Goal: Task Accomplishment & Management: Use online tool/utility

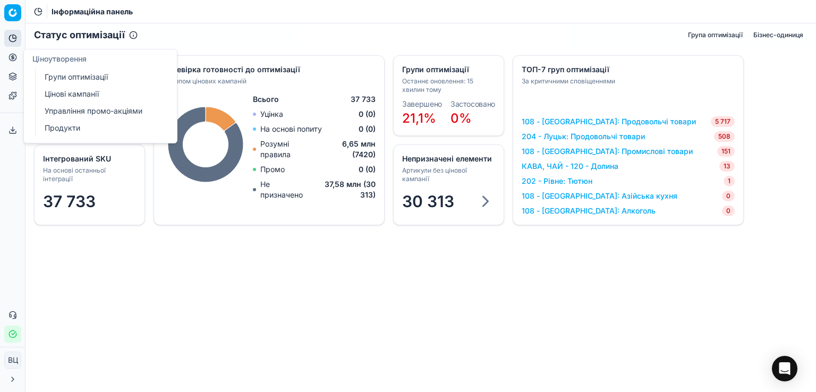
click at [14, 58] on icon at bounding box center [12, 57] width 3 height 3
click at [74, 80] on font "Групи оптимізації" at bounding box center [76, 76] width 63 height 9
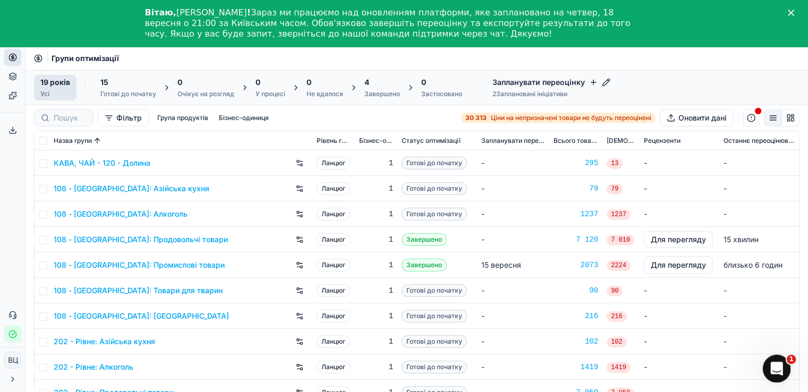
click at [771, 364] on icon "Відкрити Intercom Messenger" at bounding box center [776, 368] width 18 height 18
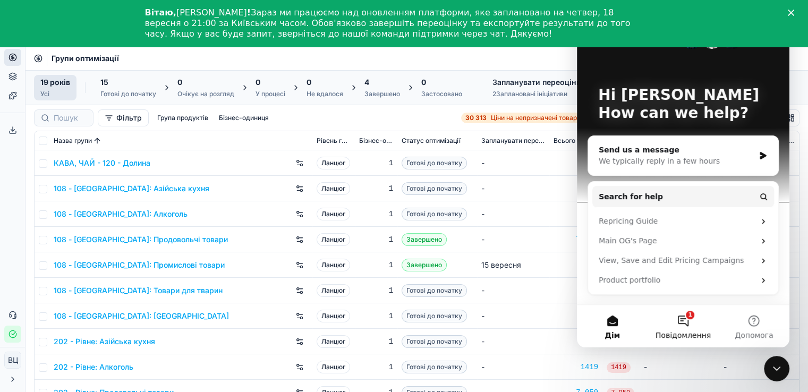
click at [691, 326] on button "1 Повідомлення" at bounding box center [683, 326] width 71 height 43
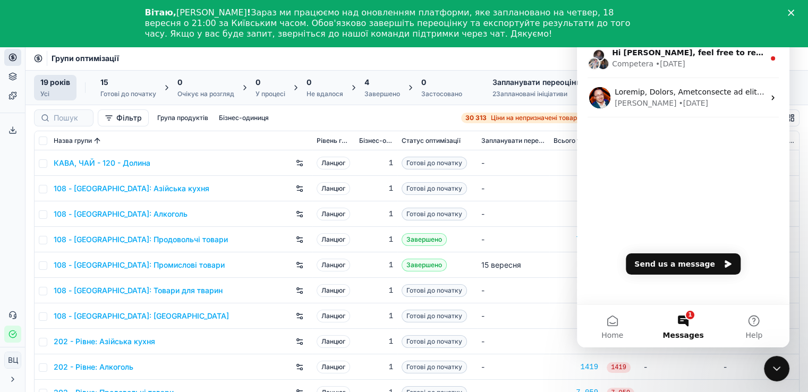
click at [795, 12] on polygon "Закрити" at bounding box center [791, 13] width 6 height 6
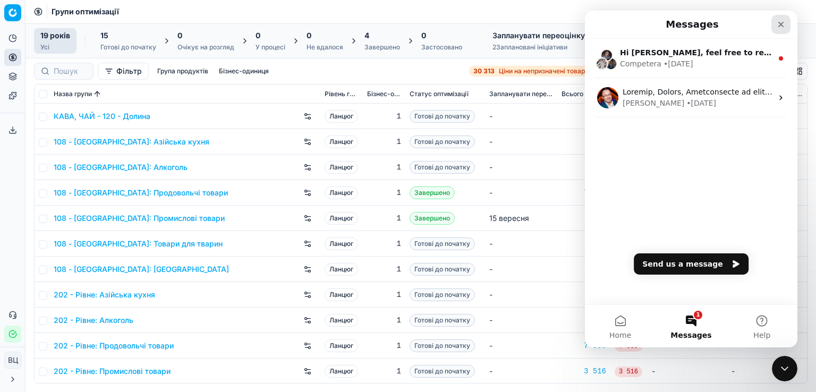
click at [776, 26] on div "Close" at bounding box center [781, 24] width 19 height 19
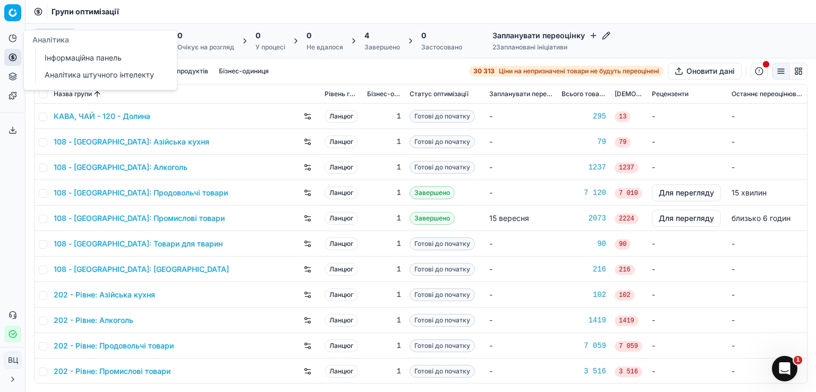
click at [13, 37] on icon at bounding box center [15, 37] width 4 height 4
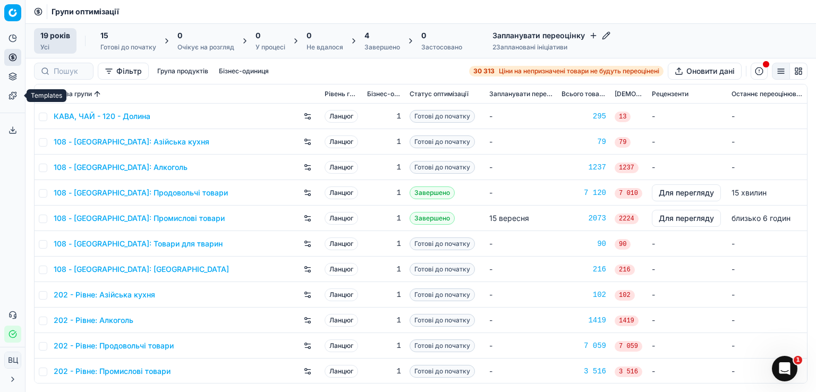
click at [11, 99] on icon at bounding box center [13, 95] width 9 height 9
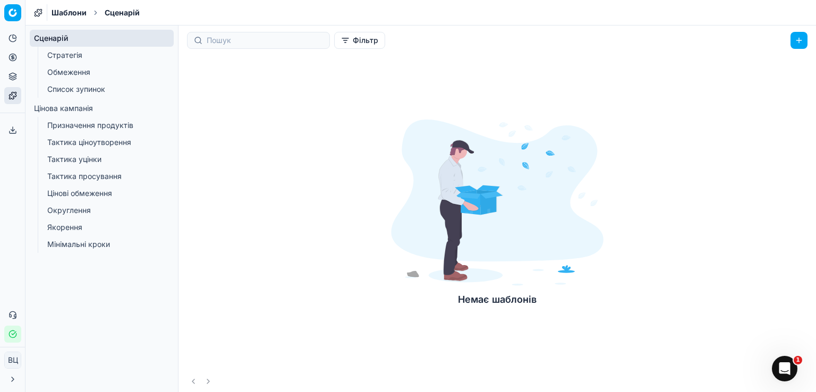
click at [98, 58] on link "Стратегія" at bounding box center [102, 55] width 118 height 15
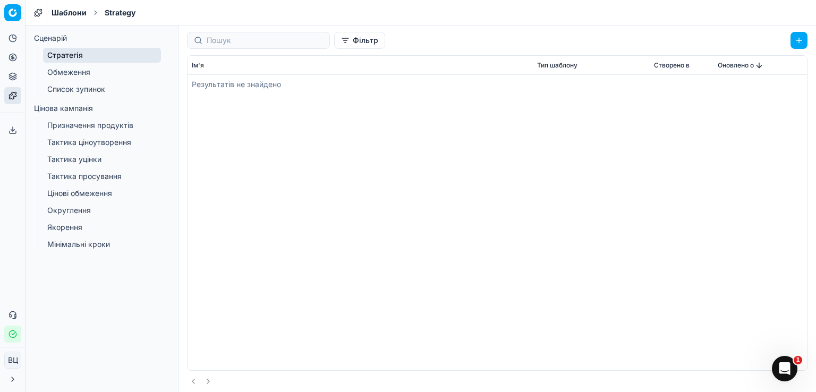
click at [130, 77] on link "Обмеження" at bounding box center [102, 72] width 118 height 15
click at [97, 96] on link "Список зупинок" at bounding box center [102, 89] width 118 height 15
click at [104, 121] on font "Призначення продуктів" at bounding box center [90, 125] width 86 height 11
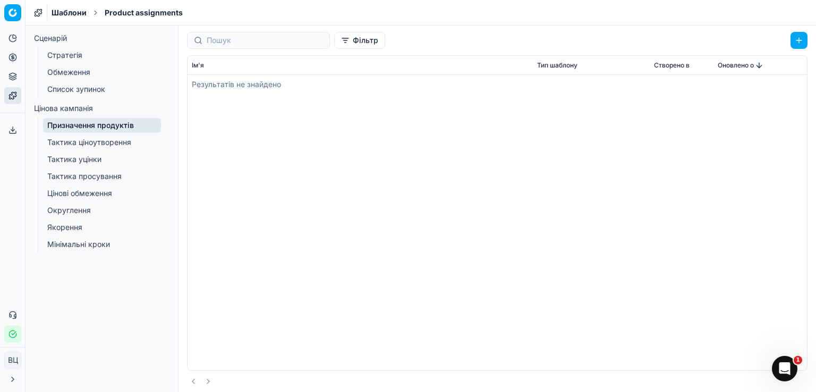
click at [111, 152] on link "Тактика уцінки" at bounding box center [102, 159] width 118 height 15
click at [122, 143] on font "Тактика ціноутворення" at bounding box center [89, 142] width 84 height 9
click at [107, 154] on link "Тактика уцінки" at bounding box center [102, 159] width 118 height 15
click at [100, 180] on font "Тактика просування" at bounding box center [84, 176] width 74 height 9
click at [102, 194] on font "Цінові обмеження" at bounding box center [79, 193] width 65 height 9
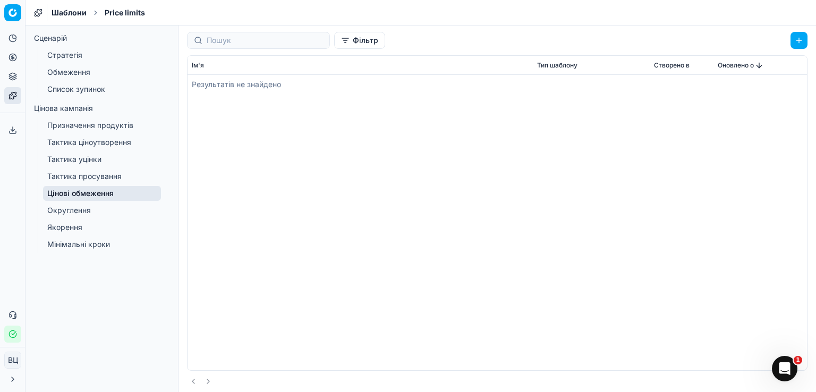
click at [89, 215] on font "Округлення" at bounding box center [69, 210] width 44 height 11
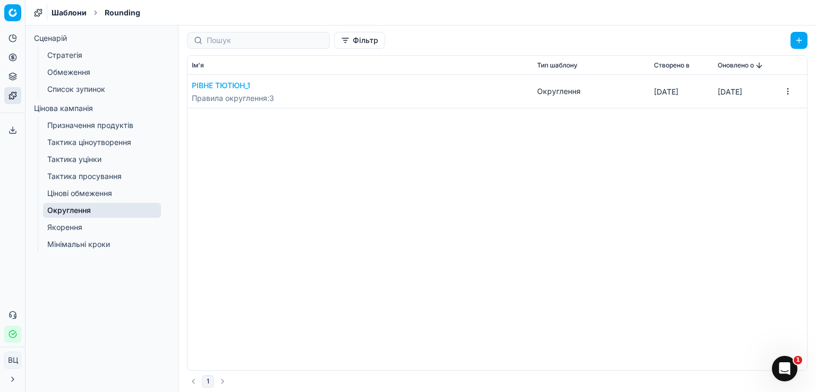
click at [228, 82] on font "РІВНЕ ТЮТЮН_1" at bounding box center [221, 85] width 58 height 9
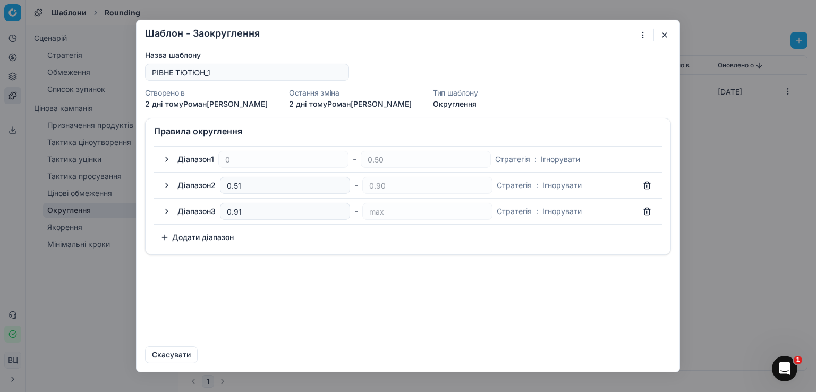
click at [668, 34] on button "button" at bounding box center [664, 35] width 13 height 13
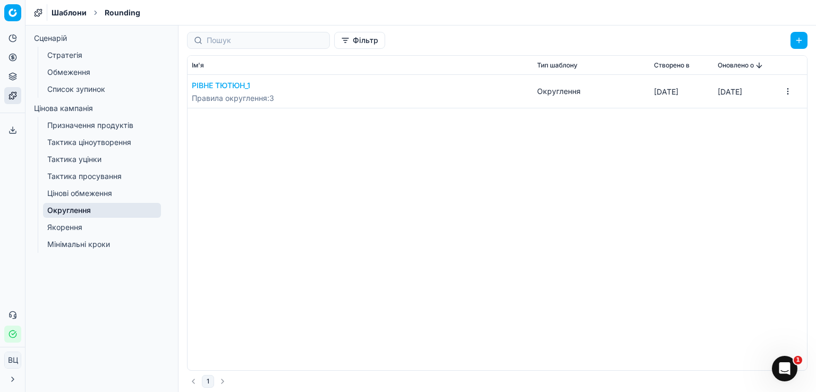
click at [78, 233] on link "Якорення" at bounding box center [102, 227] width 118 height 15
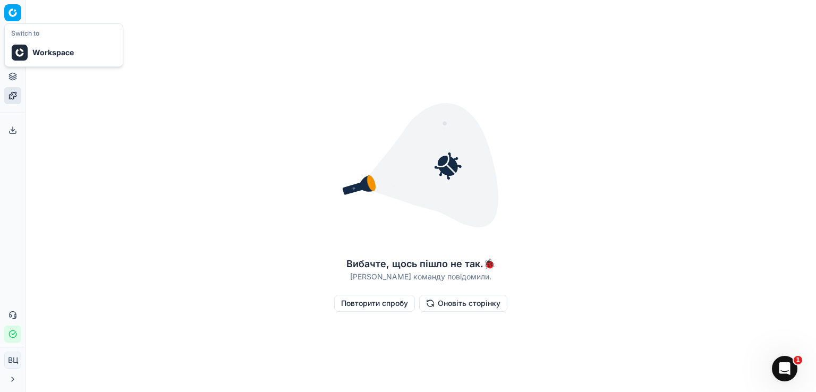
click at [12, 10] on html "Исходный текст Оцените этот перевод Ваш отзыв поможет нам улучшить Google Перев…" at bounding box center [408, 196] width 816 height 392
click at [212, 42] on html "Исходный текст Оцените этот перевод Ваш отзыв поможет нам улучшить Google Перев…" at bounding box center [408, 196] width 816 height 392
click at [9, 37] on icon at bounding box center [12, 38] width 7 height 7
click at [100, 61] on font "Інформаційна панель" at bounding box center [83, 57] width 77 height 9
click at [12, 13] on html "Исходный текст Оцените этот перевод Ваш отзыв поможет нам улучшить Google Перев…" at bounding box center [408, 196] width 816 height 392
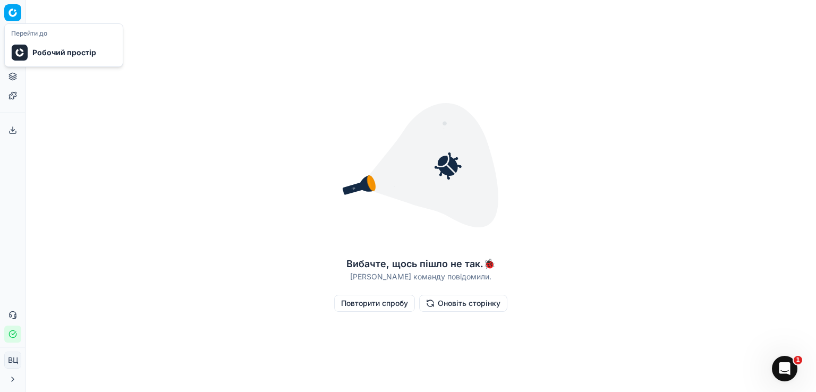
click at [193, 38] on html "Исходный текст Оцените этот перевод Ваш отзыв поможет нам улучшить Google Перев…" at bounding box center [408, 196] width 816 height 392
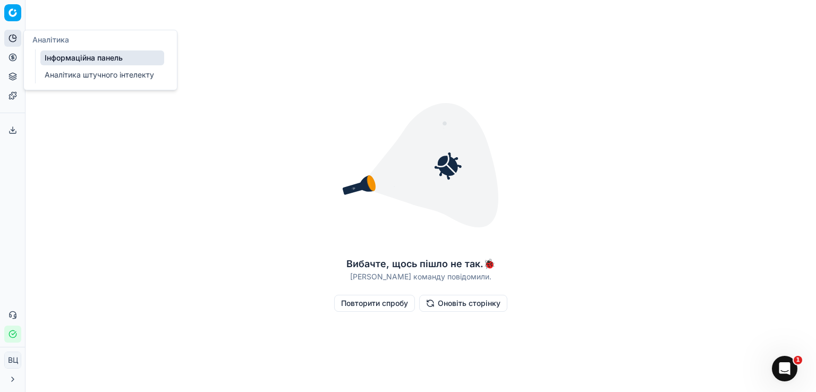
click at [4, 36] on button "Аналітика" at bounding box center [12, 38] width 17 height 17
click at [72, 56] on font "Інформаційна панель" at bounding box center [84, 57] width 78 height 9
click at [78, 77] on font "Аналітика штучного інтелекту" at bounding box center [99, 74] width 109 height 9
drag, startPoint x: 108, startPoint y: 74, endPoint x: 138, endPoint y: 96, distance: 36.6
click at [108, 75] on font "Аналітика штучного інтелекту" at bounding box center [100, 74] width 111 height 9
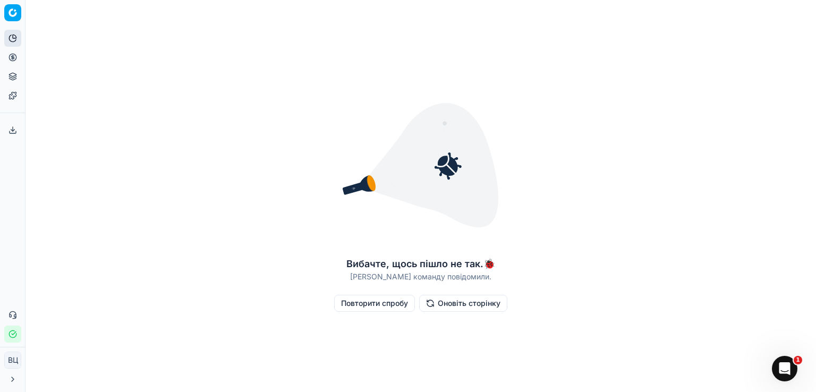
click at [377, 303] on font "Повторити спробу" at bounding box center [374, 303] width 67 height 9
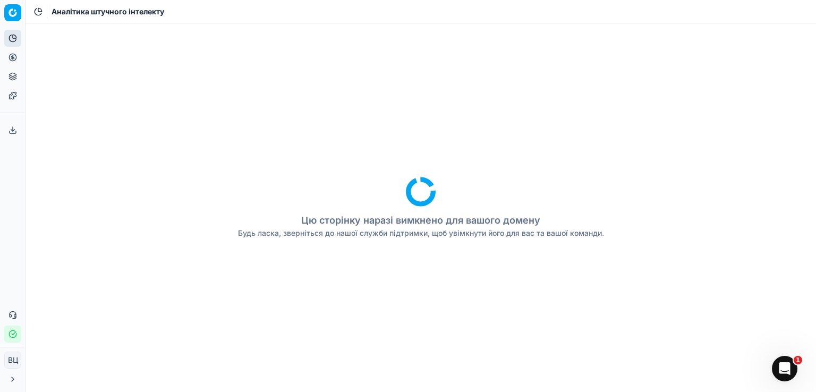
click at [408, 199] on icon at bounding box center [421, 192] width 30 height 28
click at [9, 36] on icon at bounding box center [13, 38] width 9 height 9
click at [12, 9] on html "Исходный текст Оцените этот перевод Ваш отзыв поможет нам улучшить Google Перев…" at bounding box center [408, 196] width 816 height 392
click at [40, 51] on font "Робочий простір" at bounding box center [64, 52] width 64 height 9
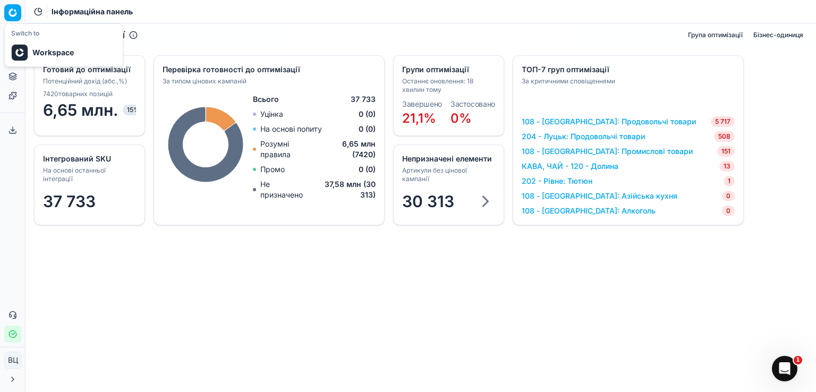
click at [10, 7] on html "Исходный текст Оцените этот перевод Ваш отзыв поможет нам улучшить Google Перев…" at bounding box center [408, 196] width 816 height 392
click at [261, 36] on html "Исходный текст Оцените этот перевод Ваш отзыв поможет нам улучшить Google Перев…" at bounding box center [408, 196] width 816 height 392
click at [88, 13] on font "Інформаційна панель" at bounding box center [92, 11] width 81 height 9
click at [36, 10] on icon at bounding box center [38, 11] width 9 height 9
click at [797, 38] on button "Бізнес-одиниця" at bounding box center [778, 35] width 58 height 13
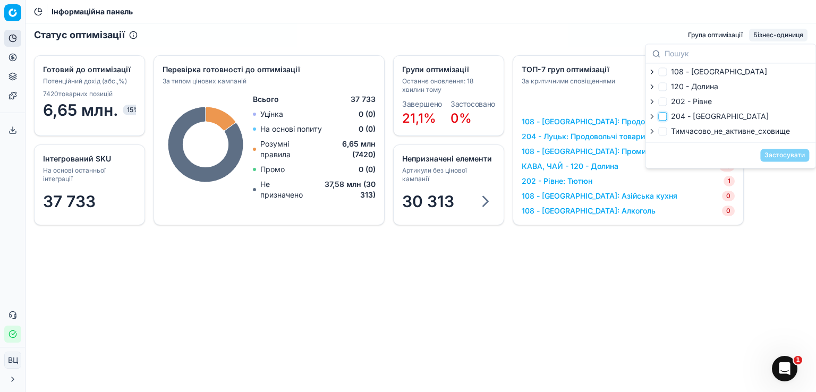
click at [661, 119] on input "204 - Луцьк" at bounding box center [662, 116] width 9 height 9
checkbox input "true"
click at [794, 156] on font "Застосувати" at bounding box center [785, 155] width 40 height 8
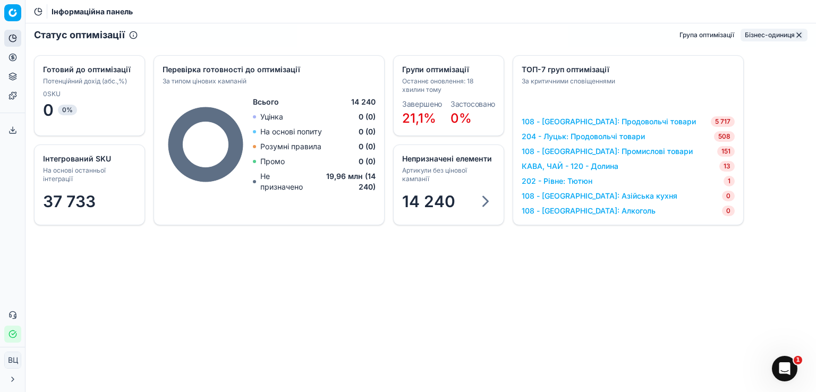
click at [775, 37] on font "Бізнес-одиниця" at bounding box center [770, 35] width 50 height 8
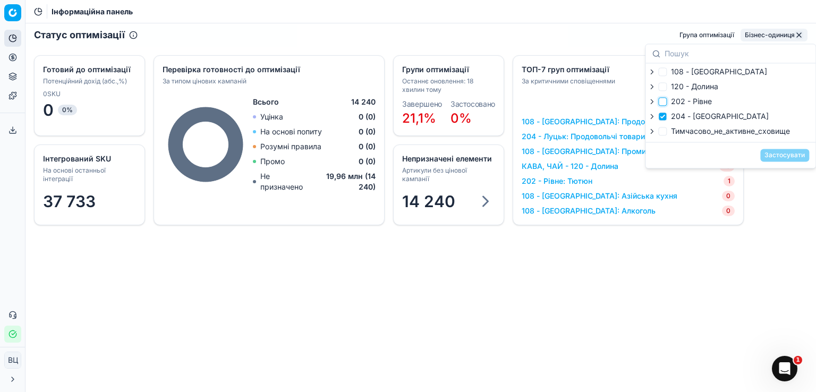
click at [663, 101] on input "202 - Рівне" at bounding box center [662, 101] width 9 height 9
checkbox input "true"
click at [662, 117] on input "204 - Луцьк" at bounding box center [662, 116] width 9 height 9
checkbox input "false"
click at [795, 155] on font "Застосувати" at bounding box center [785, 155] width 40 height 8
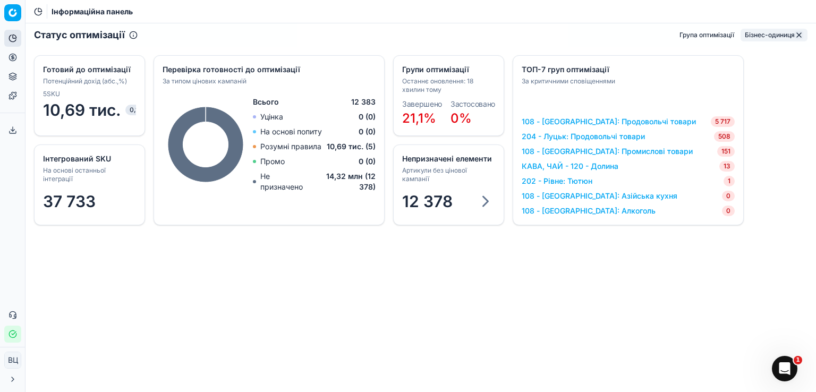
click at [463, 179] on div "Артикули без цінової кампанії" at bounding box center [447, 174] width 91 height 17
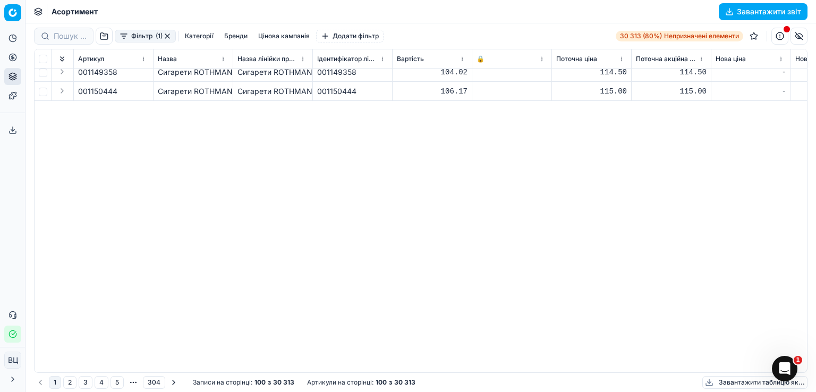
scroll to position [838, 0]
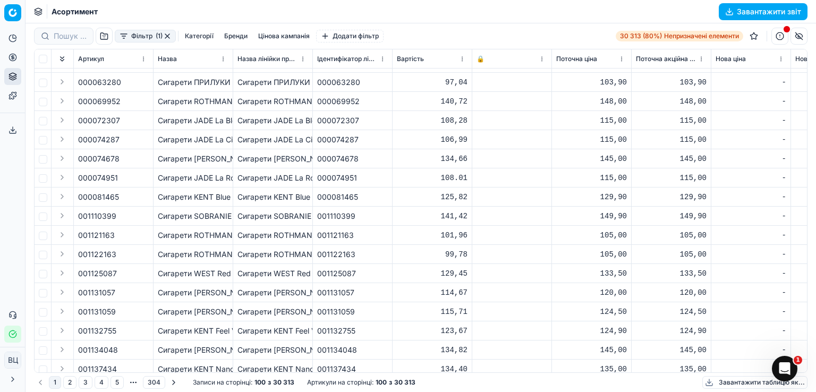
click at [140, 35] on font "Фільтр" at bounding box center [141, 36] width 21 height 8
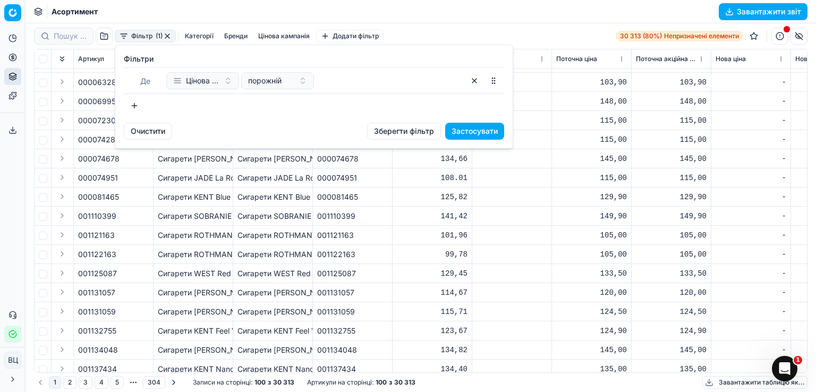
click at [198, 81] on font "Цінова кампанія" at bounding box center [215, 80] width 59 height 9
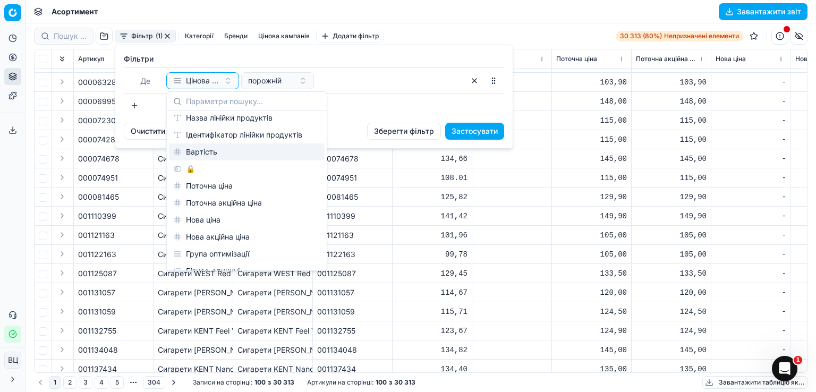
scroll to position [0, 0]
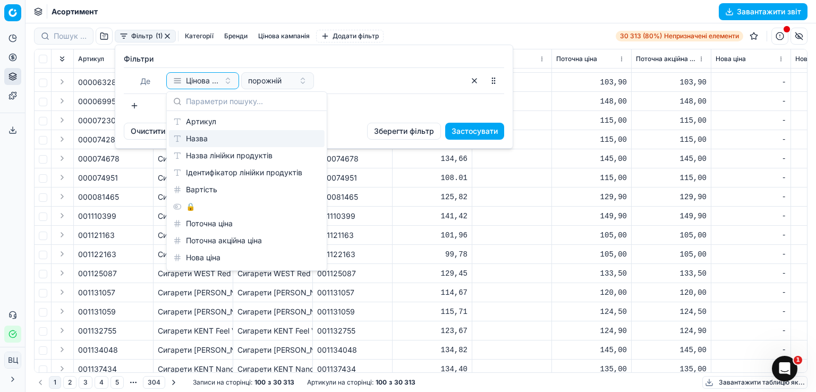
click at [409, 92] on div "Де Цінова кампанія порожній" at bounding box center [314, 80] width 381 height 27
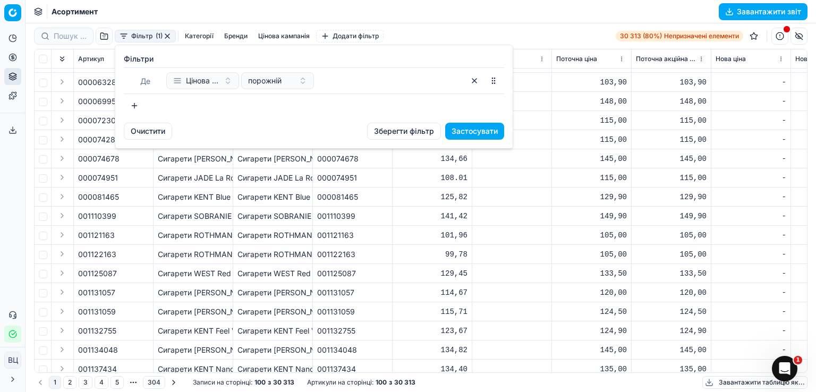
click at [475, 78] on button "button" at bounding box center [474, 80] width 17 height 17
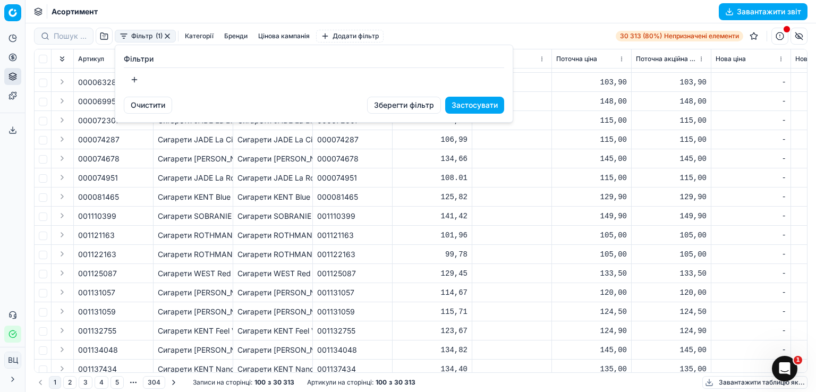
click at [452, 247] on html "Исходный текст Оцените этот перевод Ваш отзыв поможет нам улучшить Google Перев…" at bounding box center [408, 196] width 816 height 392
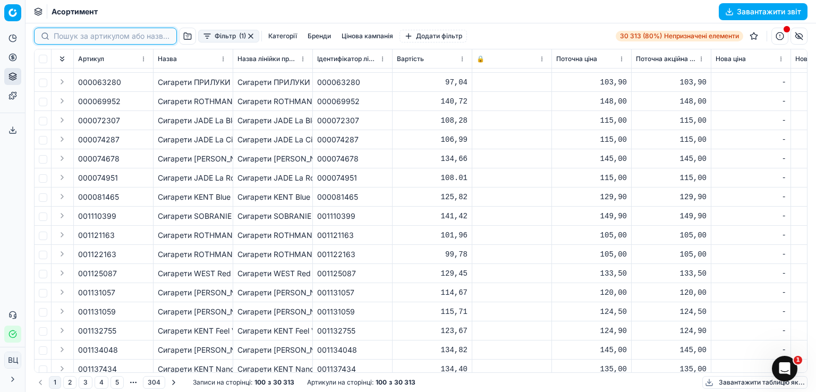
click at [73, 36] on input at bounding box center [112, 36] width 116 height 11
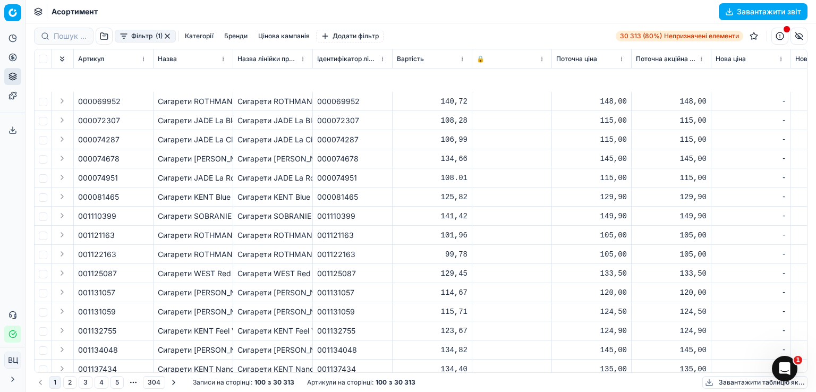
drag, startPoint x: 138, startPoint y: 366, endPoint x: 172, endPoint y: 371, distance: 33.8
click at [179, 371] on div "Артикул Назва Назва лінійки продуктів Ідентифікатор лінійки продуктів Вартість …" at bounding box center [421, 210] width 773 height 323
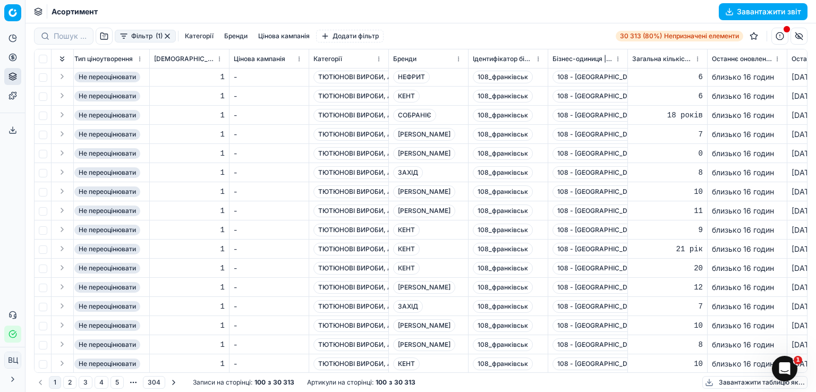
scroll to position [939, 1686]
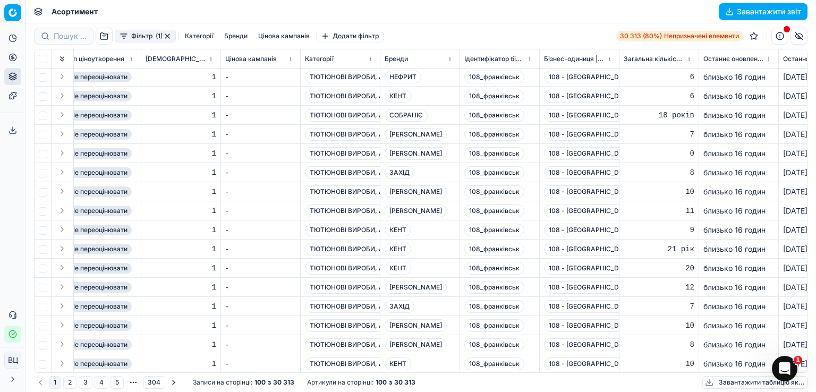
click at [648, 176] on div "8" at bounding box center [659, 172] width 71 height 11
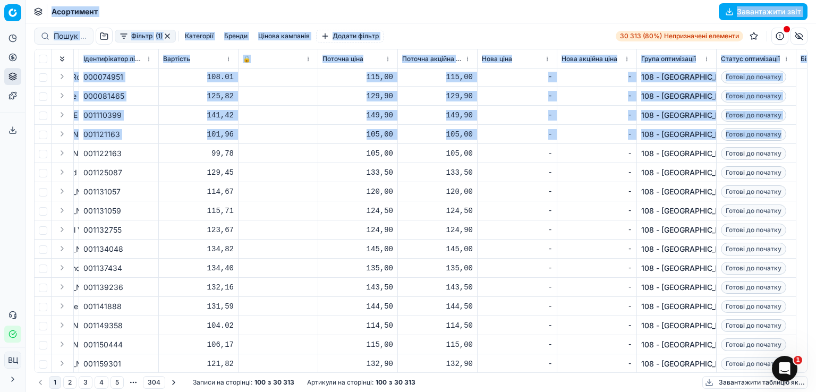
scroll to position [939, 0]
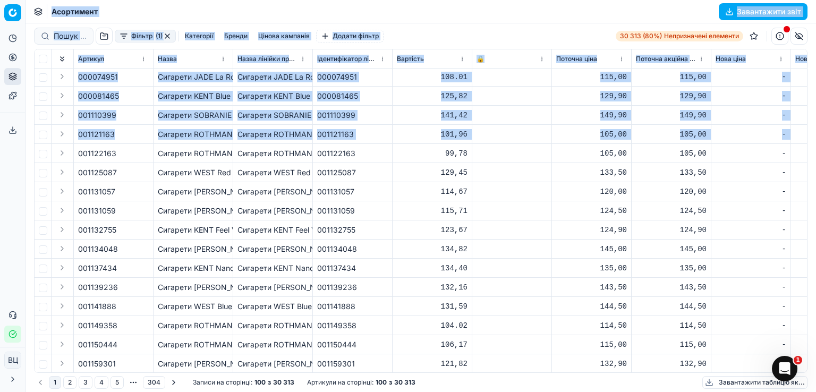
drag, startPoint x: 353, startPoint y: 155, endPoint x: 8, endPoint y: 181, distance: 346.4
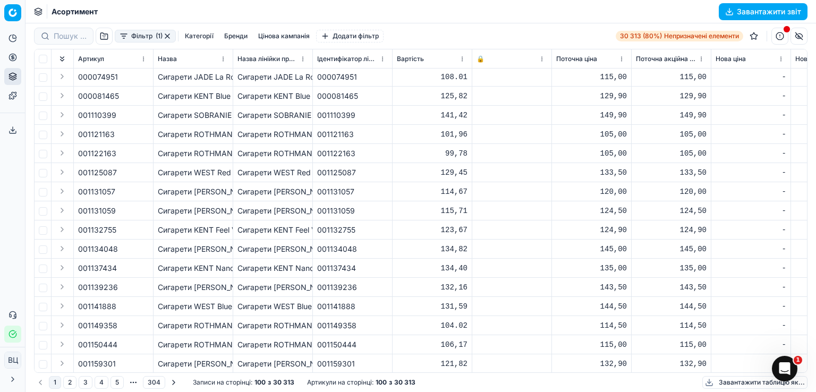
drag, startPoint x: 373, startPoint y: 192, endPoint x: 425, endPoint y: 185, distance: 53.1
click at [374, 192] on div "001131057" at bounding box center [352, 192] width 71 height 11
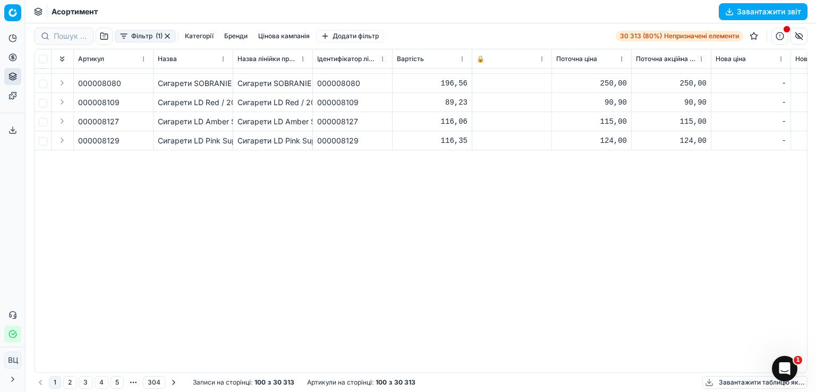
scroll to position [0, 0]
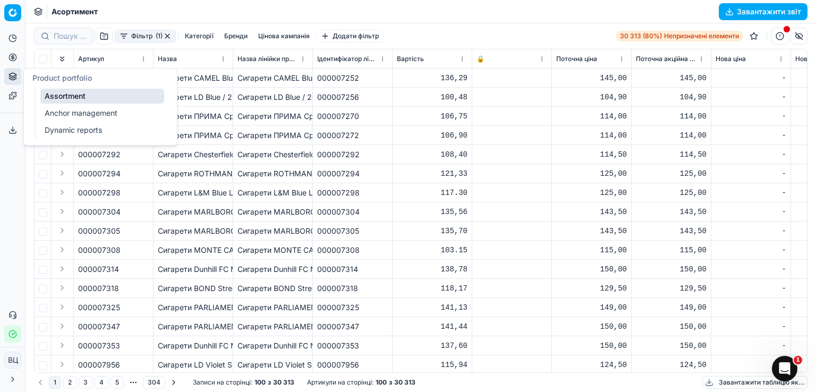
click at [7, 77] on button "Портфоліо продуктів" at bounding box center [12, 76] width 17 height 17
click at [75, 133] on font "Динамічні звіти" at bounding box center [73, 129] width 56 height 9
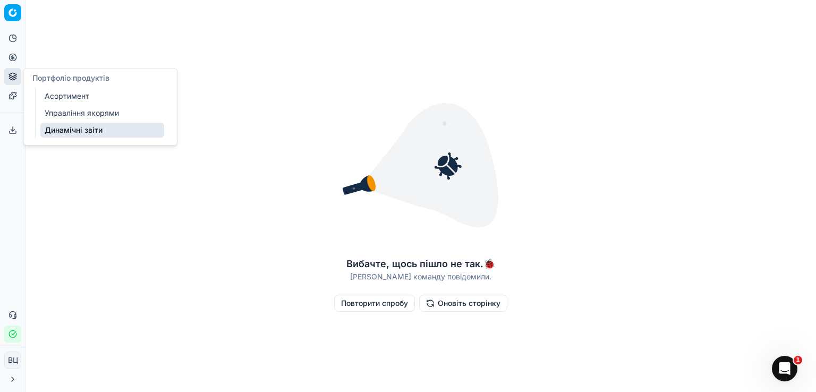
click at [94, 115] on font "Управління якорями" at bounding box center [82, 112] width 74 height 9
click at [112, 112] on font "Управління якорями" at bounding box center [82, 112] width 75 height 9
click at [98, 95] on link "Асортимент" at bounding box center [102, 96] width 124 height 15
click at [85, 95] on font "Асортимент" at bounding box center [67, 95] width 45 height 9
click at [105, 110] on font "Управління якорями" at bounding box center [82, 112] width 74 height 9
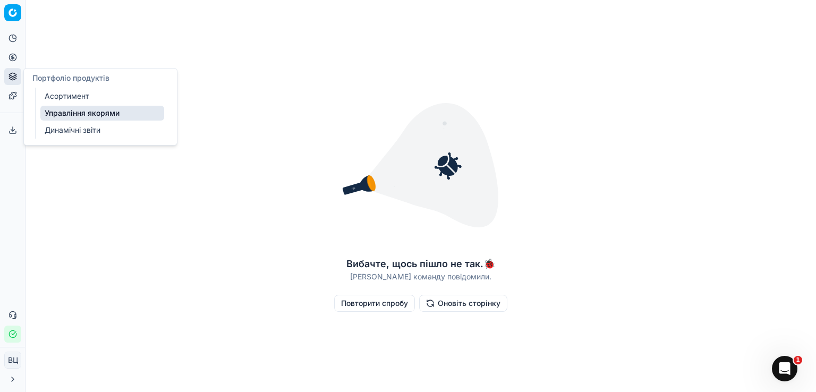
click at [106, 96] on link "Асортимент" at bounding box center [102, 96] width 124 height 15
click at [14, 56] on icon at bounding box center [13, 57] width 9 height 9
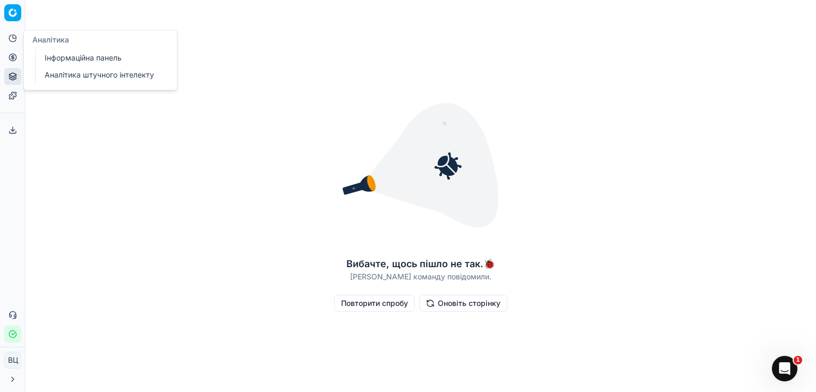
click at [74, 58] on font "Інформаційна панель" at bounding box center [83, 57] width 77 height 9
click at [393, 301] on font "Повторити спробу" at bounding box center [374, 303] width 67 height 9
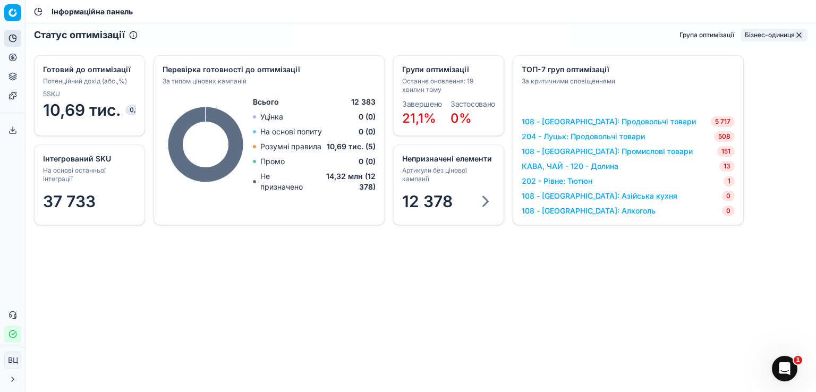
click at [795, 32] on button "button" at bounding box center [799, 35] width 9 height 9
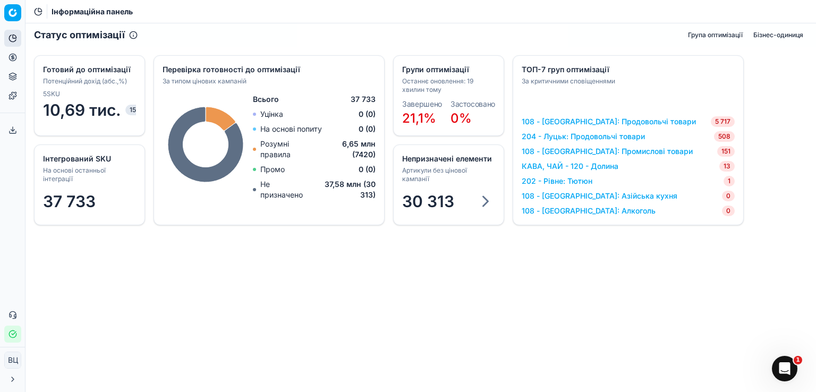
click at [795, 36] on font "Бізнес-одиниця" at bounding box center [779, 35] width 50 height 8
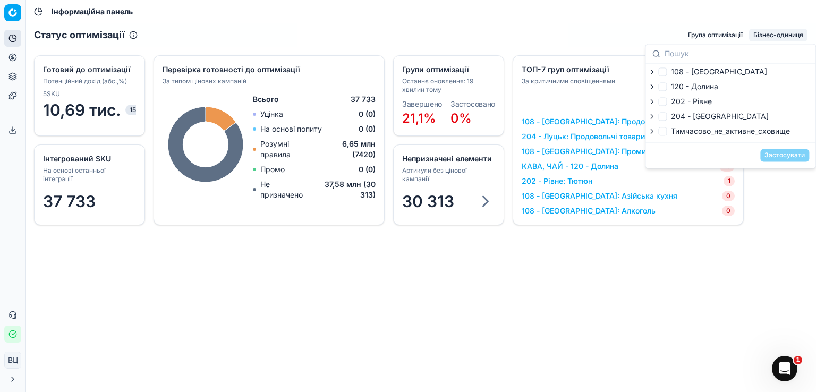
click at [795, 36] on font "Бізнес-одиниця" at bounding box center [779, 35] width 50 height 8
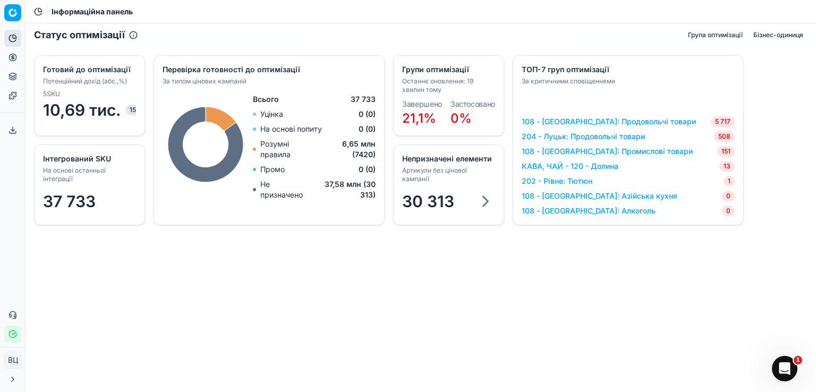
click at [773, 35] on font "Бізнес-одиниця" at bounding box center [779, 35] width 50 height 8
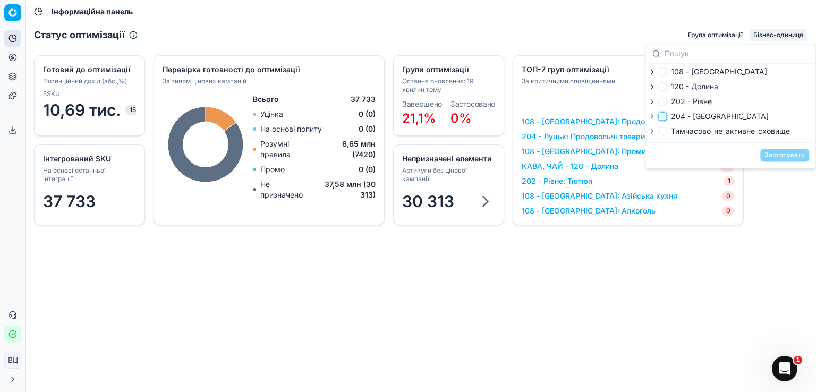
click at [664, 117] on input "204 - [GEOGRAPHIC_DATA]" at bounding box center [662, 116] width 9 height 9
checkbox input "true"
click at [793, 157] on font "Застосувати" at bounding box center [785, 155] width 40 height 8
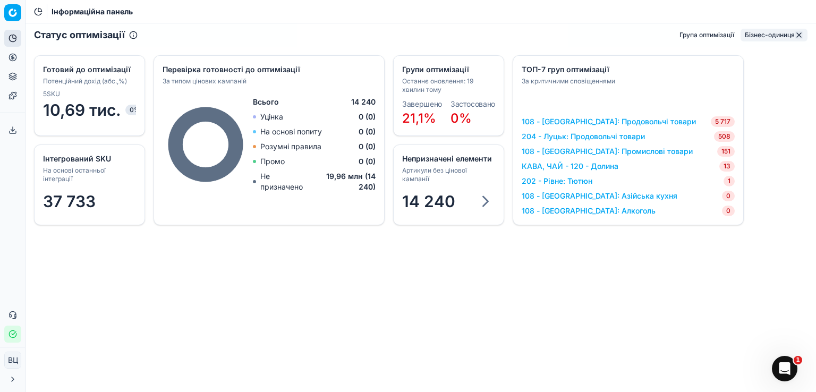
click at [775, 33] on font "Бізнес-одиниця" at bounding box center [770, 35] width 50 height 8
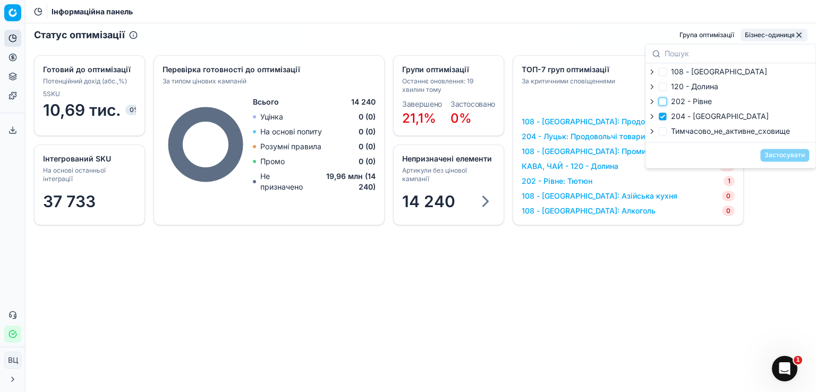
click at [664, 101] on input "202 - Рівне" at bounding box center [662, 101] width 9 height 9
checkbox input "true"
click at [663, 117] on input "204 - [GEOGRAPHIC_DATA]" at bounding box center [662, 116] width 9 height 9
checkbox input "false"
click at [807, 153] on button "Застосувати" at bounding box center [784, 155] width 49 height 13
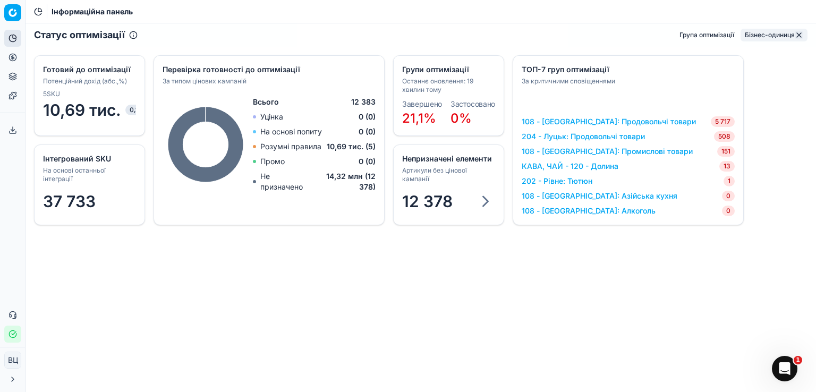
click at [770, 38] on font "Бізнес-одиниця" at bounding box center [770, 35] width 50 height 8
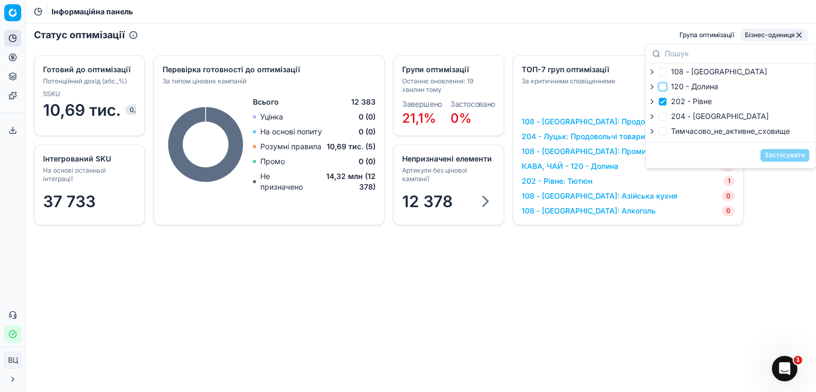
click at [665, 87] on input "120 - Долина" at bounding box center [662, 86] width 9 height 9
checkbox input "true"
click at [664, 102] on input "202 - Рівне" at bounding box center [662, 101] width 9 height 9
checkbox input "false"
drag, startPoint x: 796, startPoint y: 155, endPoint x: 783, endPoint y: 150, distance: 13.6
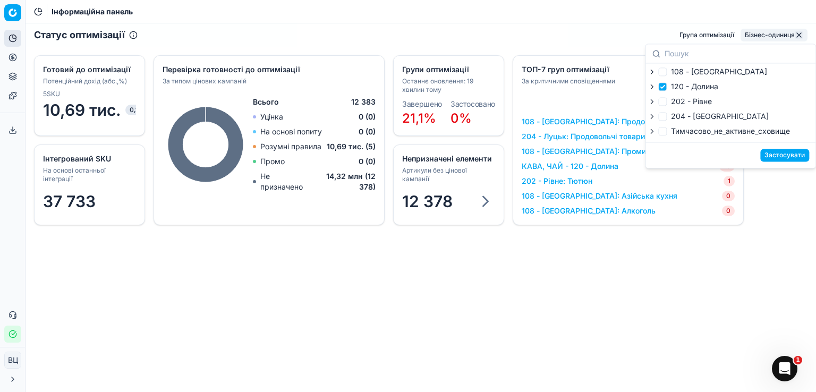
click at [796, 155] on font "Застосувати" at bounding box center [785, 155] width 40 height 8
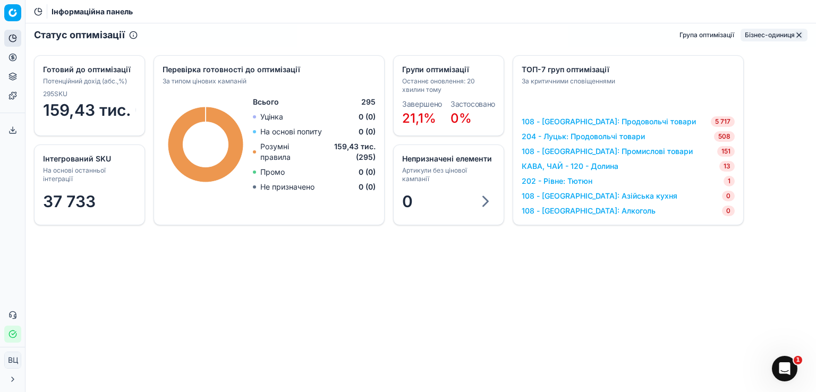
click at [763, 32] on font "Бізнес-одиниця" at bounding box center [770, 35] width 50 height 8
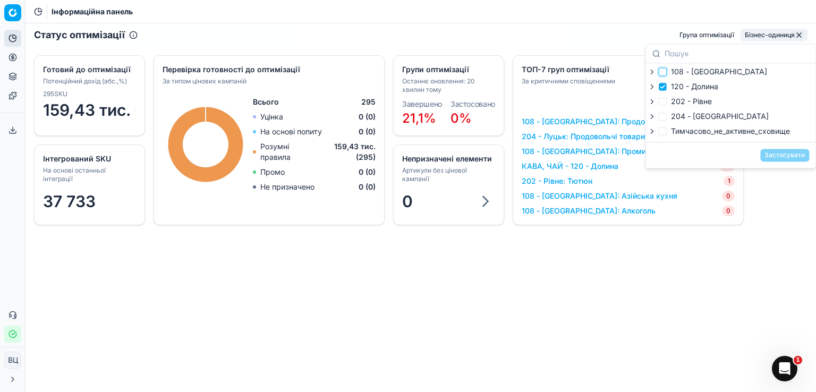
click at [666, 70] on input "108 - [GEOGRAPHIC_DATA]" at bounding box center [662, 71] width 9 height 9
checkbox input "true"
click at [664, 86] on input "120 - Долина" at bounding box center [662, 86] width 9 height 9
checkbox input "false"
click at [791, 149] on button "Застосувати" at bounding box center [784, 155] width 49 height 13
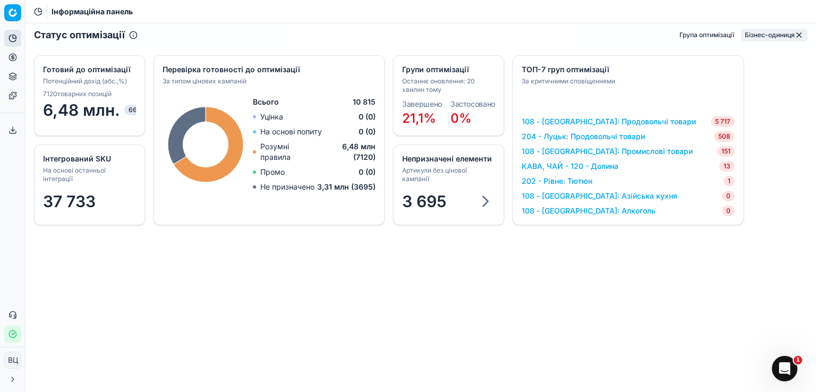
click at [750, 39] on font "Бізнес-одиниця" at bounding box center [770, 35] width 50 height 8
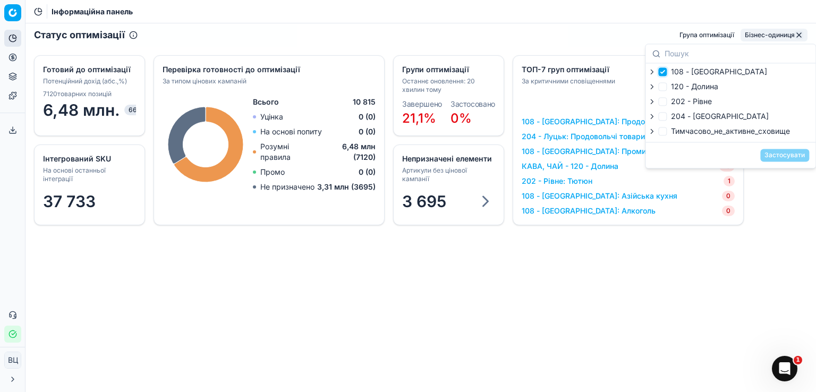
drag, startPoint x: 666, startPoint y: 72, endPoint x: 664, endPoint y: 83, distance: 11.5
click at [667, 72] on label "108 - [GEOGRAPHIC_DATA]" at bounding box center [712, 71] width 109 height 11
click at [667, 72] on input "108 - [GEOGRAPHIC_DATA]" at bounding box center [662, 71] width 9 height 9
checkbox input "false"
click at [663, 88] on input "120 - Долина" at bounding box center [662, 86] width 9 height 9
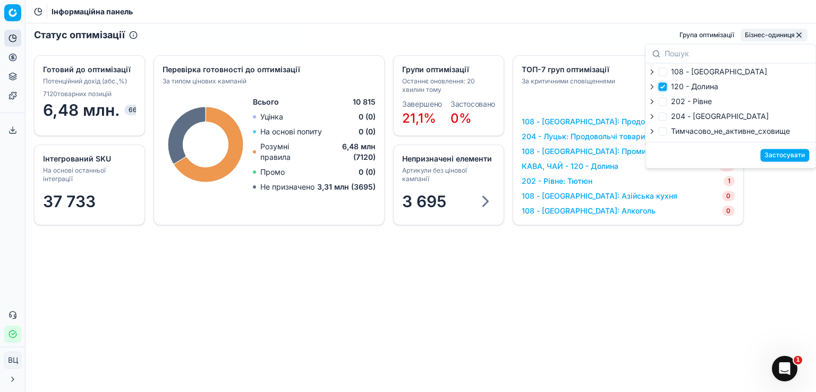
checkbox input "true"
click at [792, 158] on font "Застосувати" at bounding box center [785, 155] width 40 height 8
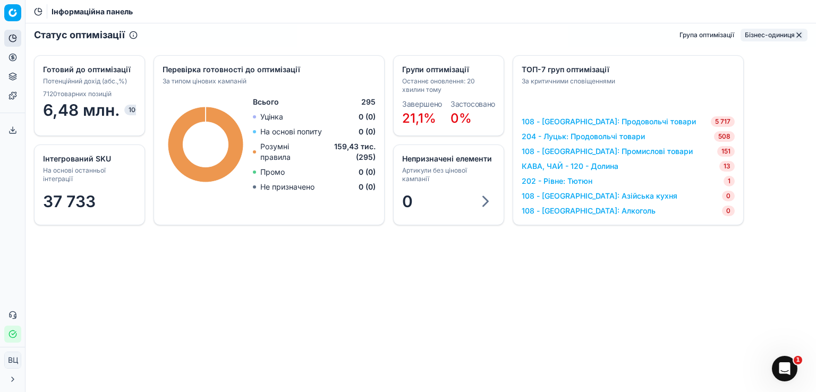
click at [757, 33] on font "Бізнес-одиниця" at bounding box center [770, 35] width 50 height 8
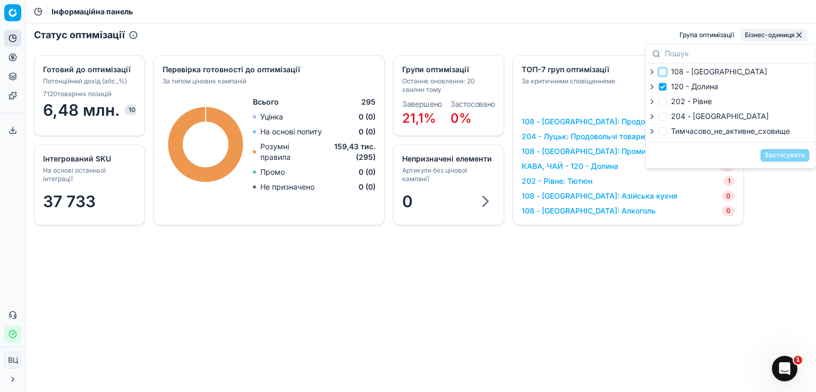
click at [661, 70] on input "108 - [GEOGRAPHIC_DATA]" at bounding box center [662, 71] width 9 height 9
click at [665, 73] on input "108 - [GEOGRAPHIC_DATA]" at bounding box center [662, 71] width 9 height 9
checkbox input "false"
click at [665, 92] on div "120 - Долина" at bounding box center [719, 87] width 142 height 13
click at [663, 119] on input "204 - [GEOGRAPHIC_DATA]" at bounding box center [662, 116] width 9 height 9
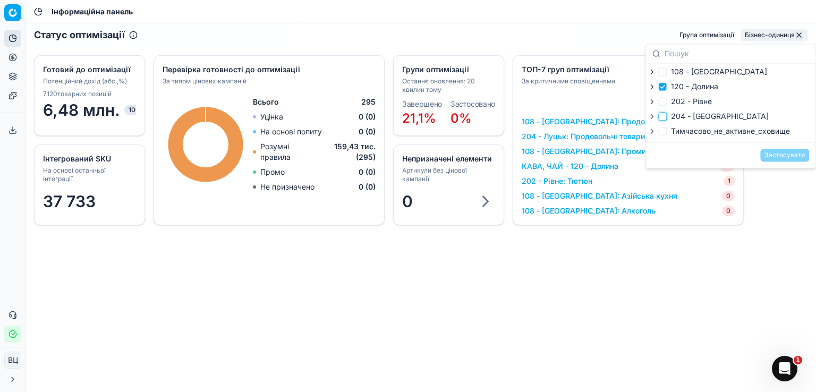
checkbox input "true"
drag, startPoint x: 663, startPoint y: 87, endPoint x: 663, endPoint y: 96, distance: 9.6
click at [663, 87] on input "120 - Долина" at bounding box center [662, 86] width 9 height 9
checkbox input "false"
click at [660, 116] on input "204 - [GEOGRAPHIC_DATA]" at bounding box center [662, 116] width 9 height 9
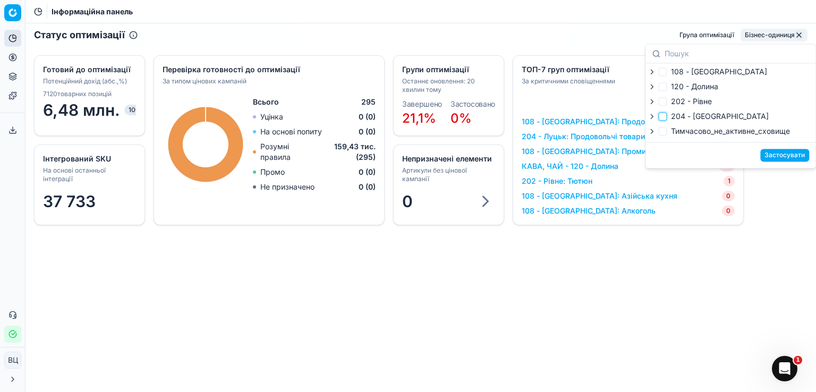
checkbox input "false"
click at [664, 76] on label "108 - [GEOGRAPHIC_DATA]" at bounding box center [712, 71] width 109 height 11
click at [664, 76] on input "108 - [GEOGRAPHIC_DATA]" at bounding box center [662, 71] width 9 height 9
checkbox input "true"
click at [787, 154] on font "Застосувати" at bounding box center [785, 155] width 40 height 8
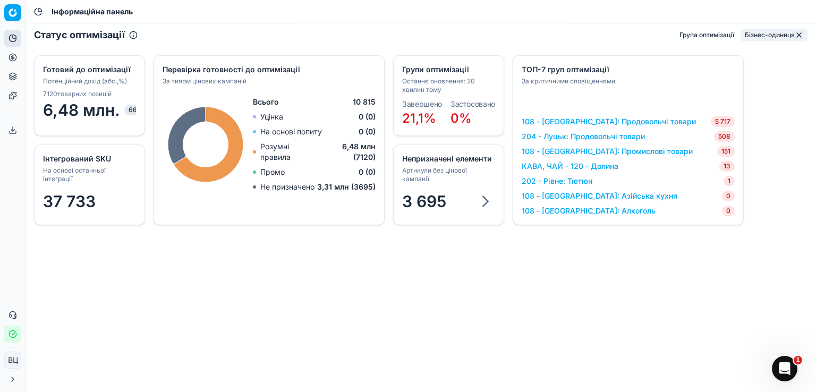
click at [706, 35] on font "Група оптимізації" at bounding box center [707, 35] width 55 height 8
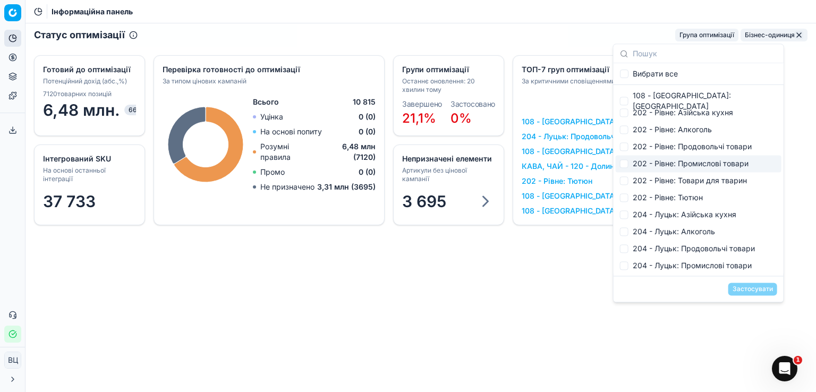
scroll to position [179, 0]
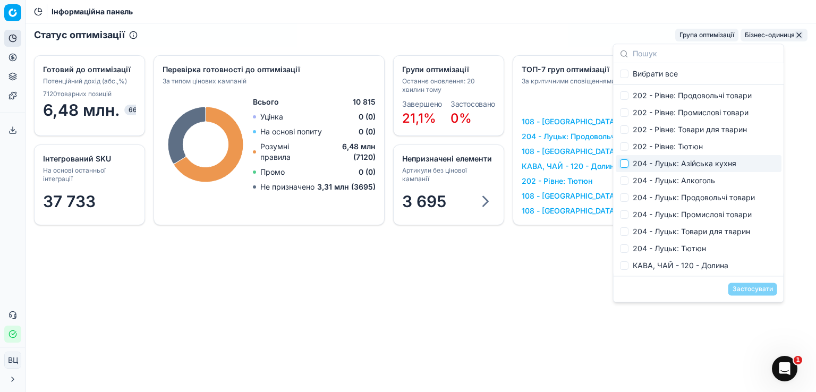
click at [623, 162] on input "Пропозиції" at bounding box center [624, 163] width 9 height 9
checkbox input "true"
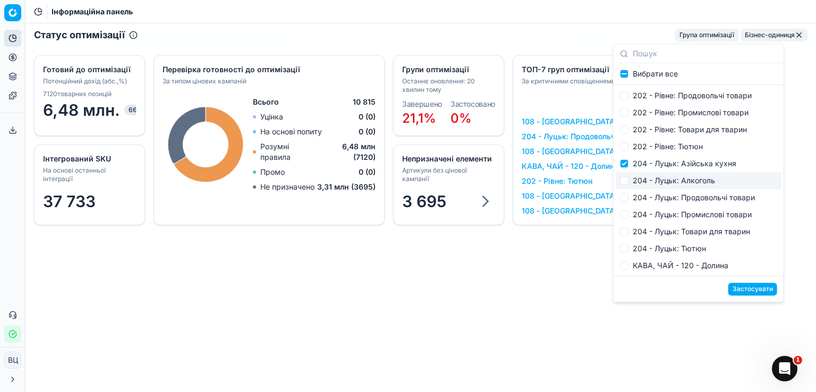
click at [626, 174] on div "204 - Луцьк: Алкоголь" at bounding box center [699, 180] width 166 height 17
checkbox input "true"
click at [624, 190] on div "204 - Луцьк: Продовольчі товари" at bounding box center [699, 197] width 166 height 17
drag, startPoint x: 624, startPoint y: 202, endPoint x: 622, endPoint y: 213, distance: 10.8
click at [623, 204] on div "204 - Луцьк: Продовольчі товари" at bounding box center [699, 197] width 166 height 17
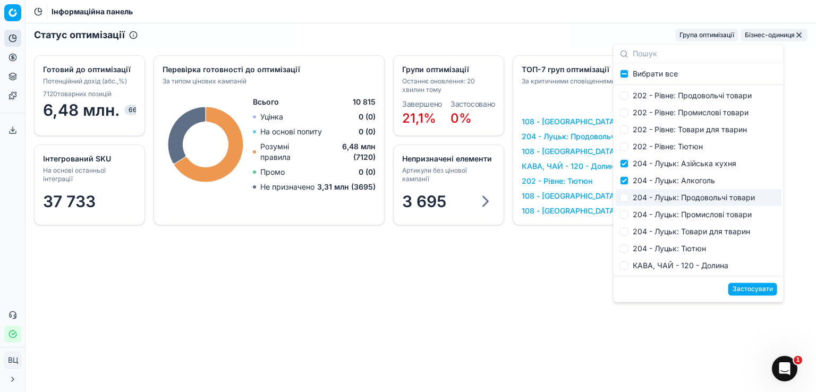
checkbox input "false"
click at [619, 218] on div "204 - Луцьк: Промислові товари" at bounding box center [699, 214] width 166 height 17
checkbox input "true"
click at [620, 200] on input "Пропозиції" at bounding box center [624, 197] width 9 height 9
checkbox input "true"
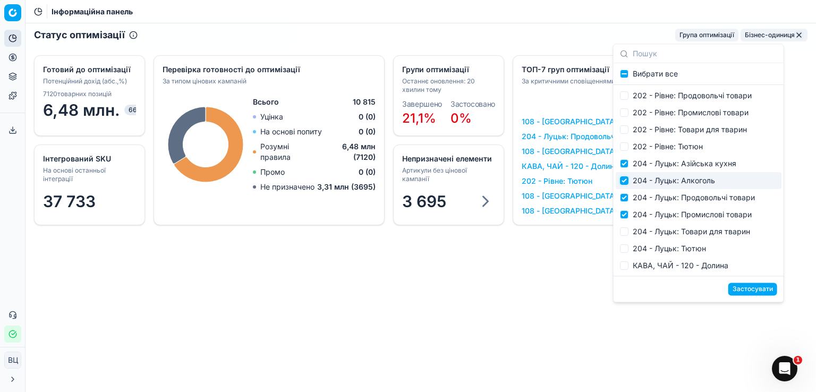
drag, startPoint x: 626, startPoint y: 181, endPoint x: 626, endPoint y: 187, distance: 5.9
click at [626, 181] on input "Пропозиції" at bounding box center [624, 180] width 9 height 9
checkbox input "false"
click at [622, 200] on input "Пропозиції" at bounding box center [624, 197] width 9 height 9
checkbox input "false"
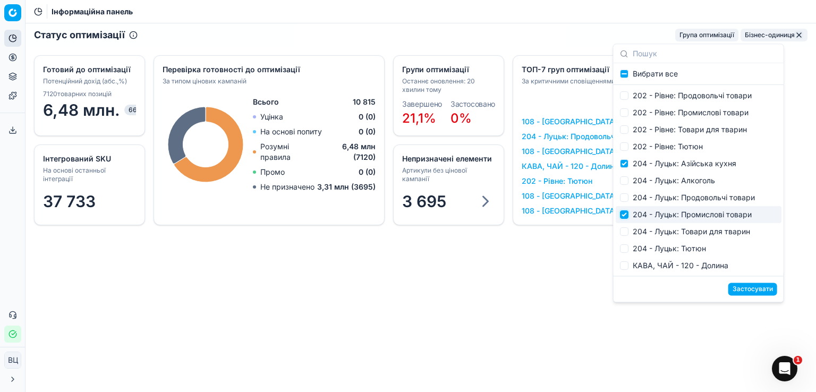
click at [624, 214] on input "Пропозиції" at bounding box center [624, 214] width 9 height 9
checkbox input "false"
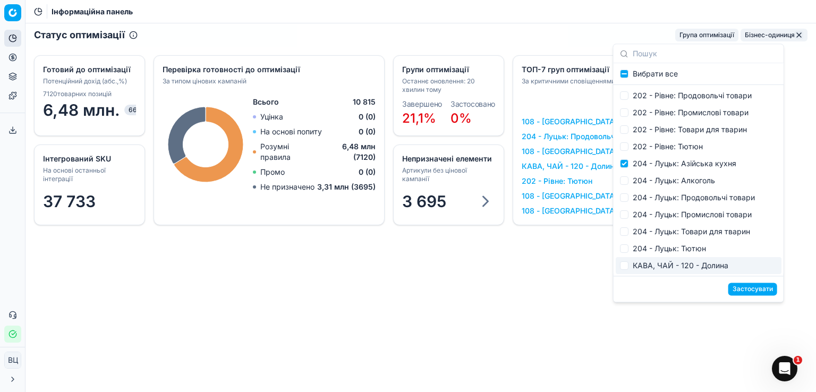
click at [750, 297] on div "Застосувати" at bounding box center [699, 289] width 170 height 26
click at [754, 292] on font "Застосувати" at bounding box center [753, 289] width 40 height 8
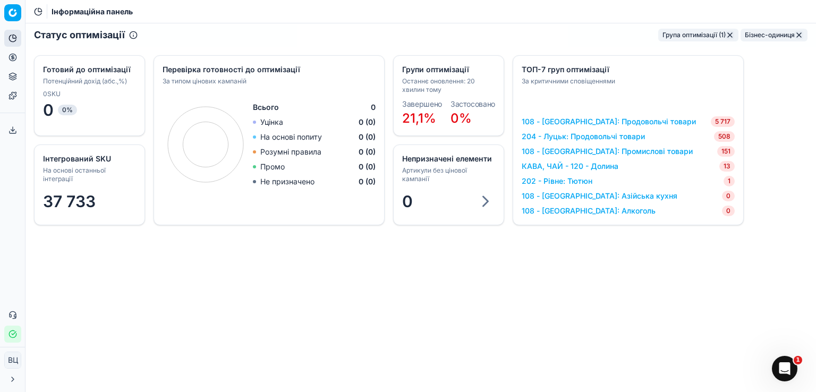
click at [701, 36] on font "Група оптимізації (1)" at bounding box center [694, 35] width 63 height 8
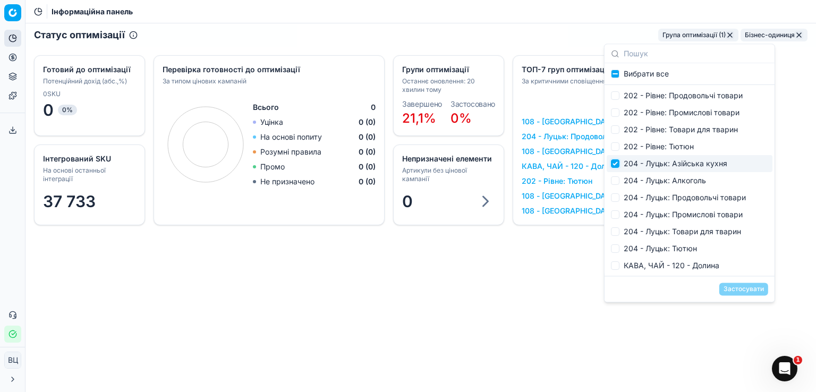
click at [616, 164] on input "Пропозиції" at bounding box center [615, 163] width 9 height 9
checkbox input "false"
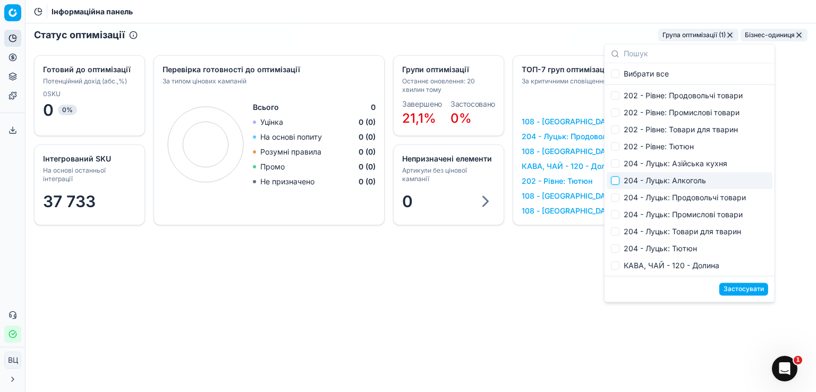
click at [616, 179] on input "Пропозиції" at bounding box center [615, 180] width 9 height 9
checkbox input "true"
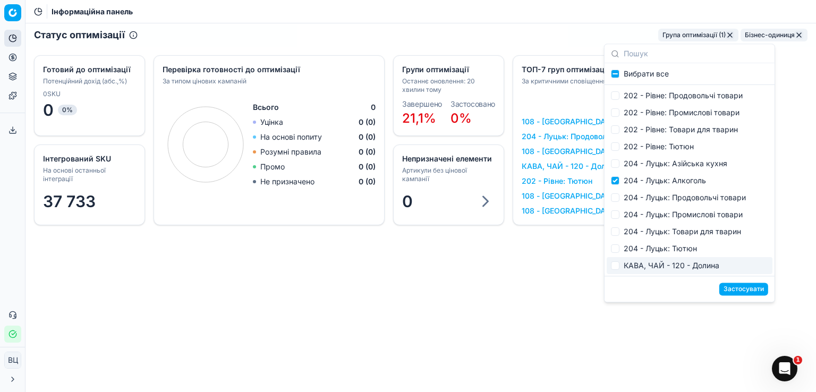
click at [739, 289] on font "Застосувати" at bounding box center [744, 289] width 40 height 8
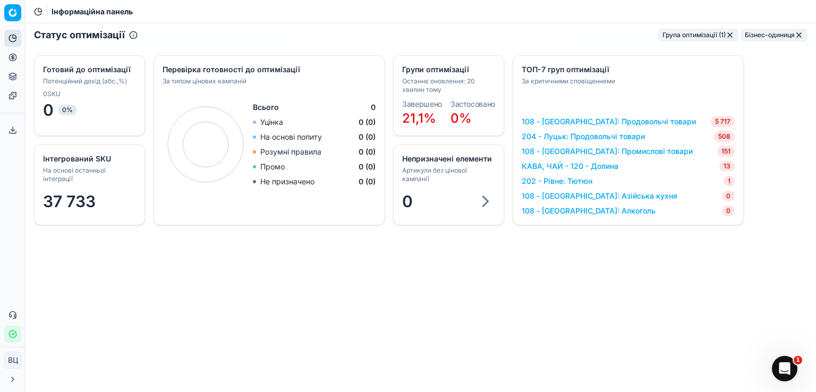
drag, startPoint x: 236, startPoint y: 139, endPoint x: 213, endPoint y: 143, distance: 24.4
click at [235, 140] on icon "Created with Highcharts 12.3.0" at bounding box center [206, 144] width 86 height 101
click at [257, 153] on div "Created with Highcharts 12.3.0 Всього 0 Уцінка 0 (0) На основі попиту 0 (0) Роз…" at bounding box center [269, 144] width 213 height 101
drag, startPoint x: 281, startPoint y: 157, endPoint x: 341, endPoint y: 164, distance: 60.5
click at [294, 159] on div "Всього 0 Уцінка 0 (0) На основі попиту 0 (0) Розумні правила 0 (0) Промо 0 (0) …" at bounding box center [314, 144] width 123 height 85
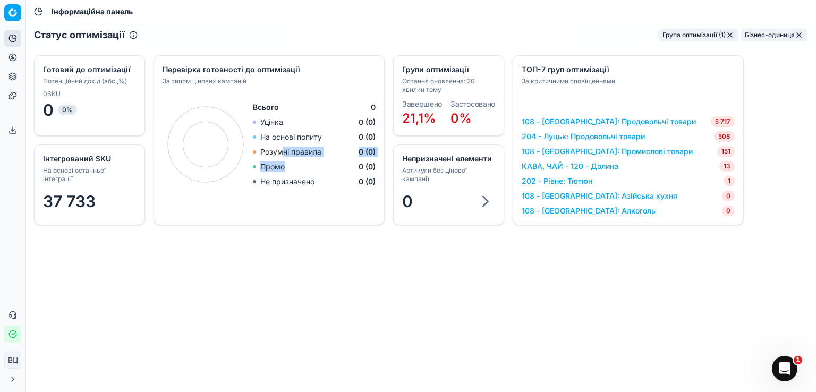
drag, startPoint x: 360, startPoint y: 167, endPoint x: 401, endPoint y: 159, distance: 41.1
click at [393, 167] on div "Інтегрований SKU На основі останньої інтеграції 37 733 Групи оптимізації Останн…" at bounding box center [421, 140] width 791 height 187
click at [422, 97] on div "Завершено 21,1% Застосовано 0%" at bounding box center [449, 115] width 110 height 39
click at [575, 67] on font "ТОП-7 груп оптимізації" at bounding box center [566, 69] width 88 height 9
click at [574, 140] on font "204 - Луцьк: Продовольчі товари" at bounding box center [583, 136] width 123 height 9
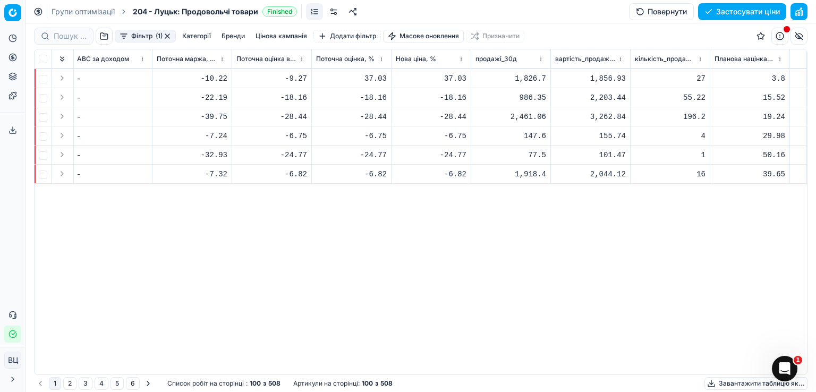
scroll to position [0, 2799]
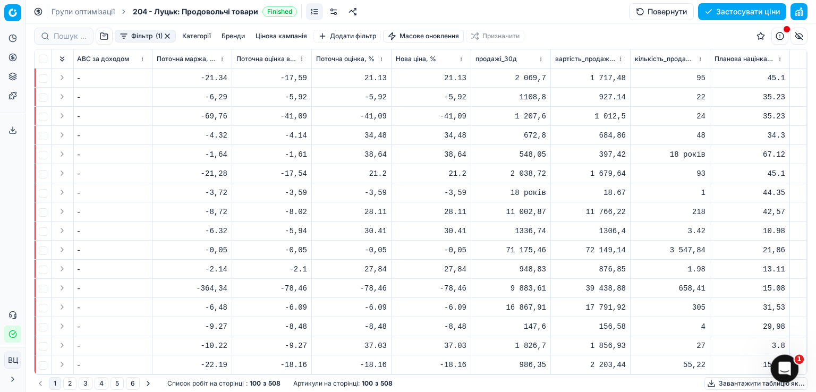
click at [779, 367] on icon "Відкрити Intercom Messenger" at bounding box center [784, 368] width 18 height 18
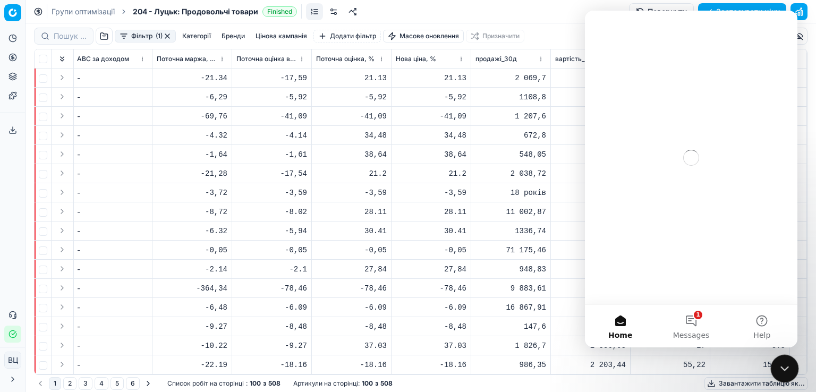
scroll to position [0, 0]
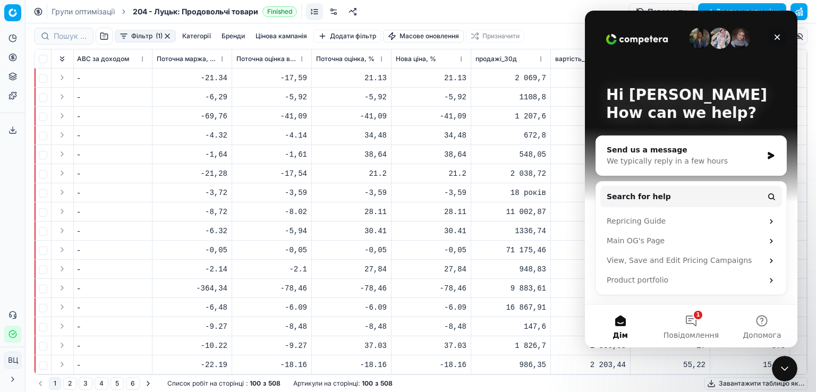
click at [780, 34] on icon "Close" at bounding box center [777, 37] width 9 height 9
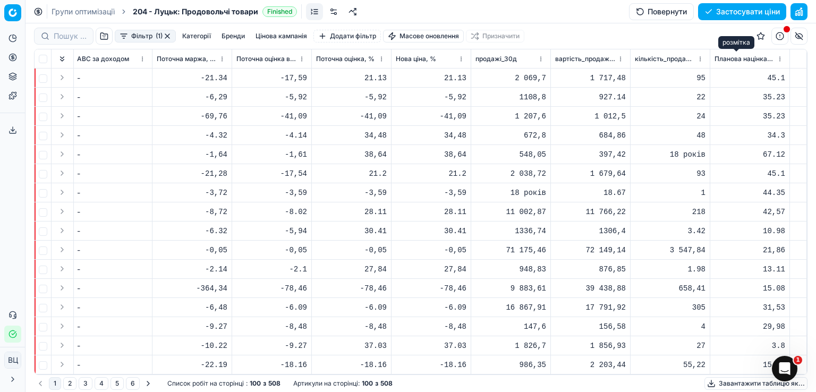
click at [746, 58] on font "Планова націнка, %" at bounding box center [746, 59] width 63 height 8
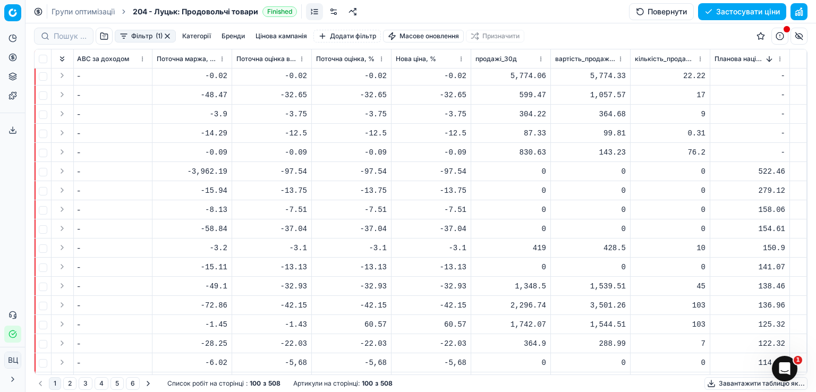
scroll to position [340, 2799]
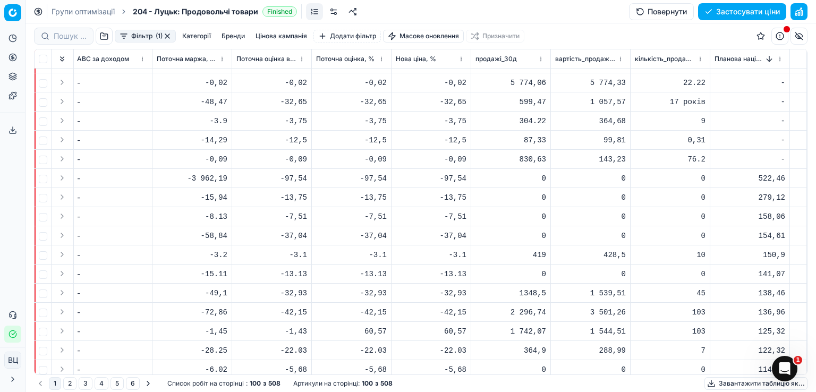
click at [239, 383] on font "Список робіт на сторінці" at bounding box center [205, 383] width 77 height 8
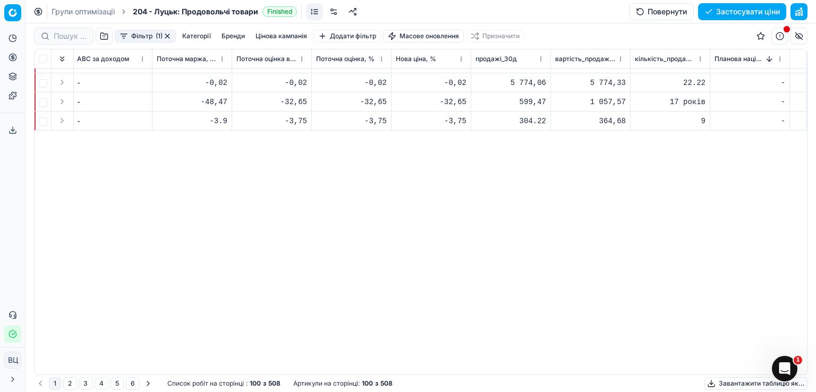
scroll to position [0, 2799]
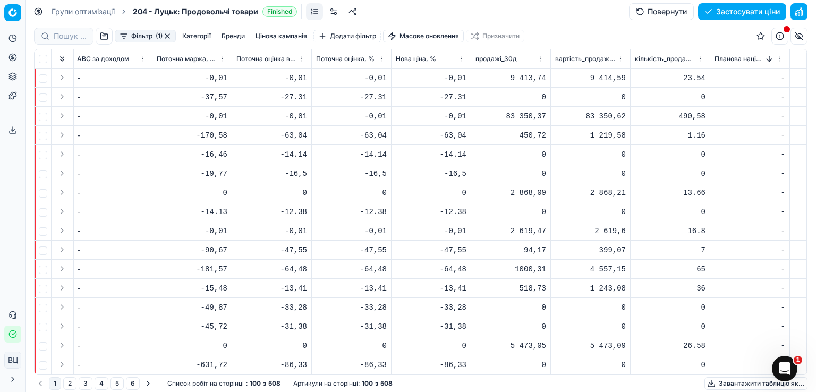
click at [86, 10] on font "Групи оптимізації" at bounding box center [83, 11] width 63 height 9
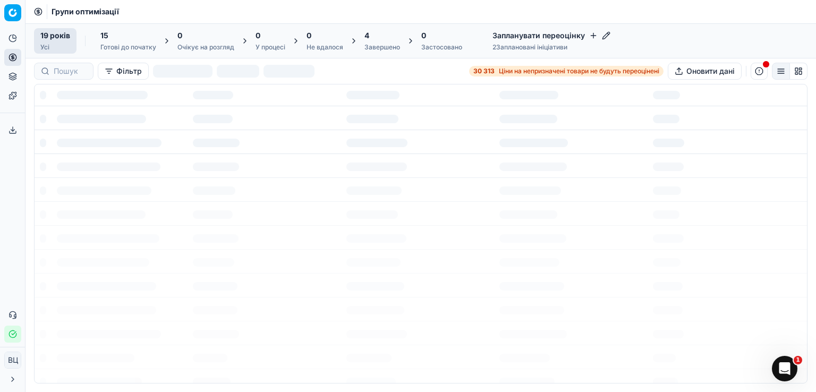
click at [116, 40] on div "15" at bounding box center [128, 35] width 56 height 11
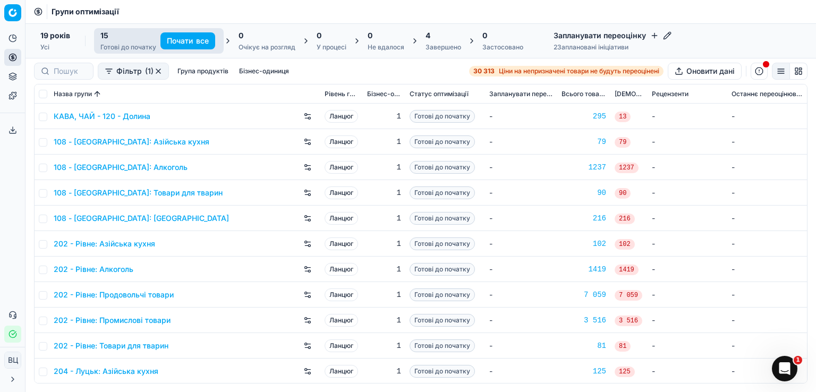
scroll to position [103, 0]
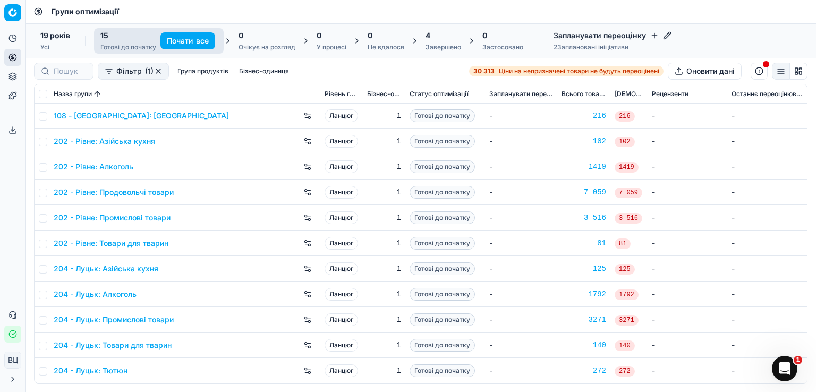
click at [145, 192] on font "202 - Рівне: Продовольчі товари" at bounding box center [114, 192] width 120 height 9
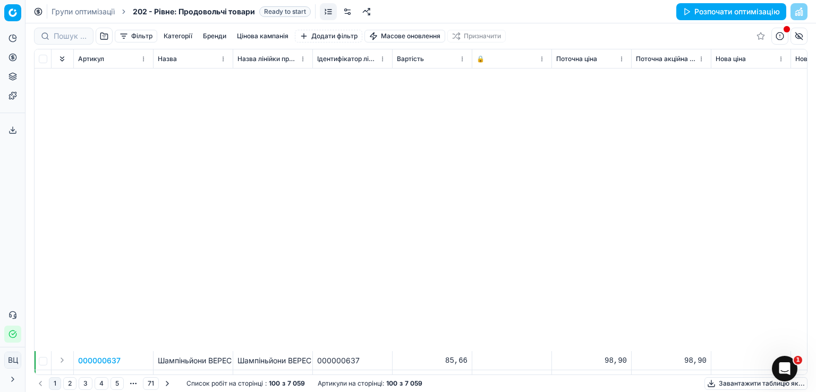
scroll to position [1204, 0]
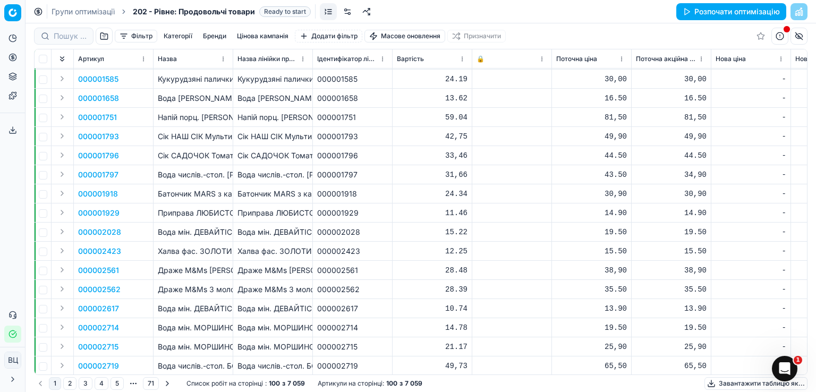
click at [742, 7] on font "Розпочати оптимізацію" at bounding box center [738, 11] width 86 height 9
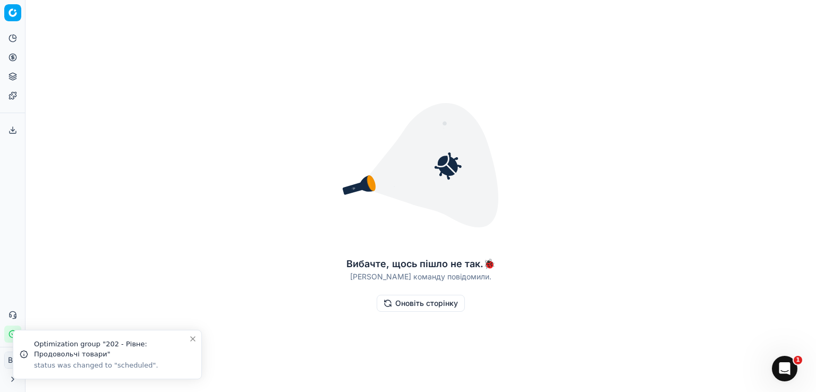
click at [412, 307] on font "Оновіть сторінку" at bounding box center [426, 303] width 63 height 9
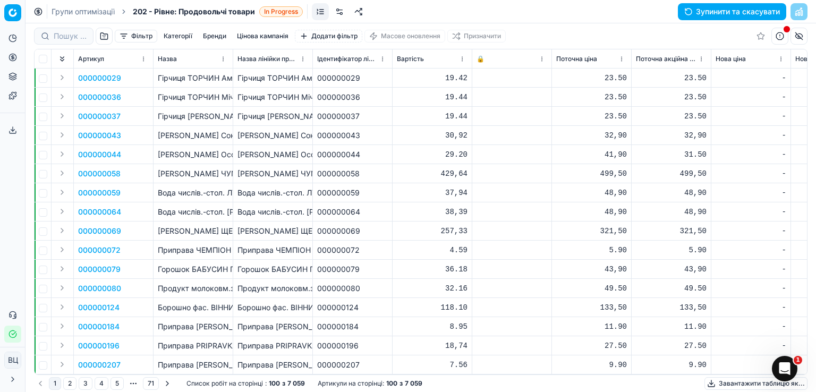
click at [178, 35] on font "Категорії" at bounding box center [178, 36] width 29 height 8
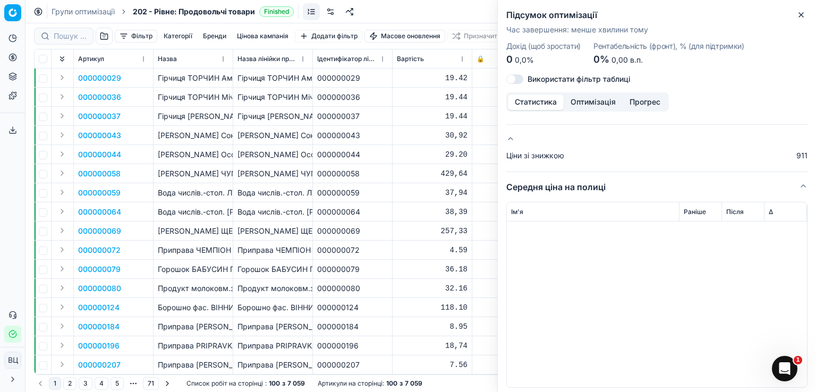
scroll to position [15847, 0]
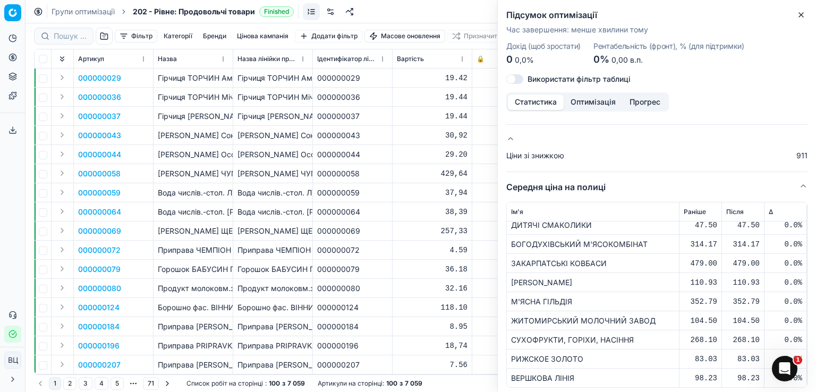
drag, startPoint x: 794, startPoint y: 241, endPoint x: 2, endPoint y: 19, distance: 822.4
drag, startPoint x: 72, startPoint y: 140, endPoint x: 85, endPoint y: 140, distance: 12.8
click at [73, 140] on td at bounding box center [63, 135] width 22 height 19
click at [804, 15] on icon "button" at bounding box center [801, 15] width 9 height 9
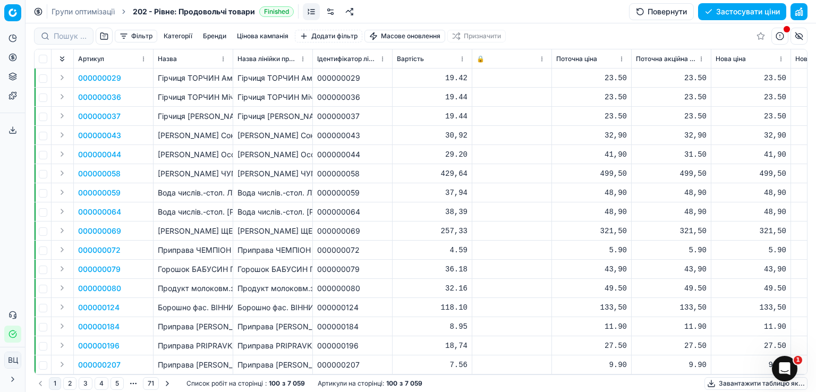
click at [13, 61] on circle at bounding box center [12, 57] width 7 height 7
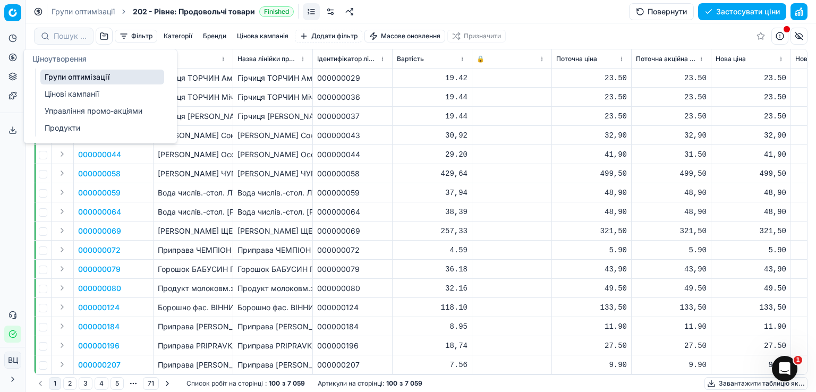
click at [68, 92] on font "Цінові кампанії" at bounding box center [72, 93] width 54 height 9
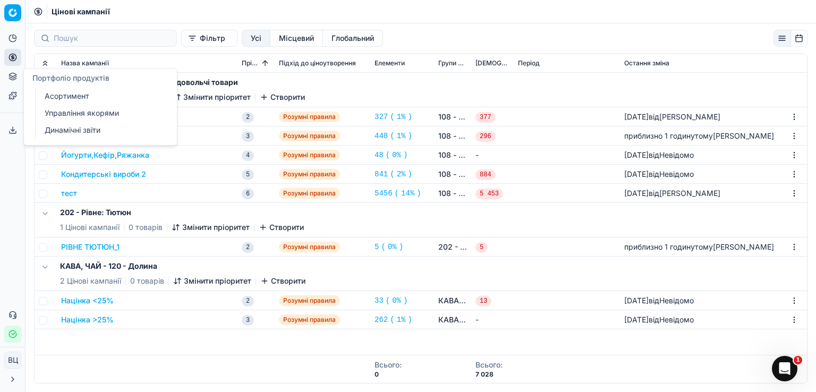
click at [61, 96] on font "Асортимент" at bounding box center [67, 95] width 45 height 9
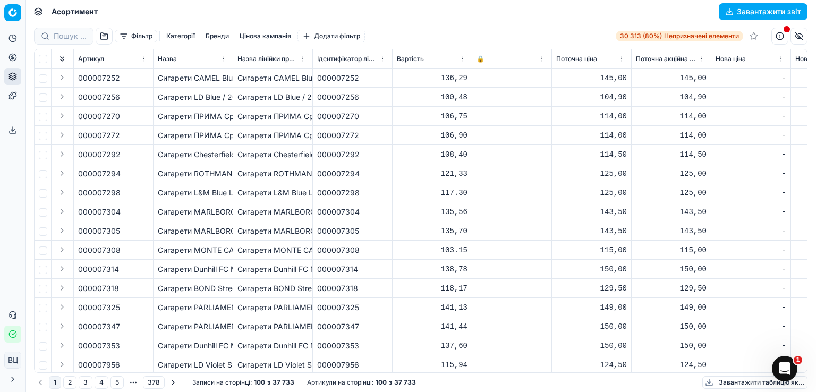
click at [142, 36] on font "Фільтр" at bounding box center [141, 36] width 21 height 8
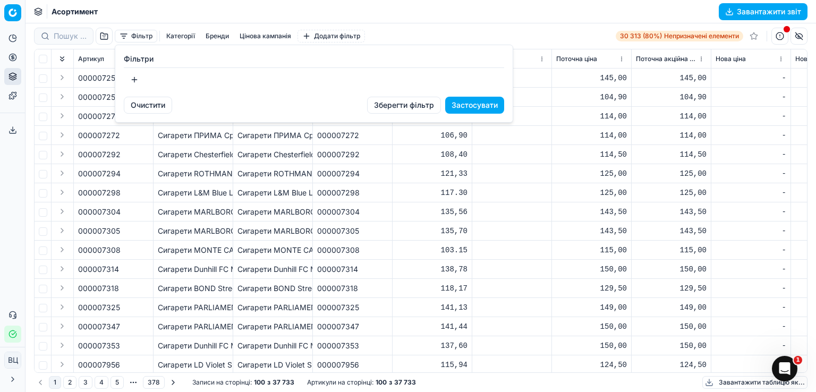
click at [132, 81] on button "button" at bounding box center [134, 79] width 21 height 17
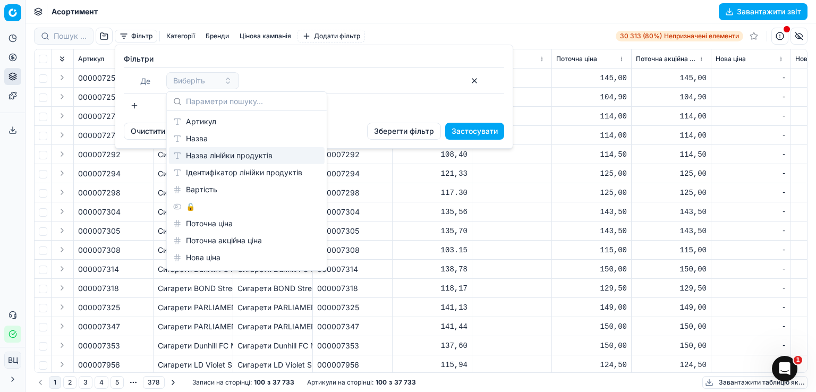
click at [470, 82] on button "button" at bounding box center [474, 80] width 17 height 17
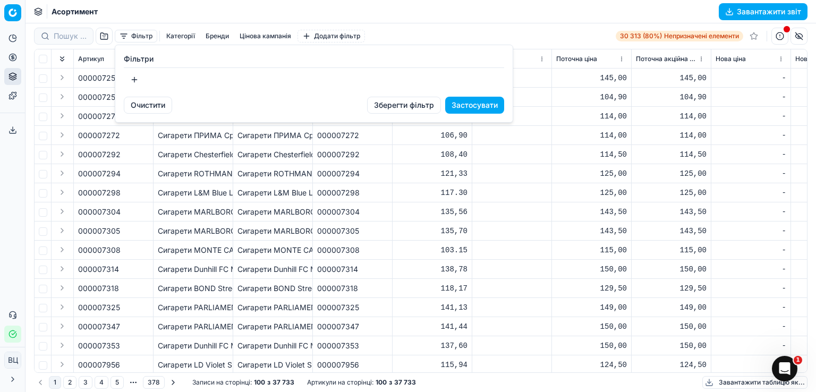
drag, startPoint x: 479, startPoint y: 105, endPoint x: 614, endPoint y: 96, distance: 135.3
click at [480, 105] on font "Застосувати" at bounding box center [475, 104] width 46 height 9
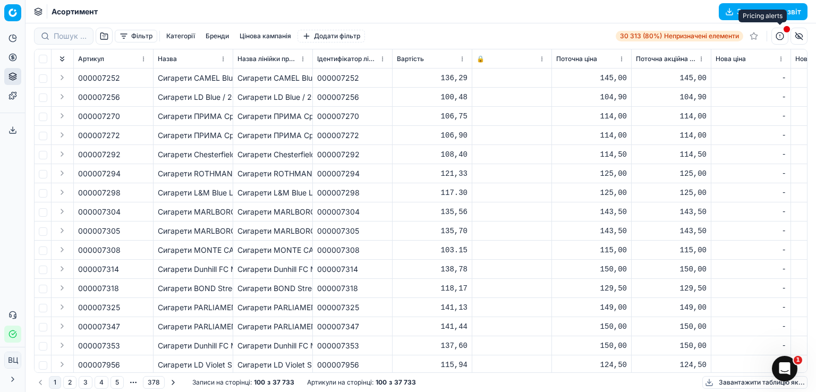
click at [779, 37] on button "button" at bounding box center [780, 36] width 17 height 17
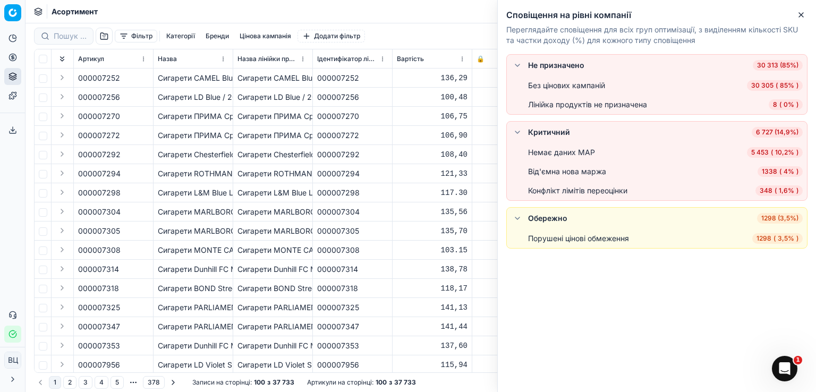
click at [534, 132] on font "Критичний" at bounding box center [549, 132] width 42 height 9
click at [767, 130] on font "6 727 (14,9%)" at bounding box center [777, 132] width 43 height 8
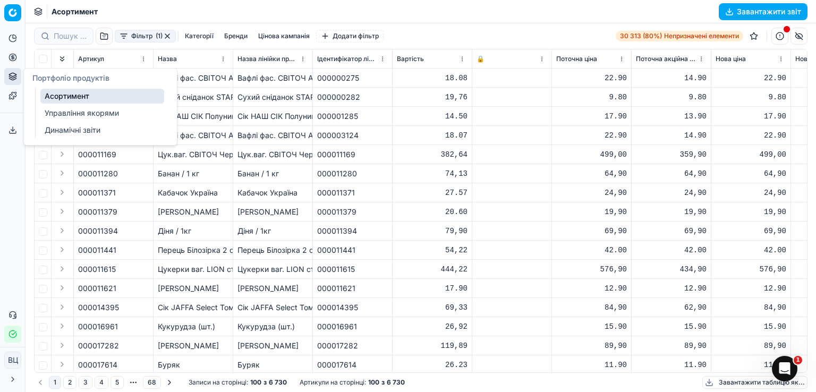
click at [61, 97] on font "Асортимент" at bounding box center [67, 95] width 45 height 9
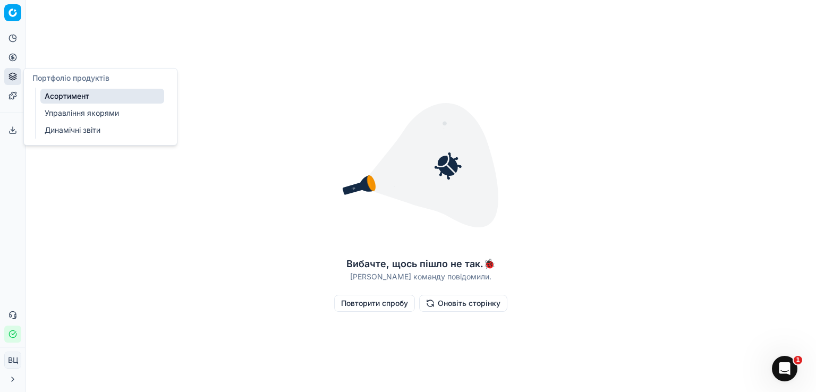
drag, startPoint x: 85, startPoint y: 115, endPoint x: 108, endPoint y: 117, distance: 23.5
click at [86, 115] on font "Управління якорями" at bounding box center [82, 112] width 74 height 9
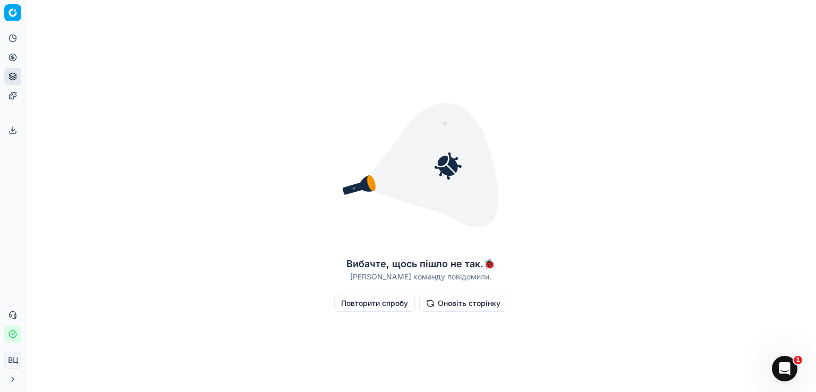
click at [375, 303] on font "Повторити спробу" at bounding box center [374, 303] width 67 height 9
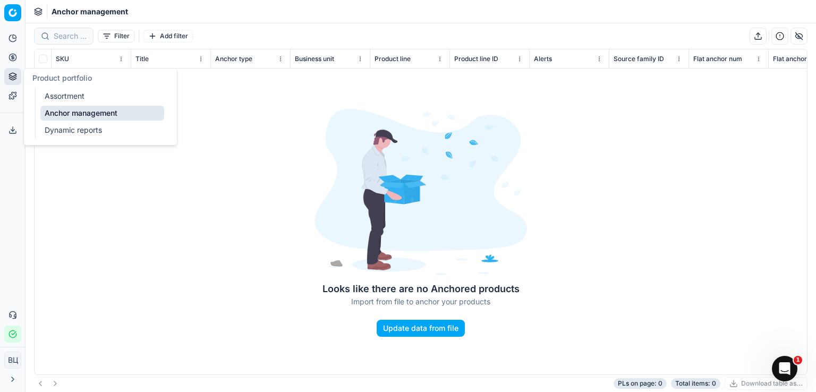
click at [85, 96] on link "Assortment" at bounding box center [102, 96] width 124 height 15
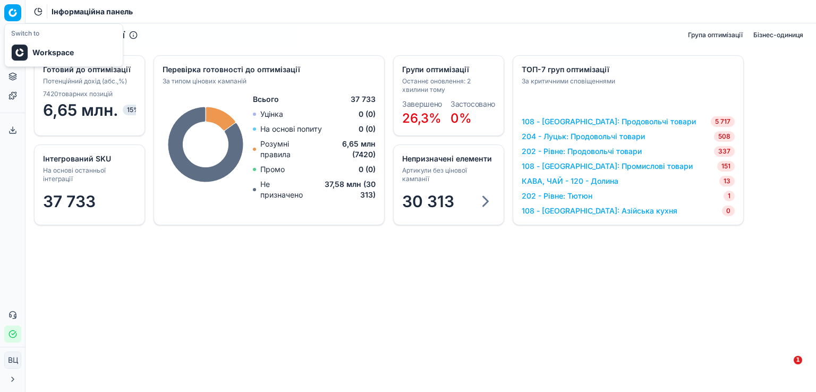
click at [6, 12] on html "Исходный текст Оцените этот перевод Ваш отзыв поможет нам улучшить Google Перев…" at bounding box center [408, 196] width 816 height 392
click at [53, 52] on font "Робочий простір" at bounding box center [64, 52] width 64 height 9
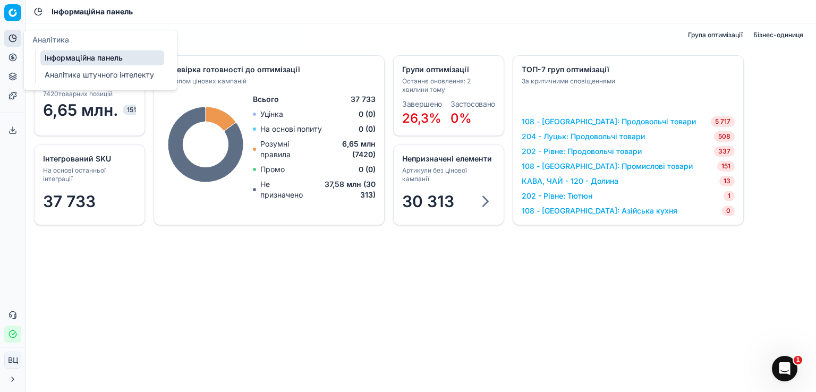
click at [104, 60] on font "Інформаційна панель" at bounding box center [84, 57] width 78 height 9
click at [322, 26] on div "Статус оптимізації Група оптимізації Бізнес-одиниця" at bounding box center [421, 34] width 791 height 23
click at [234, 27] on div "Статус оптимізації Група оптимізації Бізнес-одиниця" at bounding box center [421, 34] width 791 height 23
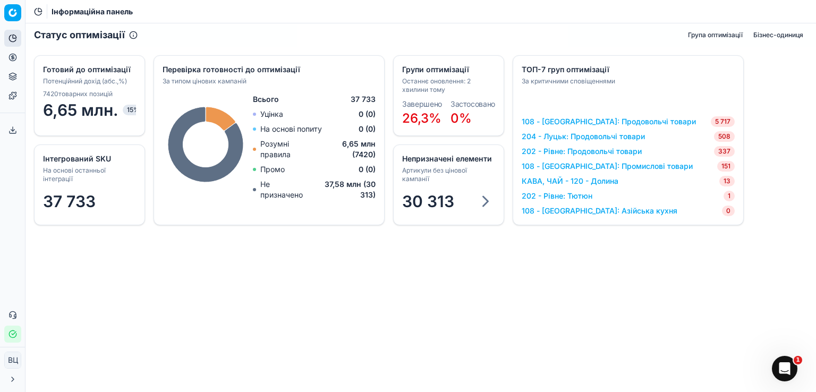
click at [260, 30] on div "Статус оптимізації Група оптимізації Бізнес-одиниця" at bounding box center [421, 34] width 791 height 23
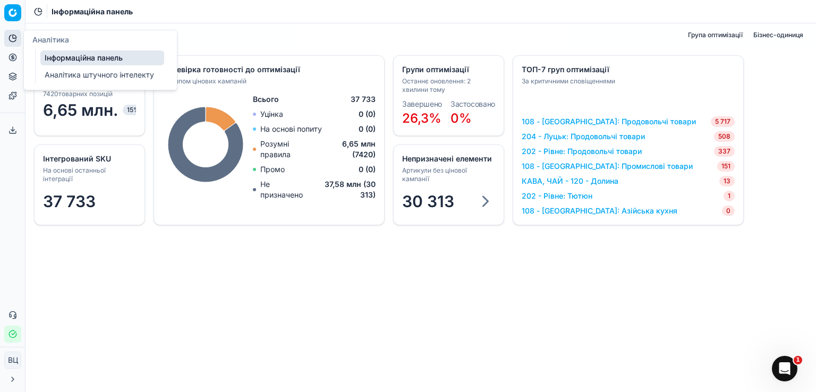
click at [78, 74] on font "Аналітика штучного інтелекту" at bounding box center [99, 74] width 109 height 9
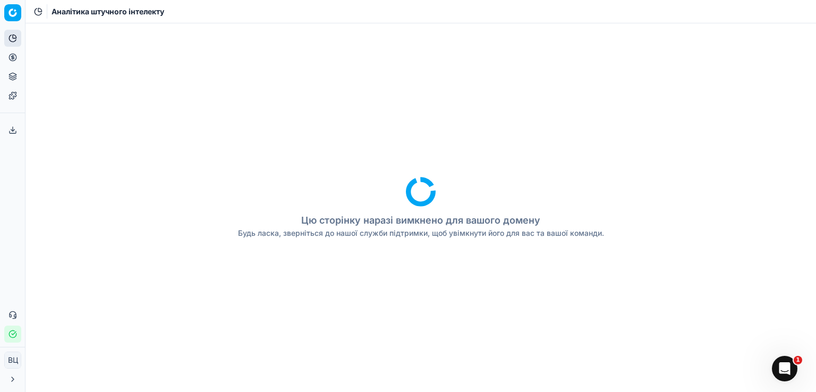
click at [413, 196] on icon at bounding box center [421, 192] width 30 height 30
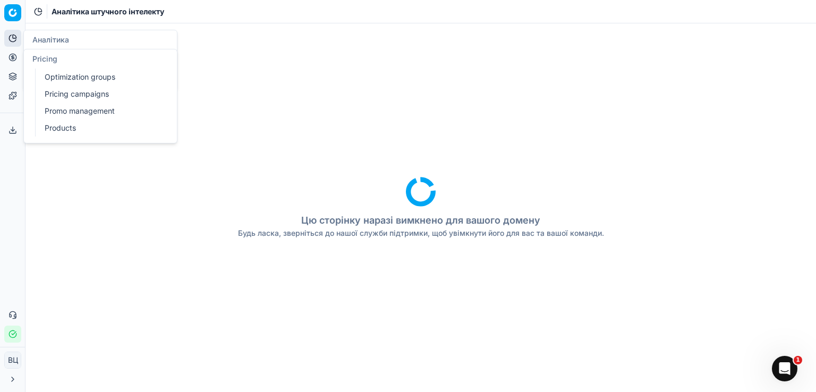
click at [12, 57] on icon at bounding box center [12, 57] width 3 height 3
click at [66, 77] on font "Групи оптимізації" at bounding box center [76, 76] width 63 height 9
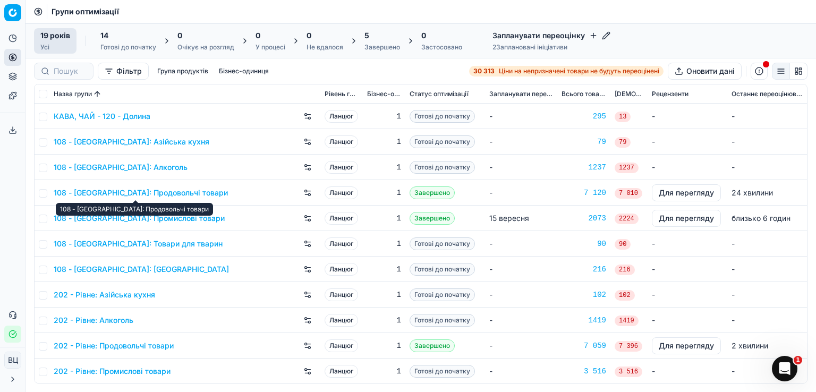
click at [140, 192] on font "108 - [GEOGRAPHIC_DATA]: Продовольчі товари" at bounding box center [141, 192] width 174 height 9
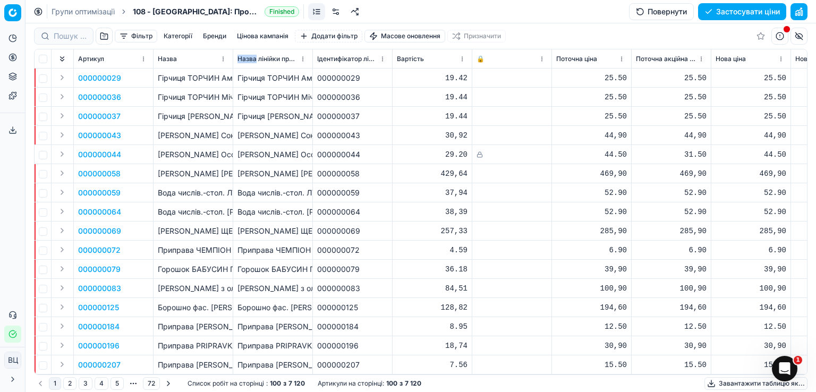
drag, startPoint x: 235, startPoint y: 63, endPoint x: 251, endPoint y: 66, distance: 16.9
click at [253, 66] on th "Назва лінійки продуктів" at bounding box center [273, 58] width 80 height 19
click at [723, 75] on div "25.50" at bounding box center [751, 78] width 71 height 11
click at [768, 73] on div "25.50" at bounding box center [751, 78] width 71 height 11
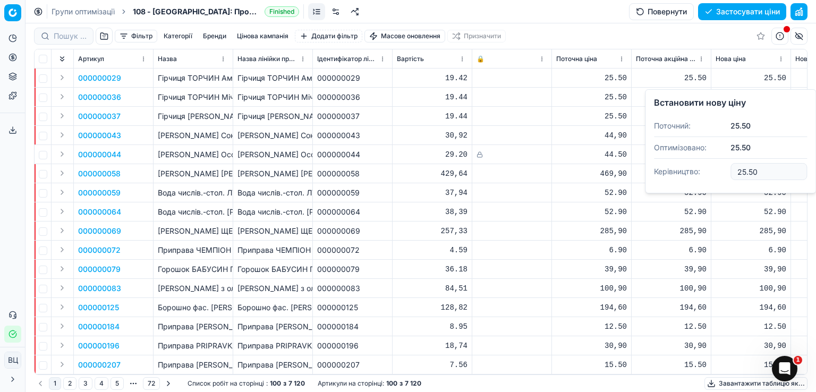
drag, startPoint x: 764, startPoint y: 170, endPoint x: 704, endPoint y: 162, distance: 60.6
click at [704, 162] on dl "Поточний: 25.50 Оптимізовано: 25.50 Керівництво: 25.50" at bounding box center [730, 149] width 153 height 69
type input "2"
type input "26"
type input "26.60"
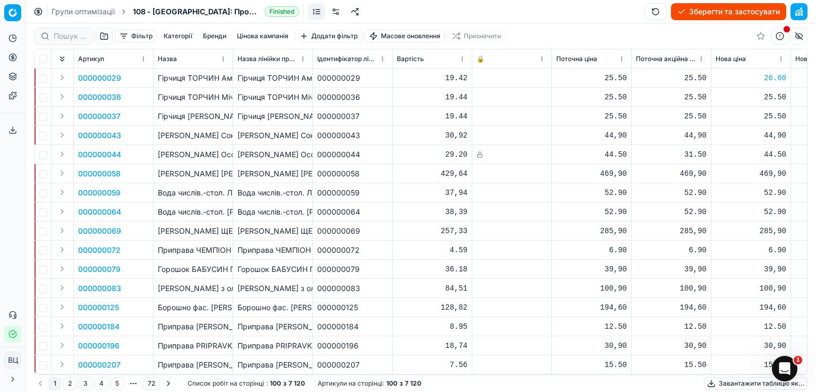
click at [747, 77] on div "26.60" at bounding box center [751, 78] width 71 height 11
drag, startPoint x: 135, startPoint y: 79, endPoint x: 66, endPoint y: 71, distance: 69.0
copy font "000000029"
drag, startPoint x: 157, startPoint y: 76, endPoint x: 233, endPoint y: 77, distance: 76.0
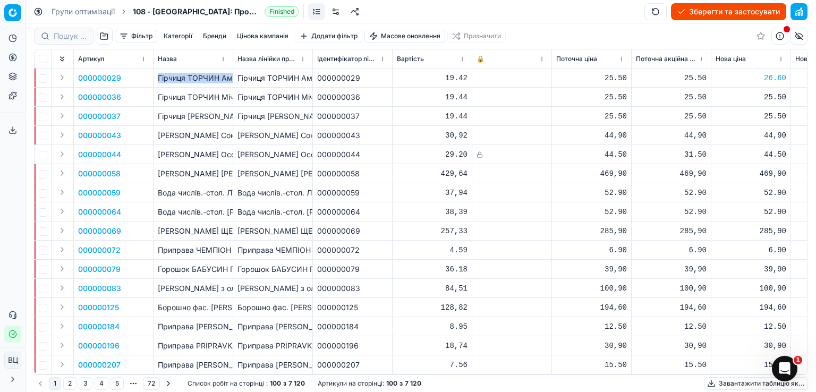
copy font "Гірчиця ТОРЧИН Американська д/п / 130г / 24"
click at [196, 78] on font "Гірчиця ТОРЧИН Американська д/п / 130г / 24" at bounding box center [243, 77] width 171 height 9
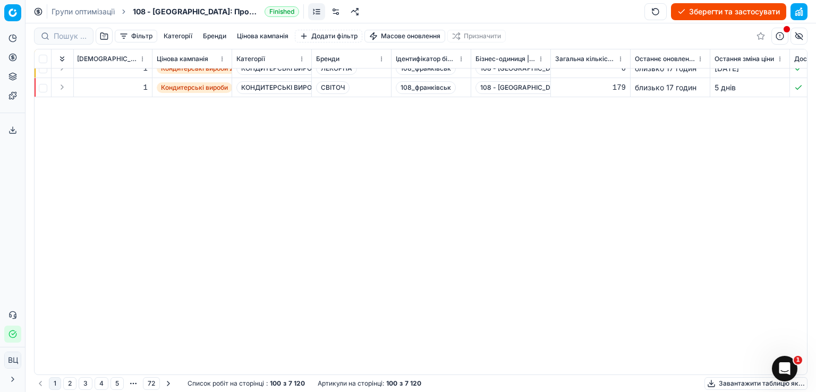
scroll to position [0, 1595]
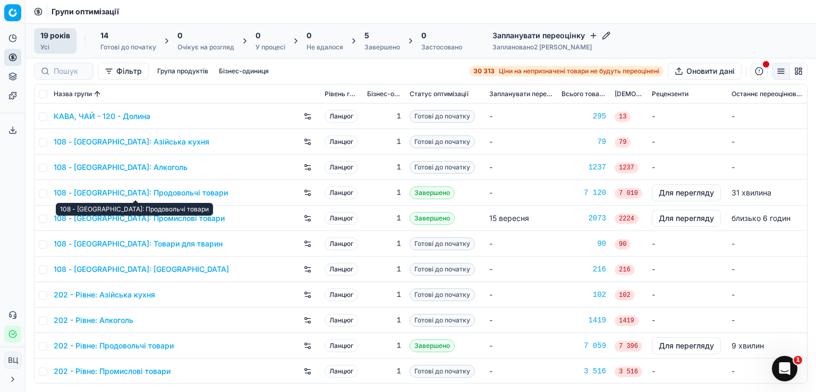
click at [133, 196] on font "108 - [GEOGRAPHIC_DATA]: Продовольчі товари" at bounding box center [141, 192] width 174 height 9
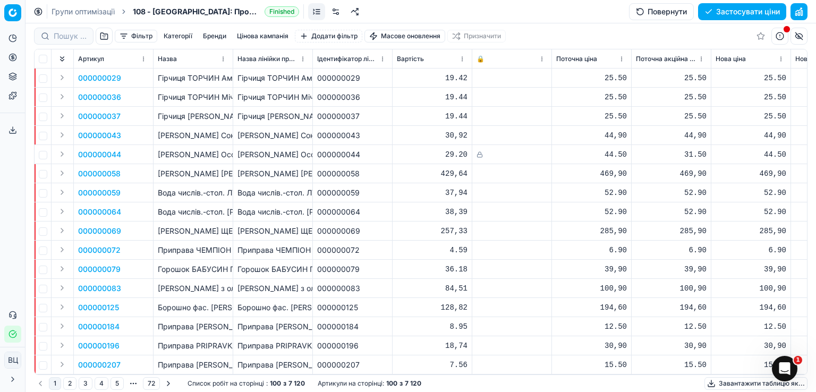
click at [183, 79] on font "Гірчиця ТОРЧИН Американська д/п / 130г / 24" at bounding box center [243, 77] width 171 height 9
copy font "Гірчиця ТОРЧИН Американська д/п / 130г / 24"
click at [257, 224] on td "Олія соняшникова ЩЕДРИЙ ДАР раф / 3л / 6" at bounding box center [273, 231] width 80 height 19
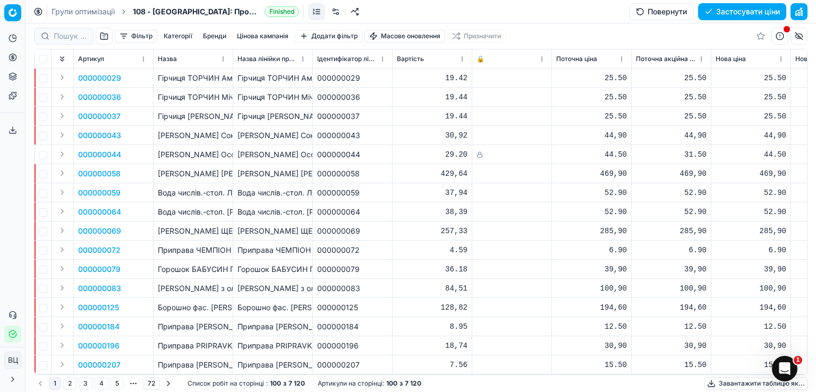
click at [200, 173] on font "Олія соняшникова ЧУМАК Золота раф / 5л / 3" at bounding box center [256, 173] width 196 height 9
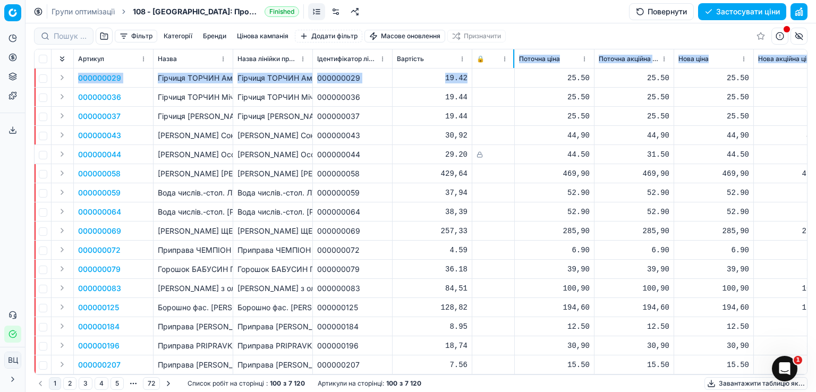
drag, startPoint x: 551, startPoint y: 66, endPoint x: 513, endPoint y: 70, distance: 37.4
click at [513, 70] on div "Артикул Назва Назва лінійки продуктів Ідентифікатор лінійки продуктів Вартість …" at bounding box center [421, 211] width 773 height 325
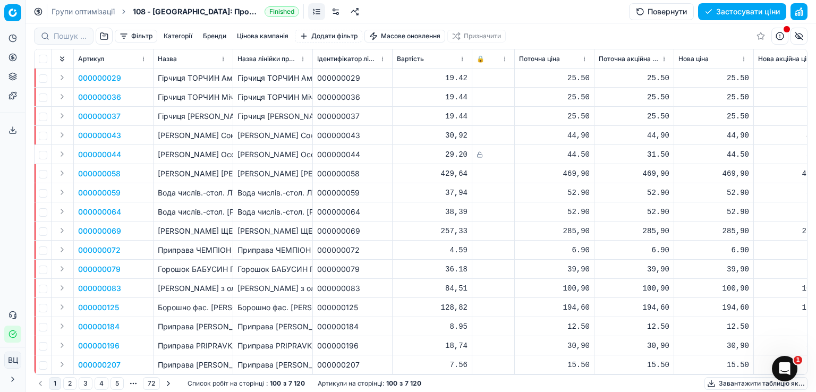
click at [572, 13] on div "Групи оптимізації 108 - Івано-Франківськ: Продовольчі товари Finished Повернути…" at bounding box center [421, 11] width 791 height 23
click at [179, 79] on font "Гірчиця ТОРЧИН Американська д/п / 130г / 24" at bounding box center [243, 77] width 171 height 9
click at [211, 81] on font "Гірчиця ТОРЧИН Американська д/п / 130г / 24" at bounding box center [243, 77] width 171 height 9
click at [263, 81] on font "Гірчиця ТОРЧИН Американська д/п / 130г / 24" at bounding box center [323, 77] width 171 height 9
click at [266, 77] on font "Гірчиця ТОРЧИН Американська д/п / 130г / 24" at bounding box center [323, 77] width 171 height 9
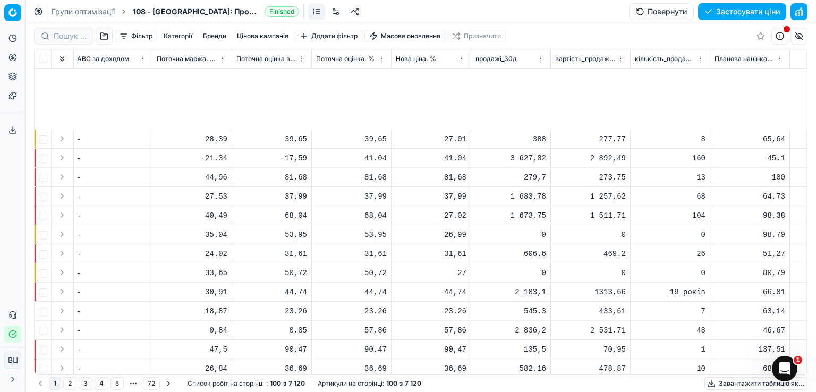
scroll to position [425, 2761]
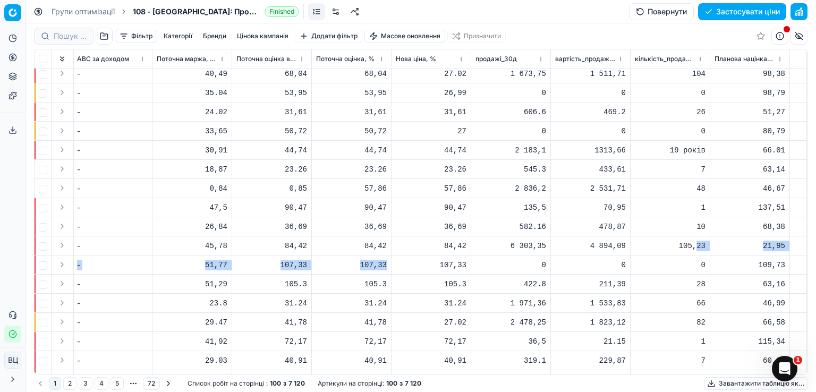
drag, startPoint x: 691, startPoint y: 244, endPoint x: 438, endPoint y: 236, distance: 253.1
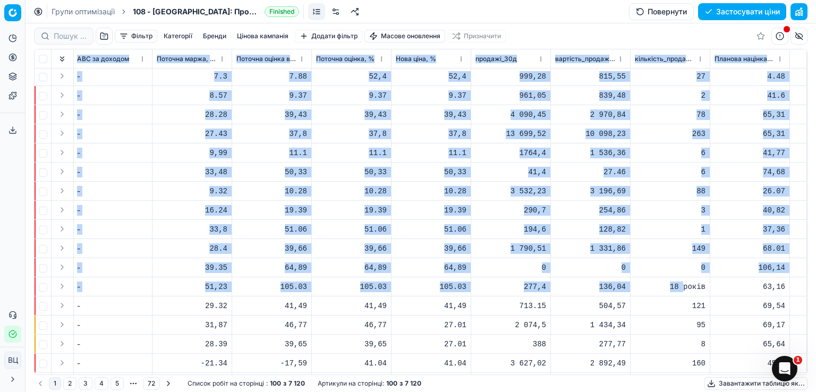
scroll to position [87, 2761]
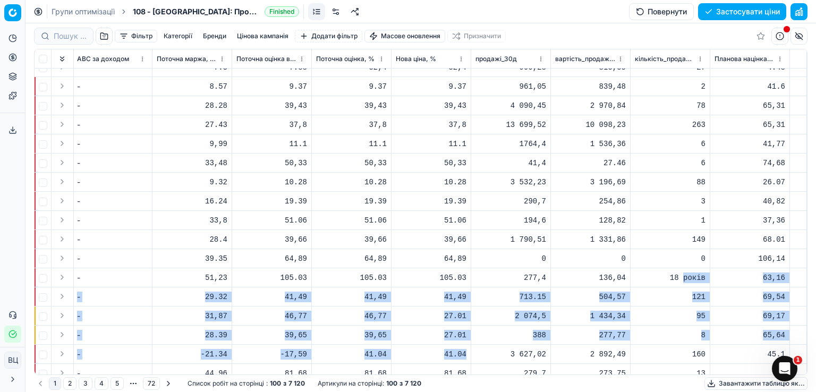
drag, startPoint x: 677, startPoint y: 365, endPoint x: 580, endPoint y: 355, distance: 96.7
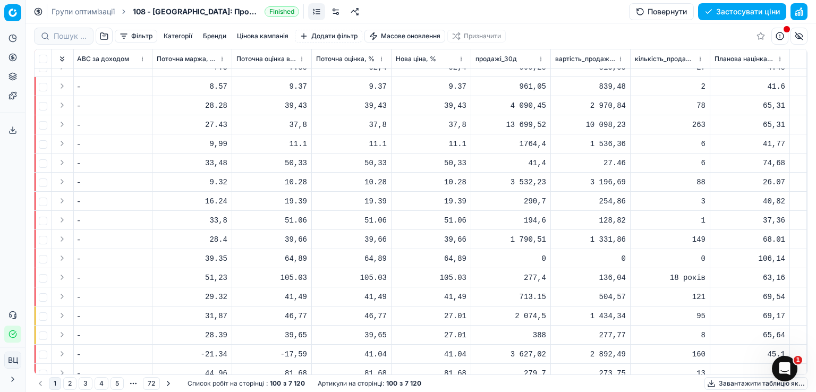
click at [656, 177] on div "88" at bounding box center [670, 182] width 71 height 11
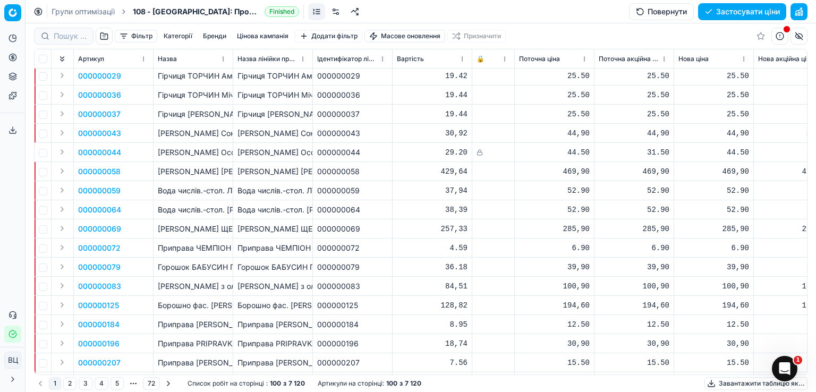
scroll to position [0, 0]
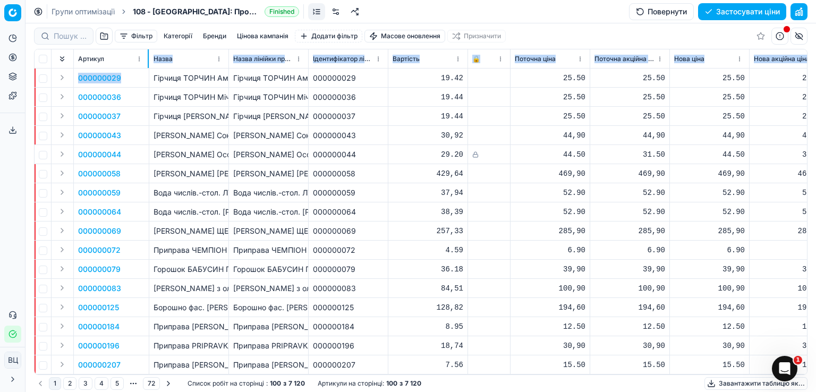
drag, startPoint x: 151, startPoint y: 65, endPoint x: 147, endPoint y: 69, distance: 5.6
click at [147, 69] on div "Артикул Назва Назва лінійки продуктів Ідентифікатор лінійки продуктів Вартість …" at bounding box center [421, 211] width 773 height 325
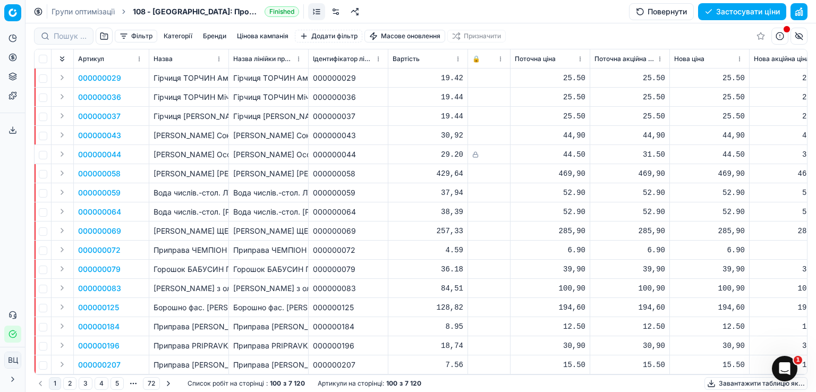
click at [142, 99] on td "000000036" at bounding box center [111, 97] width 75 height 19
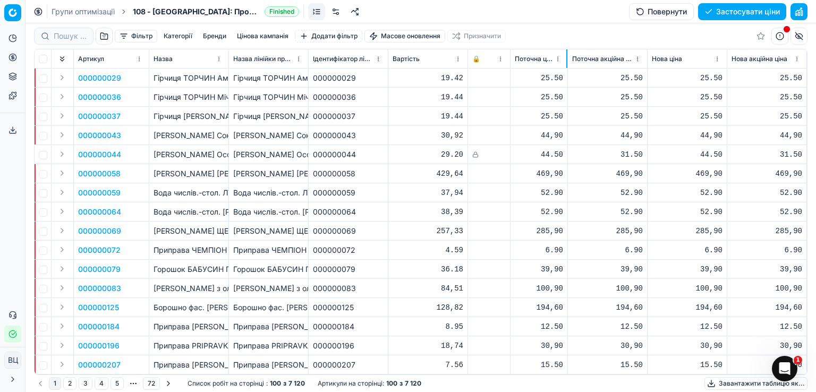
drag, startPoint x: 589, startPoint y: 63, endPoint x: 567, endPoint y: 68, distance: 22.8
click at [567, 68] on th "Поточна ціна" at bounding box center [539, 58] width 57 height 19
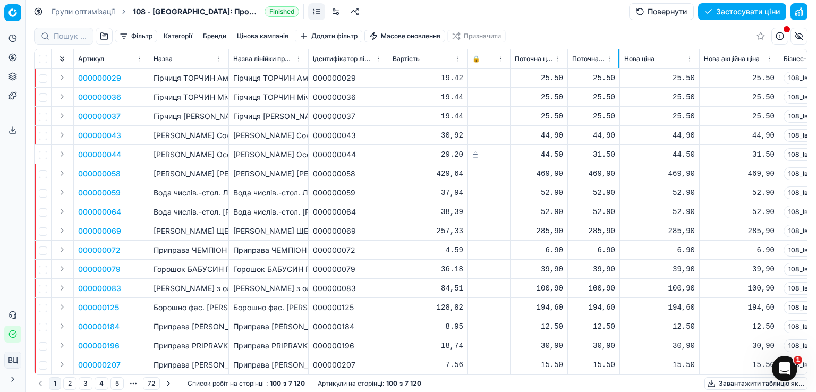
drag, startPoint x: 646, startPoint y: 63, endPoint x: 619, endPoint y: 66, distance: 27.9
click at [619, 66] on div at bounding box center [619, 58] width 1 height 19
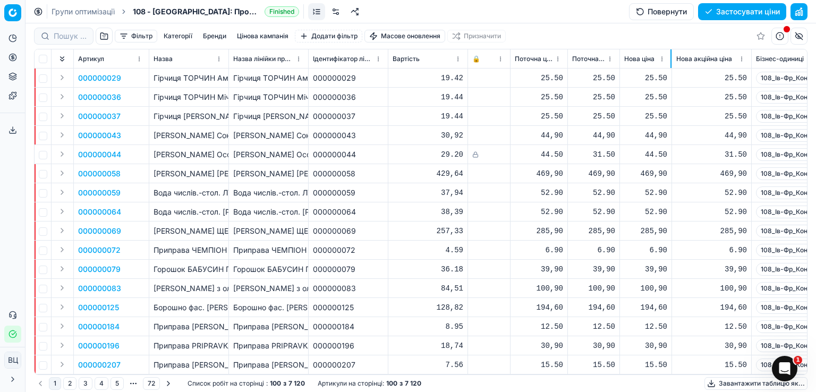
drag, startPoint x: 698, startPoint y: 61, endPoint x: 671, endPoint y: 64, distance: 27.8
click at [671, 64] on div at bounding box center [671, 58] width 1 height 19
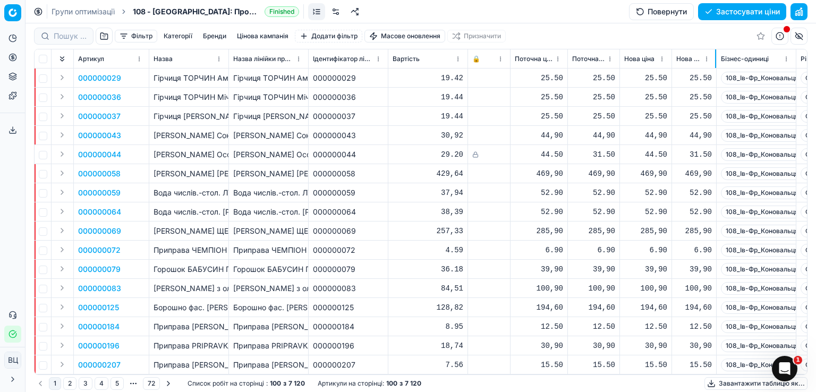
drag, startPoint x: 751, startPoint y: 61, endPoint x: 716, endPoint y: 66, distance: 35.5
click at [716, 66] on div at bounding box center [715, 58] width 1 height 19
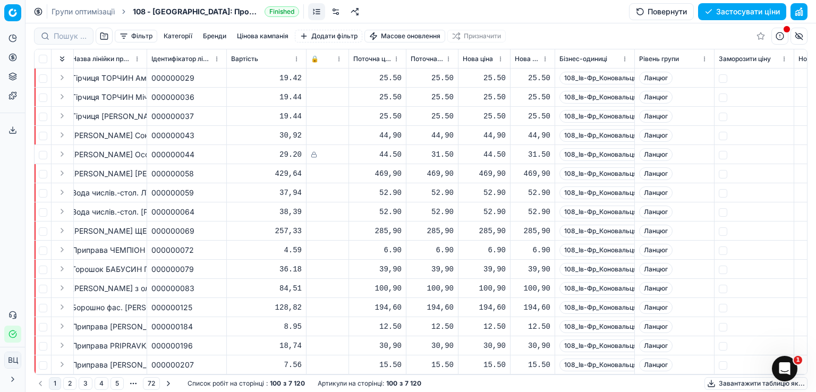
scroll to position [0, 159]
click at [130, 154] on font "Маргарин ЩЕДРО Вершковий Особливий /250 г /80" at bounding box center [144, 154] width 141 height 9
copy font "[PERSON_NAME] Особливий /250 г /80"
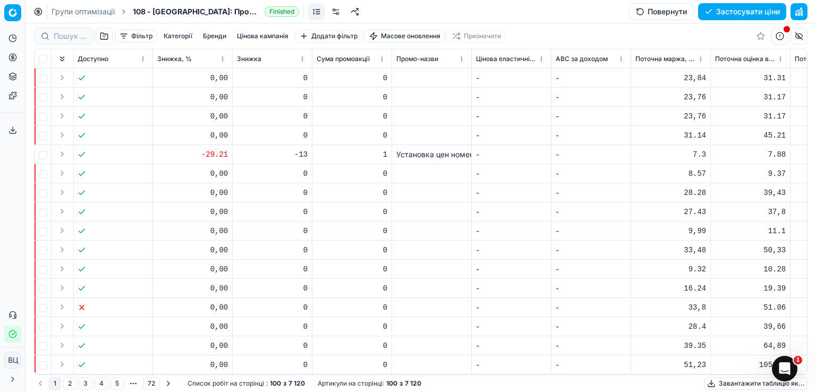
scroll to position [0, 2104]
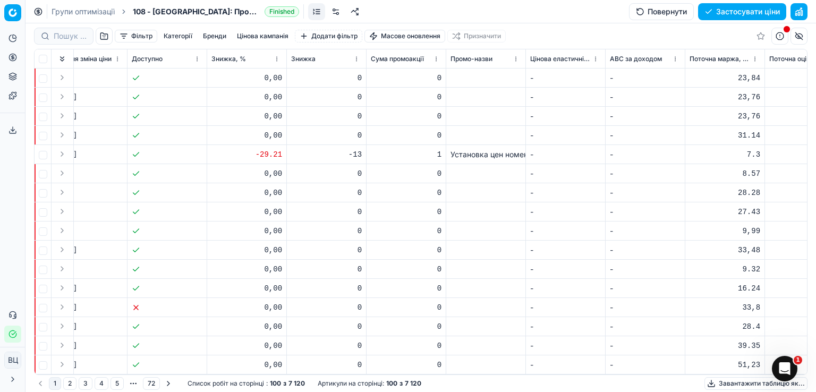
click at [494, 153] on font "Установка цен номенклатуры 00002012299 від 04.09.2025 00:00:00" at bounding box center [569, 154] width 236 height 9
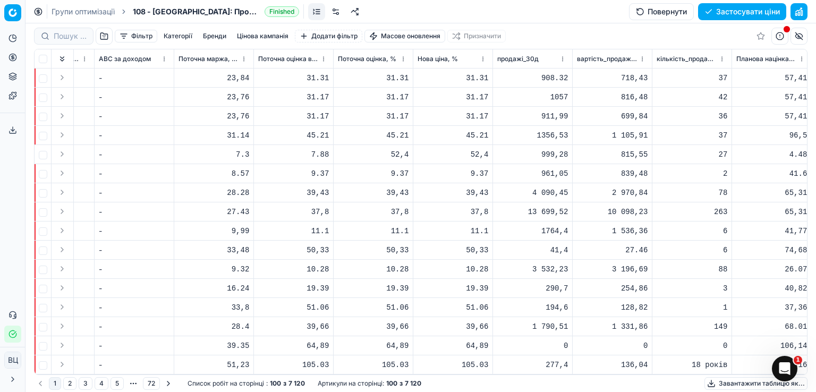
scroll to position [0, 2645]
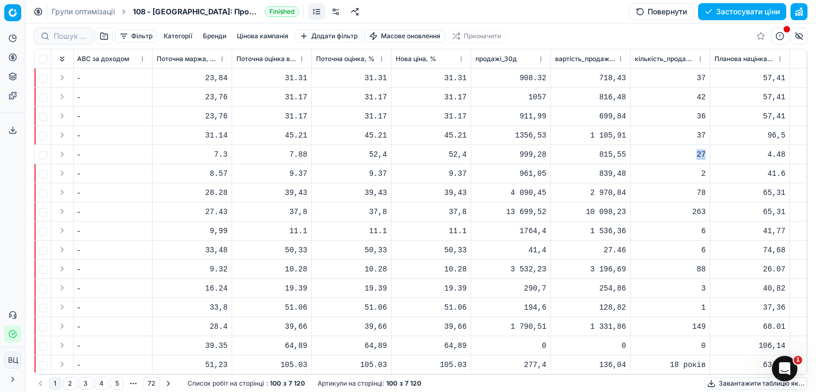
drag, startPoint x: 688, startPoint y: 154, endPoint x: 720, endPoint y: 158, distance: 32.1
click at [679, 151] on div "27" at bounding box center [670, 154] width 71 height 11
drag, startPoint x: 699, startPoint y: 153, endPoint x: 678, endPoint y: 142, distance: 24.0
click at [673, 154] on td "27" at bounding box center [671, 154] width 80 height 19
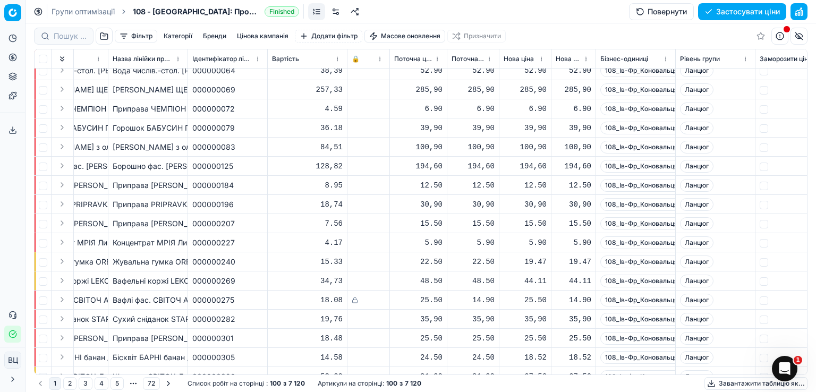
scroll to position [141, 0]
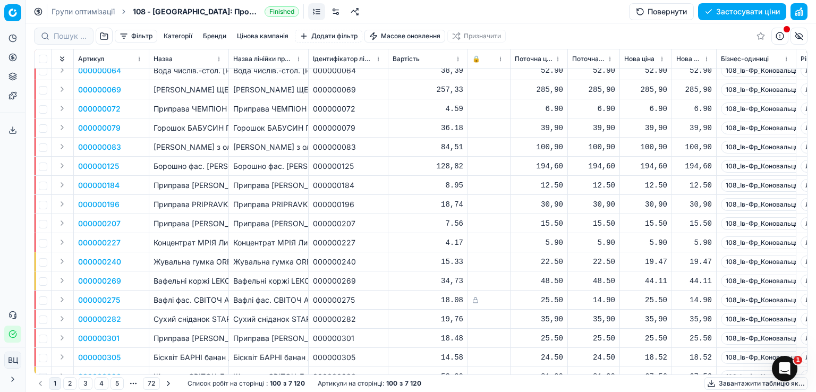
drag, startPoint x: 697, startPoint y: 222, endPoint x: 0, endPoint y: 224, distance: 696.7
click at [173, 230] on td "Приправа МРІЯ Перець червоний мел. / 20г / 32шт" at bounding box center [189, 223] width 80 height 19
click at [176, 224] on font "Приправа МРІЯ Перець червоний мел. / 20г / 32шт" at bounding box center [259, 223] width 211 height 9
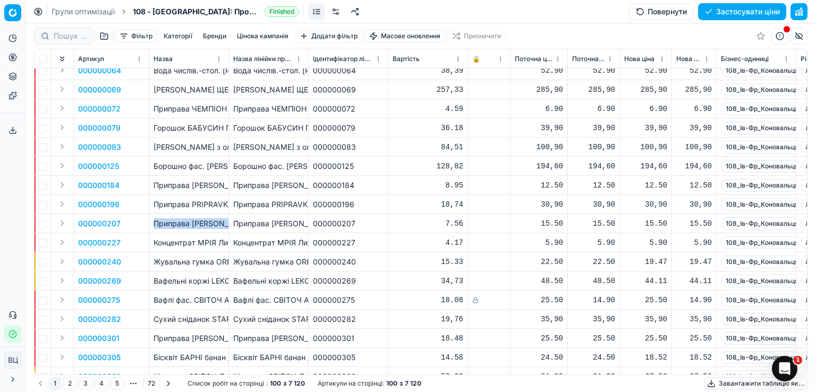
copy font "Приправа МРІЯ Перець червоний мел. / 20г / 32шт"
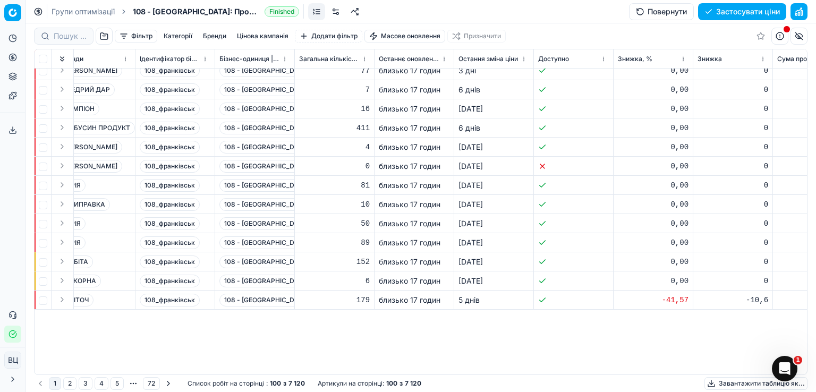
scroll to position [0, 1697]
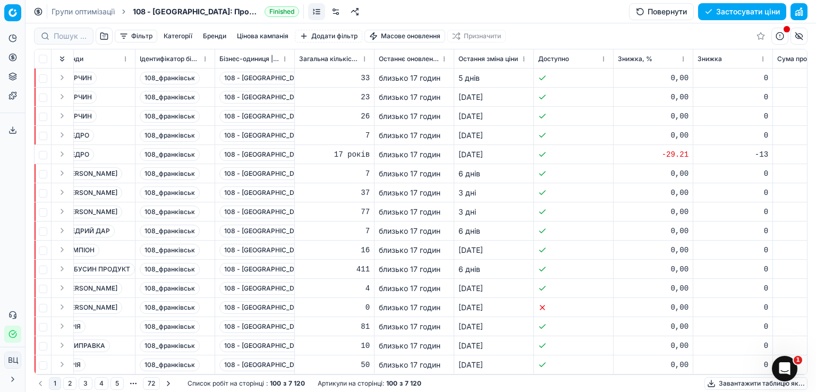
click at [9, 361] on html "Цінова платформа Аналітика Ціноутворення Портфоліо продуктів Шаблони Експортний…" at bounding box center [408, 196] width 816 height 392
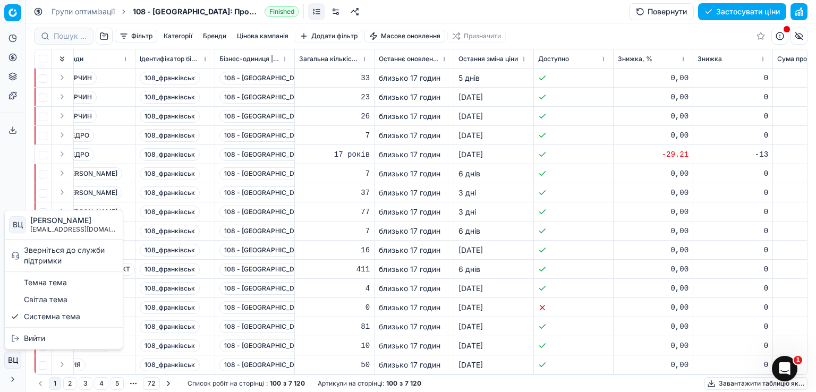
click at [11, 362] on html "Цінова платформа Аналітика Ціноутворення Портфоліо продуктів Шаблони Експортний…" at bounding box center [408, 196] width 816 height 392
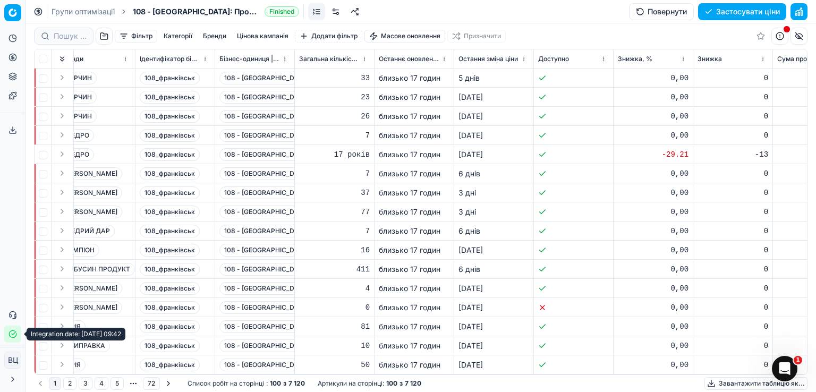
click at [12, 335] on icon "button" at bounding box center [13, 334] width 9 height 9
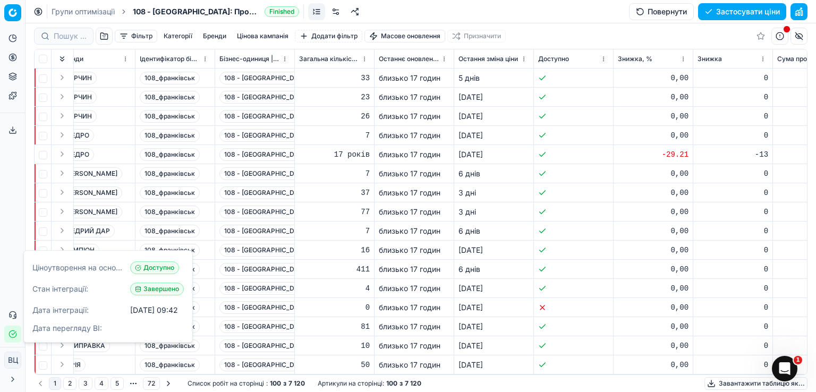
click at [12, 335] on icon "button" at bounding box center [13, 334] width 9 height 9
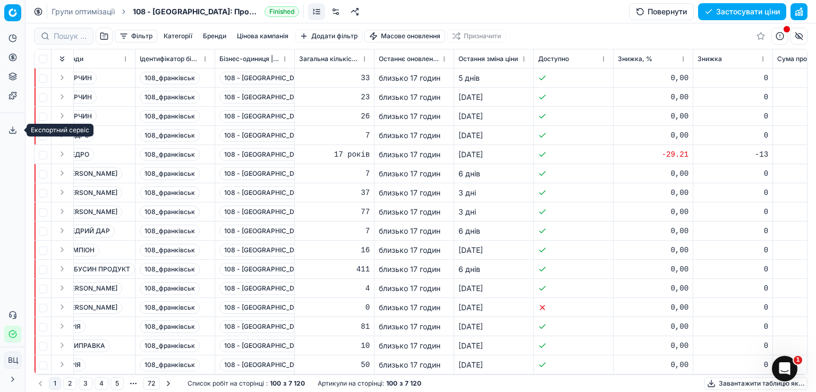
click at [9, 130] on icon at bounding box center [13, 130] width 9 height 9
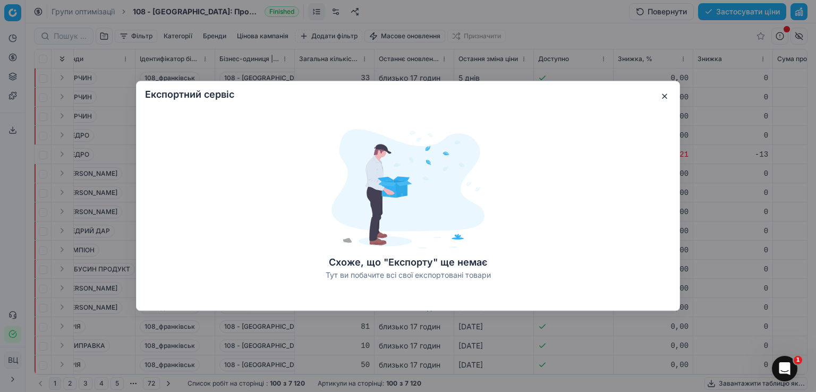
drag, startPoint x: 665, startPoint y: 96, endPoint x: 535, endPoint y: 78, distance: 130.9
click at [662, 96] on button "button" at bounding box center [664, 96] width 13 height 13
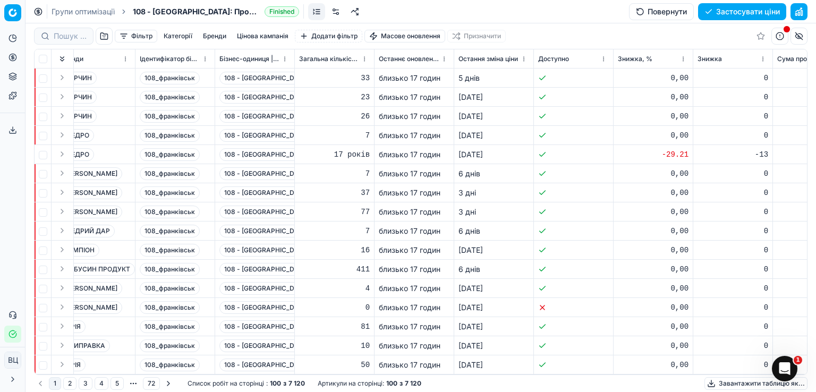
click at [275, 149] on span "108 - Івано-Франківськ" at bounding box center [266, 154] width 95 height 13
drag, startPoint x: 206, startPoint y: 158, endPoint x: 219, endPoint y: 167, distance: 15.6
click at [206, 158] on div "108_франківськ" at bounding box center [175, 154] width 71 height 13
drag, startPoint x: 286, startPoint y: 160, endPoint x: 246, endPoint y: 162, distance: 40.4
click at [246, 162] on td "108 - Івано-Франківськ" at bounding box center [255, 154] width 80 height 19
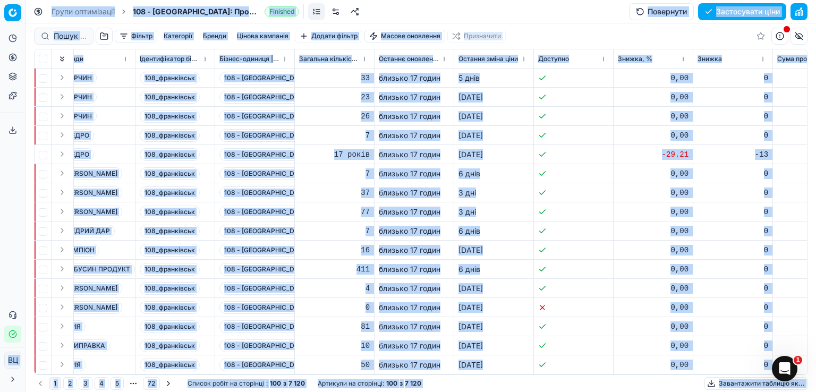
click at [360, 185] on td "37" at bounding box center [335, 192] width 80 height 19
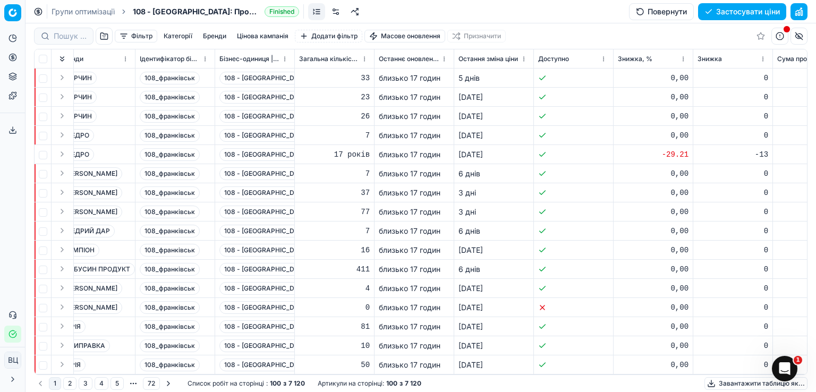
click at [483, 253] on font "16.07.2025" at bounding box center [471, 250] width 24 height 9
click at [494, 56] on font "Остання зміна ціни" at bounding box center [489, 59] width 60 height 8
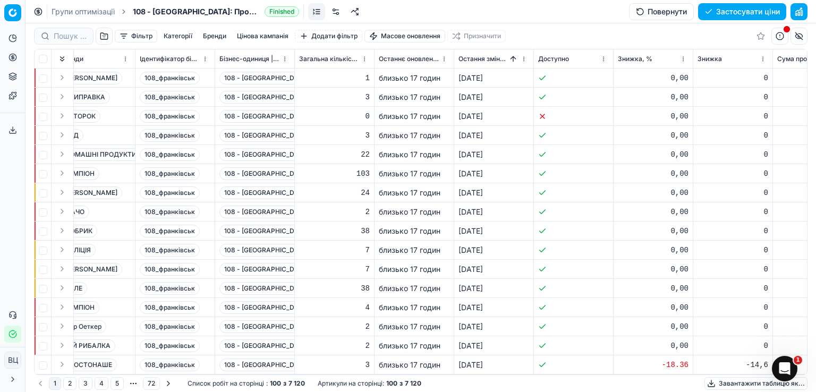
scroll to position [1544, 1697]
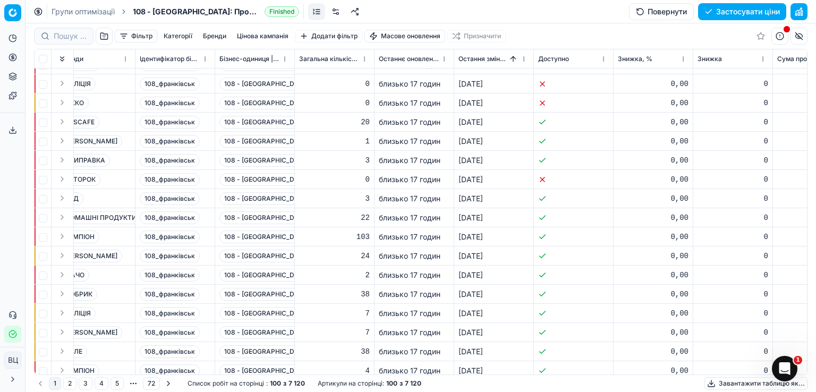
click at [568, 181] on td at bounding box center [574, 179] width 80 height 19
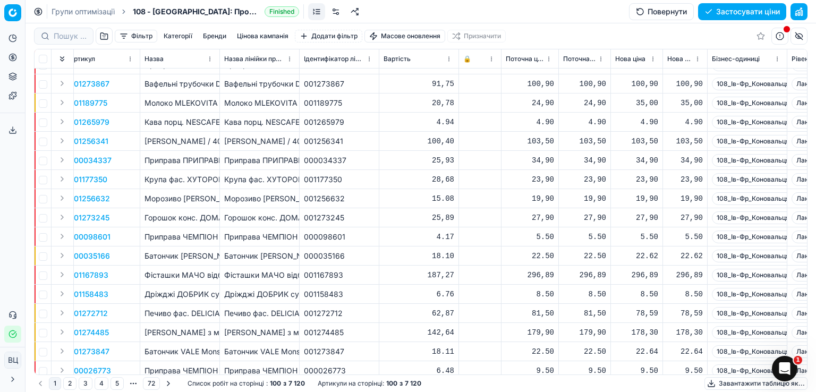
scroll to position [1544, 0]
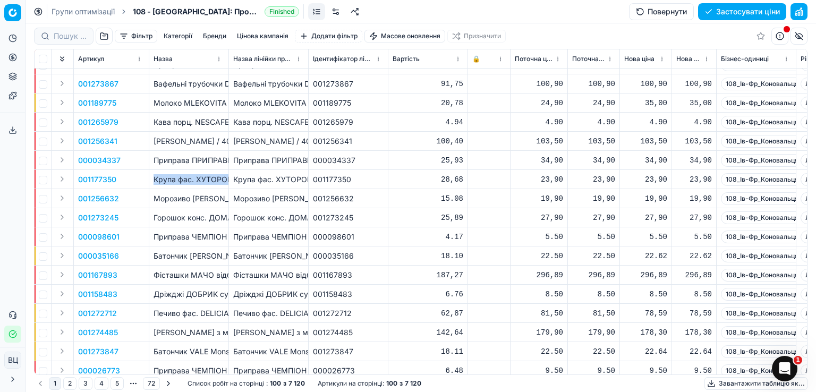
drag, startPoint x: 159, startPoint y: 179, endPoint x: 229, endPoint y: 185, distance: 70.0
copy font "Крупа фас. ХУТОРОК Кукурудзяна шліфована №4 / 800г"
click at [345, 186] on td "001177350" at bounding box center [349, 179] width 80 height 19
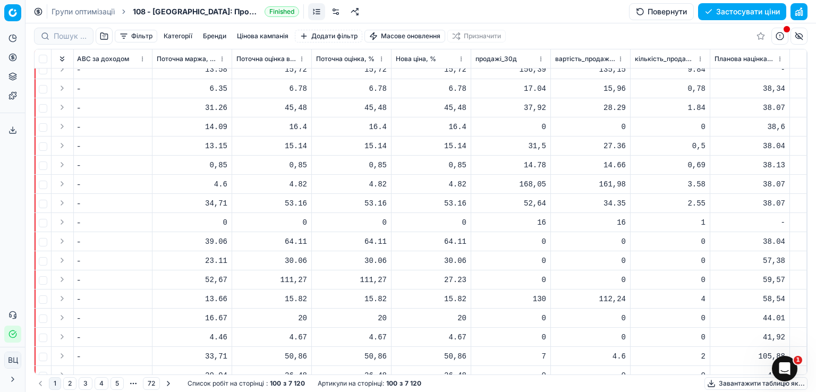
scroll to position [0, 2644]
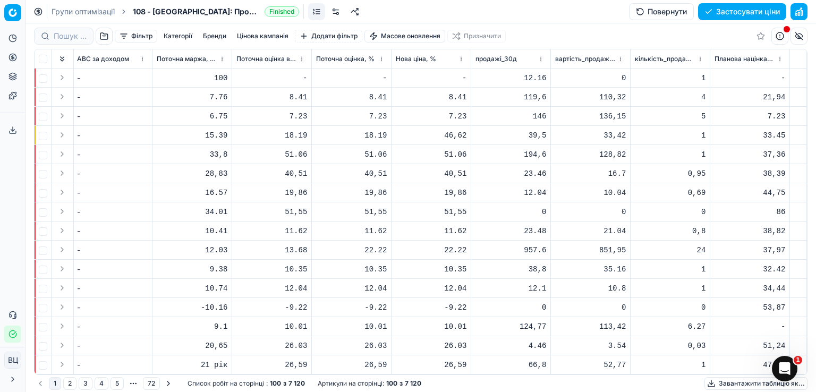
click at [676, 58] on font "кількість_продажів_30д" at bounding box center [673, 59] width 77 height 8
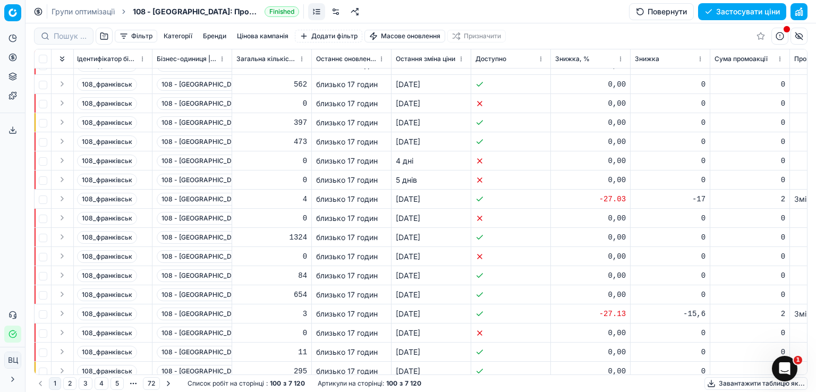
scroll to position [0, 1760]
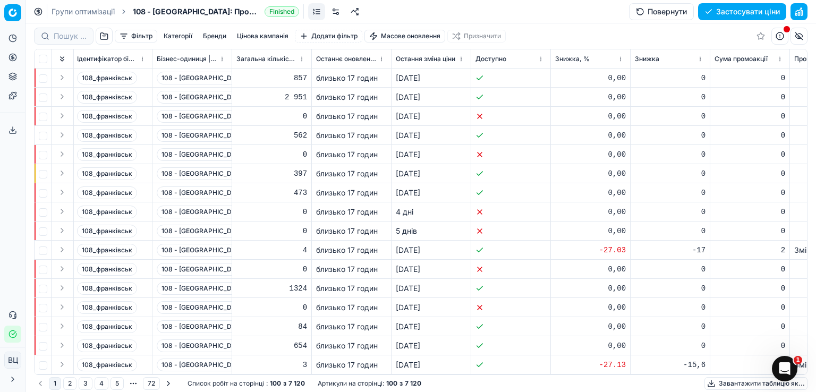
click at [199, 56] on font "Бізнес-одиниця | назва" at bounding box center [193, 59] width 73 height 8
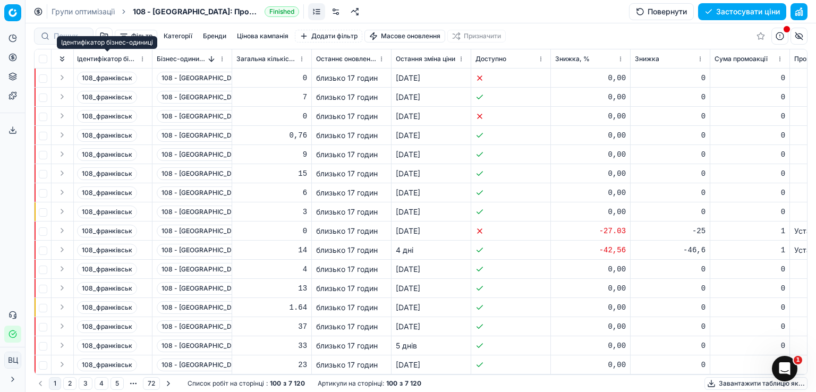
click at [96, 56] on font "Ідентифікатор бізнес-одиниці" at bounding box center [124, 59] width 94 height 8
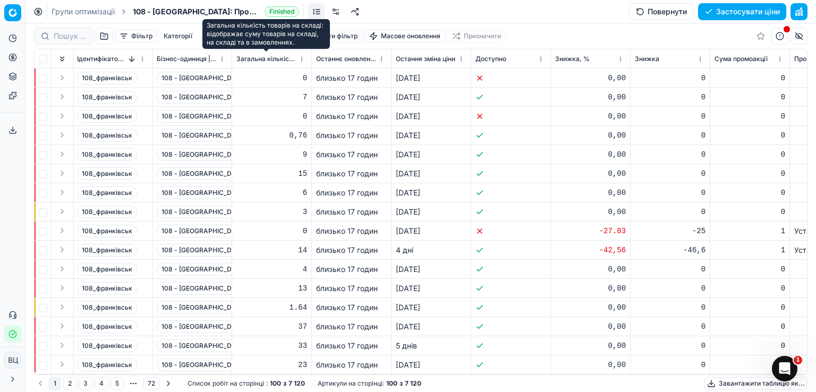
click at [266, 56] on font "Загальна кількість запасів" at bounding box center [278, 59] width 84 height 8
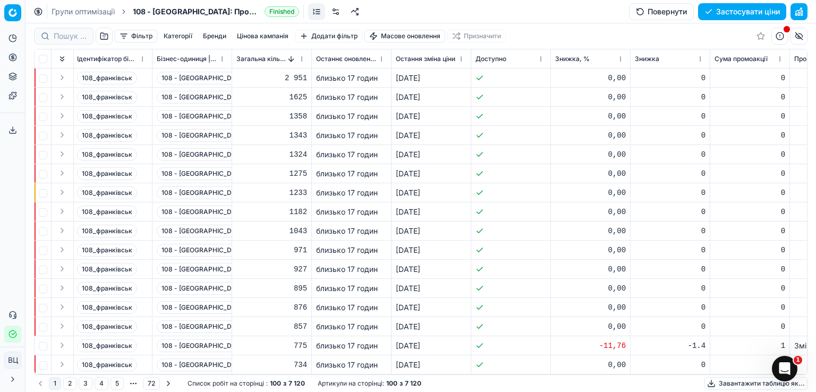
drag, startPoint x: 533, startPoint y: 375, endPoint x: 508, endPoint y: 368, distance: 25.8
click at [500, 369] on div "Артикул Назва Назва лінійки продуктів Ідентифікатор лінійки продуктів Вартість …" at bounding box center [421, 212] width 774 height 326
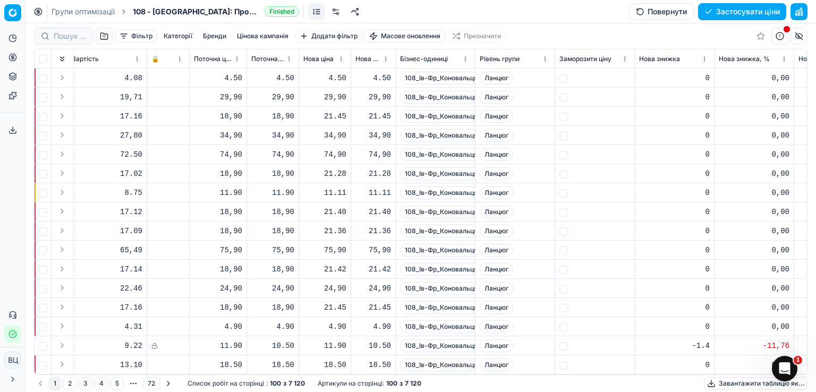
scroll to position [0, 366]
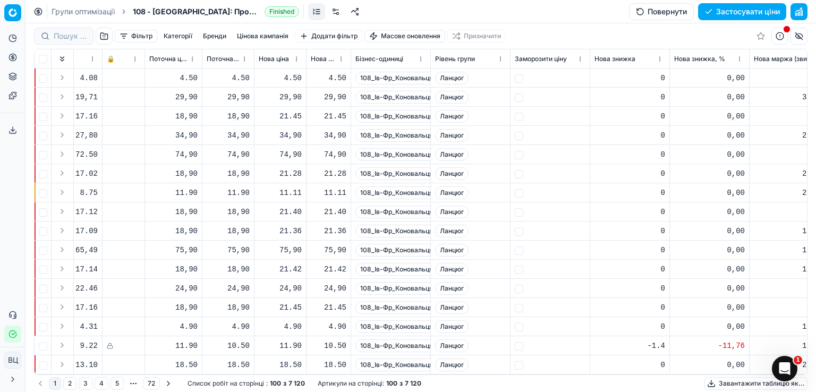
click at [263, 33] on font "Цінова кампанія" at bounding box center [263, 36] width 52 height 8
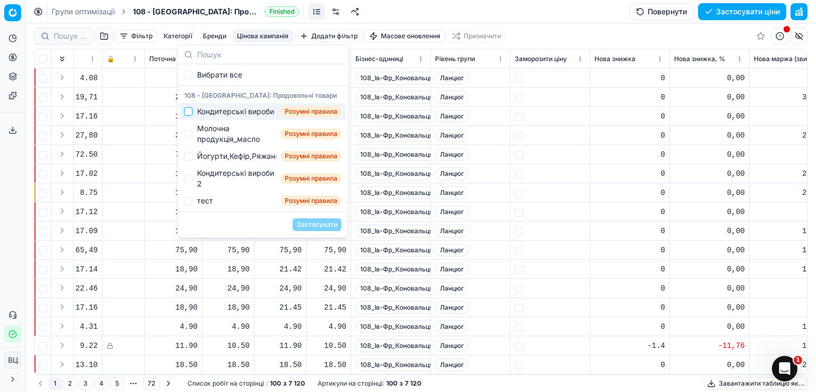
click at [189, 111] on input "Пропозиції" at bounding box center [188, 111] width 9 height 9
checkbox input "true"
click at [323, 230] on button "Застосувати" at bounding box center [317, 224] width 49 height 13
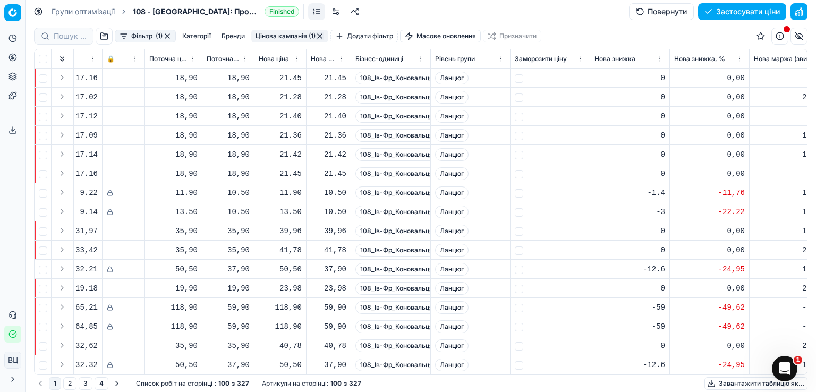
click at [322, 37] on button "button" at bounding box center [320, 36] width 9 height 9
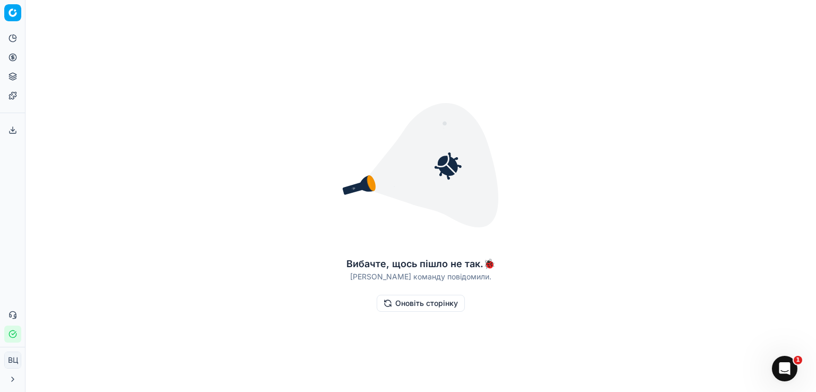
click at [408, 307] on font "Оновіть сторінку" at bounding box center [426, 303] width 63 height 9
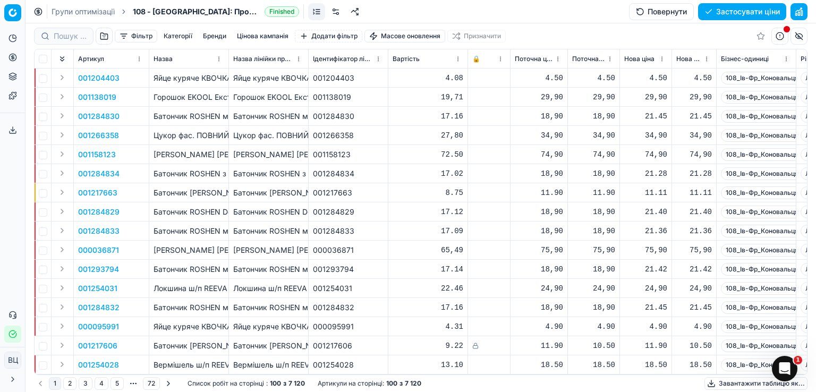
click at [139, 37] on font "Фільтр" at bounding box center [141, 36] width 21 height 8
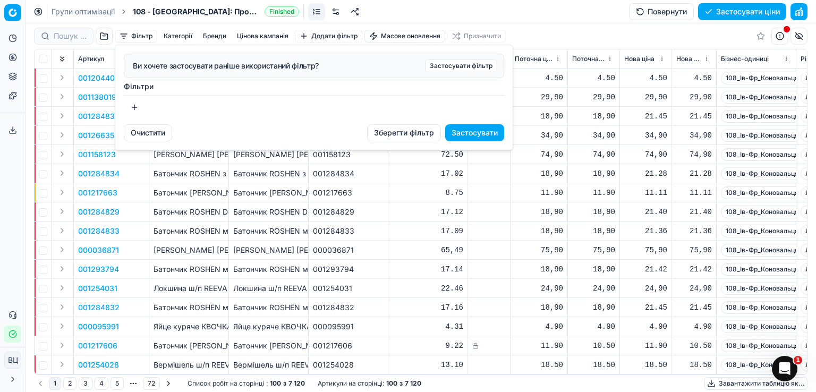
click at [134, 106] on button "button" at bounding box center [134, 107] width 21 height 17
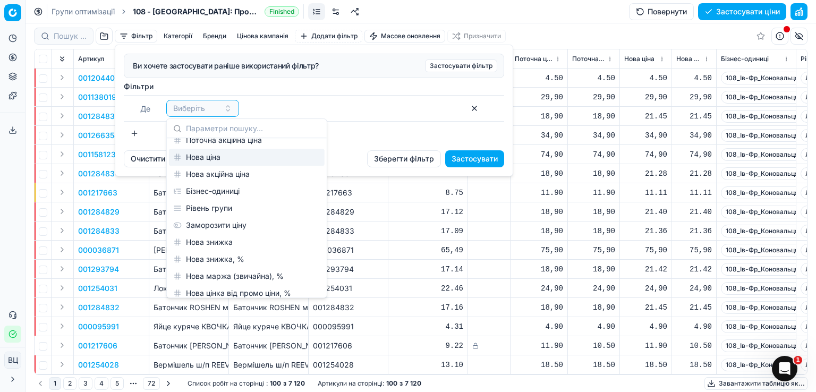
scroll to position [213, 0]
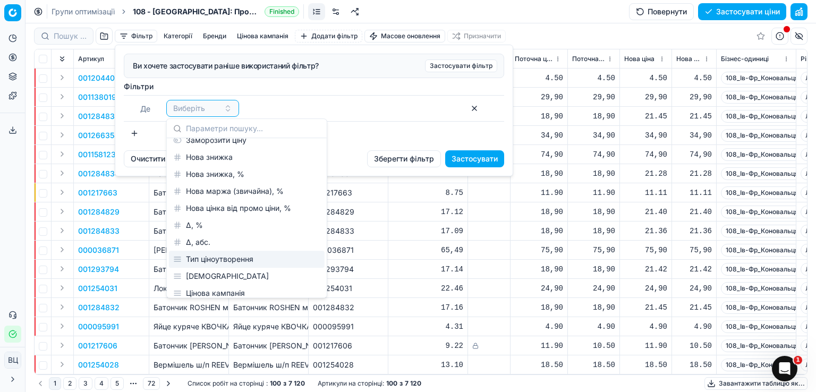
click at [243, 260] on font "Тип ціноутворення" at bounding box center [219, 259] width 67 height 9
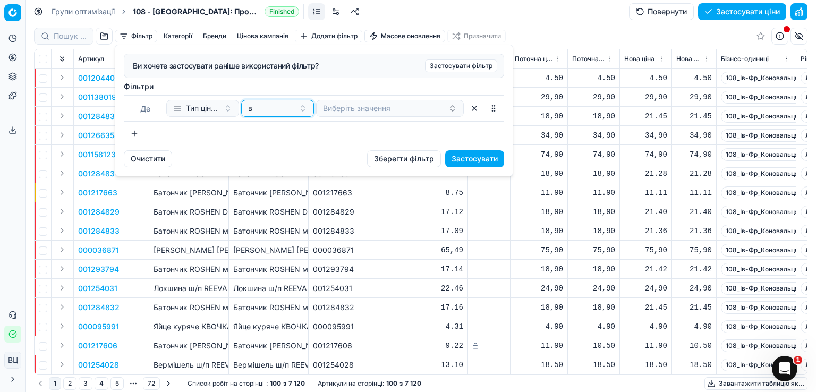
click at [274, 111] on div "в" at bounding box center [271, 108] width 46 height 11
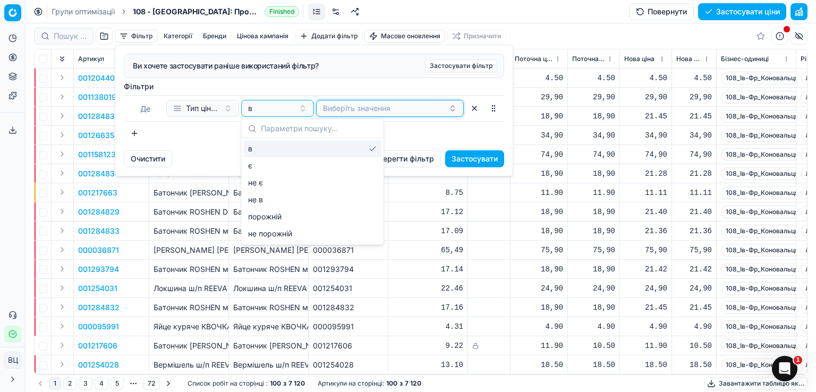
click at [363, 109] on button "Виберіть значення" at bounding box center [390, 108] width 148 height 17
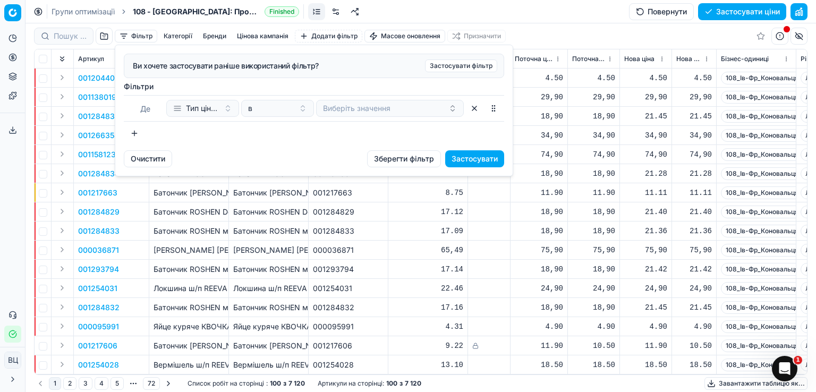
click at [255, 160] on div "Очистити Зберегти фільтр Застосувати" at bounding box center [314, 163] width 398 height 26
click at [204, 114] on button "Тип ціноутворення" at bounding box center [202, 108] width 73 height 17
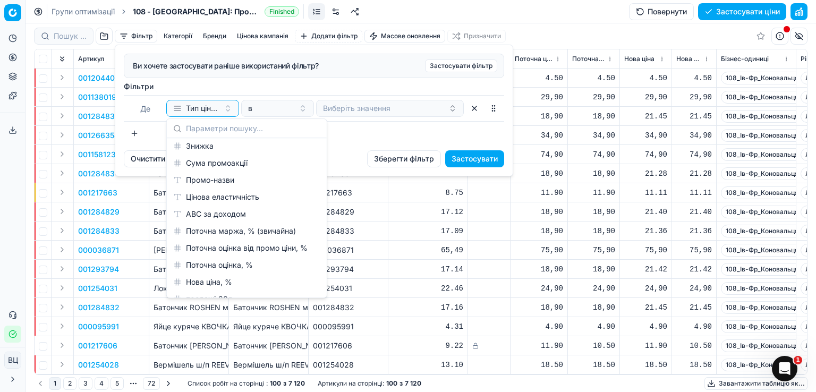
scroll to position [559, 0]
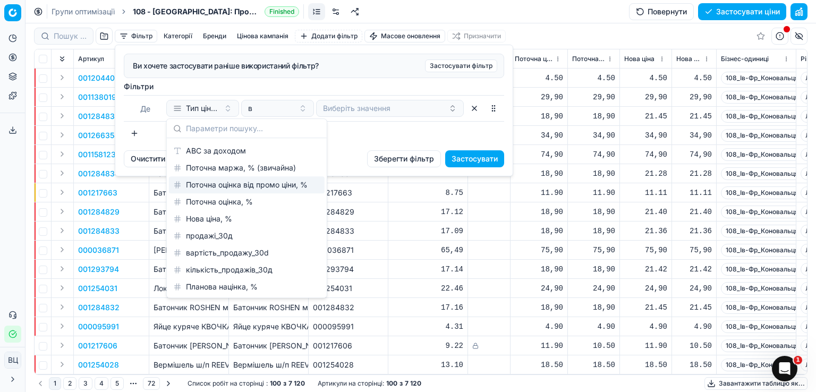
drag, startPoint x: 370, startPoint y: 139, endPoint x: 370, endPoint y: 115, distance: 23.9
click at [371, 139] on div at bounding box center [314, 133] width 381 height 17
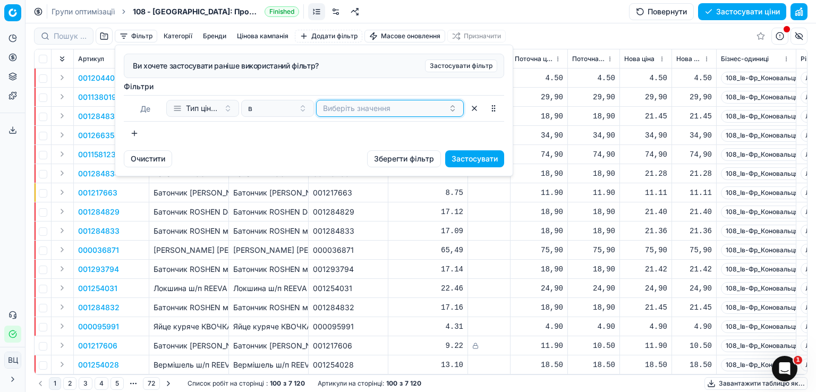
click at [390, 109] on button "Виберіть значення" at bounding box center [390, 108] width 148 height 17
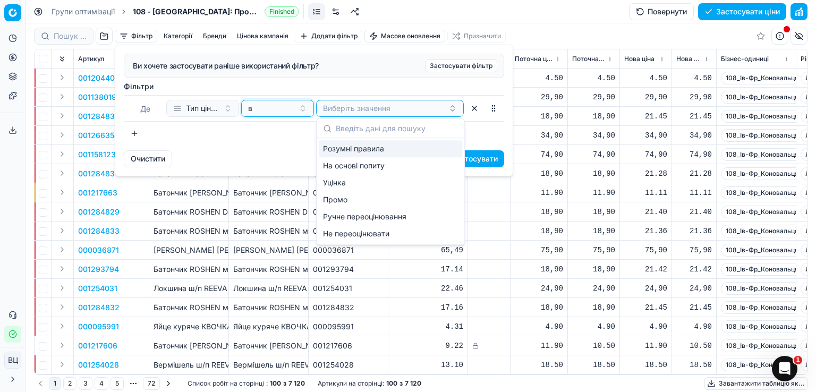
click at [281, 113] on button "в" at bounding box center [277, 108] width 73 height 17
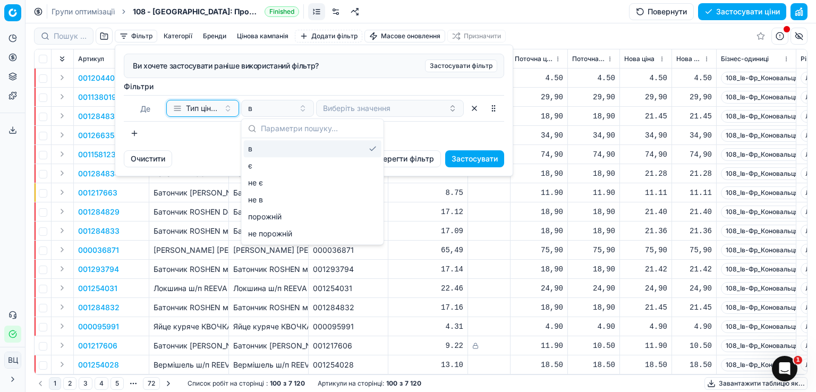
click at [218, 107] on font "Тип ціноутворення" at bounding box center [219, 108] width 67 height 9
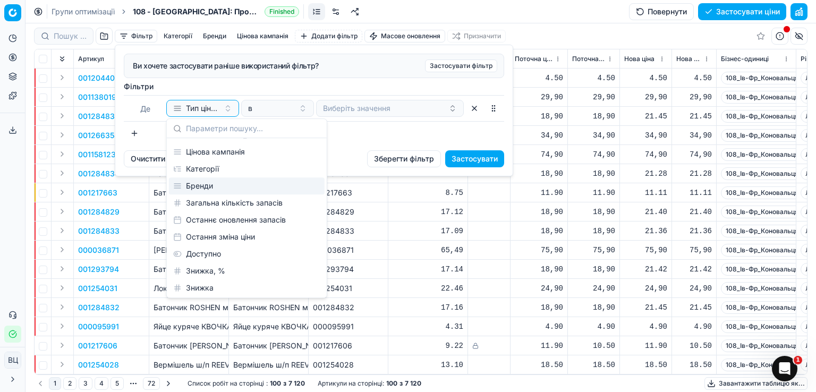
scroll to position [283, 0]
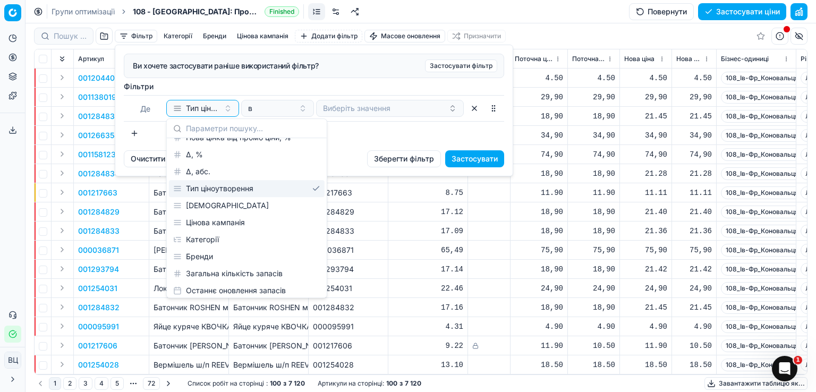
click at [277, 189] on div "Тип ціноутворення" at bounding box center [247, 188] width 156 height 17
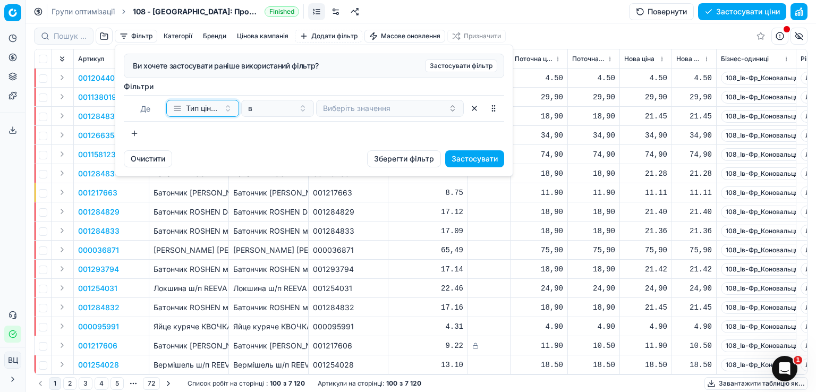
click at [202, 104] on font "Тип ціноутворення" at bounding box center [219, 108] width 67 height 9
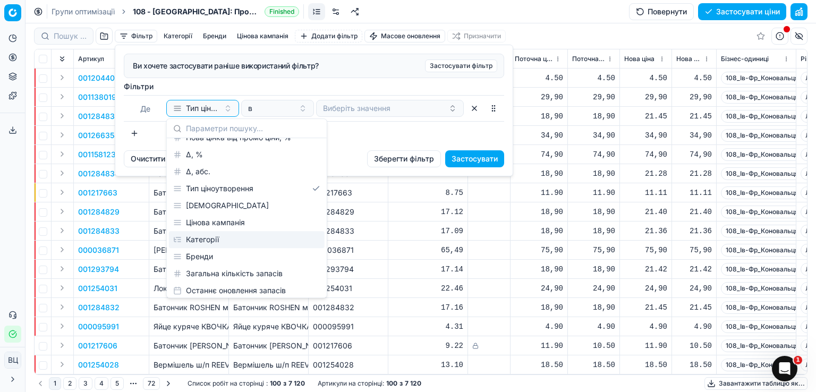
scroll to position [354, 0]
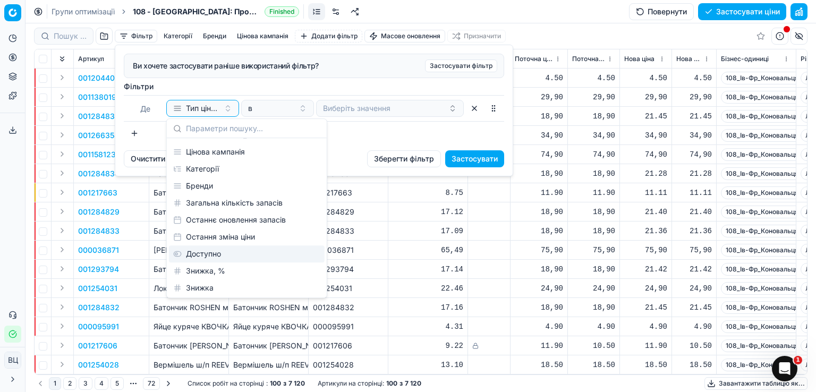
click at [216, 252] on font "Доступно" at bounding box center [203, 253] width 35 height 9
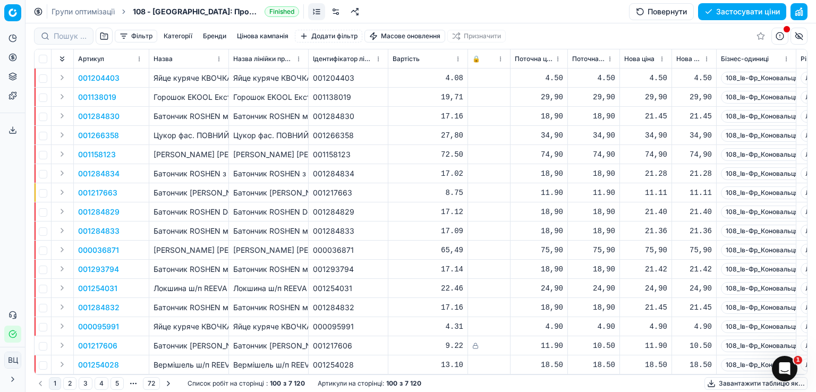
click at [222, 149] on p "Олія соняшникова ЧУМАК Золота раф / 0.9л / 15" at bounding box center [189, 154] width 71 height 11
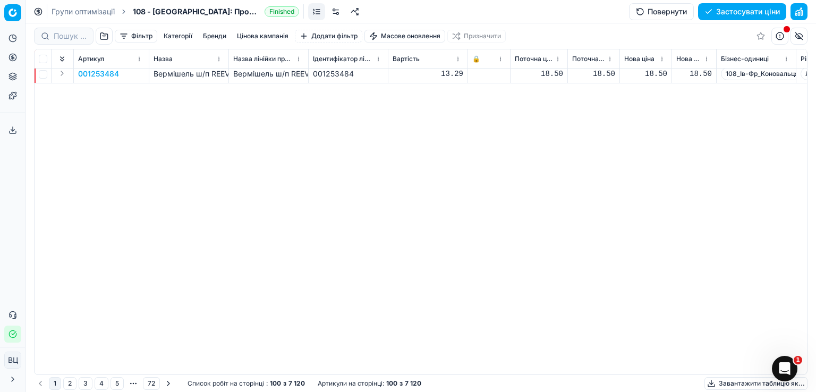
scroll to position [0, 0]
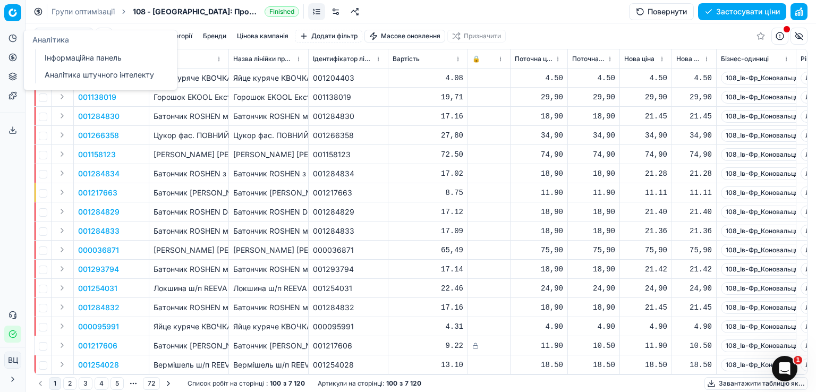
click at [9, 16] on html "Исходный текст Оцените этот перевод Ваш отзыв поможет нам улучшить Google Перев…" at bounding box center [408, 196] width 816 height 392
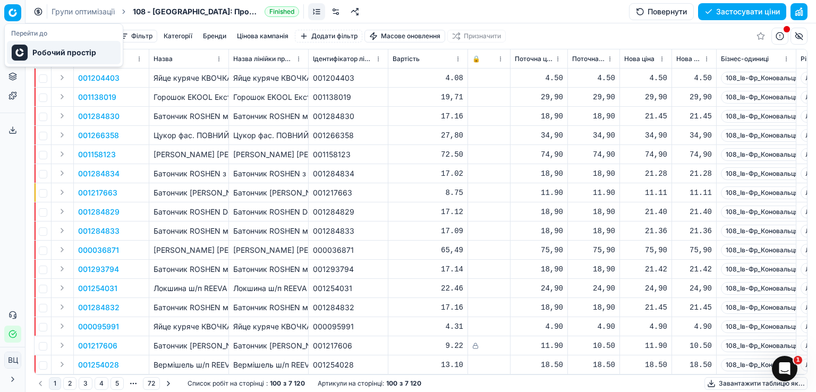
click at [64, 53] on font "Робочий простір" at bounding box center [64, 52] width 64 height 9
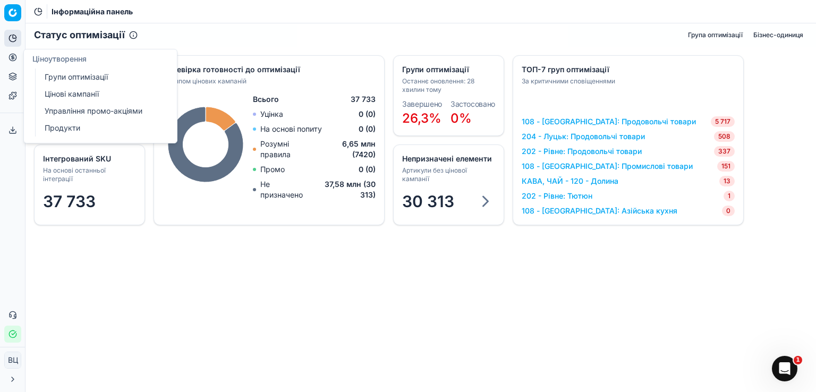
click at [64, 110] on font "Управління промо-акціями" at bounding box center [94, 110] width 98 height 9
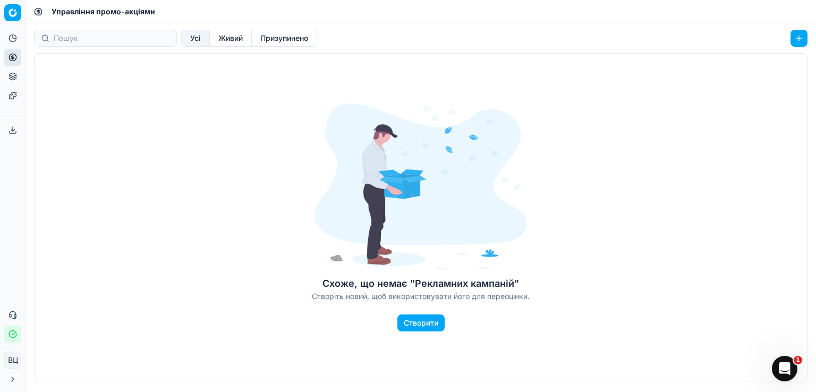
click at [425, 326] on font "Створити" at bounding box center [421, 322] width 35 height 9
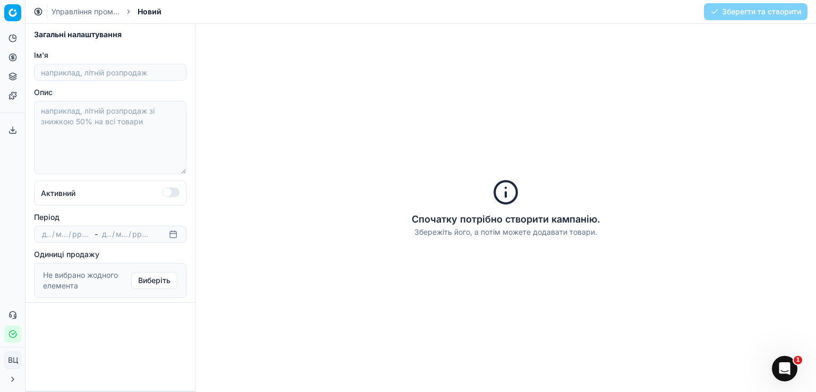
click at [101, 124] on textarea "Опис" at bounding box center [110, 137] width 153 height 73
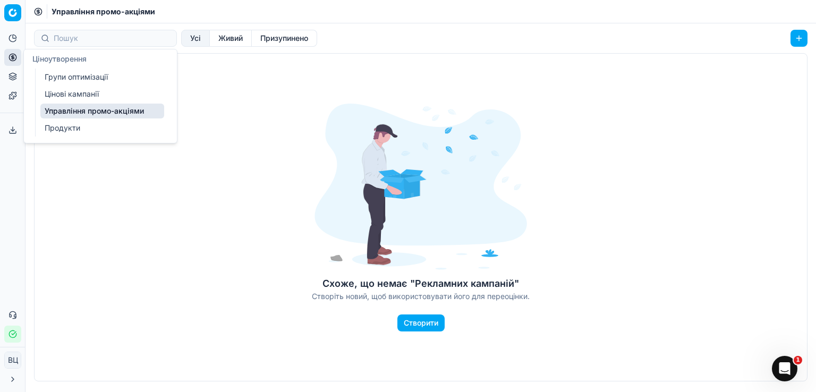
click at [70, 127] on font "Продукти" at bounding box center [63, 127] width 36 height 9
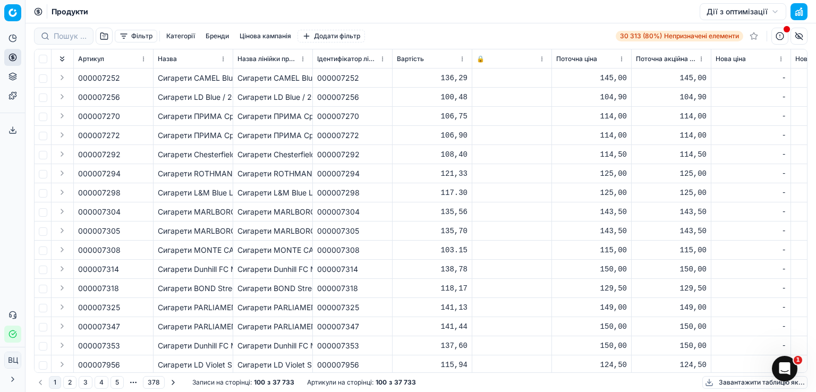
click at [175, 79] on font "Сигарети CAMEL Blue / 20 шт" at bounding box center [212, 77] width 108 height 9
click at [371, 77] on div "000007252" at bounding box center [352, 78] width 71 height 11
click at [454, 81] on font "136,29" at bounding box center [454, 78] width 27 height 9
click at [755, 73] on div "-" at bounding box center [751, 78] width 71 height 11
click at [373, 84] on td "000007252" at bounding box center [353, 78] width 80 height 19
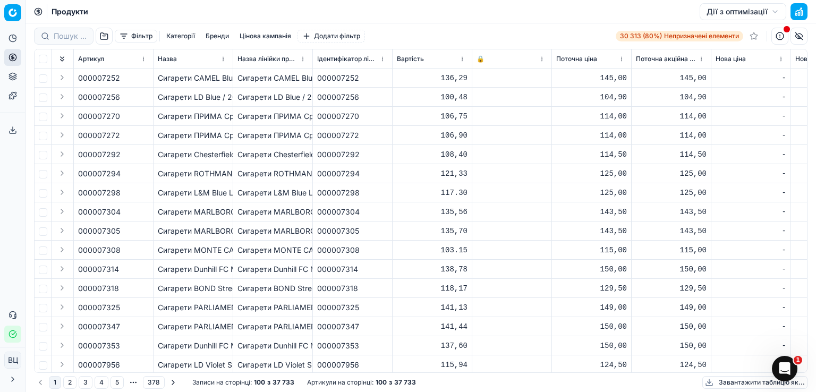
click at [745, 9] on font "Дії з оптимізації" at bounding box center [737, 11] width 61 height 9
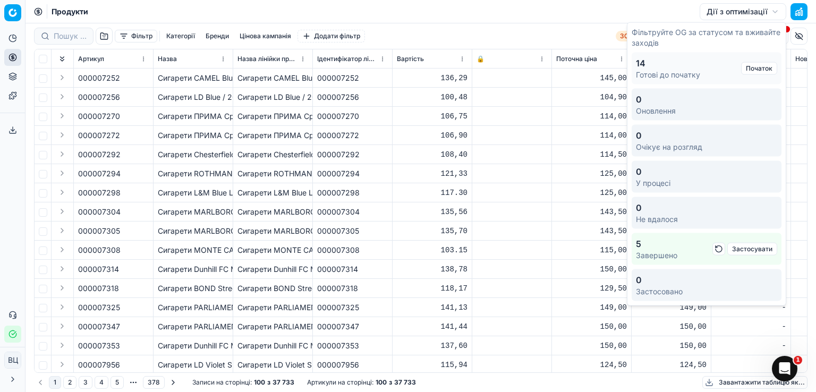
click at [198, 81] on font "Сигарети CAMEL Blue / 20 шт" at bounding box center [212, 77] width 108 height 9
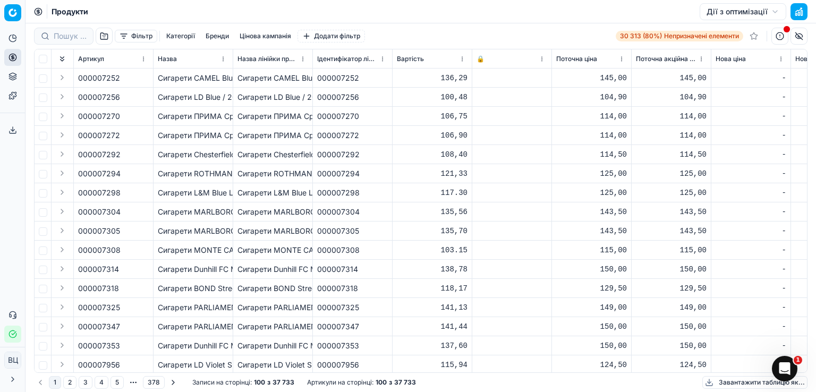
click at [384, 70] on td "000007252" at bounding box center [353, 78] width 80 height 19
click at [591, 76] on div "145,00" at bounding box center [591, 78] width 71 height 11
click at [688, 77] on font "145,00" at bounding box center [693, 78] width 27 height 9
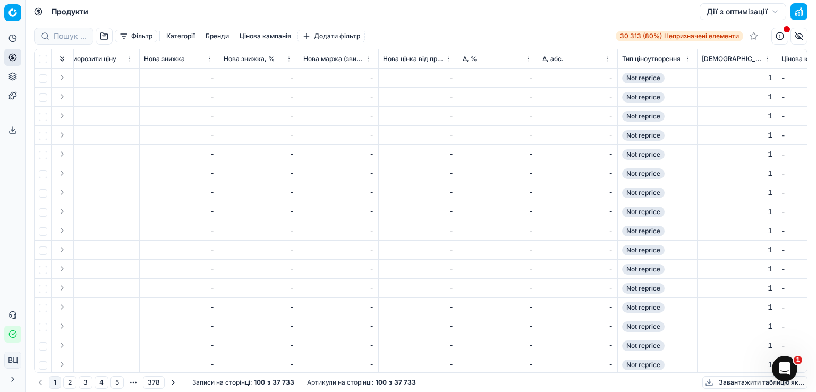
scroll to position [0, 1169]
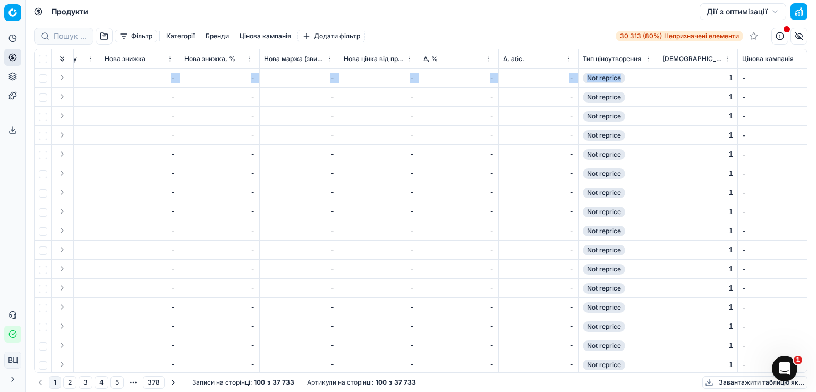
drag, startPoint x: 679, startPoint y: 78, endPoint x: 642, endPoint y: 77, distance: 37.2
click at [674, 80] on div "1" at bounding box center [698, 78] width 71 height 11
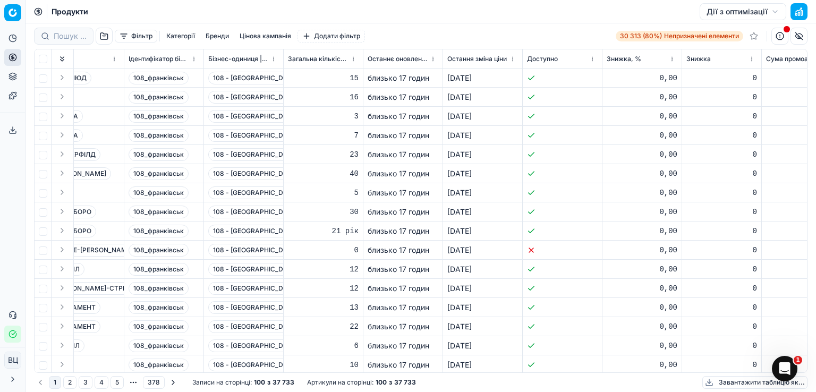
scroll to position [0, 2025]
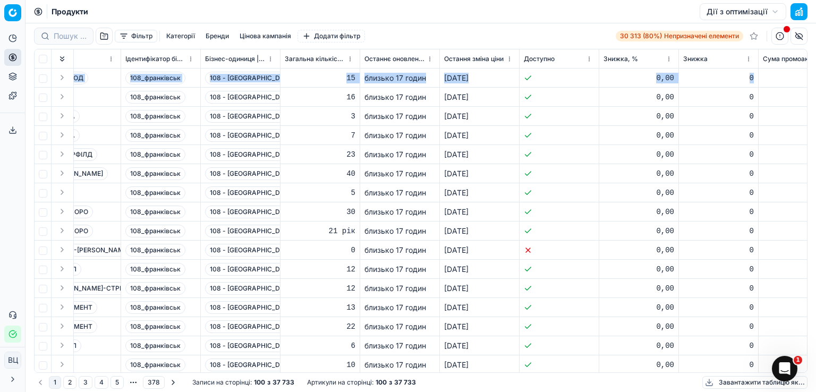
drag, startPoint x: 709, startPoint y: 78, endPoint x: 807, endPoint y: 83, distance: 98.4
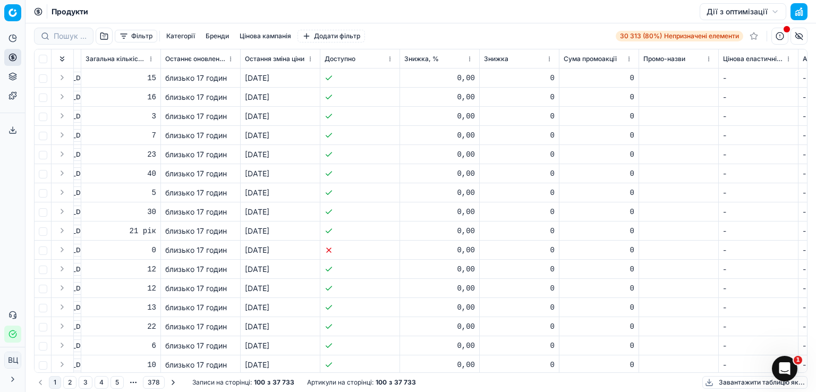
click at [145, 234] on font "21 рік" at bounding box center [143, 231] width 27 height 9
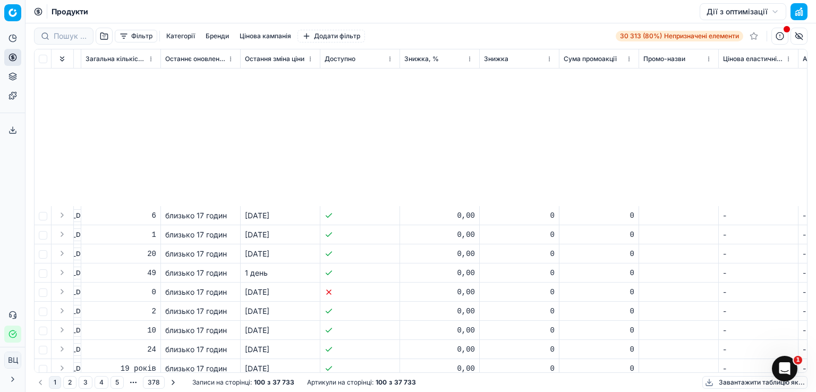
scroll to position [496, 2225]
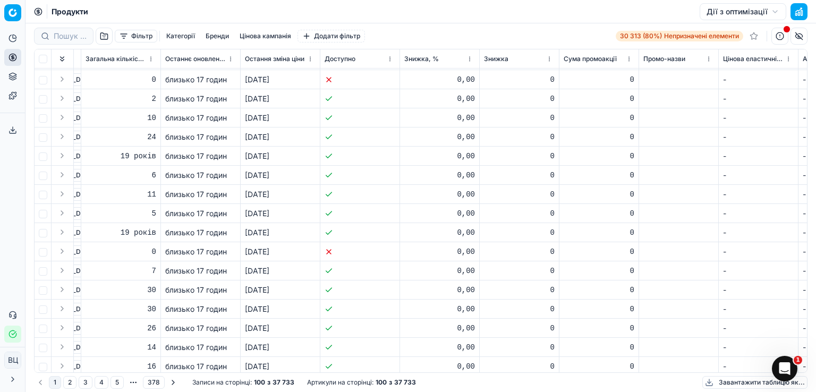
click at [146, 255] on div "0" at bounding box center [121, 252] width 71 height 11
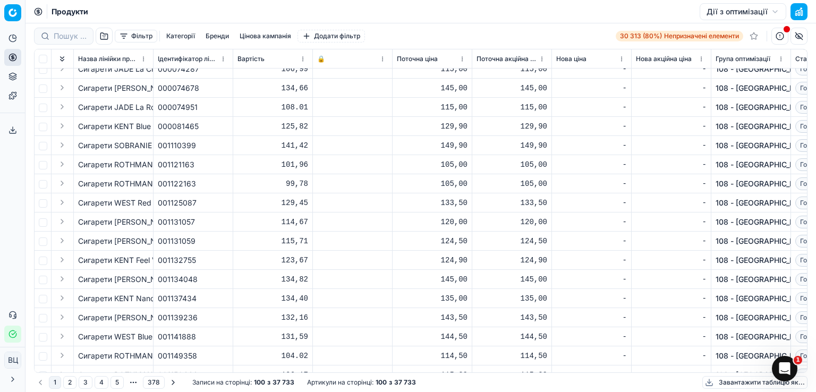
scroll to position [908, 0]
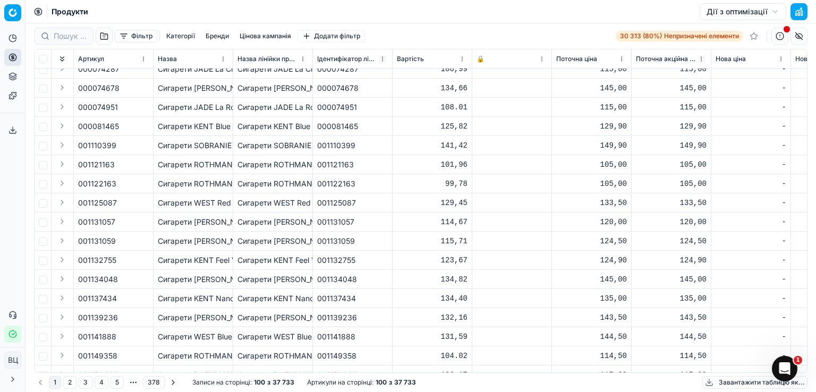
drag, startPoint x: 147, startPoint y: 278, endPoint x: 94, endPoint y: 282, distance: 53.8
click at [180, 279] on font "Сигарети [PERSON_NAME] / 20 шт" at bounding box center [221, 279] width 126 height 9
copy font "Сигарети [PERSON_NAME] / 20 шт"
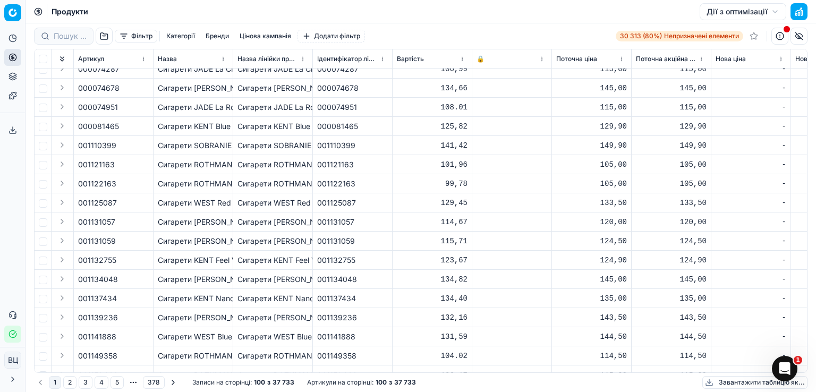
click at [601, 281] on div "145,00" at bounding box center [591, 279] width 71 height 11
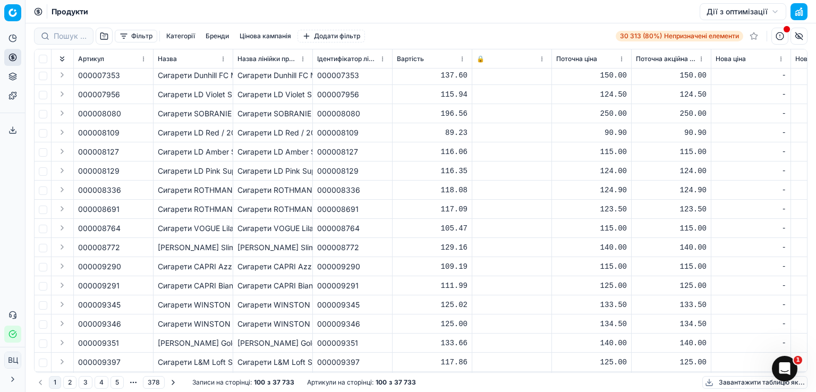
scroll to position [0, 0]
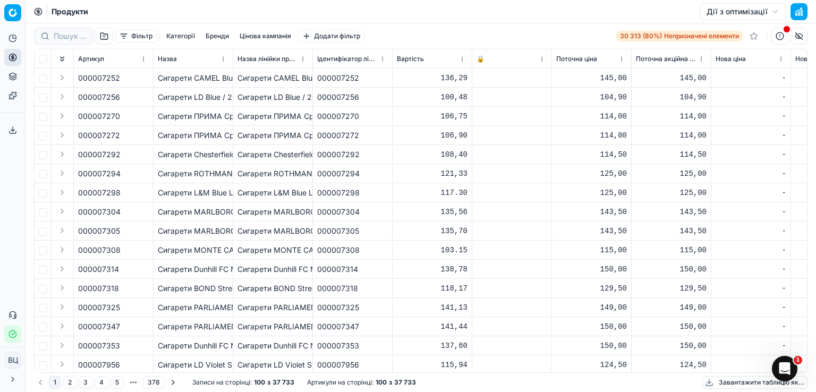
click at [169, 32] on font "Категорії" at bounding box center [180, 36] width 29 height 8
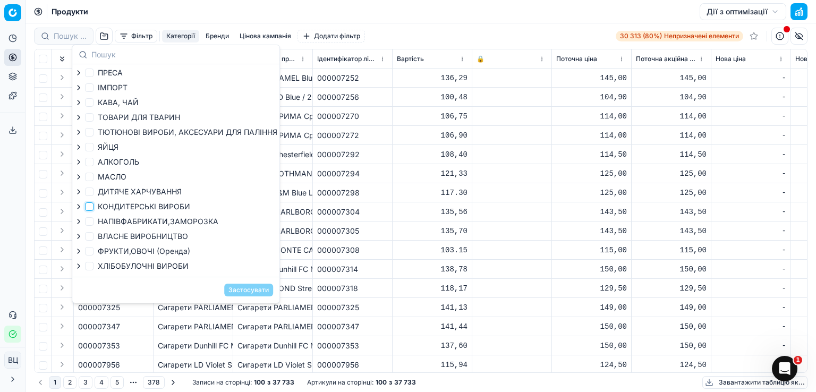
click at [89, 207] on input "КОНДИТЕРСЬКІ ВИРОБИ" at bounding box center [89, 206] width 9 height 9
checkbox input "true"
click at [248, 292] on font "Застосувати" at bounding box center [249, 290] width 40 height 8
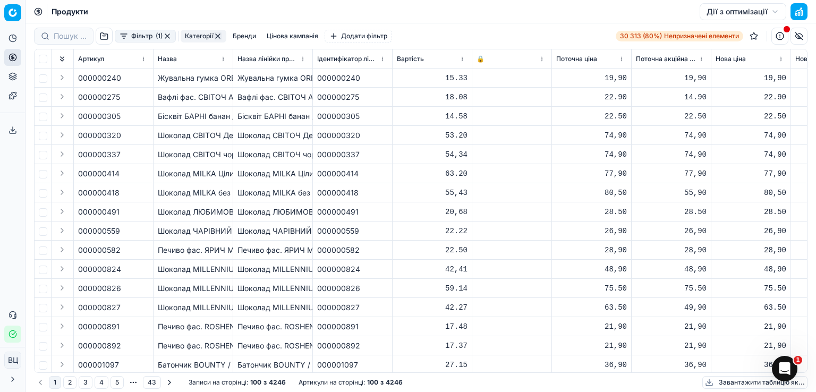
click at [397, 81] on div "15.33" at bounding box center [432, 78] width 71 height 11
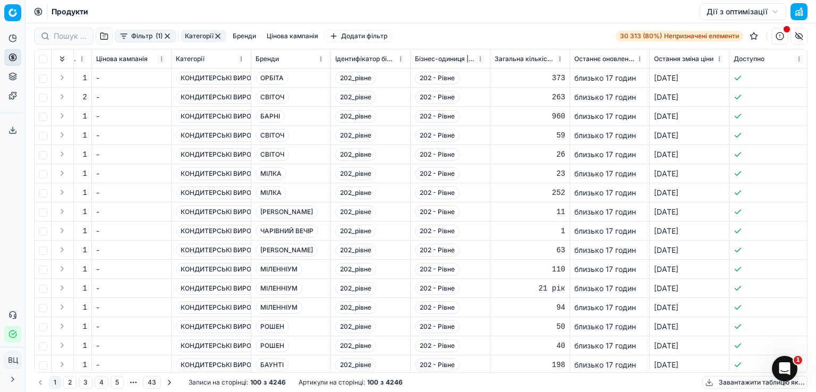
scroll to position [0, 1830]
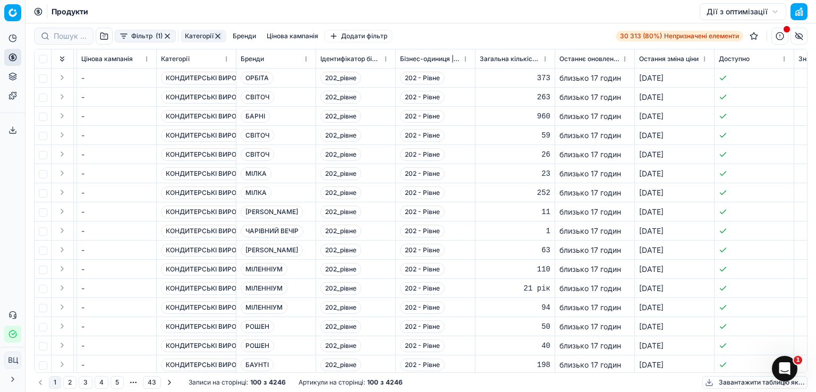
click at [520, 56] on font "Загальна кількість запасів" at bounding box center [522, 59] width 84 height 8
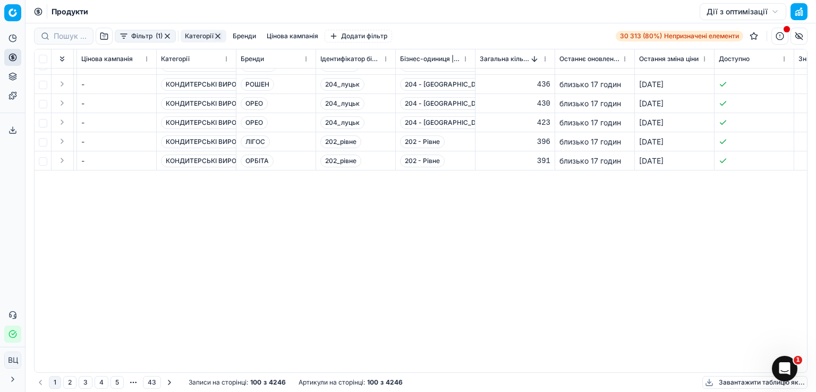
scroll to position [412, 1830]
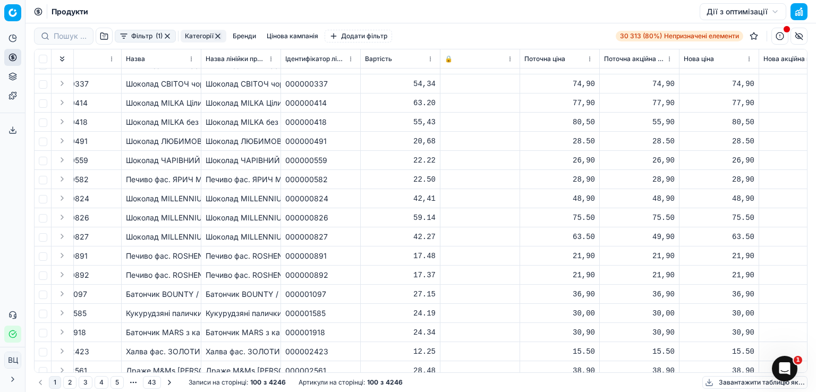
scroll to position [71, 0]
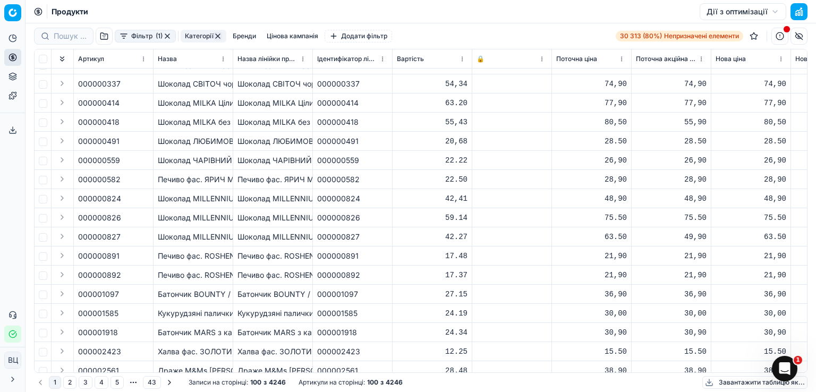
drag, startPoint x: 547, startPoint y: 219, endPoint x: 0, endPoint y: 219, distance: 546.9
click at [181, 218] on font "Шоколад MILLENNIUM Gold білий з цільним фундуком та журавлиною / 100г / 25шт" at bounding box center [311, 217] width 306 height 9
click at [181, 217] on font "Шоколад MILLENNIUM Gold білий з цільним фундуком та журавлиною / 100г / 25шт" at bounding box center [311, 217] width 306 height 9
copy font "Шоколад MILLENNIUM Gold білий з цільним фундуком та журавлиною / 100г / 25шт"
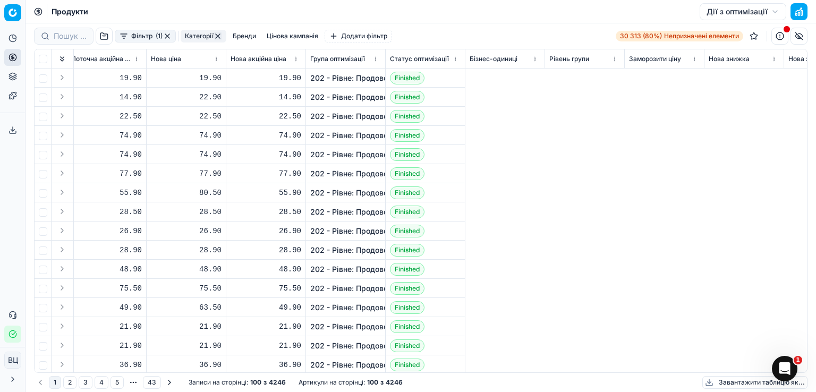
scroll to position [0, 0]
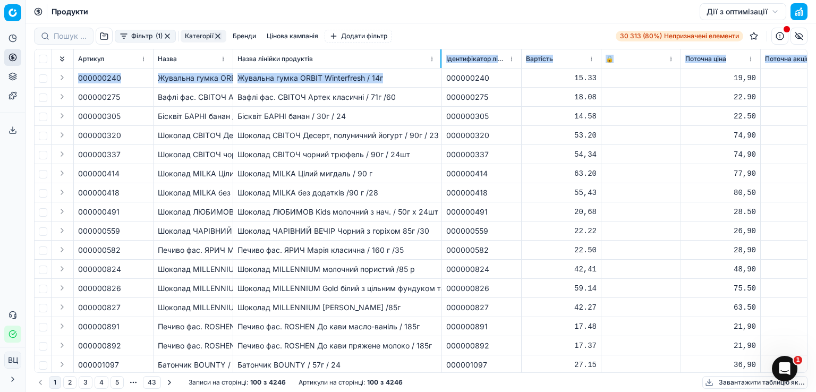
drag, startPoint x: 312, startPoint y: 60, endPoint x: 440, endPoint y: 69, distance: 128.4
click at [440, 69] on div "Артикул Назва Назва лінійки продуктів Ідентифікатор лінійки продуктів Вартість …" at bounding box center [421, 210] width 773 height 323
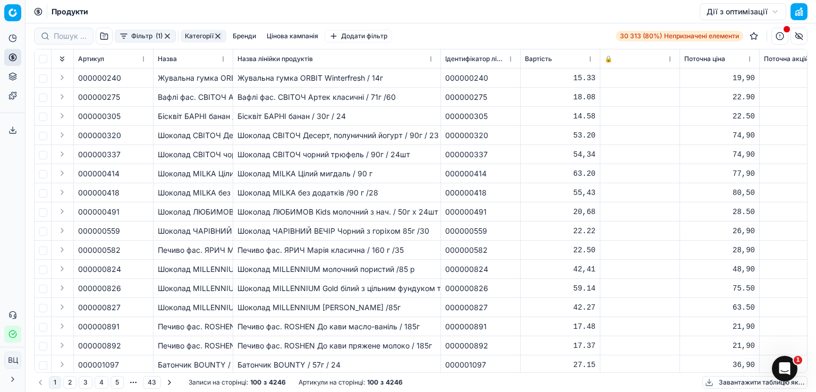
click at [519, 9] on div "Продукти Дії з оптимізації" at bounding box center [421, 11] width 791 height 23
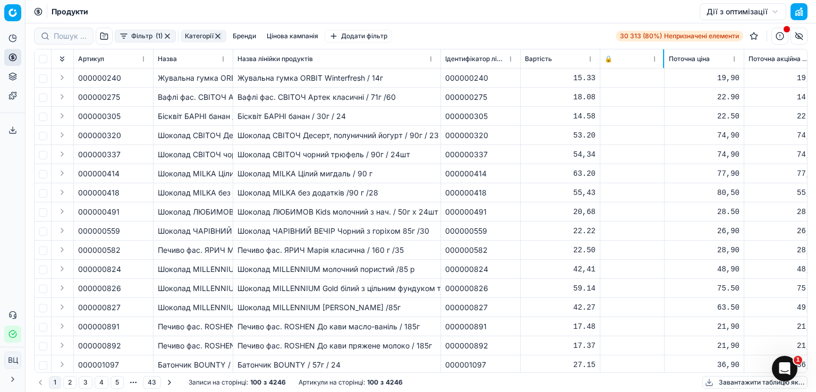
drag, startPoint x: 679, startPoint y: 63, endPoint x: 663, endPoint y: 64, distance: 15.4
click at [663, 64] on div at bounding box center [663, 58] width 1 height 19
click at [134, 33] on font "Фільтр" at bounding box center [141, 36] width 21 height 8
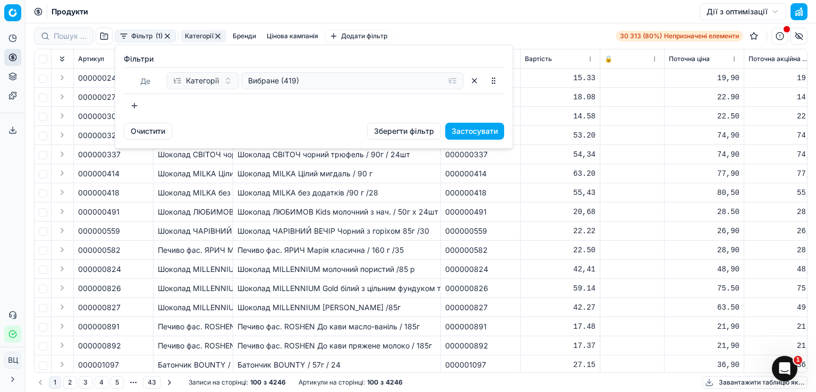
click at [190, 81] on font "Категорії" at bounding box center [202, 80] width 33 height 9
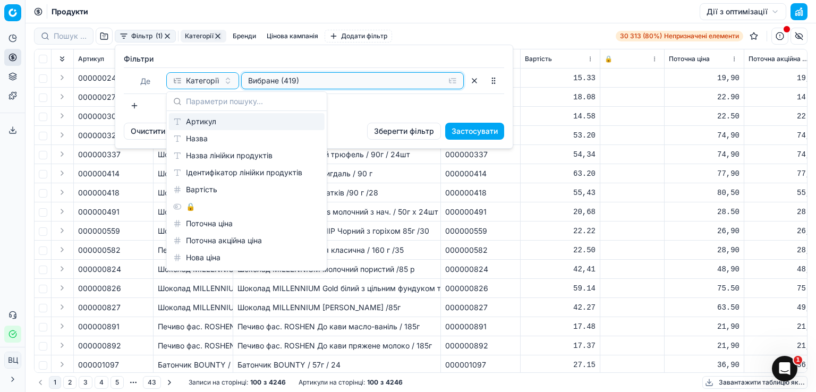
click at [274, 80] on font "Вибране (419)" at bounding box center [273, 80] width 51 height 9
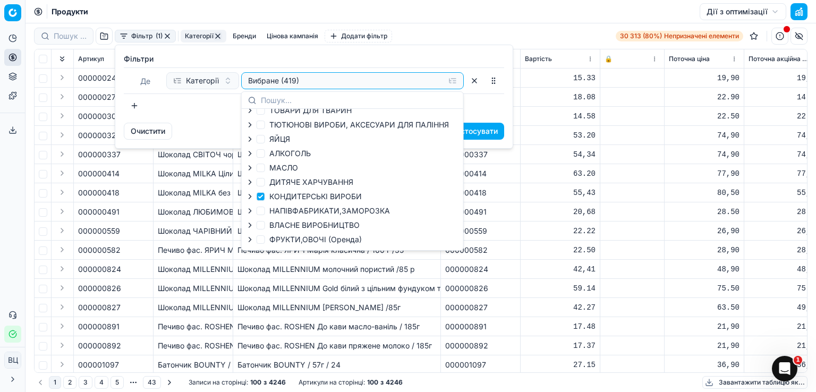
scroll to position [71, 0]
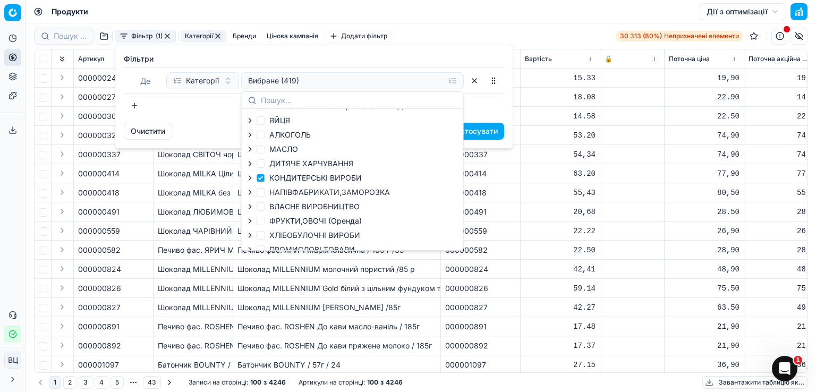
click at [489, 109] on div at bounding box center [314, 105] width 381 height 17
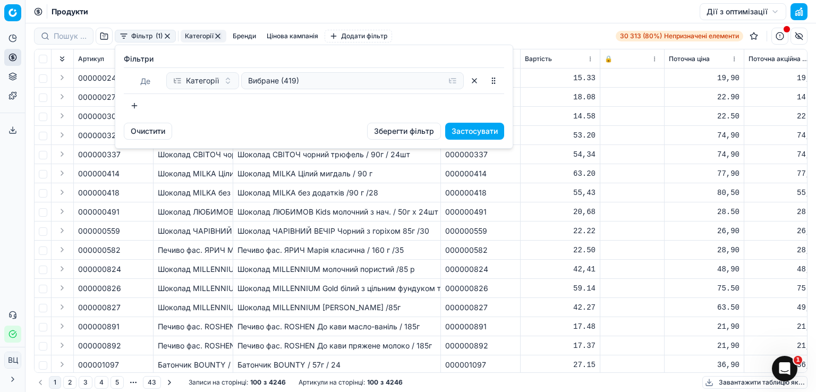
click at [132, 106] on button "button" at bounding box center [134, 105] width 21 height 17
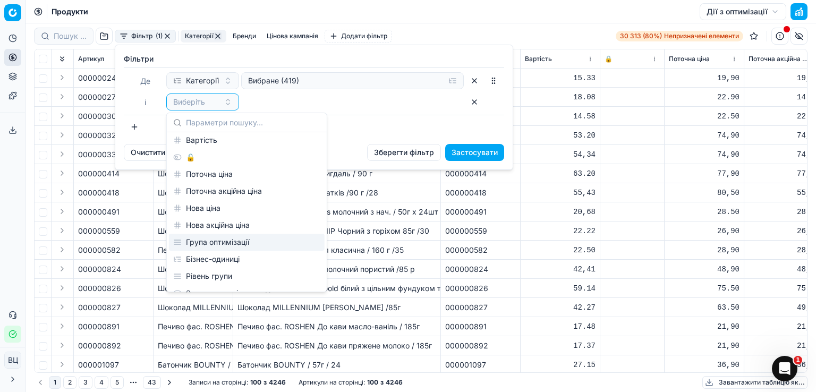
click at [232, 238] on font "Група оптимізації" at bounding box center [217, 242] width 63 height 9
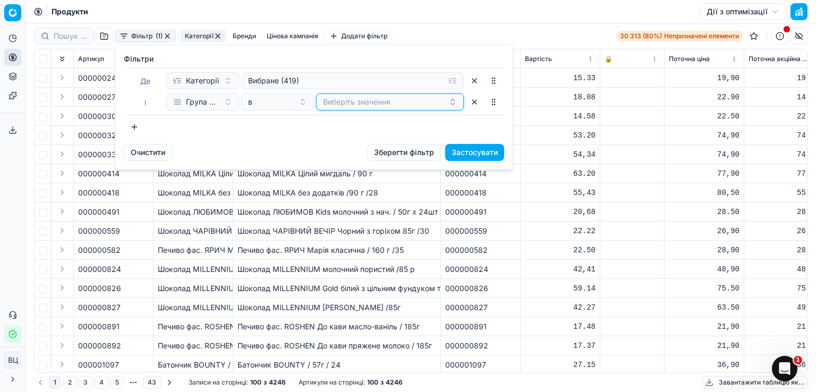
click at [357, 100] on button "Виберіть значення" at bounding box center [390, 102] width 148 height 17
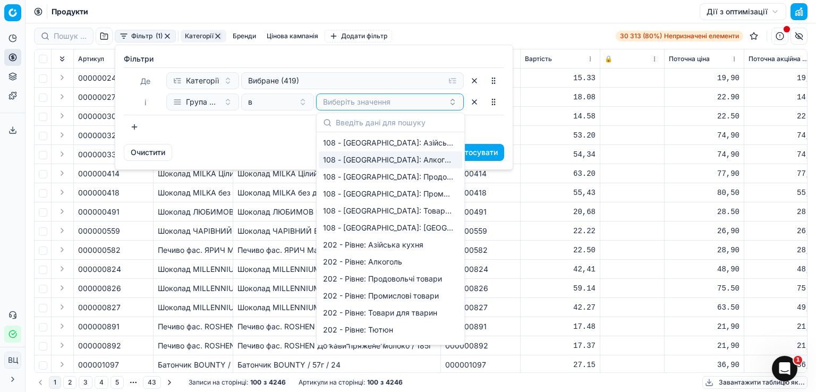
scroll to position [115, 0]
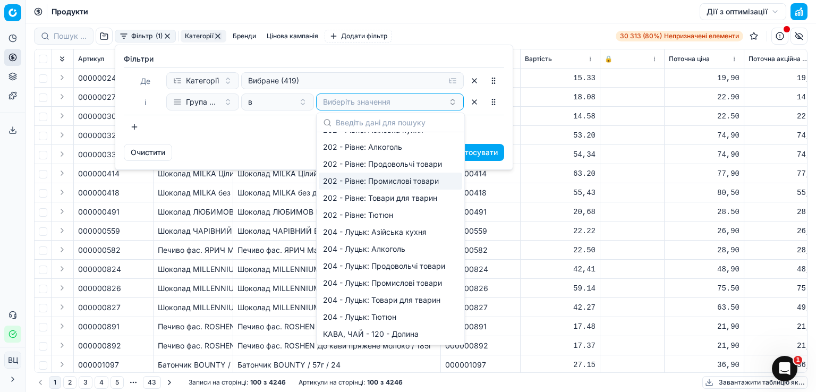
click at [423, 177] on font "202 - Рівне: Промислові товари" at bounding box center [381, 180] width 116 height 9
drag, startPoint x: 397, startPoint y: 200, endPoint x: 361, endPoint y: 185, distance: 38.9
click at [397, 199] on font "202 - Рівне: Товари для тварин" at bounding box center [380, 197] width 114 height 9
click at [235, 153] on div "Очистити Зберегти фільтр Застосувати" at bounding box center [314, 157] width 398 height 26
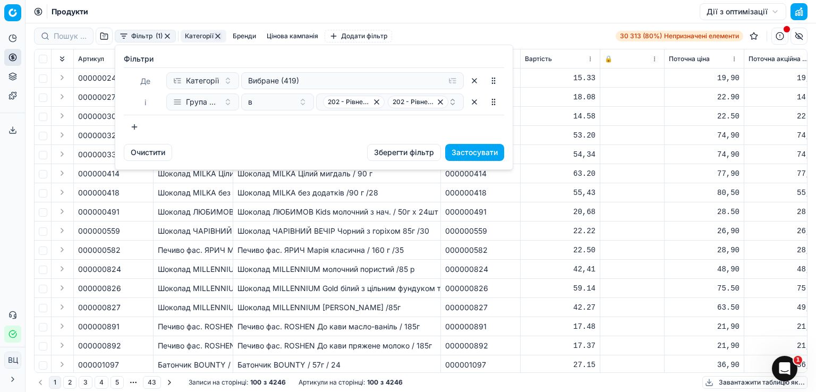
click at [133, 128] on button "button" at bounding box center [134, 127] width 21 height 17
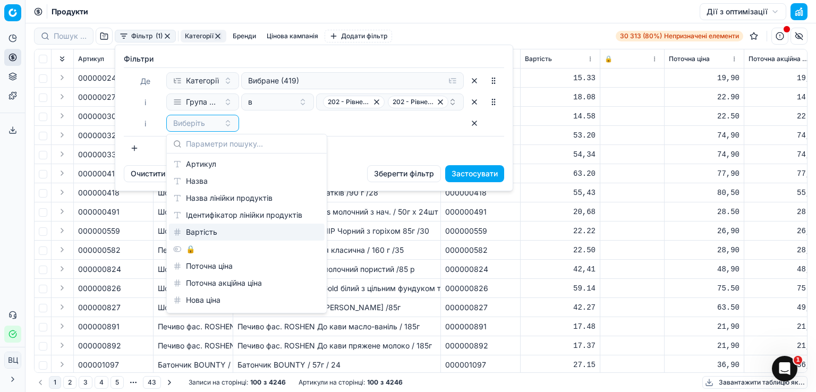
click at [234, 233] on div "Вартість" at bounding box center [247, 232] width 156 height 17
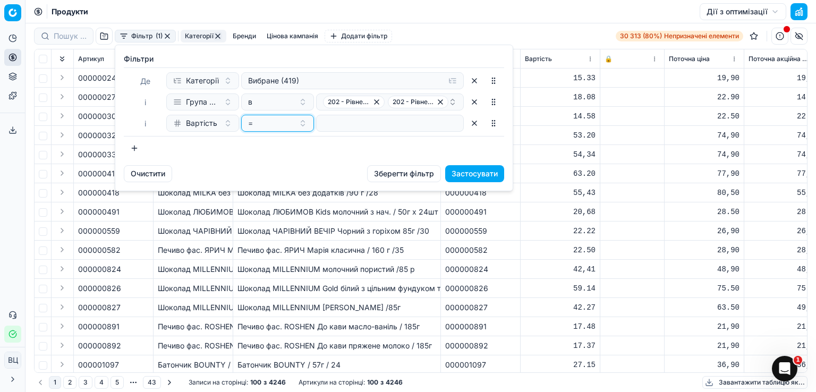
click at [295, 126] on button "=" at bounding box center [277, 123] width 73 height 17
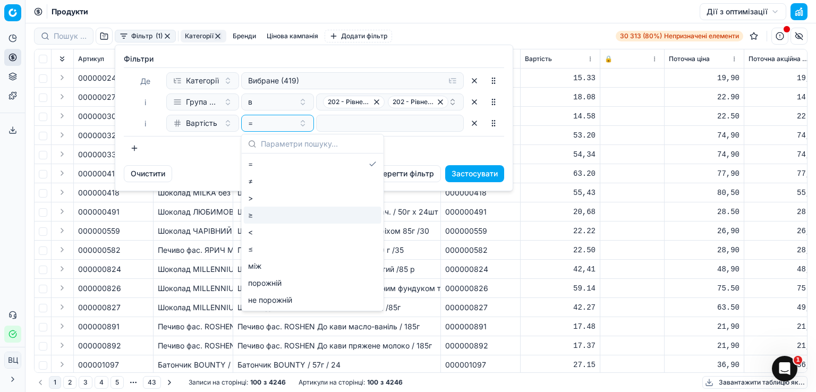
drag, startPoint x: 189, startPoint y: 162, endPoint x: 191, endPoint y: 154, distance: 8.3
click at [189, 159] on div "Фільтри Де Категорії Вибране (419) і Група оптимізації в 202 - Рівне: Промислов…" at bounding box center [314, 105] width 398 height 120
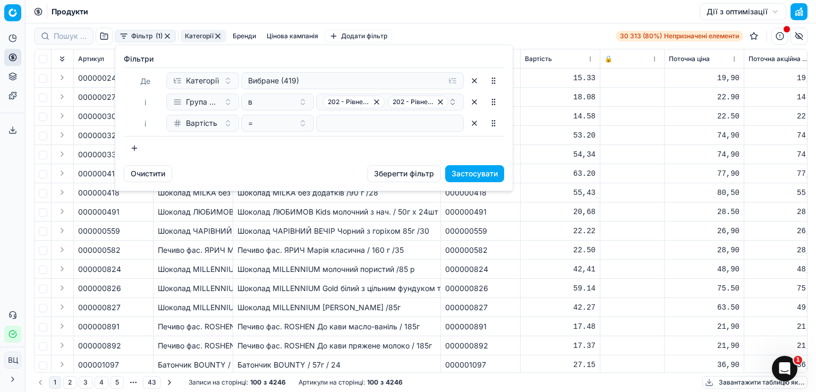
click at [135, 149] on button "button" at bounding box center [134, 148] width 21 height 17
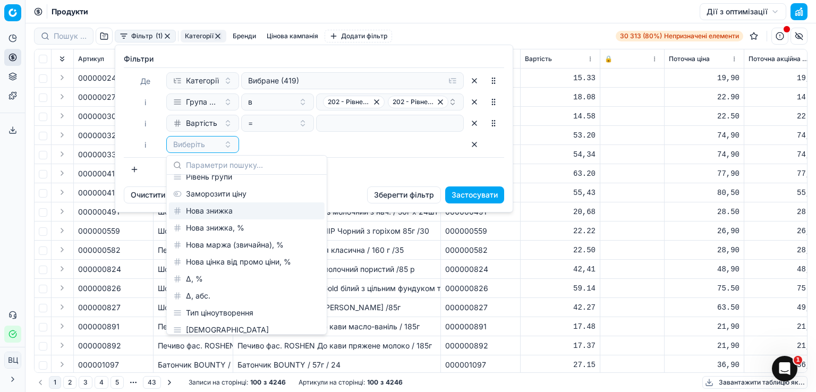
scroll to position [283, 0]
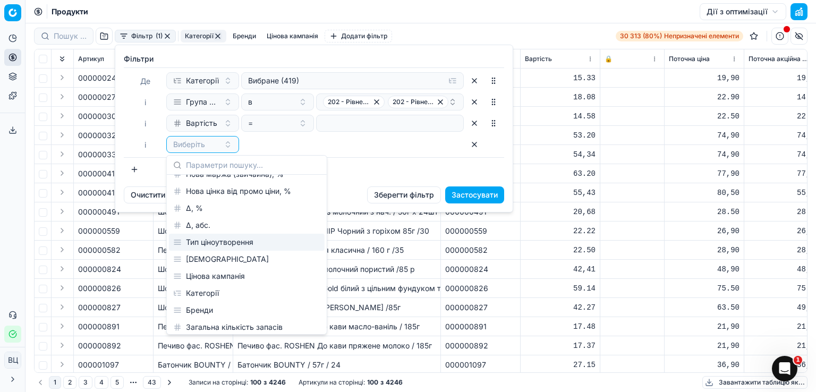
click at [242, 242] on font "Тип ціноутворення" at bounding box center [219, 242] width 67 height 9
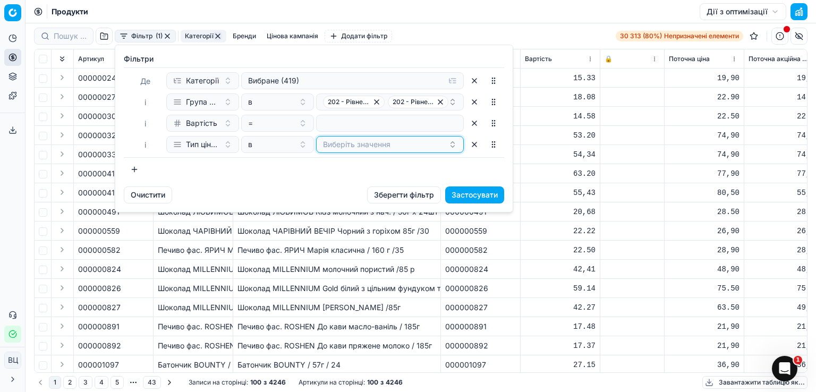
click at [373, 147] on button "Виберіть значення" at bounding box center [390, 144] width 148 height 17
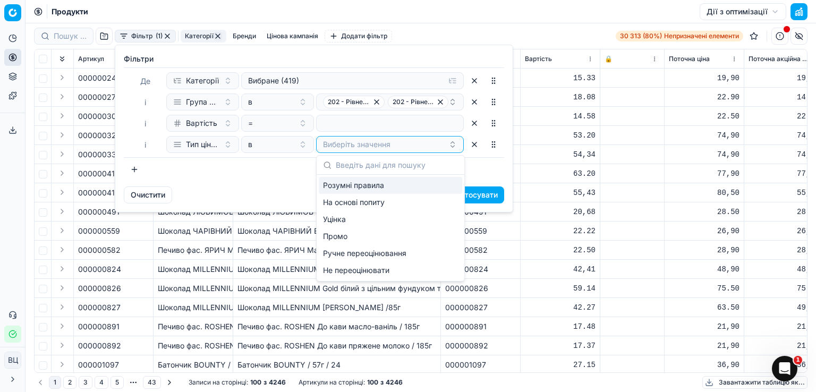
click at [235, 187] on div "Очистити Зберегти фільтр Застосувати" at bounding box center [314, 200] width 398 height 26
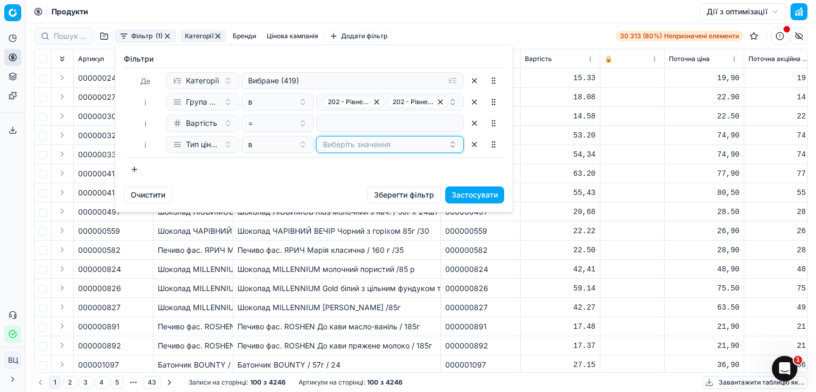
click at [381, 145] on button "Виберіть значення" at bounding box center [390, 144] width 148 height 17
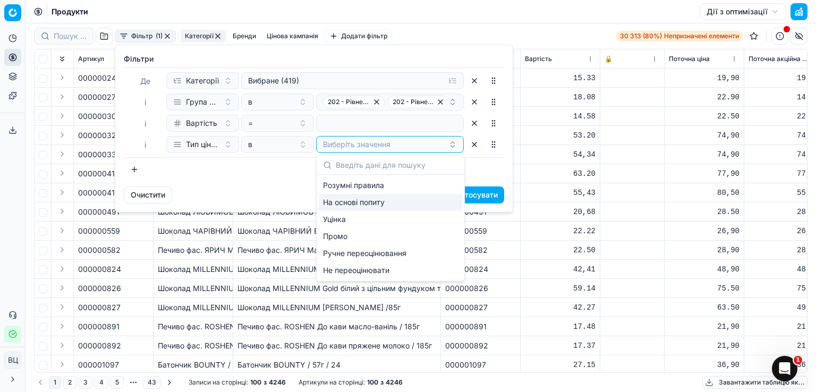
click at [266, 190] on div "Очистити Зберегти фільтр Застосувати" at bounding box center [314, 200] width 398 height 26
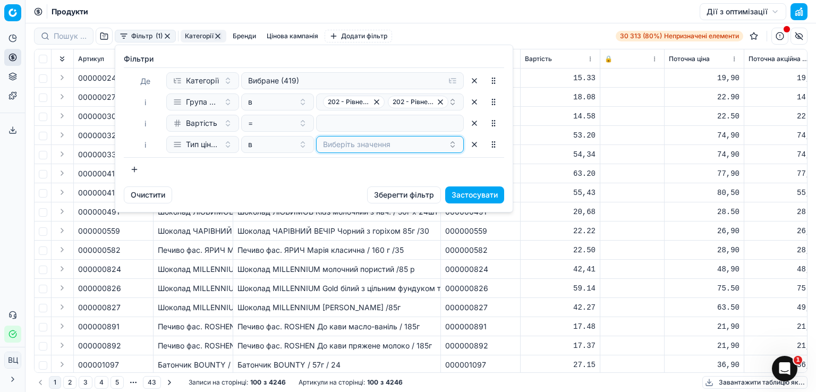
click at [337, 145] on button "Виберіть значення" at bounding box center [390, 144] width 148 height 17
drag, startPoint x: 240, startPoint y: 192, endPoint x: 242, endPoint y: 197, distance: 5.5
click at [240, 192] on div "Очистити Зберегти фільтр Застосувати" at bounding box center [314, 200] width 398 height 26
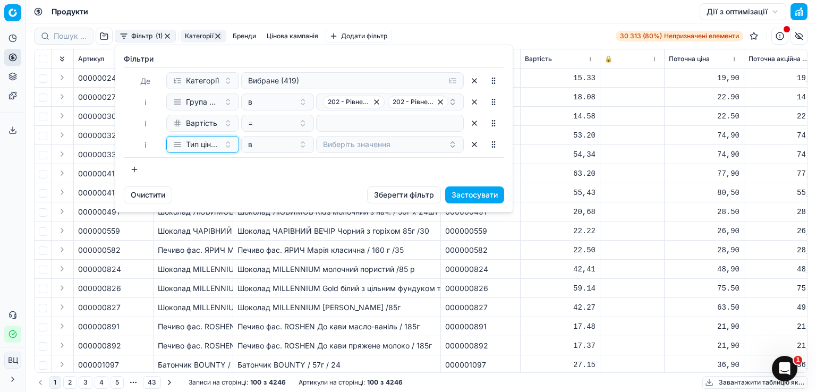
click at [206, 144] on font "Тип ціноутворення" at bounding box center [219, 144] width 67 height 9
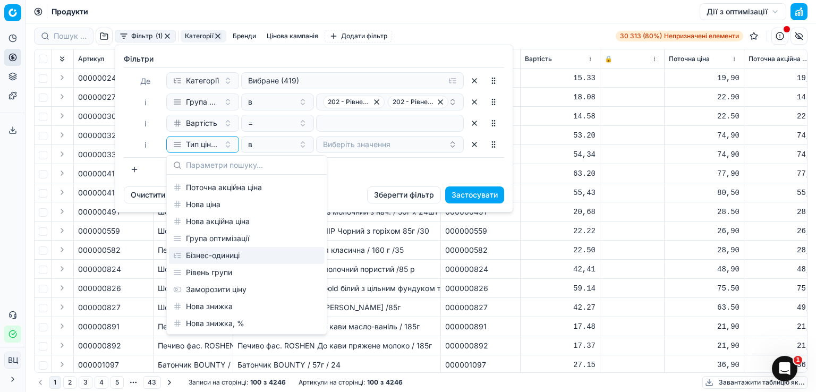
scroll to position [141, 0]
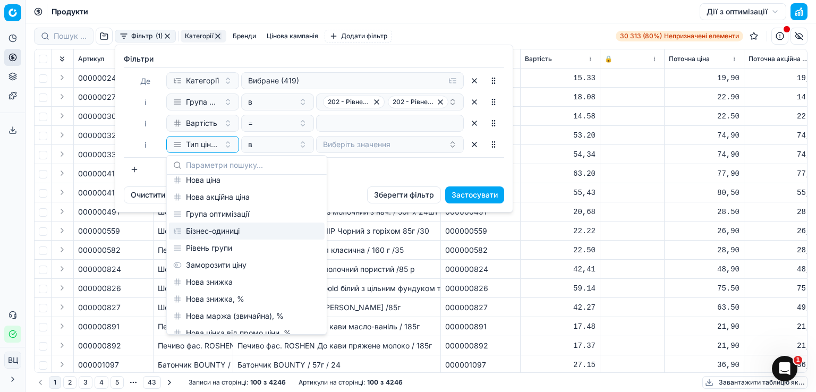
click at [260, 225] on div "Бізнес-одиниці" at bounding box center [247, 231] width 156 height 17
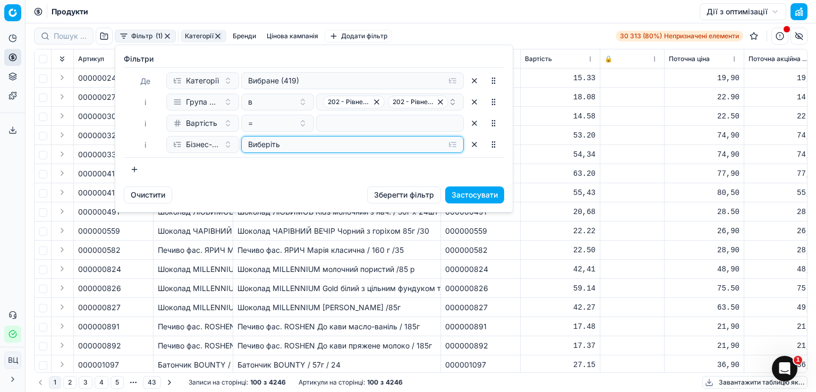
click at [419, 140] on div "Виберіть" at bounding box center [344, 144] width 192 height 11
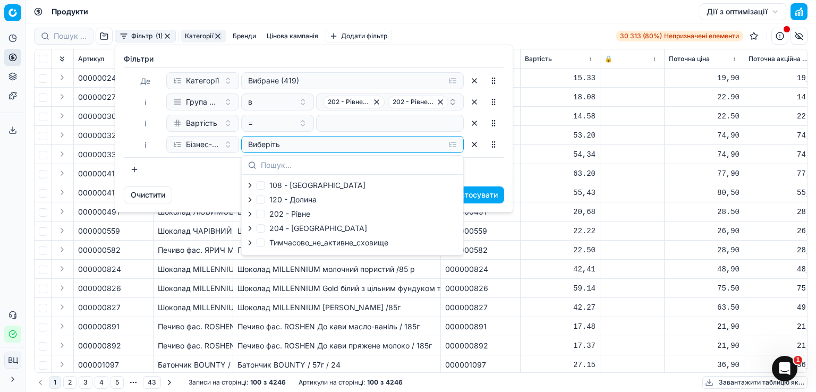
click at [199, 192] on div "Очистити Зберегти фільтр Застосувати" at bounding box center [314, 200] width 398 height 26
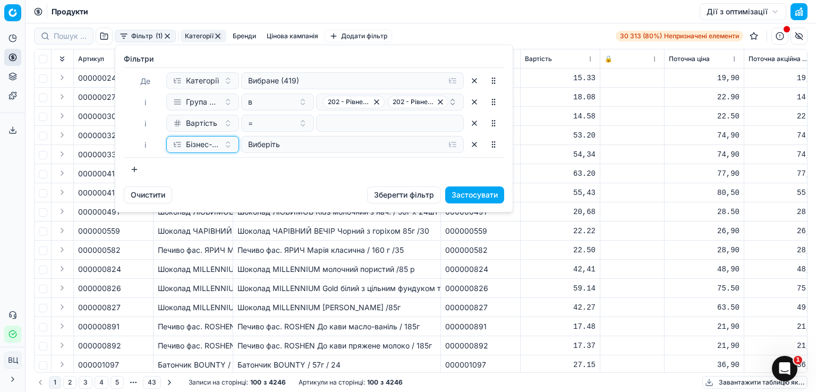
click at [212, 143] on font "Бізнес-одиниці" at bounding box center [213, 144] width 54 height 9
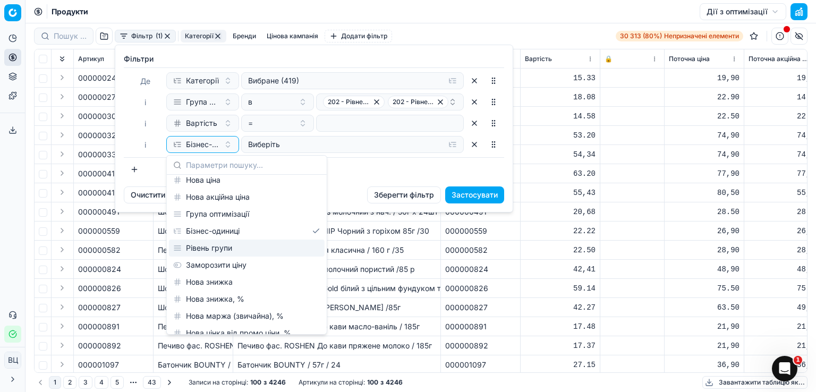
click at [265, 251] on div "Рівень групи" at bounding box center [247, 248] width 156 height 17
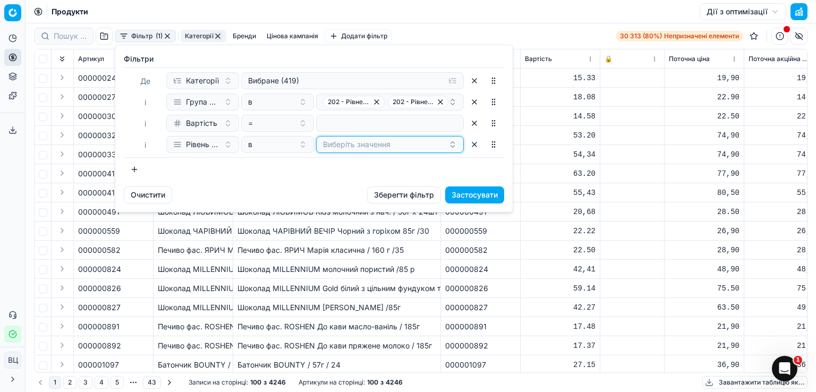
click at [362, 141] on button "Виберіть значення" at bounding box center [390, 144] width 148 height 17
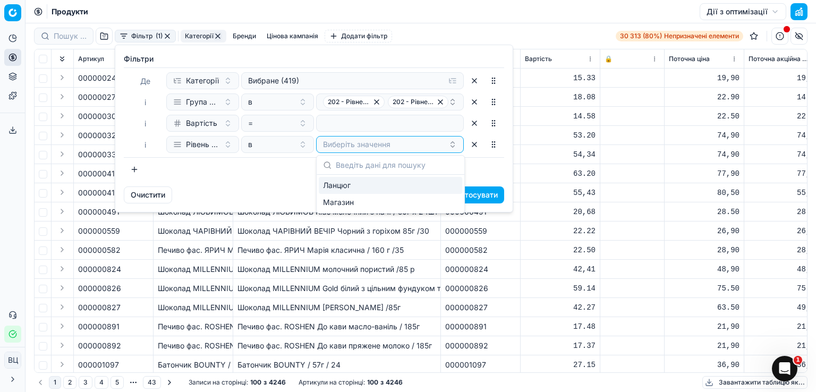
click at [367, 190] on div "Ланцюг" at bounding box center [390, 185] width 143 height 17
click at [366, 200] on div "Магазин" at bounding box center [390, 202] width 143 height 17
click at [408, 146] on icon "button" at bounding box center [407, 144] width 4 height 4
click at [358, 145] on icon "button" at bounding box center [358, 144] width 9 height 9
click at [189, 150] on button "Рівень групи" at bounding box center [202, 144] width 73 height 17
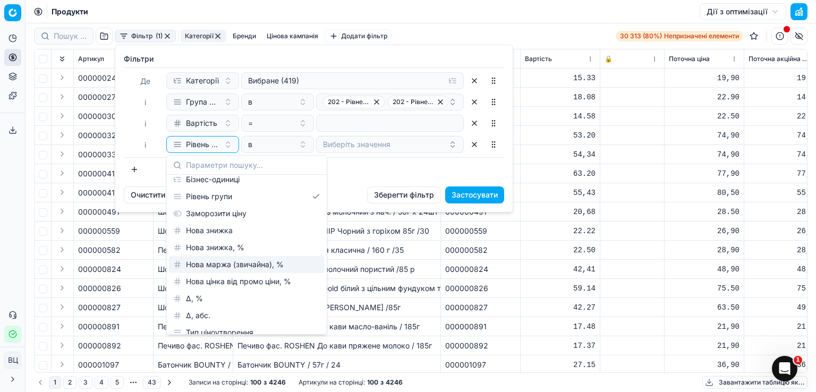
scroll to position [213, 0]
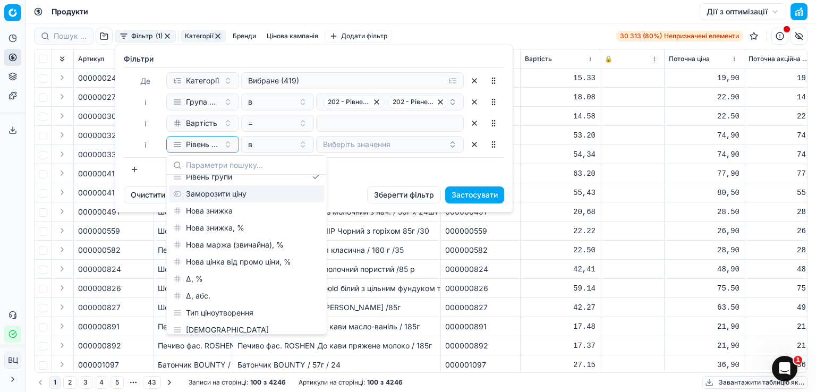
click at [274, 195] on div "Заморозити ціну" at bounding box center [247, 193] width 156 height 17
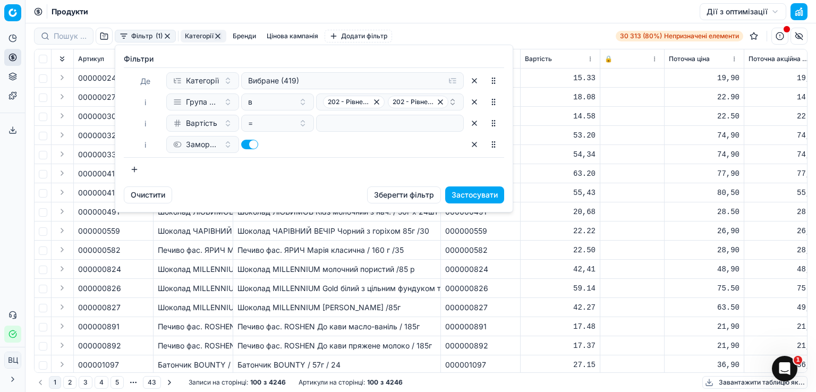
click at [355, 142] on div "Заморозити ціну" at bounding box center [315, 144] width 298 height 17
click at [193, 145] on font "Заморозити ціну" at bounding box center [216, 144] width 61 height 9
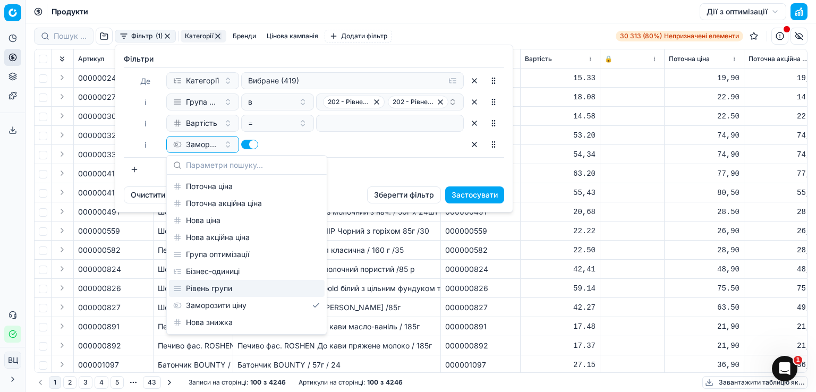
scroll to position [141, 0]
click at [234, 283] on div "Нова знижка" at bounding box center [247, 282] width 156 height 17
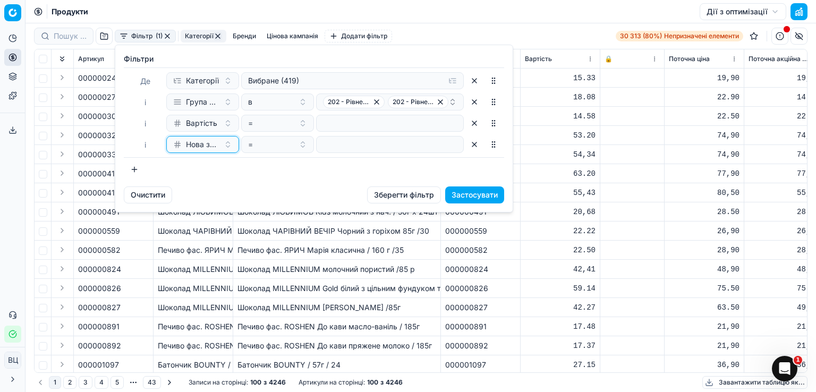
click at [215, 143] on font "Нова знижка" at bounding box center [209, 144] width 47 height 9
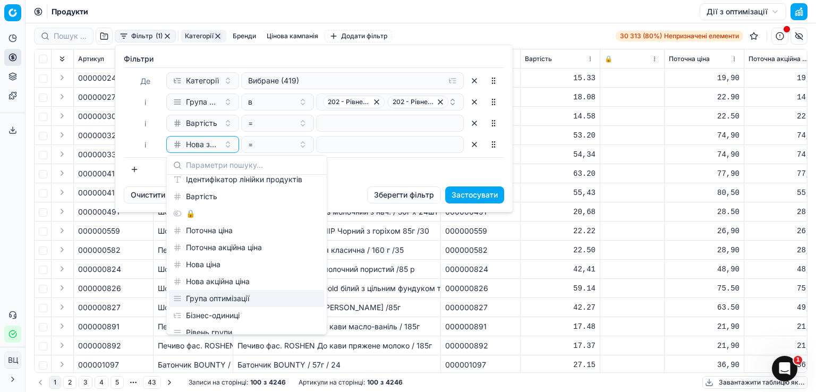
scroll to position [71, 0]
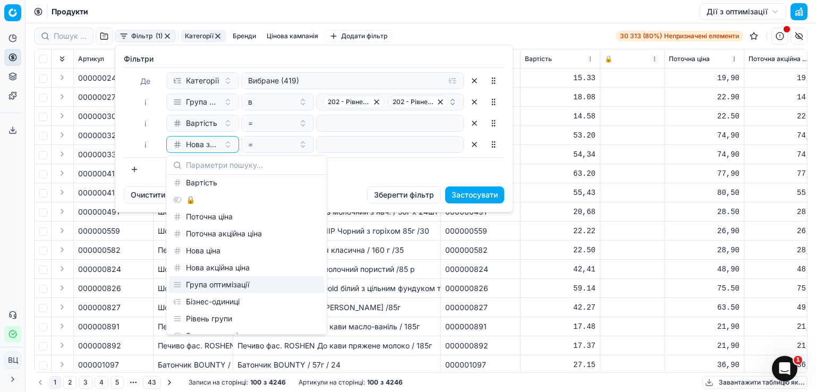
click at [257, 286] on div "Група оптимізації" at bounding box center [247, 284] width 156 height 17
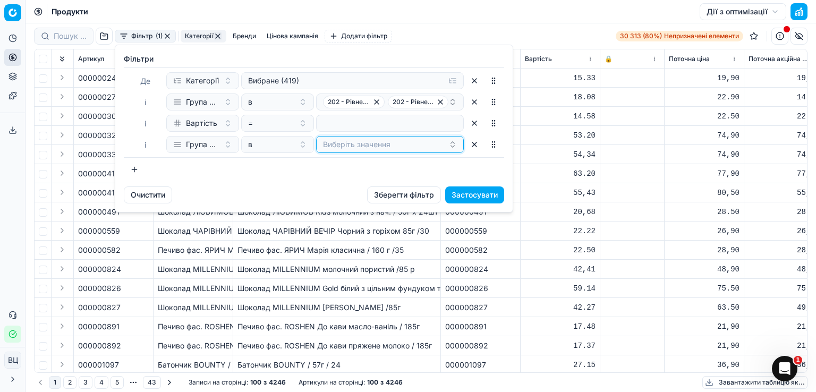
click at [355, 141] on button "Виберіть значення" at bounding box center [390, 144] width 148 height 17
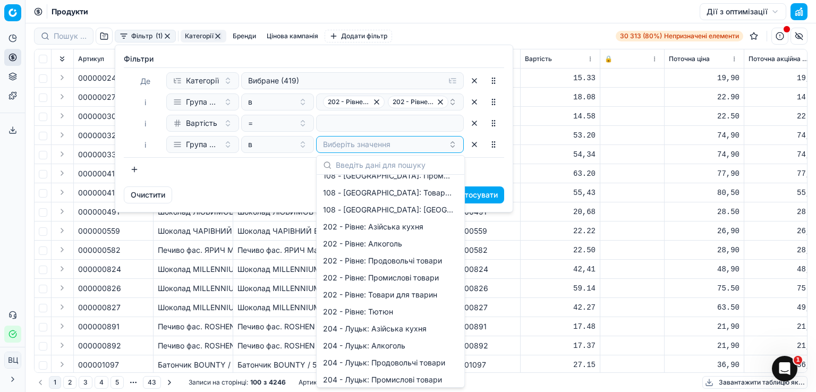
scroll to position [115, 0]
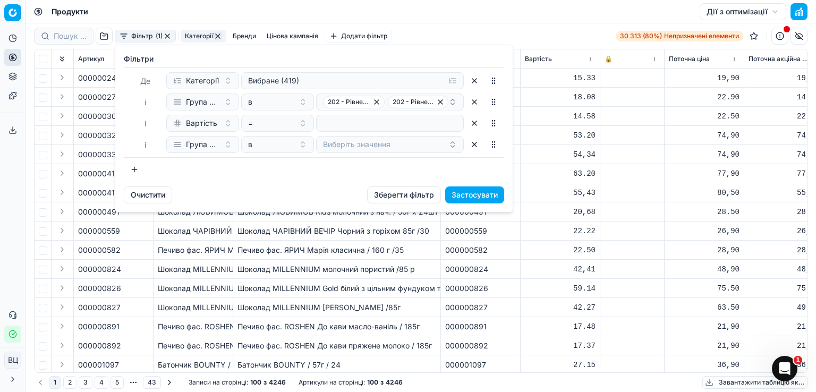
click at [256, 185] on div "Фільтри Де Категорії Вибране (419) і Група оптимізації в 202 - Рівне: Промислов…" at bounding box center [314, 115] width 398 height 141
click at [201, 147] on font "Група оптимізації" at bounding box center [217, 144] width 63 height 9
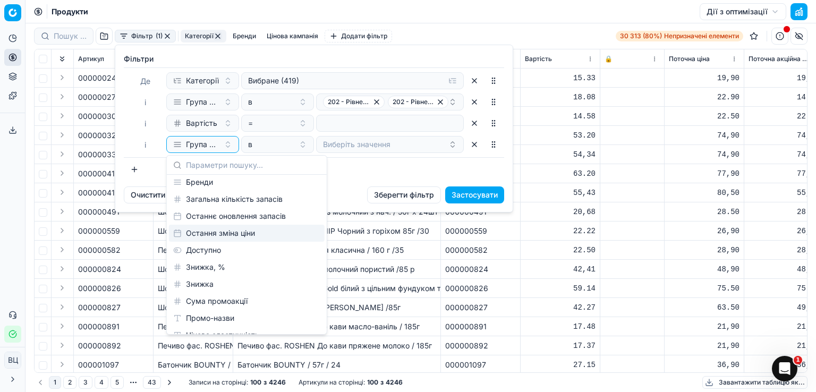
scroll to position [425, 0]
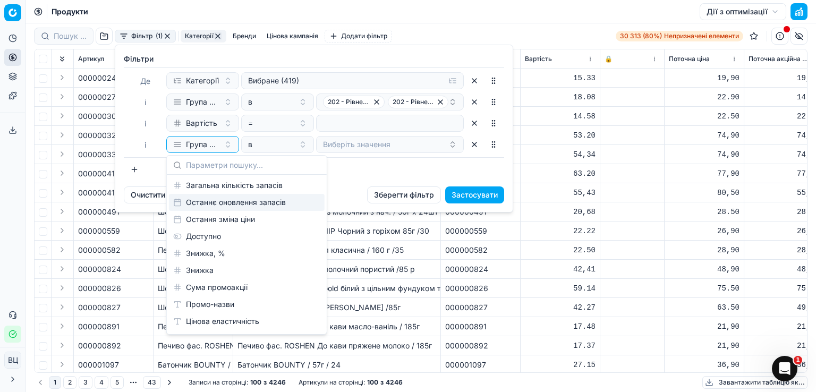
click at [272, 204] on font "Останнє оновлення запасів" at bounding box center [236, 202] width 100 height 9
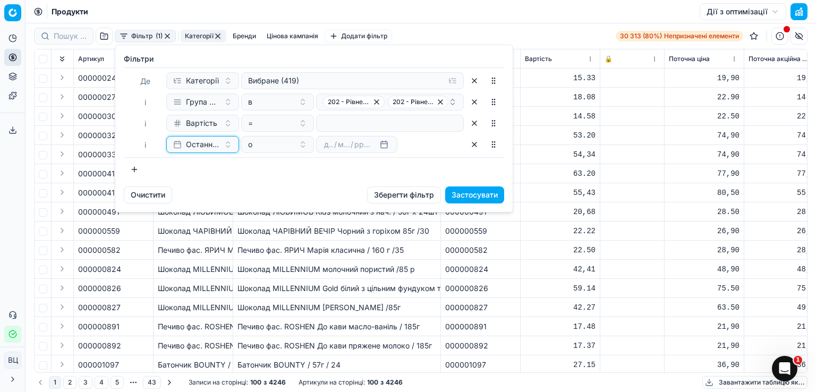
click at [212, 145] on font "Останнє оновлення запасів" at bounding box center [236, 144] width 100 height 9
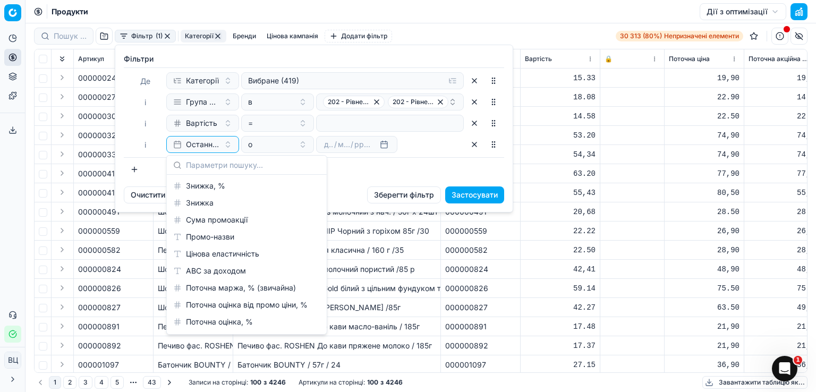
scroll to position [496, 0]
click at [259, 269] on div "ABC за доходом" at bounding box center [247, 267] width 156 height 17
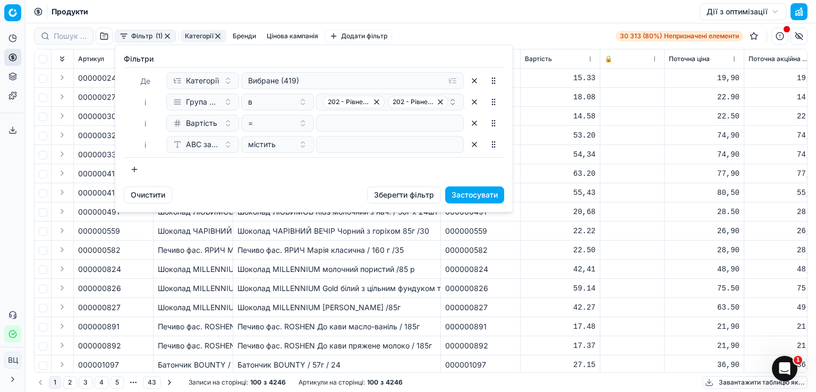
click at [475, 195] on font "Застосувати" at bounding box center [475, 194] width 46 height 9
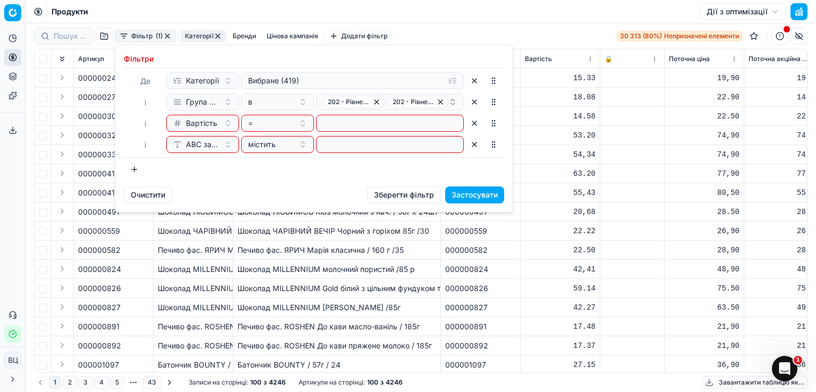
click at [475, 124] on button "button" at bounding box center [474, 123] width 17 height 17
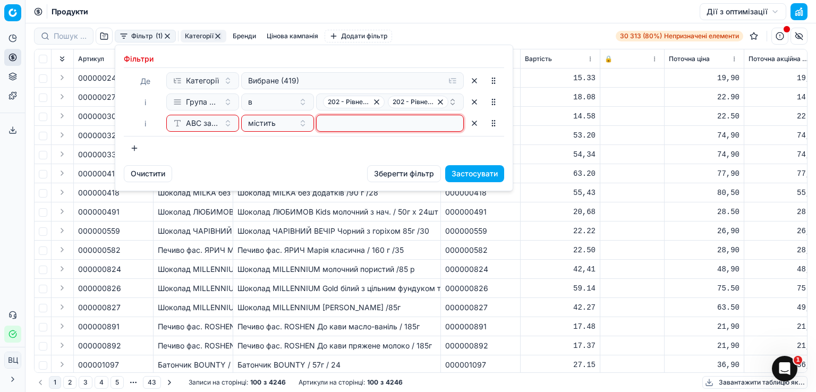
click at [435, 122] on input at bounding box center [390, 123] width 138 height 16
click at [459, 122] on input at bounding box center [390, 123] width 138 height 16
click at [288, 125] on div "містить" at bounding box center [271, 123] width 46 height 11
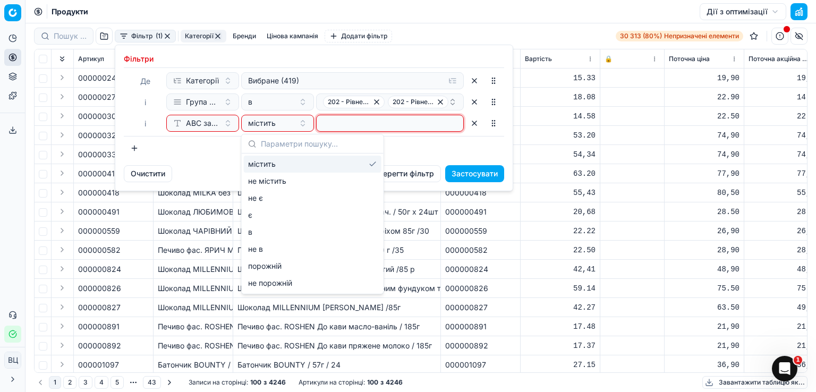
click at [395, 127] on input at bounding box center [390, 123] width 138 height 16
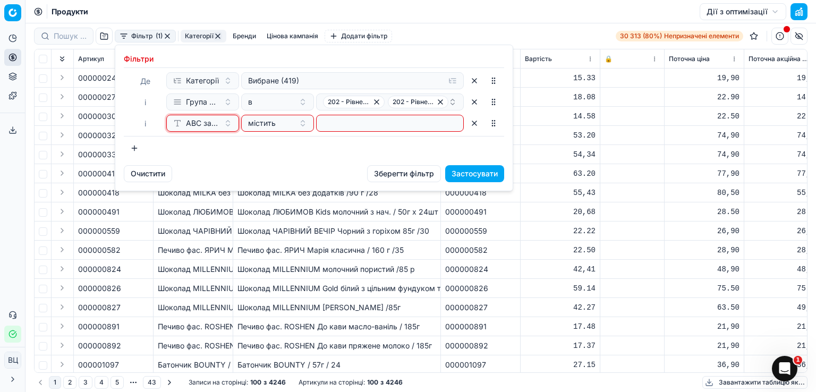
click at [208, 124] on font "ABC за доходом" at bounding box center [216, 123] width 60 height 9
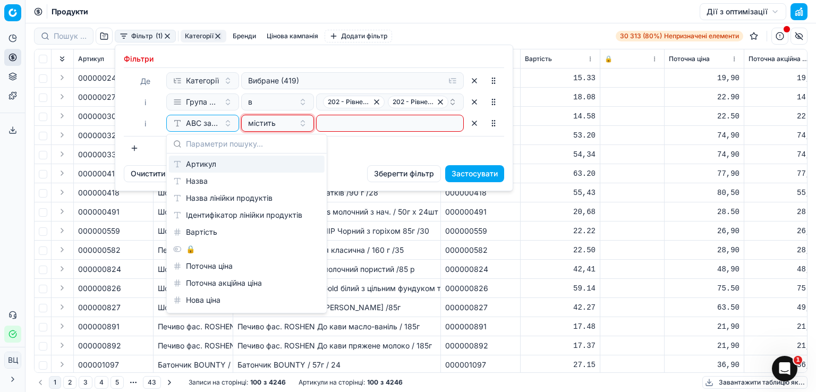
click at [273, 125] on font "містить" at bounding box center [262, 123] width 28 height 9
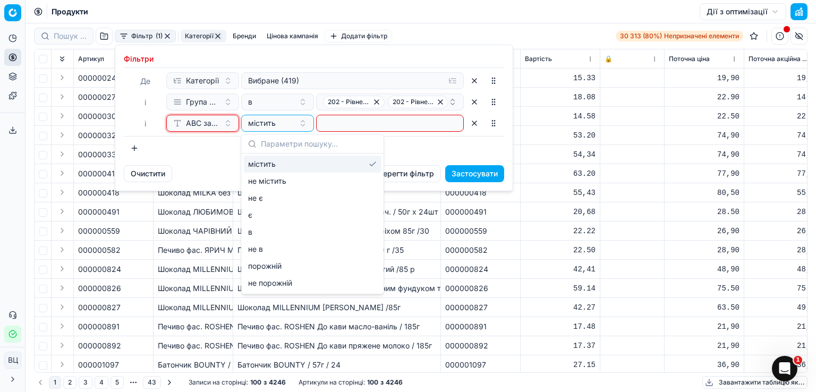
click at [207, 122] on font "ABC за доходом" at bounding box center [216, 123] width 60 height 9
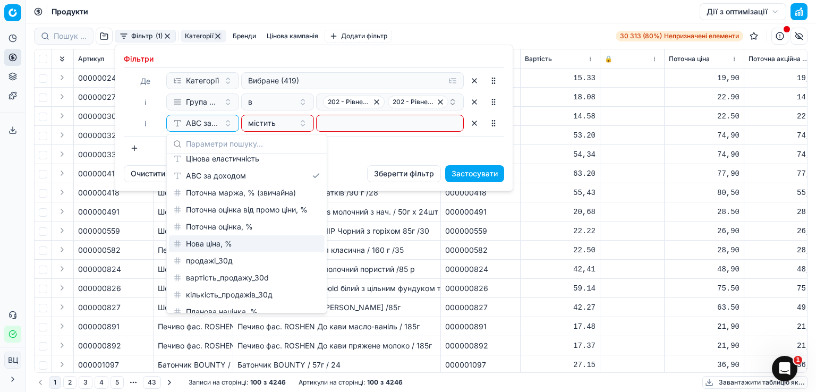
scroll to position [576, 0]
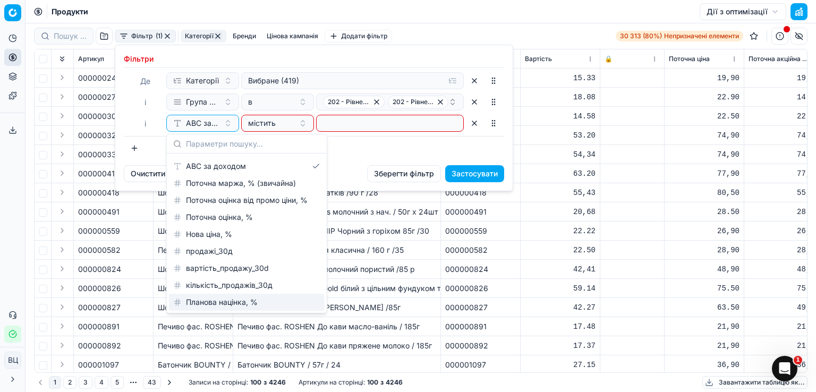
click at [274, 301] on div "Планова націнка, %" at bounding box center [247, 302] width 156 height 17
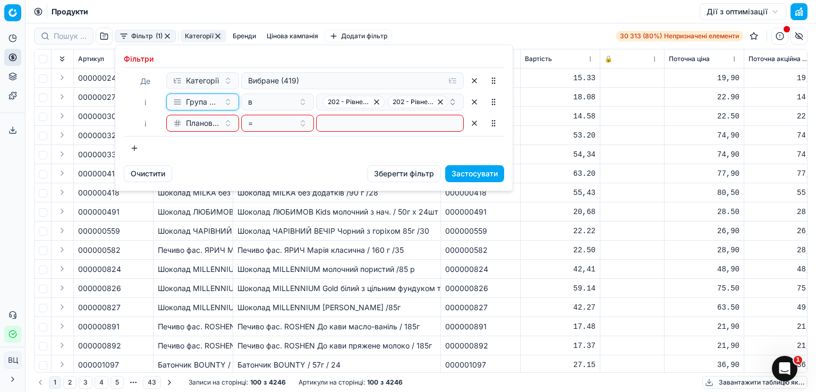
click at [204, 101] on font "Група оптимізації" at bounding box center [217, 101] width 63 height 9
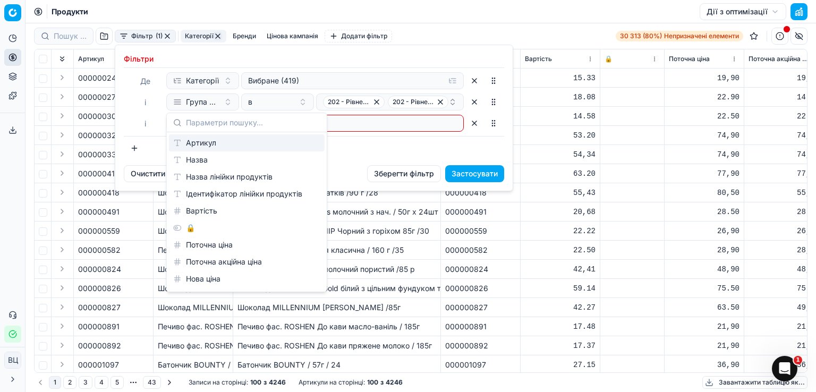
click at [476, 98] on button "button" at bounding box center [474, 102] width 17 height 17
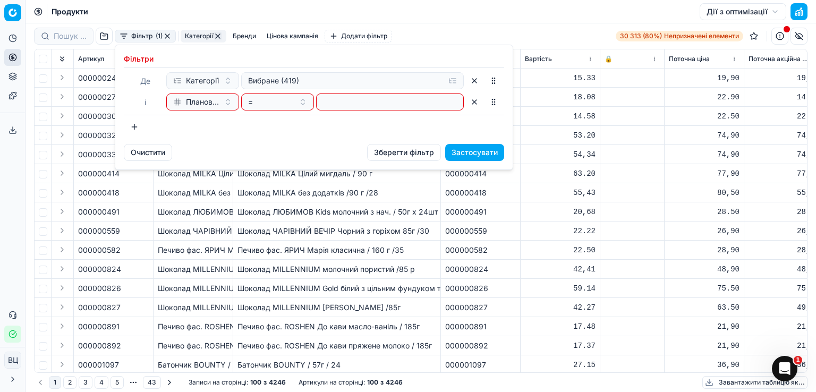
click at [475, 81] on button "button" at bounding box center [474, 80] width 17 height 17
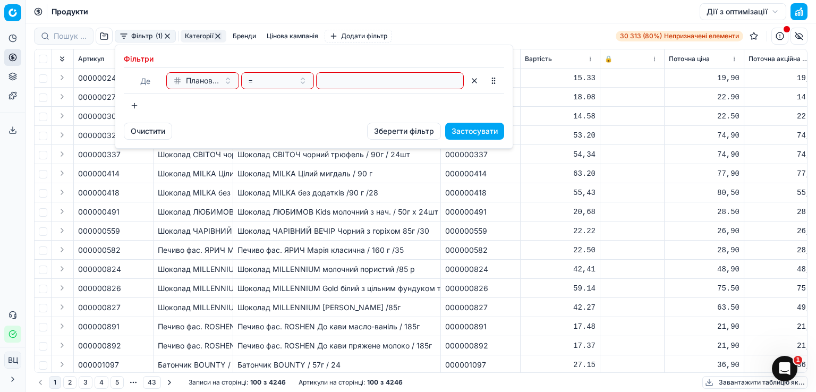
click at [495, 132] on font "Застосувати" at bounding box center [475, 130] width 46 height 9
click at [292, 81] on div "=" at bounding box center [271, 80] width 46 height 11
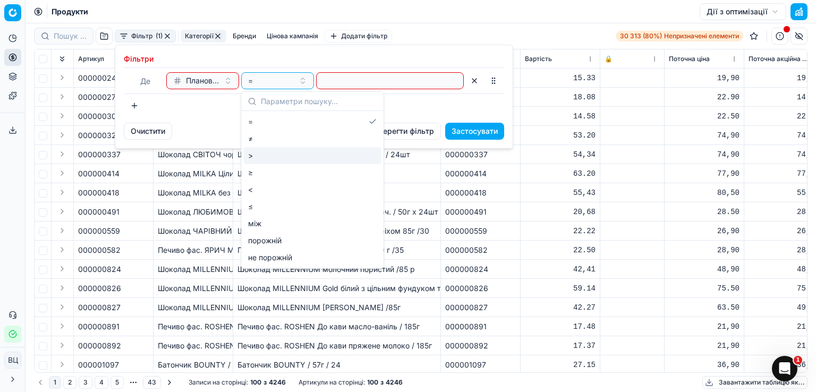
click at [296, 151] on div ">" at bounding box center [313, 155] width 138 height 17
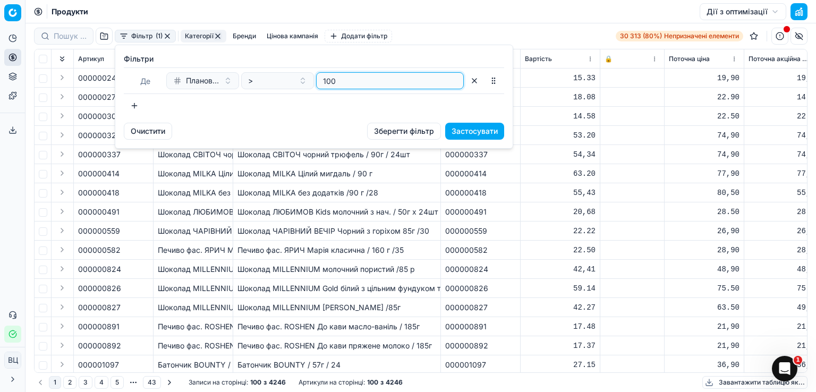
type input "100"
click at [477, 137] on button "Застосувати" at bounding box center [474, 131] width 59 height 17
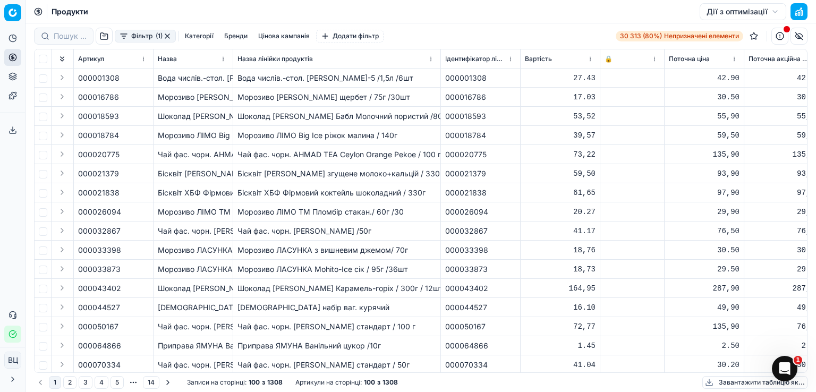
click at [137, 36] on font "Фільтр" at bounding box center [141, 36] width 21 height 8
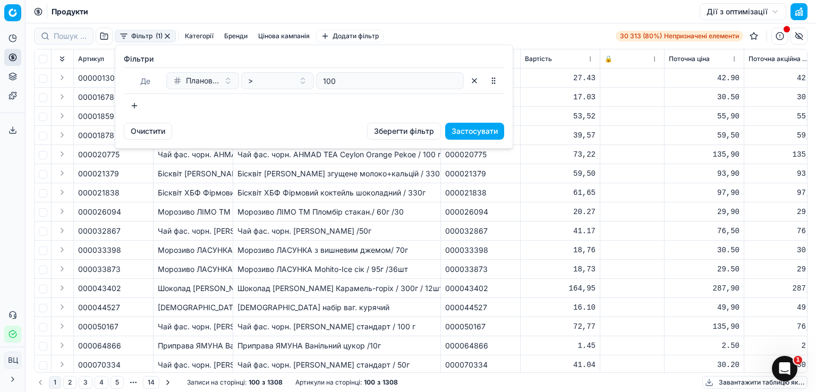
click at [590, 154] on html "Исходный текст Оцените этот перевод Ваш отзыв поможет нам улучшить Google Перев…" at bounding box center [408, 196] width 816 height 392
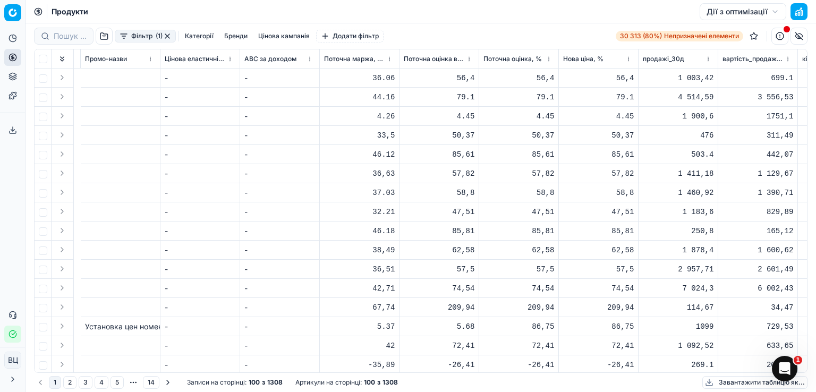
scroll to position [0, 3071]
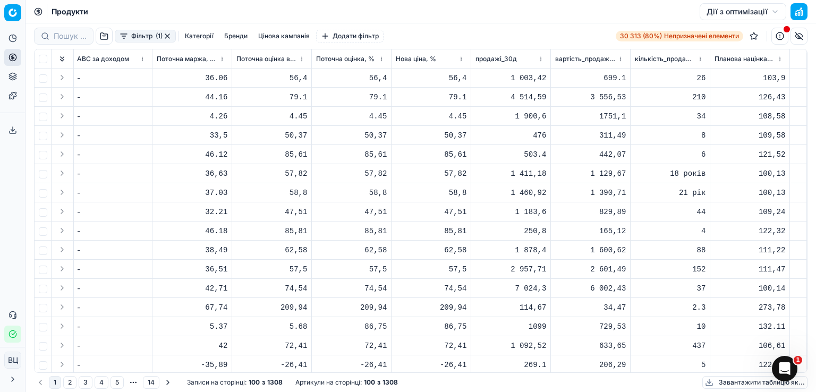
drag, startPoint x: 155, startPoint y: 369, endPoint x: 10, endPoint y: 3, distance: 394.5
click at [756, 312] on div "273,78" at bounding box center [750, 307] width 71 height 11
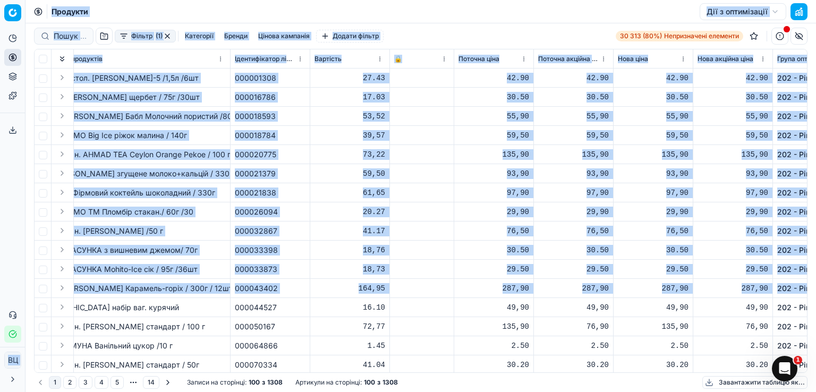
scroll to position [0, 0]
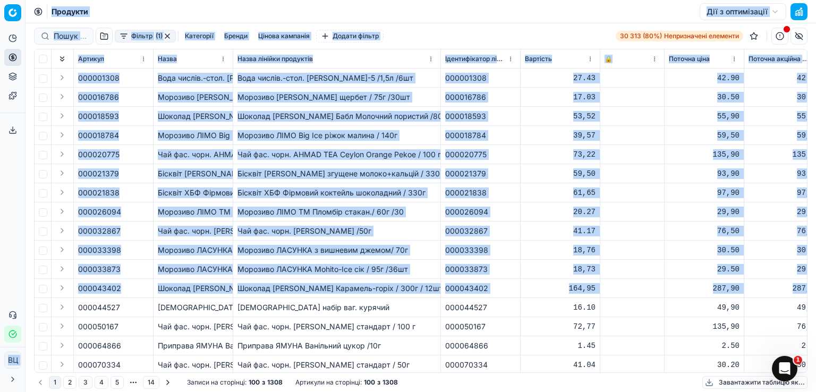
drag, startPoint x: 758, startPoint y: 308, endPoint x: 0, endPoint y: 306, distance: 757.8
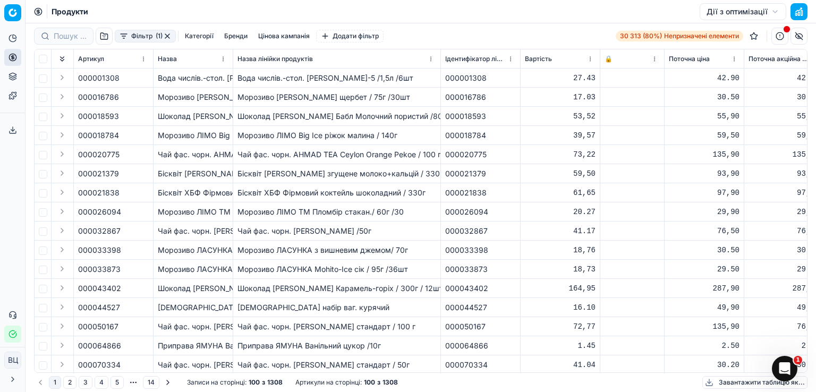
click at [273, 312] on div "[DEMOGRAPHIC_DATA] набір ваг. курячий" at bounding box center [337, 307] width 199 height 11
drag, startPoint x: 242, startPoint y: 95, endPoint x: 353, endPoint y: 96, distance: 110.6
click at [371, 96] on font "Морозиво [PERSON_NAME] щербет / 75г /30шт" at bounding box center [324, 96] width 173 height 9
drag, startPoint x: 234, startPoint y: 95, endPoint x: 410, endPoint y: 96, distance: 175.4
click at [410, 96] on td "Морозиво [PERSON_NAME] щербет / 75г /30шт" at bounding box center [337, 97] width 208 height 19
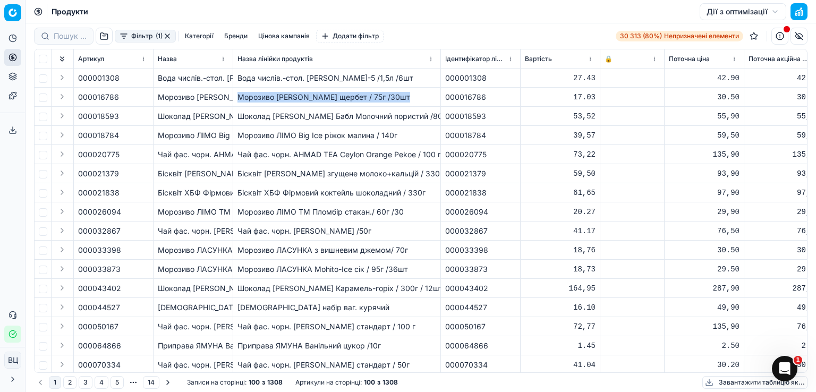
copy font "Морозиво [PERSON_NAME] щербет / 75г /30шт"
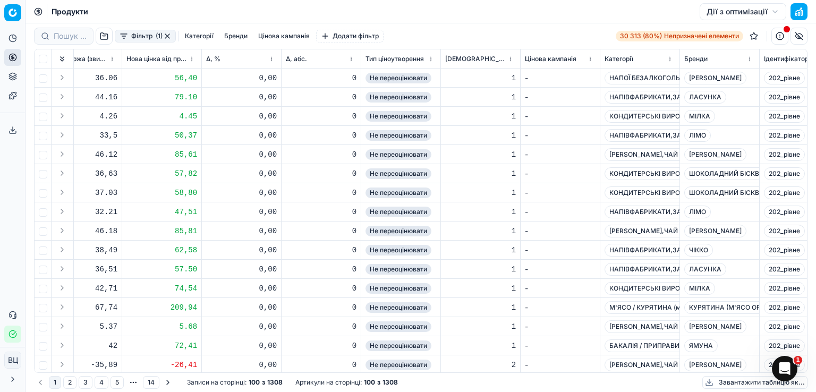
scroll to position [0, 1501]
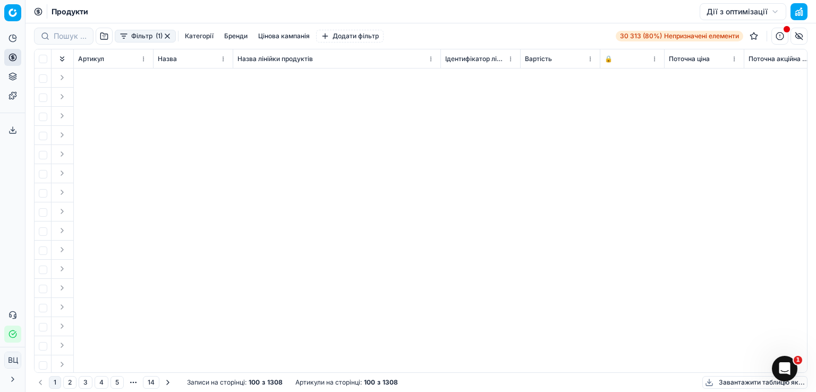
scroll to position [0, 3071]
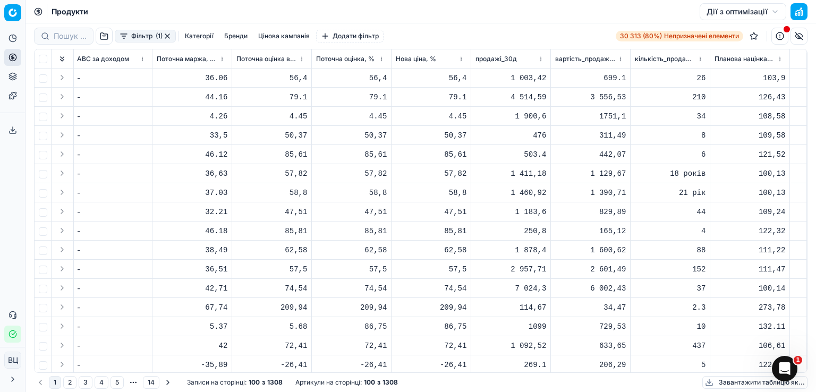
click at [739, 55] on font "Планова націнка, %" at bounding box center [746, 59] width 63 height 8
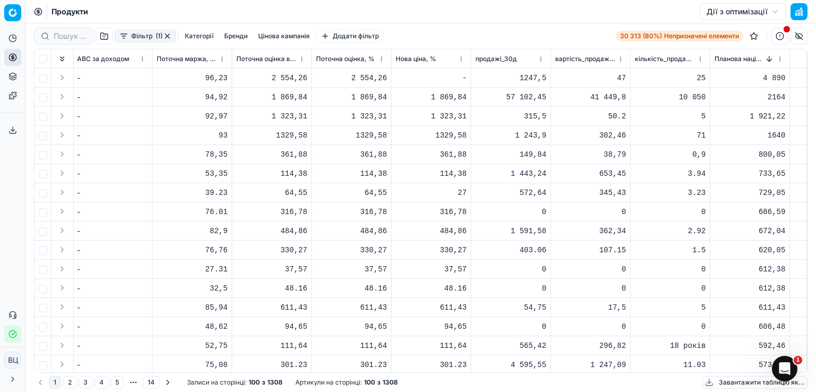
drag, startPoint x: 748, startPoint y: 190, endPoint x: 725, endPoint y: 216, distance: 34.6
click at [748, 190] on div "729,05" at bounding box center [750, 193] width 71 height 11
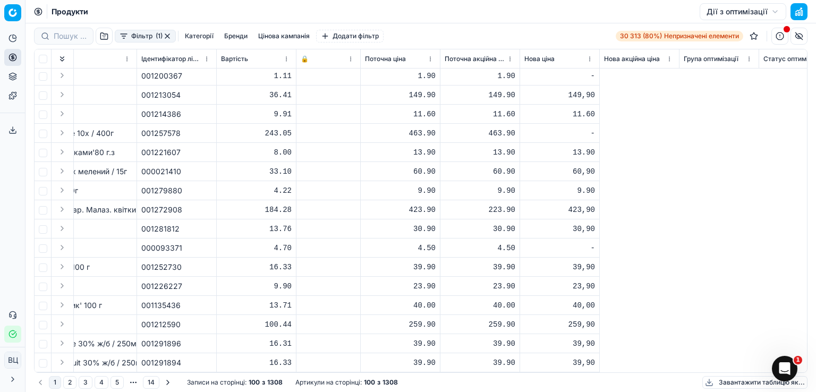
scroll to position [1617, 0]
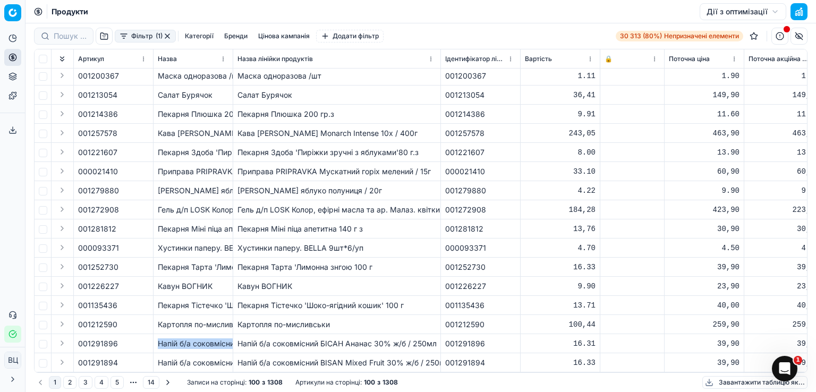
drag, startPoint x: 157, startPoint y: 332, endPoint x: 235, endPoint y: 328, distance: 78.2
copy font "Напій б/а соковмісний БІСАН Ананас 30% ж/б / 250мл"
click at [276, 224] on font "Пекарня Міні піца апетитна 140 г з" at bounding box center [300, 228] width 125 height 9
click at [328, 205] on font "Гель д/п LOSK Колор, ефірні масла та ар. Малаз. квітки / 0,99л" at bounding box center [353, 209] width 230 height 9
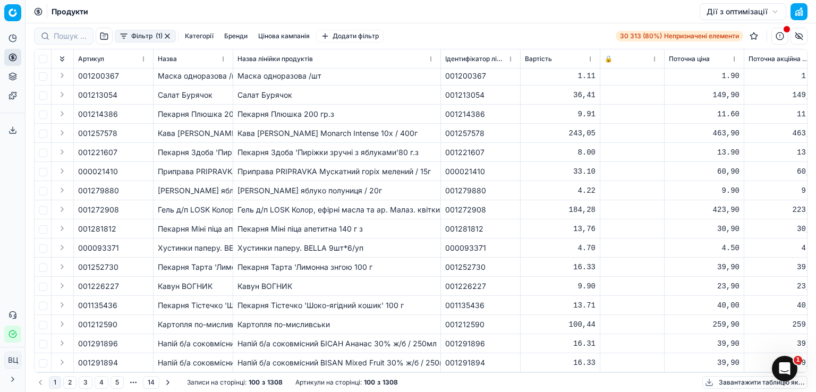
click at [247, 150] on td "Пекарня Здоба 'Пиріжки зручні з яблуками'80 г.з" at bounding box center [337, 152] width 208 height 19
click at [142, 34] on font "Фільтр" at bounding box center [141, 36] width 21 height 8
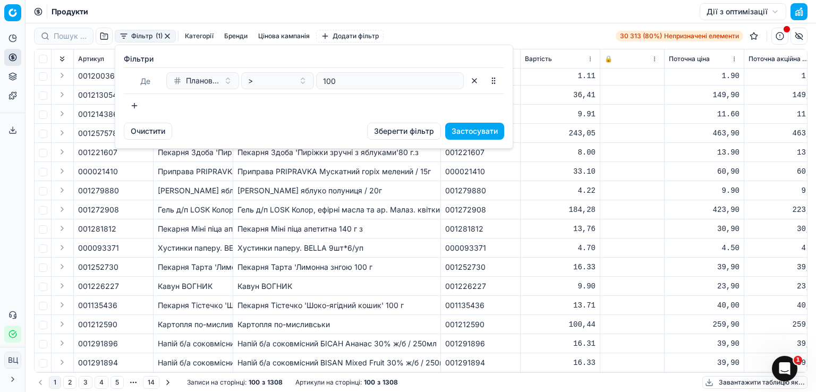
click at [206, 81] on font "Планова націнка, %" at bounding box center [222, 80] width 72 height 9
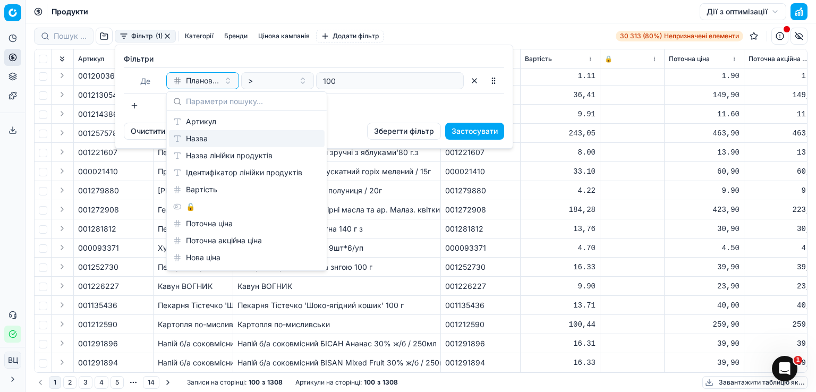
click at [225, 137] on div "Назва" at bounding box center [247, 138] width 156 height 17
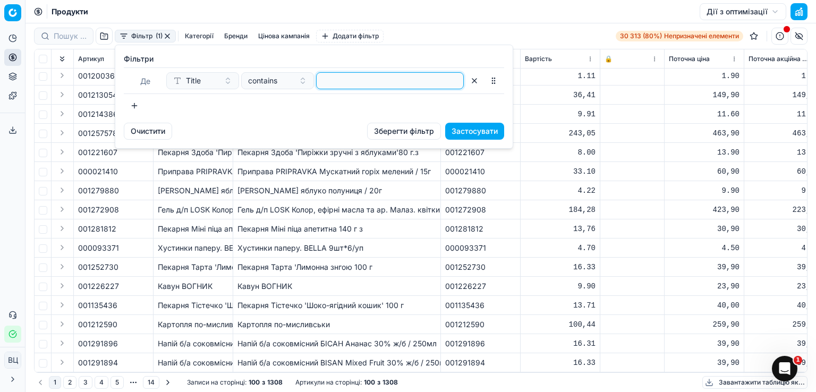
click at [363, 81] on input at bounding box center [390, 81] width 138 height 16
click at [482, 132] on font "Застосувати" at bounding box center [475, 130] width 46 height 9
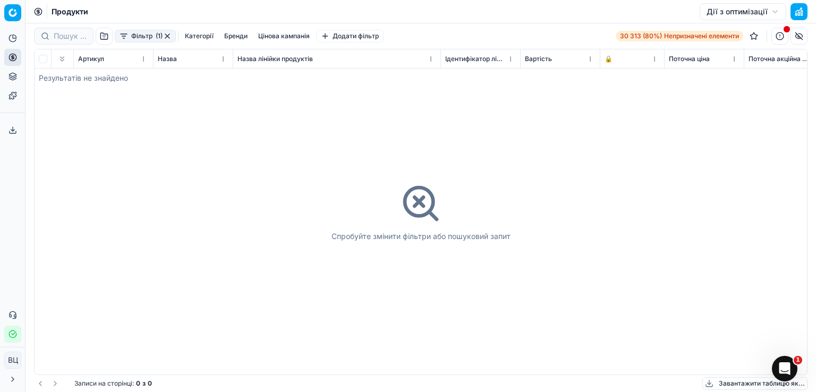
click at [146, 37] on font "Фільтр" at bounding box center [141, 36] width 21 height 8
click at [142, 35] on font "Фільтр" at bounding box center [141, 36] width 21 height 8
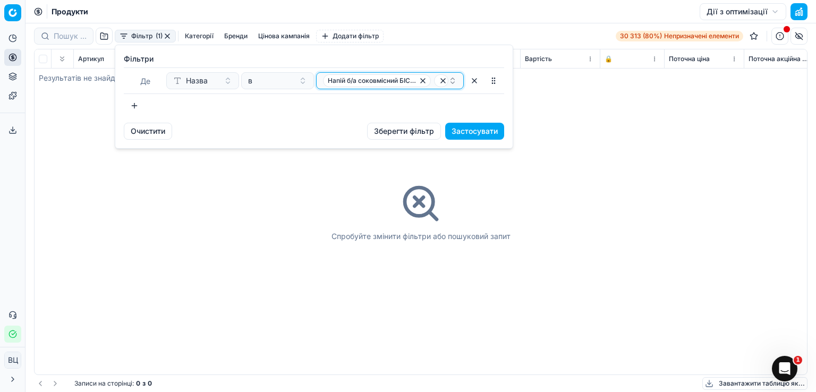
click at [378, 78] on font "Напій б/а соковмісний БІСАН Ананас 30% ж/б / 250мл" at bounding box center [414, 81] width 172 height 8
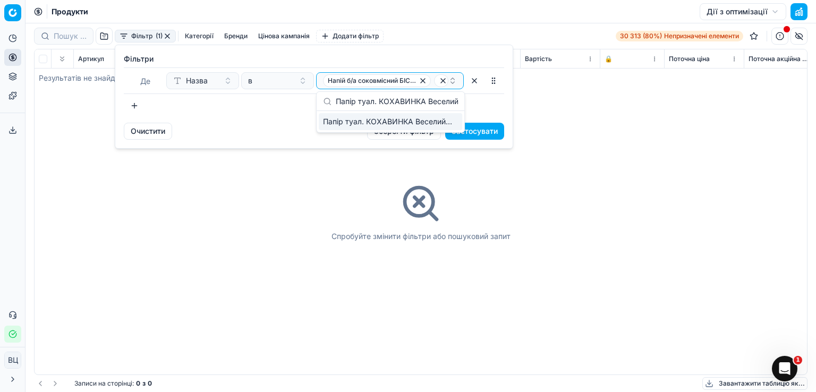
scroll to position [0, 36]
drag, startPoint x: 346, startPoint y: 103, endPoint x: 379, endPoint y: 99, distance: 33.2
click at [347, 103] on input "Папір туал. КОХАВИНКА Веселий розмір /6" at bounding box center [397, 101] width 122 height 21
type input "КОХАВИНКА Веселий розмір /6"
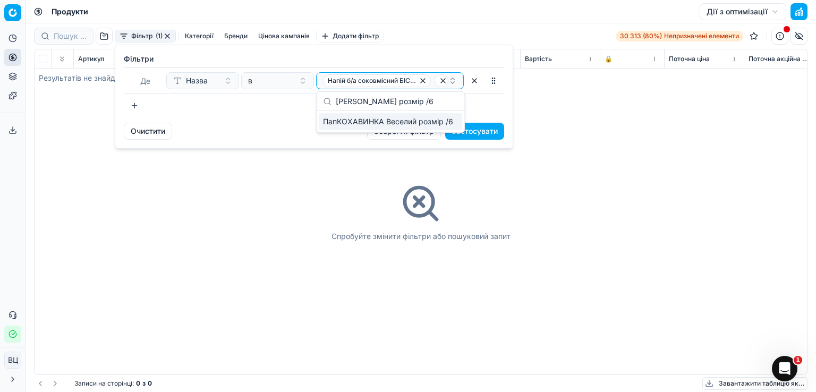
scroll to position [0, 0]
click at [281, 83] on div "в" at bounding box center [271, 80] width 46 height 11
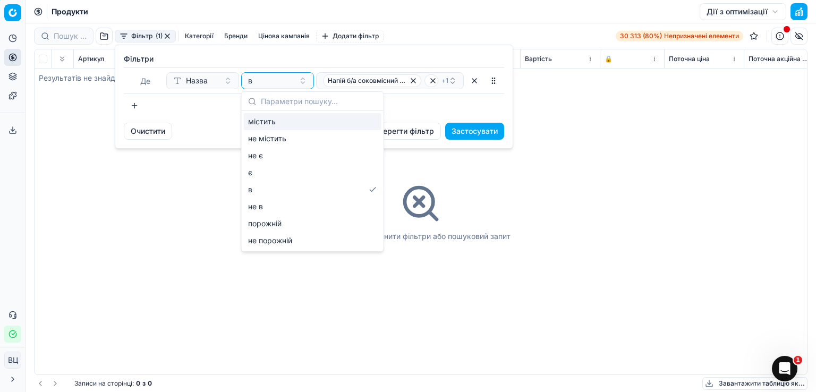
click at [294, 123] on div "містить" at bounding box center [313, 121] width 138 height 17
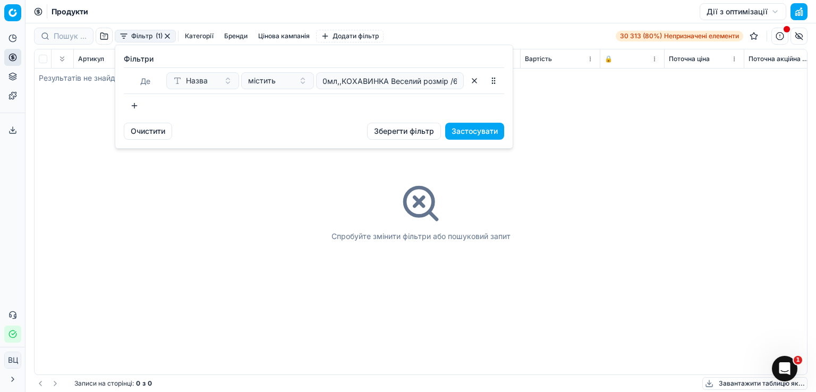
click at [327, 81] on input "Напій б/а соковмісний БІСАН Ананас 30% ж/б / 250мл,,КОХАВИНКА Веселий розмір /6" at bounding box center [390, 81] width 138 height 16
drag, startPoint x: 435, startPoint y: 80, endPoint x: 181, endPoint y: 69, distance: 254.3
click at [183, 69] on div "Де Назва містить Напій б/а соковмісний БІСАН Ананас 30% ж/б / 250мл,,КОХАВИНКА …" at bounding box center [314, 80] width 381 height 27
type input "мір /6"
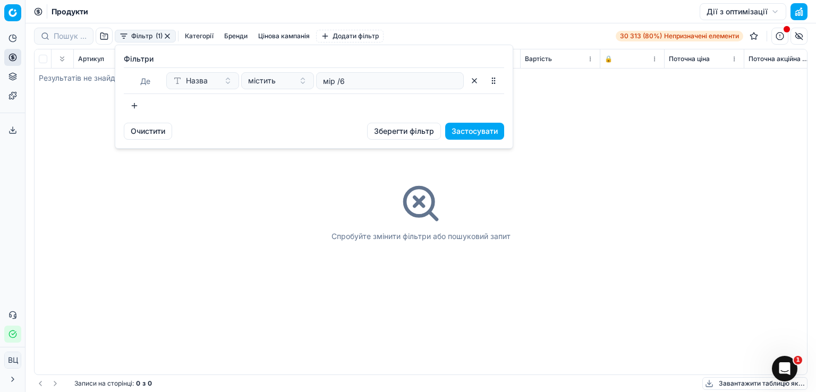
drag, startPoint x: 443, startPoint y: 75, endPoint x: 207, endPoint y: 61, distance: 235.9
click at [207, 61] on div "Фільтри Де Назва містить мір /6 Щоб підняти елемент, який можна сортувати, нати…" at bounding box center [314, 84] width 381 height 61
type input "Папір туал. КОХАВИНКА Веселий розмір /6"
click at [486, 137] on button "Застосувати" at bounding box center [474, 131] width 59 height 17
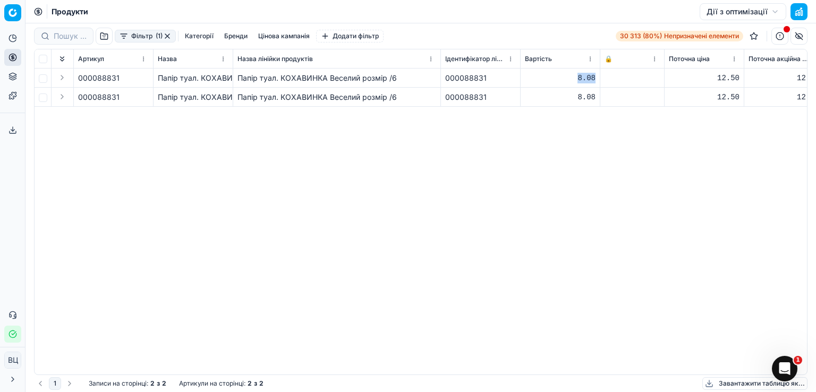
drag, startPoint x: 571, startPoint y: 77, endPoint x: 594, endPoint y: 76, distance: 22.9
click at [594, 76] on div "8.08" at bounding box center [560, 78] width 71 height 11
copy font "8.08"
click at [168, 78] on font "Папір туал. КОХАВИНКА Веселий розмір /6" at bounding box center [237, 77] width 159 height 9
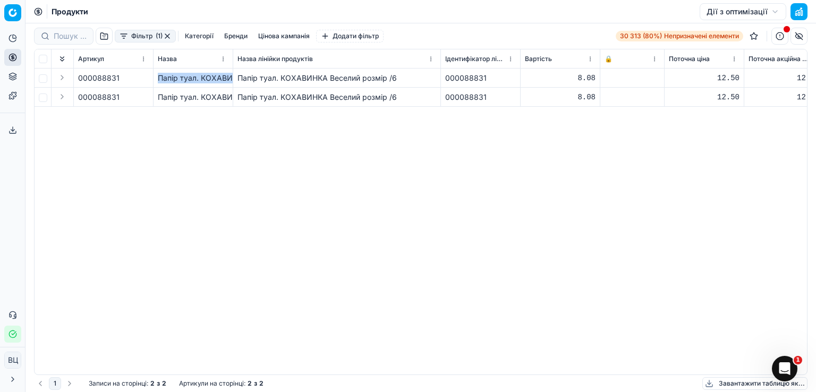
click at [168, 78] on font "Папір туал. КОХАВИНКА Веселий розмір /6" at bounding box center [237, 77] width 159 height 9
copy font "Папір туал. КОХАВИНКА Веселий розмір /6"
click at [139, 33] on font "Фільтр" at bounding box center [141, 36] width 21 height 8
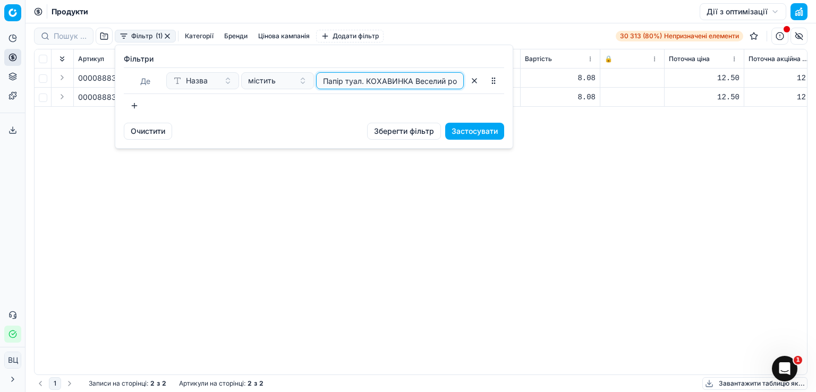
click at [365, 83] on input "Папір туал. КОХАВИНКА Веселий розмір /6" at bounding box center [390, 81] width 138 height 16
click at [474, 83] on button "button" at bounding box center [474, 80] width 17 height 17
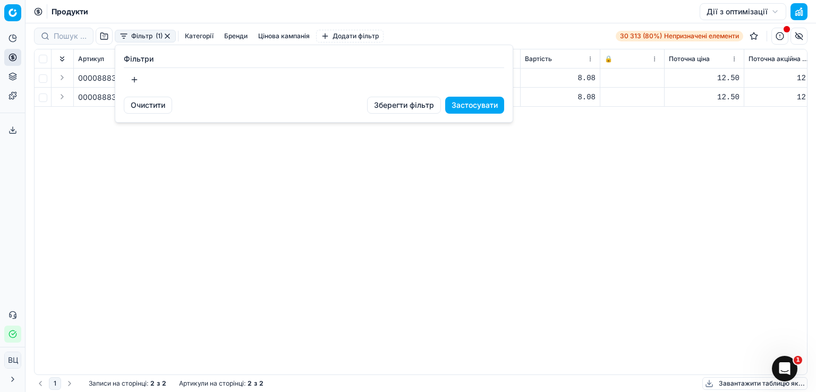
click at [134, 75] on button "button" at bounding box center [134, 79] width 21 height 17
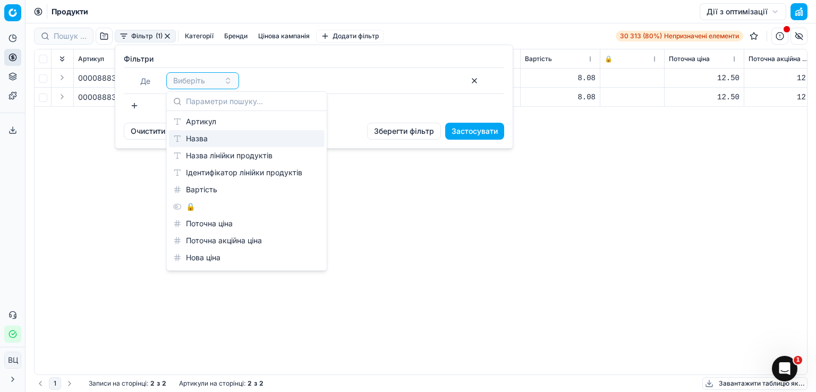
click at [226, 142] on div "Назва" at bounding box center [247, 138] width 156 height 17
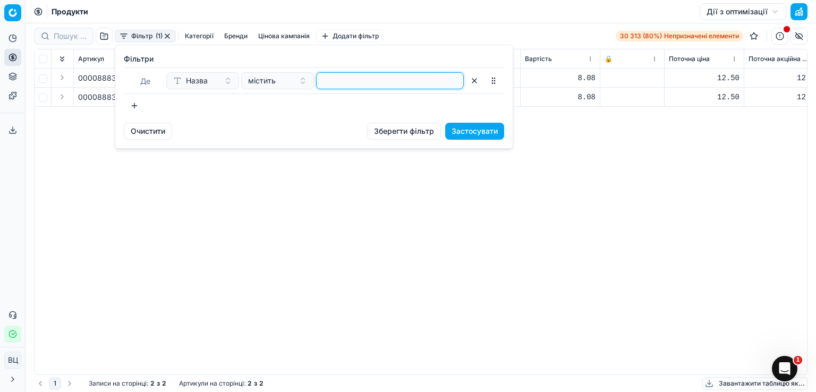
click at [375, 78] on input at bounding box center [390, 81] width 138 height 16
paste input "Кава мел. LAVAZZA Qualita Oro ж/б / 250г"
type input "Кава мел. LAVAZZA Qualita Oro ж/б / 250г"
click at [469, 128] on font "Застосувати" at bounding box center [475, 130] width 46 height 9
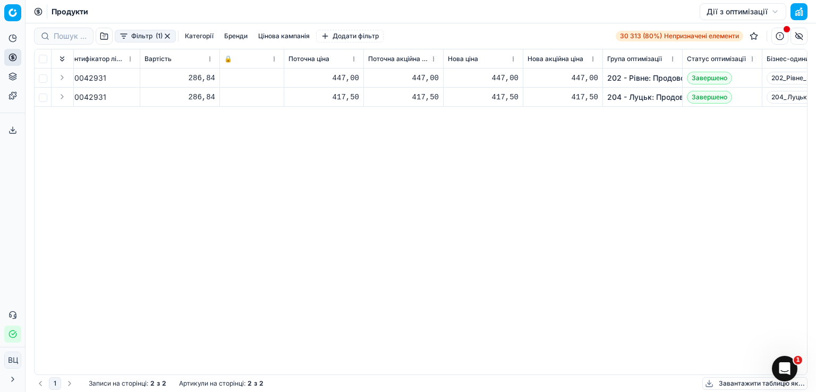
scroll to position [0, 376]
click at [322, 77] on div "447,00" at bounding box center [328, 78] width 71 height 11
click at [308, 96] on div "417,50" at bounding box center [328, 97] width 71 height 11
click at [157, 79] on div "286,84" at bounding box center [184, 78] width 71 height 11
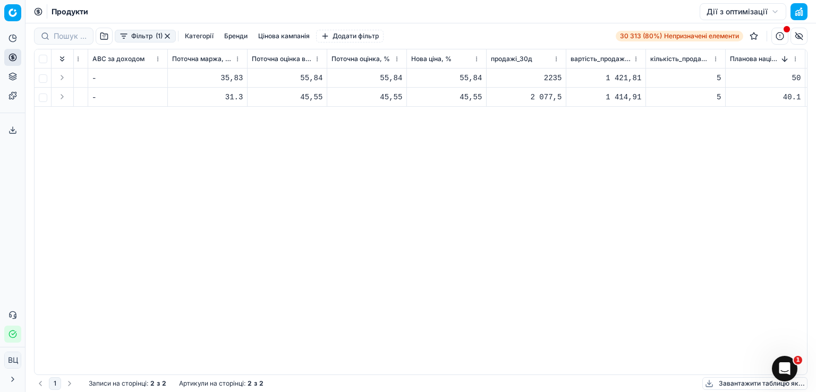
scroll to position [0, 3063]
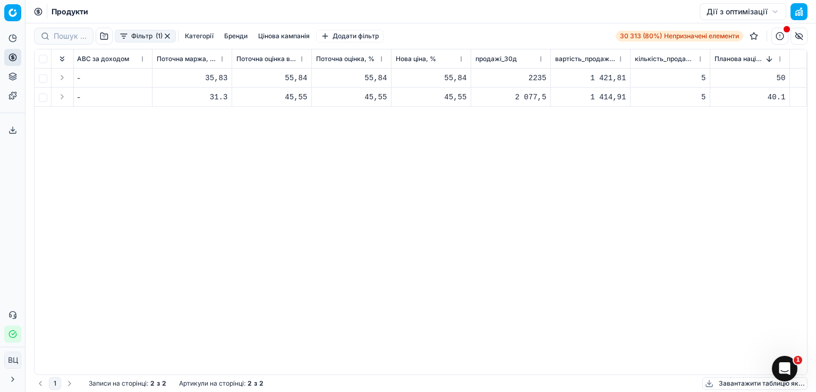
click at [147, 32] on font "Фільтр" at bounding box center [141, 36] width 21 height 8
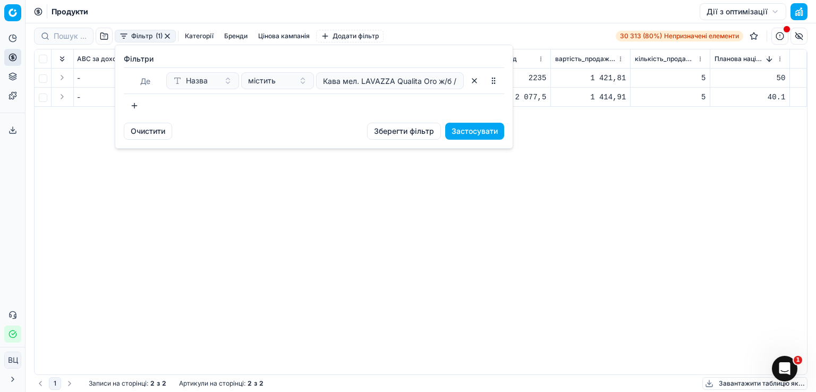
click at [355, 90] on div "Де Назва містить Кава мел. LAVAZZA Qualita Oro ж/б / 250г" at bounding box center [314, 80] width 381 height 27
click at [381, 85] on input "Кава мел. LAVAZZA Qualita Oro ж/б / 250г" at bounding box center [390, 81] width 138 height 16
paste input "185,0000"
type input "Кава мел. LAVA185,0000ZZA Qualita Oro ж/б / 250г"
click at [472, 79] on button "button" at bounding box center [474, 80] width 17 height 17
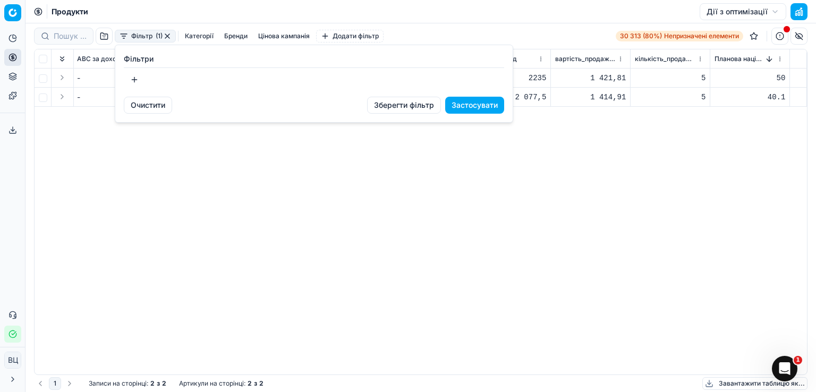
click at [134, 77] on button "button" at bounding box center [134, 79] width 21 height 17
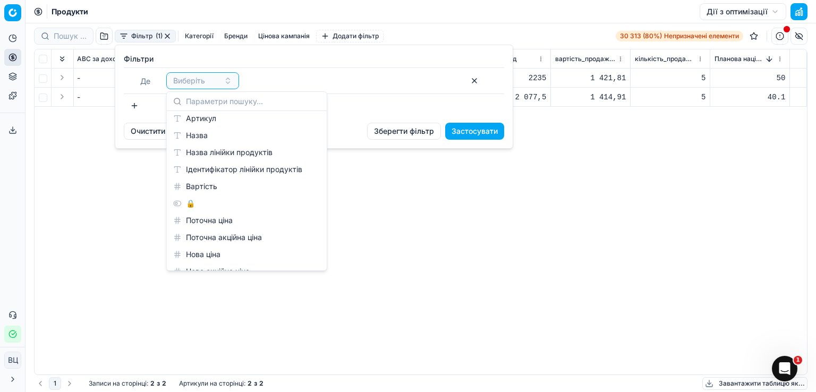
scroll to position [0, 0]
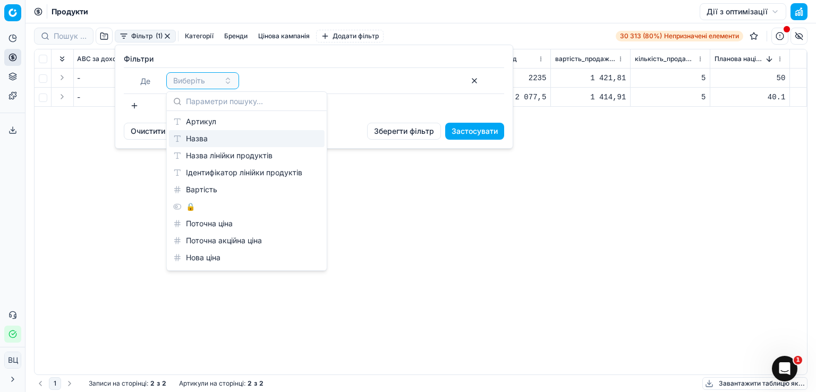
click at [232, 142] on div "Назва" at bounding box center [247, 138] width 156 height 17
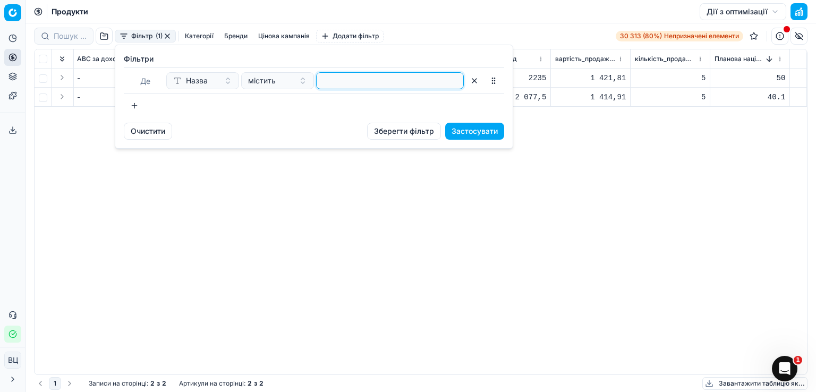
drag, startPoint x: 361, startPoint y: 86, endPoint x: 368, endPoint y: 80, distance: 8.7
click at [362, 86] on input at bounding box center [390, 81] width 138 height 16
paste input "185,0000"
type input "185,0000"
paste input "Кава мел. LAVAZZA Qualita Oro ж/б / 250г"
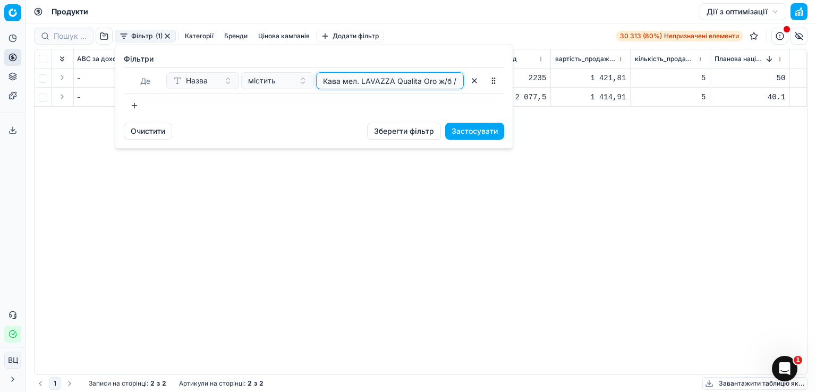
scroll to position [0, 17]
type input "Кава мел. LAVAZZA Qualita Oro ж/б / 250г"
click at [485, 129] on font "Застосувати" at bounding box center [475, 130] width 46 height 9
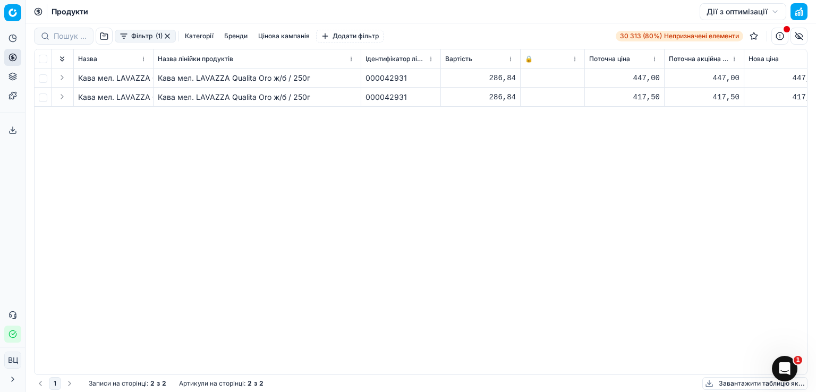
scroll to position [0, 0]
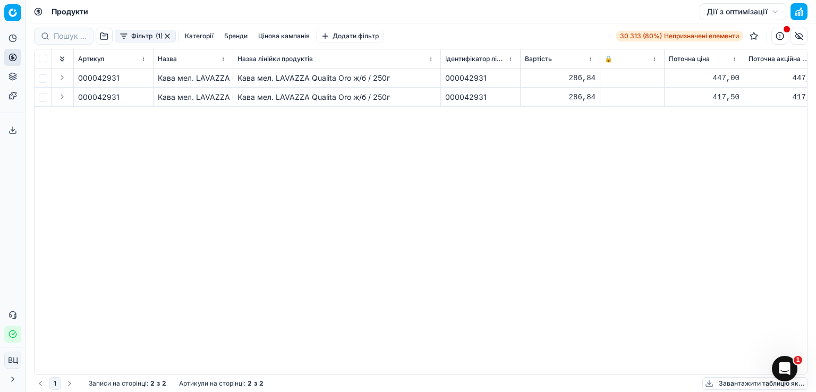
click at [140, 36] on font "Фільтр" at bounding box center [141, 36] width 21 height 8
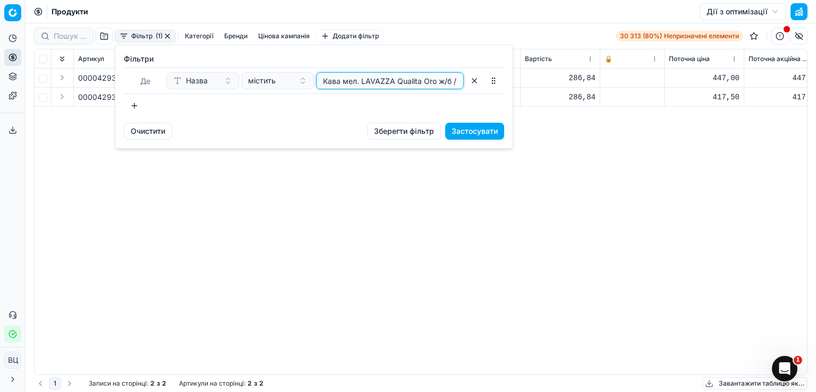
click at [403, 80] on input "Кава мел. LAVAZZA Qualita Oro ж/б / 250г" at bounding box center [390, 81] width 138 height 16
click at [470, 79] on button "button" at bounding box center [474, 80] width 17 height 17
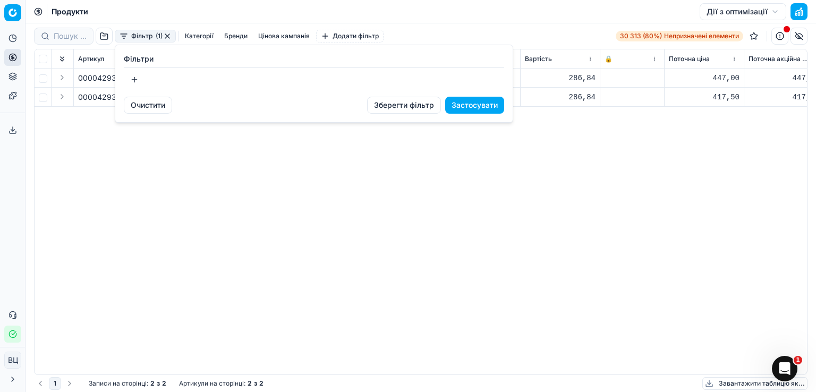
click at [132, 79] on button "button" at bounding box center [134, 79] width 21 height 17
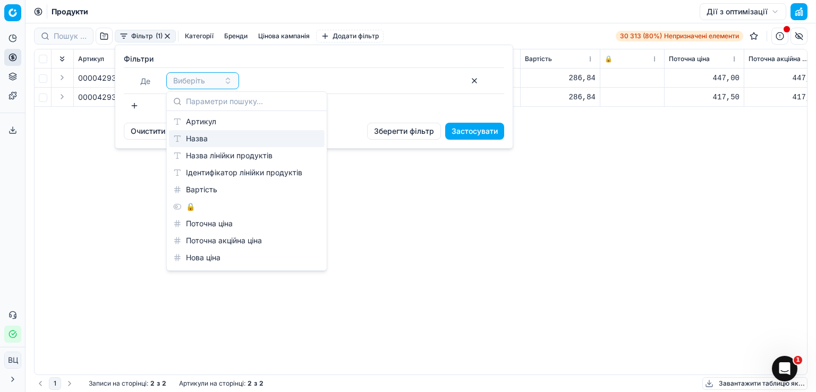
click at [220, 139] on div "Назва" at bounding box center [247, 138] width 156 height 17
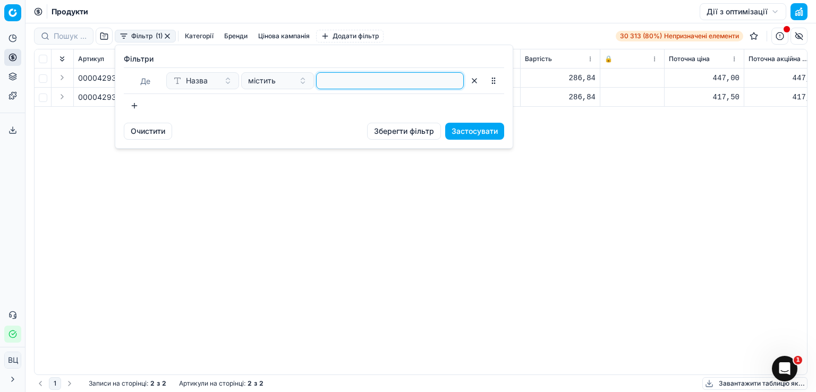
drag, startPoint x: 355, startPoint y: 86, endPoint x: 362, endPoint y: 82, distance: 8.3
click at [356, 86] on input at bounding box center [390, 81] width 138 height 16
paste input "Кава мел. LAVAZZA Suerte / 250г/4/20"
type input "Кава мел. LAVAZZA Suerte / 250г/4/20"
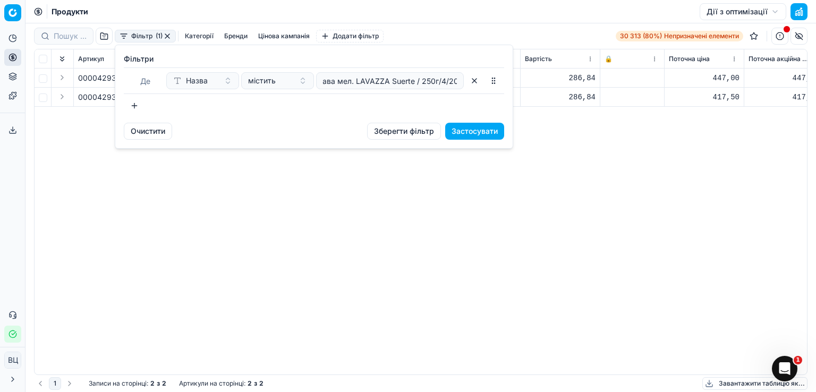
click at [483, 126] on font "Застосувати" at bounding box center [475, 130] width 46 height 9
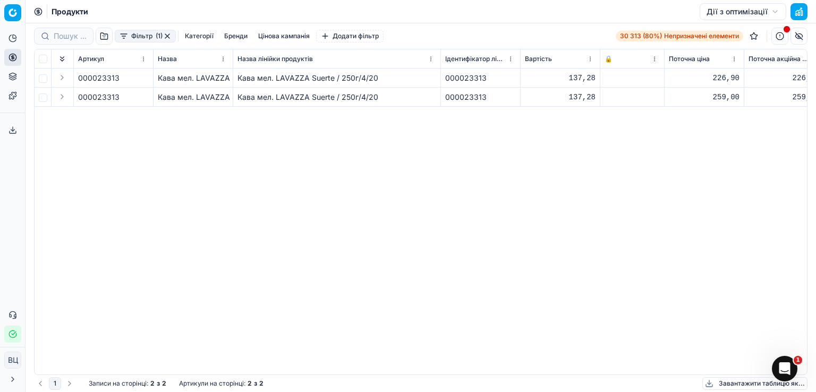
click at [563, 80] on div "137,28" at bounding box center [560, 78] width 71 height 11
click at [339, 81] on font "Кава мел. LAVAZZA Suerte / 250г/4/20" at bounding box center [308, 77] width 141 height 9
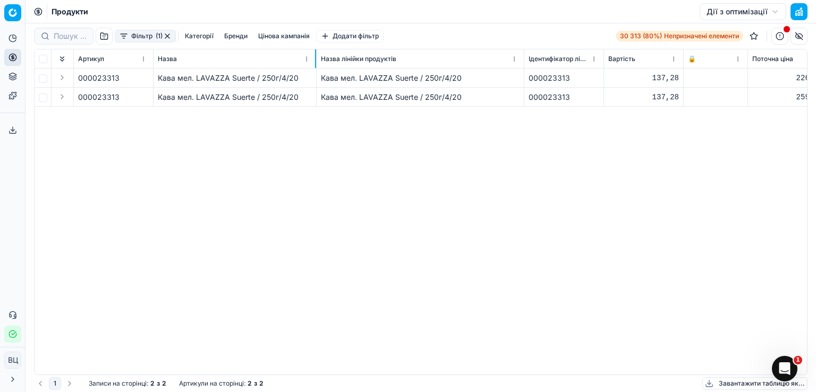
drag, startPoint x: 232, startPoint y: 63, endPoint x: 315, endPoint y: 64, distance: 83.5
click at [315, 64] on div at bounding box center [315, 58] width 1 height 19
click at [649, 79] on div "137,28" at bounding box center [644, 78] width 71 height 11
click at [253, 89] on td "Кава мел. LAVAZZA Suerte / 250г/4/20" at bounding box center [235, 97] width 163 height 19
click at [257, 82] on div "Кава мел. LAVAZZA Suerte / 250г/4/20" at bounding box center [235, 78] width 154 height 11
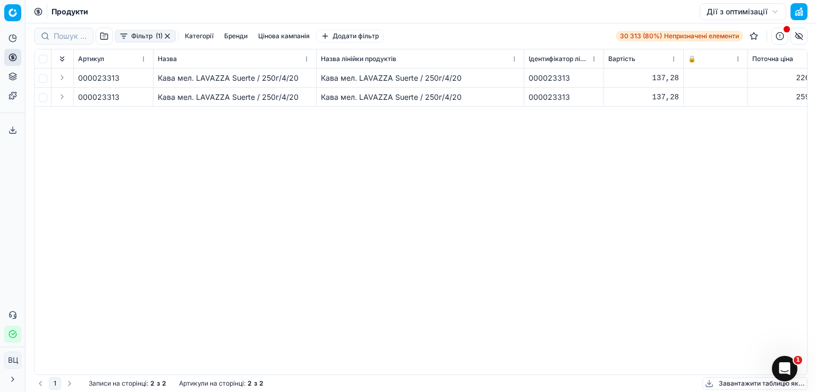
click at [9, 14] on html "Исходный текст Оцените этот перевод Ваш отзыв поможет нам улучшить Google Перев…" at bounding box center [408, 196] width 816 height 392
click at [181, 15] on html "Исходный текст Оцените этот перевод Ваш отзыв поможет нам улучшить Google Перев…" at bounding box center [408, 196] width 816 height 392
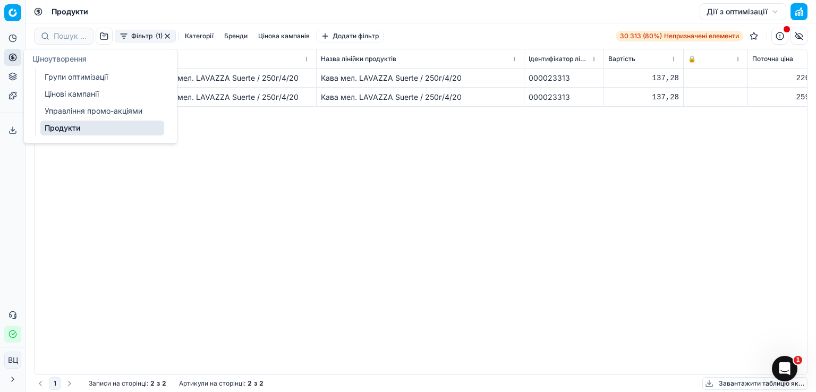
click at [14, 58] on icon at bounding box center [12, 57] width 3 height 3
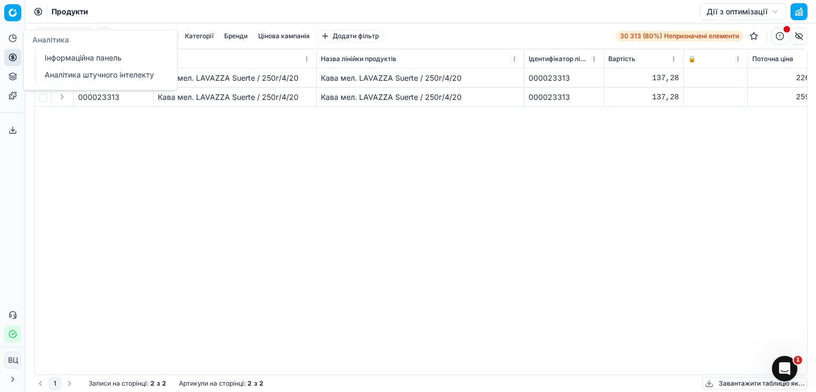
click at [9, 37] on icon at bounding box center [13, 38] width 9 height 9
click at [51, 57] on font "Інформаційна панель" at bounding box center [83, 57] width 77 height 9
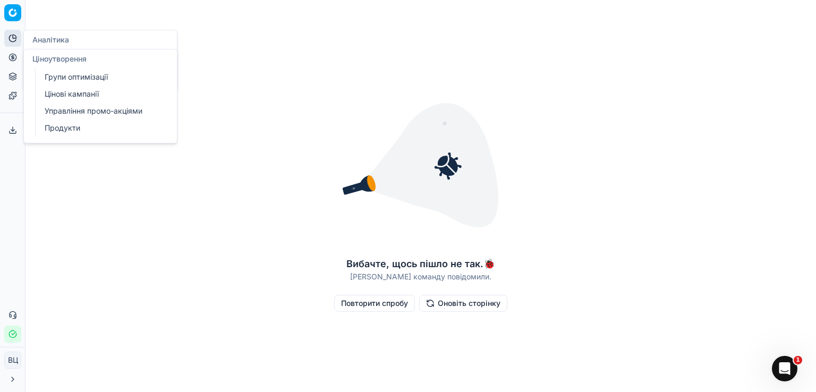
click at [12, 61] on icon at bounding box center [13, 57] width 9 height 9
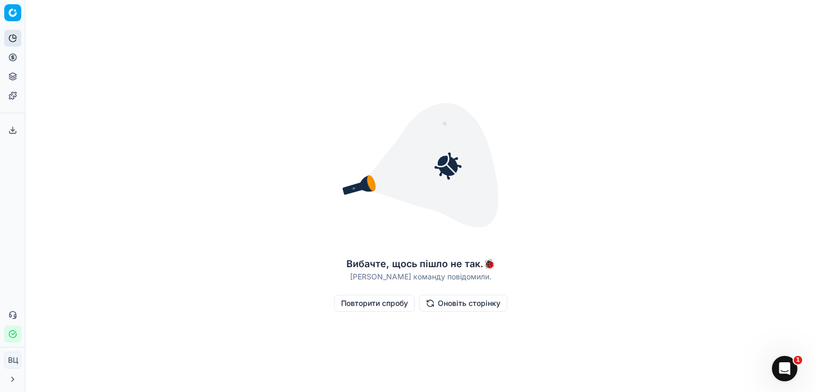
click at [377, 303] on font "Повторити спробу" at bounding box center [374, 303] width 67 height 9
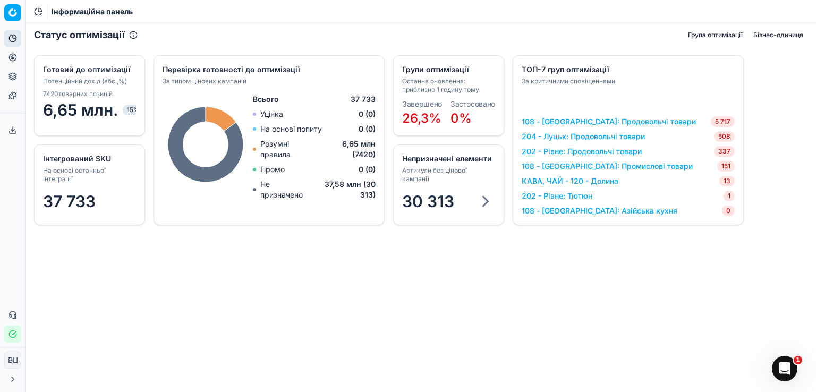
click at [724, 33] on font "Група оптимізації" at bounding box center [715, 35] width 55 height 8
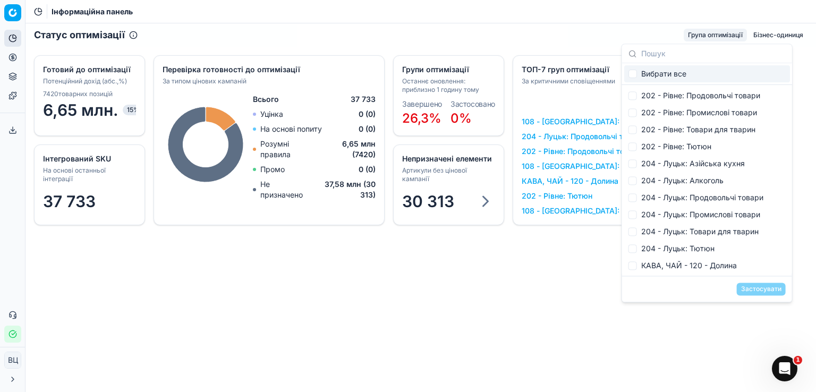
scroll to position [179, 0]
click at [633, 249] on input "Пропозиції" at bounding box center [633, 248] width 9 height 9
checkbox input "true"
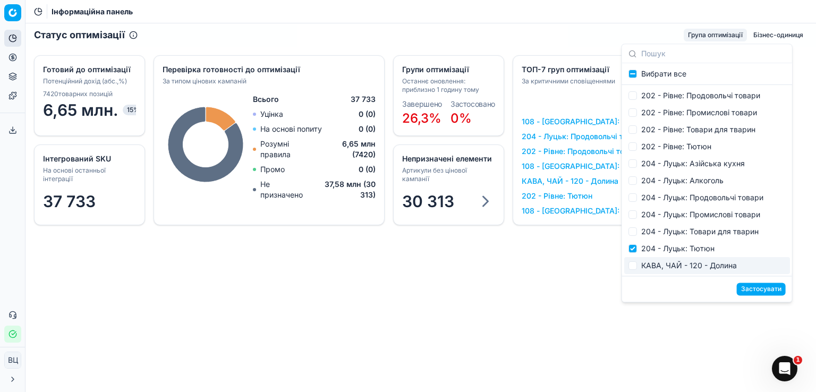
click at [757, 290] on font "Застосувати" at bounding box center [761, 289] width 40 height 8
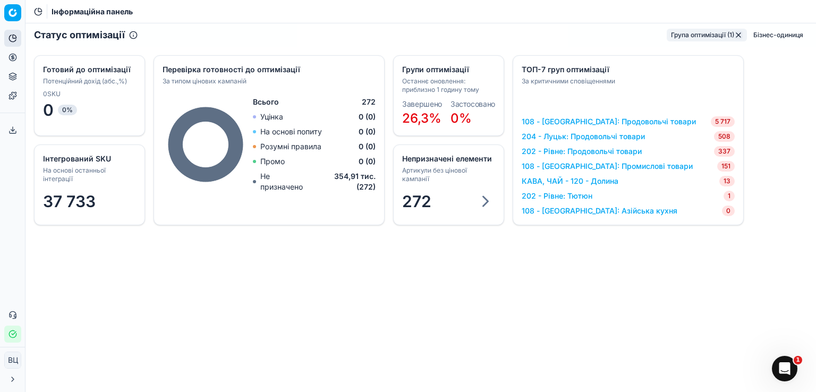
click at [629, 136] on font "204 - Луцьк: Продовольчі товари" at bounding box center [583, 136] width 123 height 9
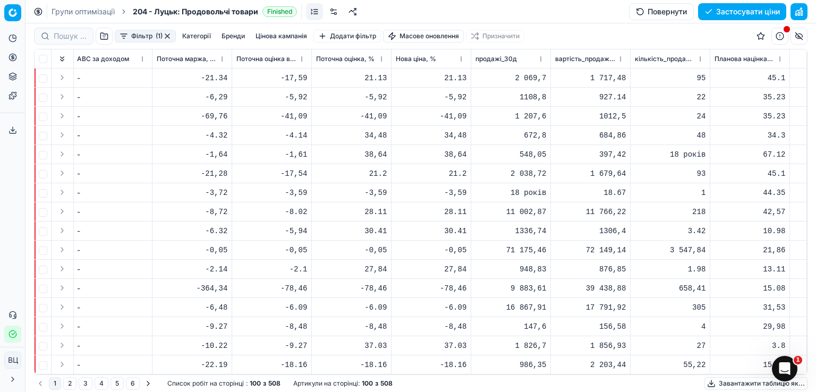
scroll to position [0, 2645]
click at [751, 60] on font "Планова націнка, %" at bounding box center [746, 59] width 63 height 8
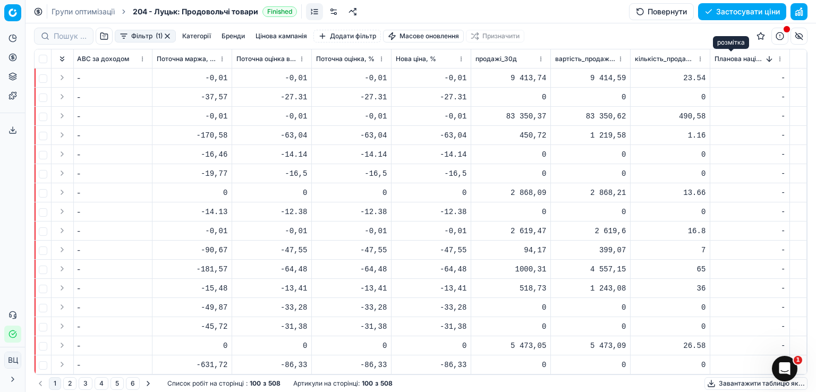
click at [750, 61] on font "Планова націнка, %" at bounding box center [746, 59] width 63 height 8
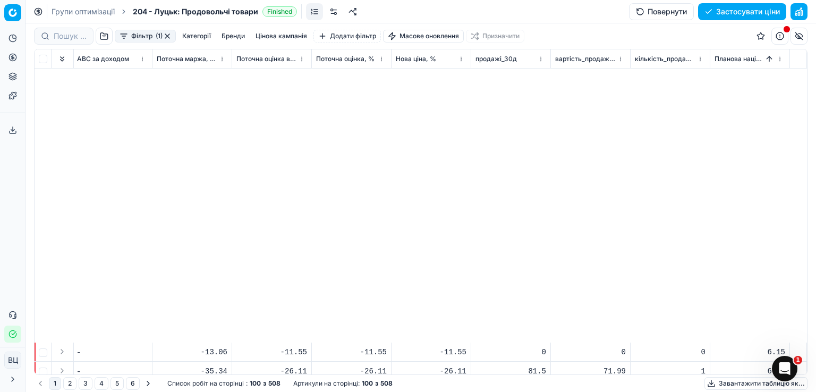
scroll to position [1615, 2644]
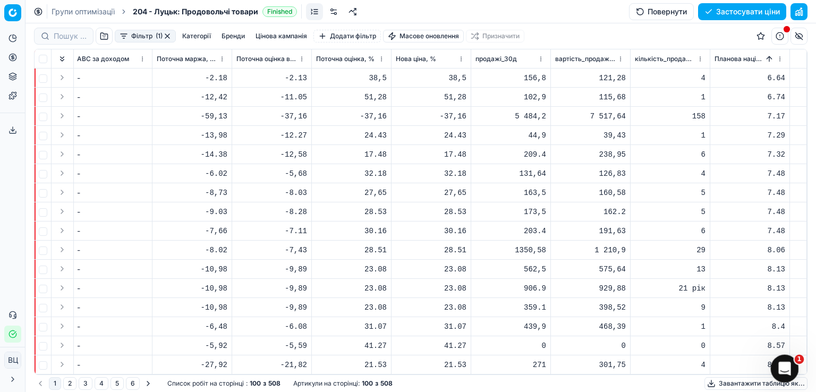
click at [787, 368] on icon "Відкрити Intercom Messenger" at bounding box center [784, 368] width 18 height 18
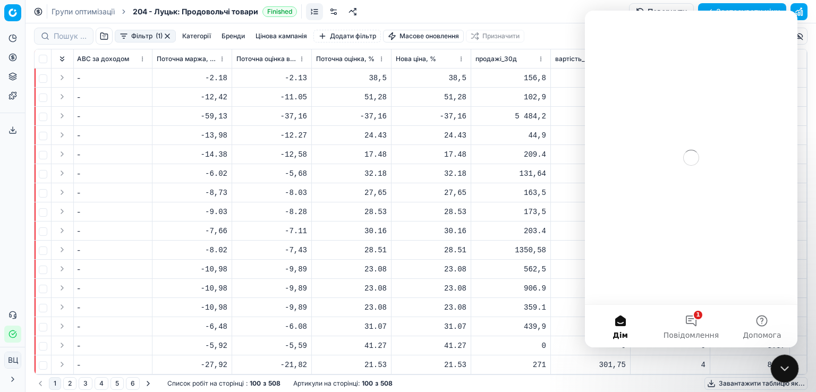
scroll to position [0, 0]
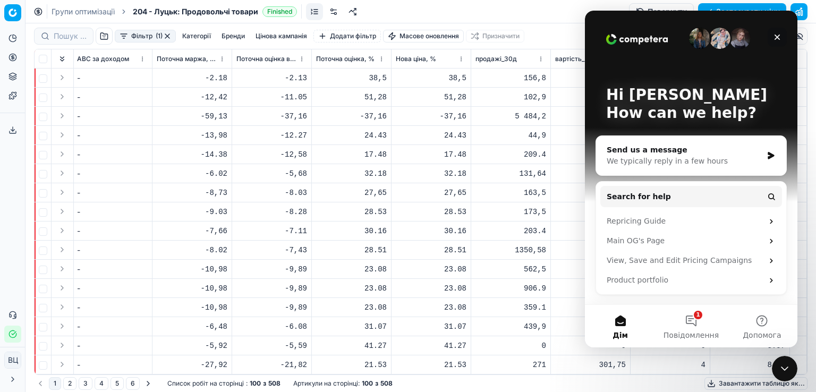
click at [779, 36] on icon "Close" at bounding box center [778, 38] width 6 height 6
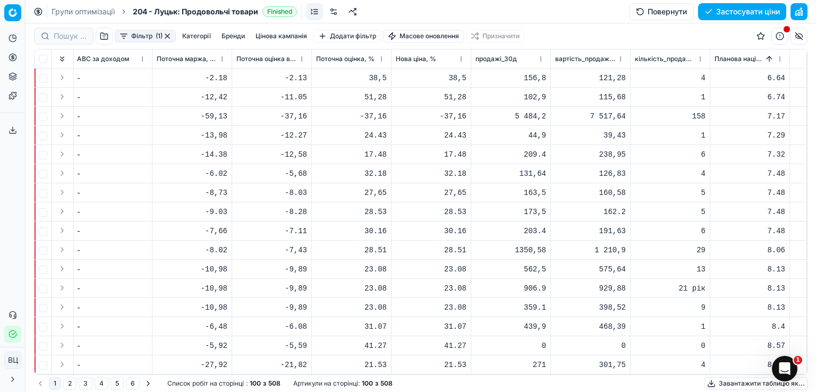
click at [653, 60] on font "кількість_продажів_30д" at bounding box center [673, 59] width 77 height 8
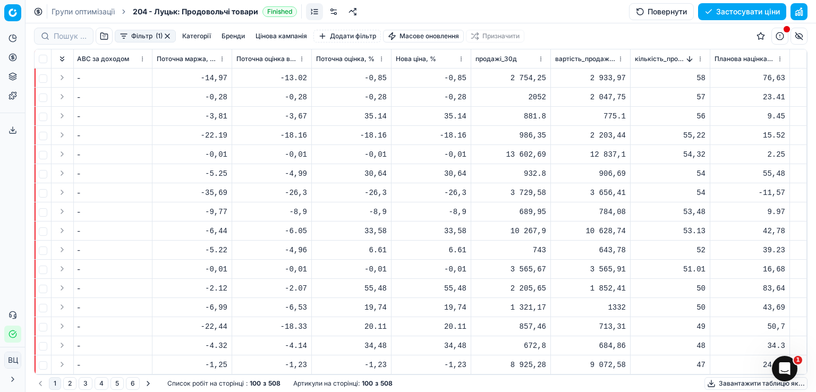
click at [656, 58] on font "кількість_продажів_30д" at bounding box center [673, 59] width 77 height 8
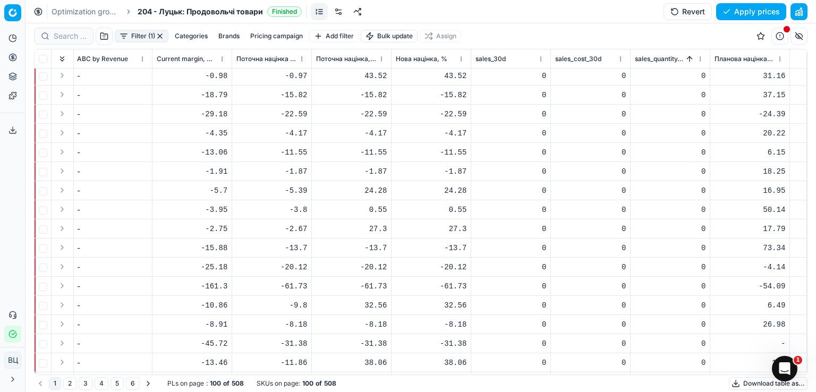
scroll to position [0, 2644]
click at [749, 55] on span "Планова націнка, %" at bounding box center [745, 59] width 60 height 9
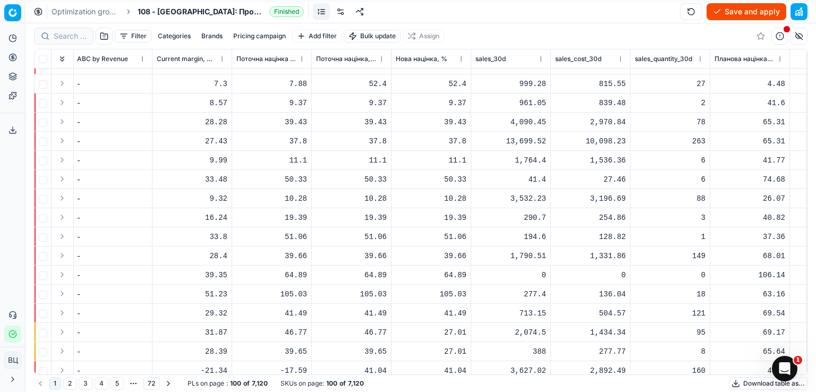
scroll to position [0, 2799]
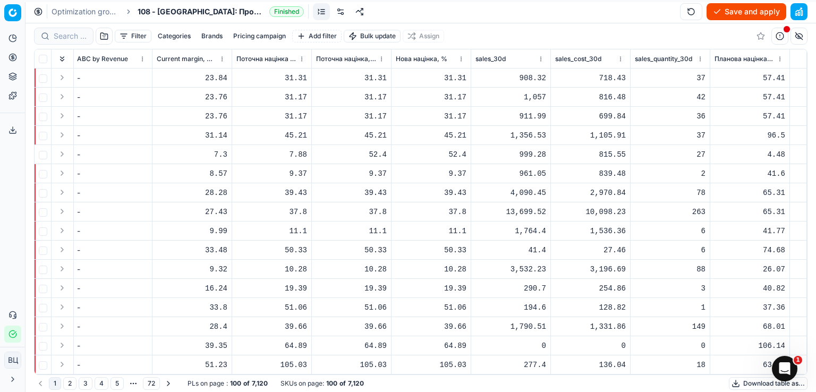
click at [749, 58] on span "Планова націнка, %" at bounding box center [745, 59] width 60 height 9
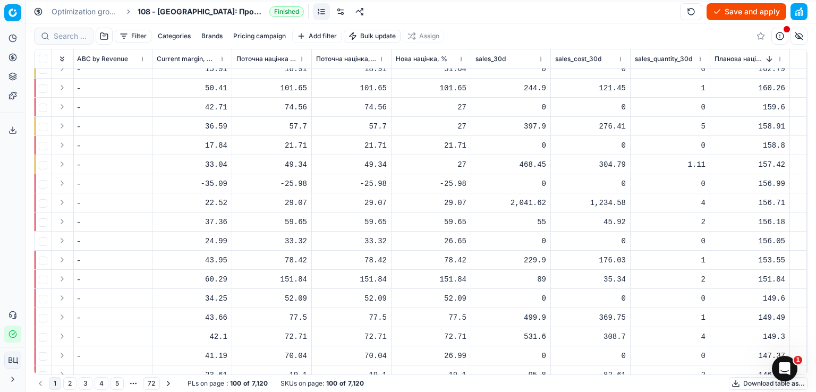
scroll to position [1615, 2799]
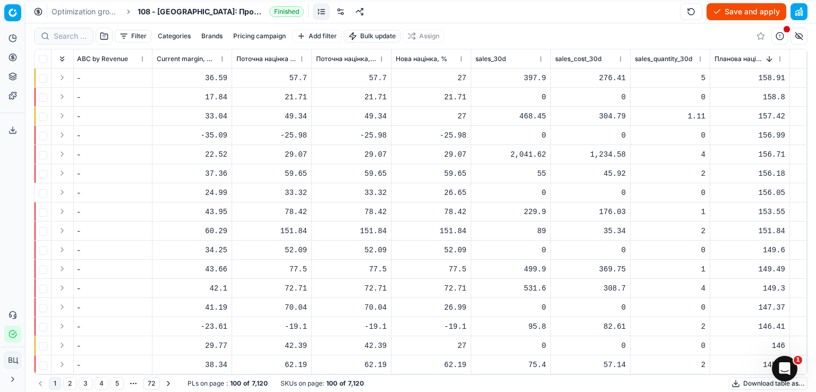
click at [12, 14] on html "Исходный текст Оцените этот перевод Ваш отзыв поможет нам улучшить Google Перев…" at bounding box center [408, 196] width 816 height 392
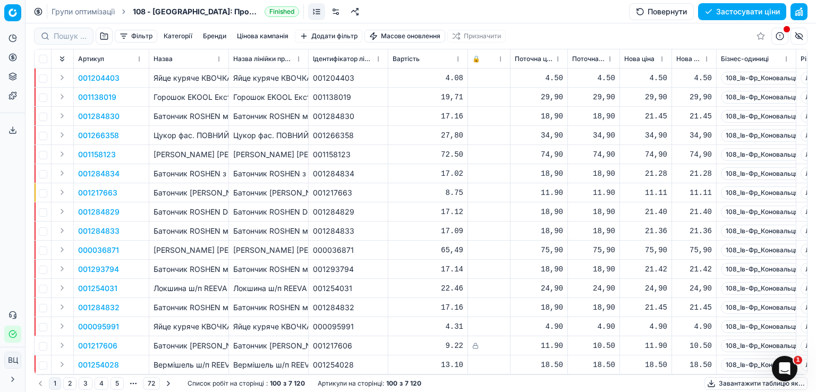
click at [166, 33] on font "Категорії" at bounding box center [178, 36] width 29 height 8
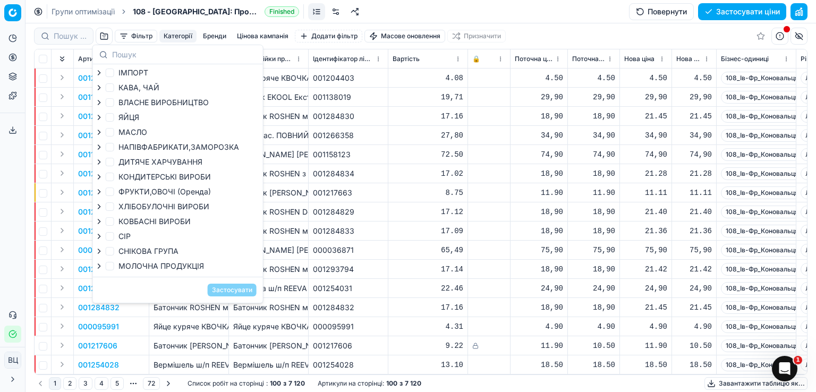
click at [114, 90] on label "КАВА, ЧАЙ" at bounding box center [133, 87] width 54 height 11
click at [114, 90] on input "КАВА, ЧАЙ" at bounding box center [110, 87] width 9 height 9
checkbox input "true"
click at [231, 292] on font "Застосувати" at bounding box center [232, 290] width 40 height 8
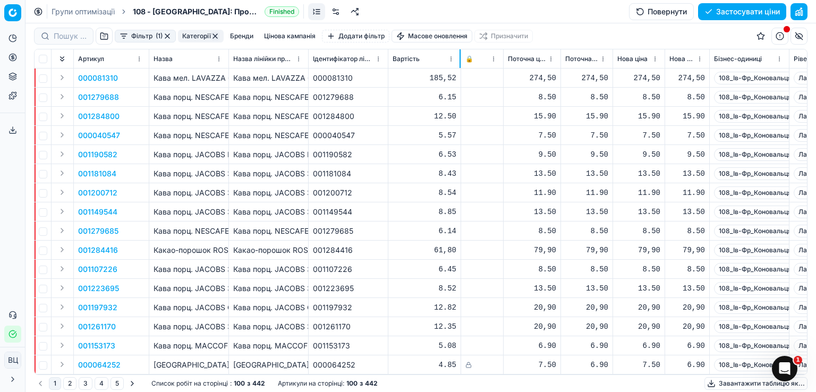
drag, startPoint x: 467, startPoint y: 60, endPoint x: 460, endPoint y: 61, distance: 7.0
click at [460, 61] on div at bounding box center [460, 58] width 1 height 19
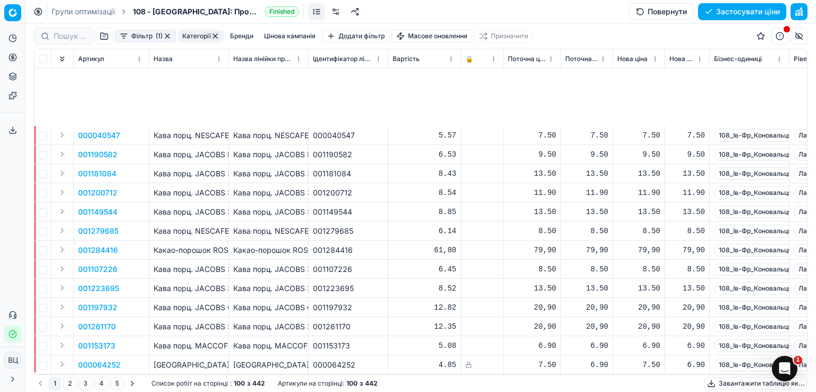
scroll to position [141, 0]
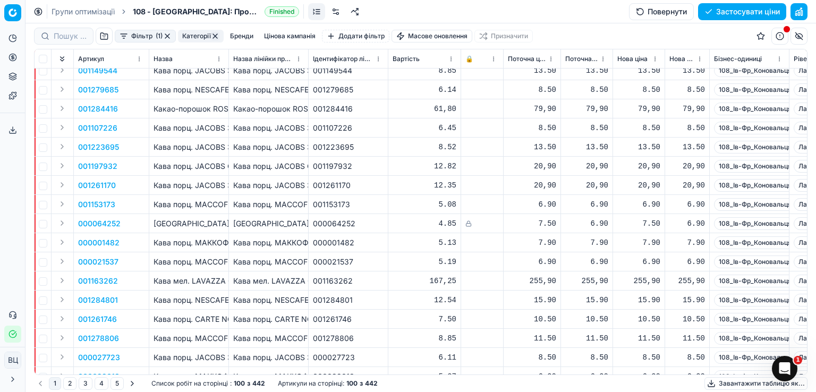
click at [470, 224] on icon at bounding box center [469, 224] width 6 height 6
click at [471, 224] on icon at bounding box center [469, 224] width 6 height 6
click at [471, 225] on icon at bounding box center [469, 224] width 6 height 6
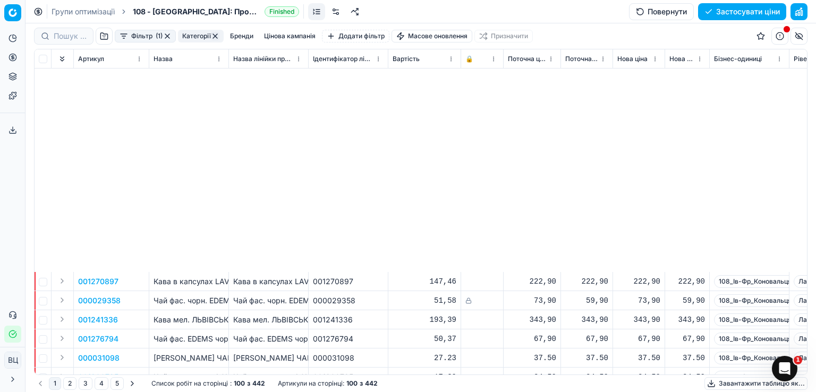
scroll to position [1615, 0]
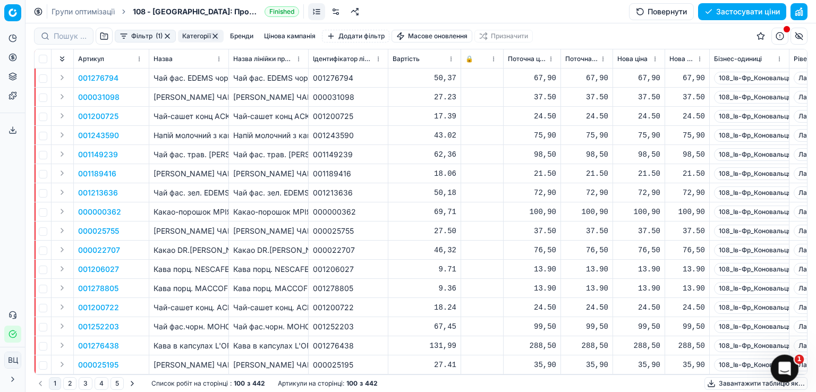
click at [782, 372] on icon "Відкрити Intercom Messenger" at bounding box center [784, 368] width 18 height 18
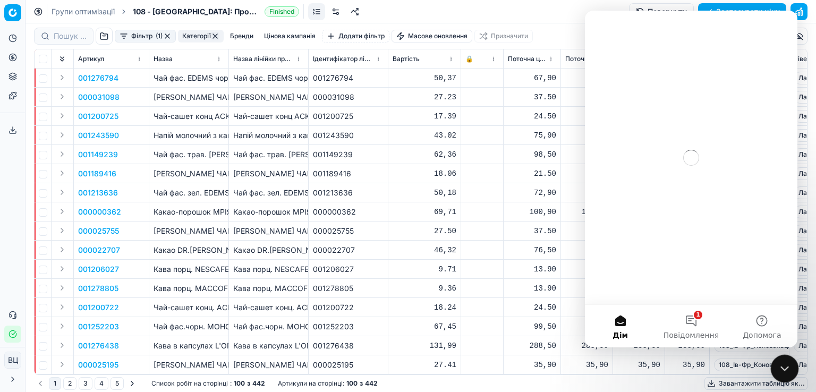
scroll to position [0, 0]
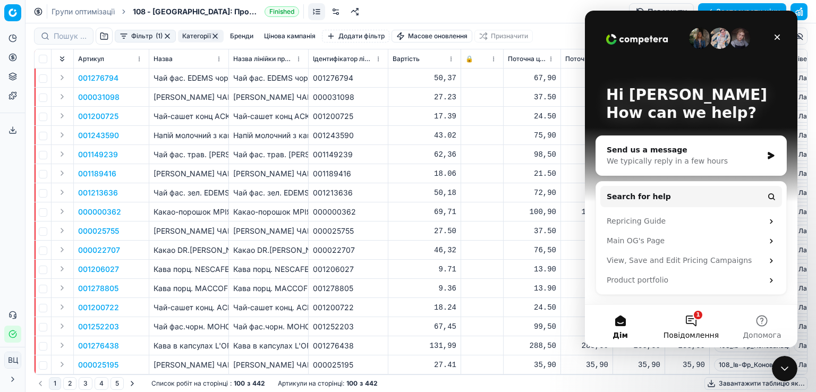
click at [694, 331] on font "Повідомлення" at bounding box center [691, 335] width 55 height 9
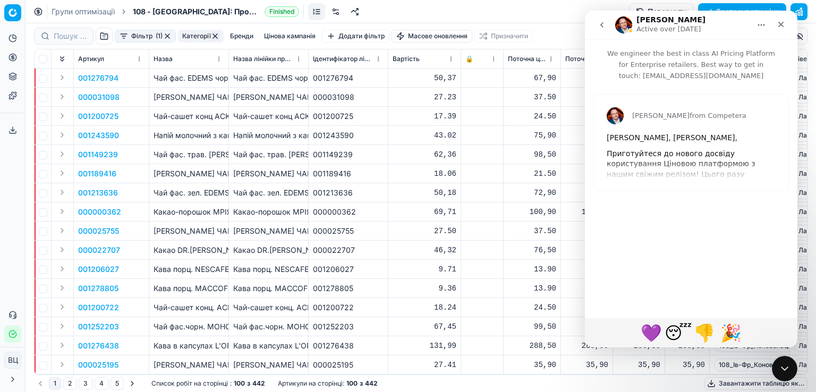
click at [685, 175] on div "[PERSON_NAME] from Competera [PERSON_NAME], [PERSON_NAME], Приготуйтеся до ново…" at bounding box center [691, 143] width 195 height 96
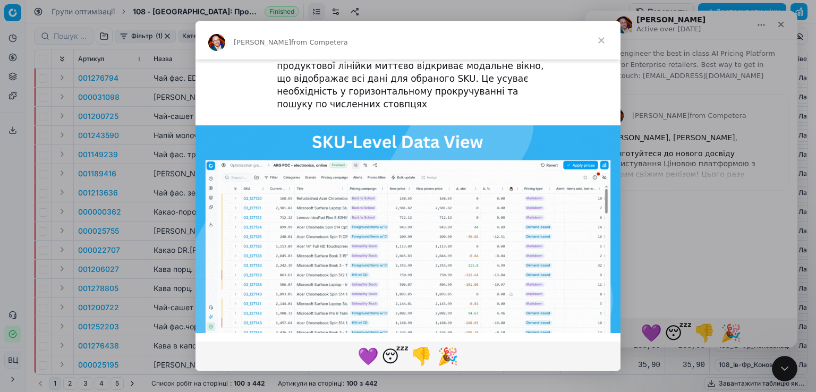
scroll to position [2043, 0]
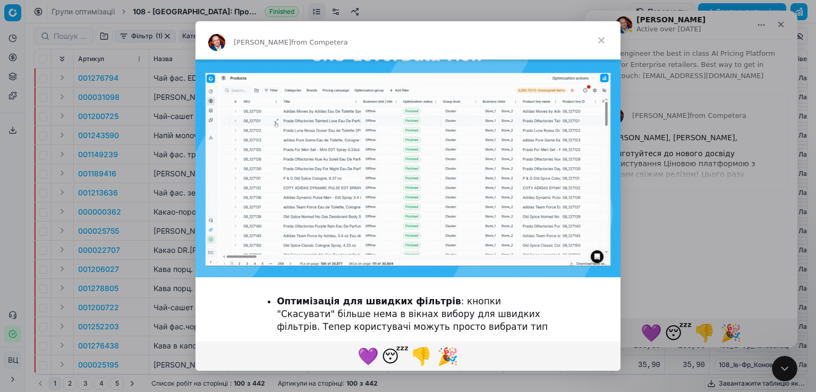
click at [420, 386] on link "Читати більше..." at bounding box center [408, 391] width 79 height 11
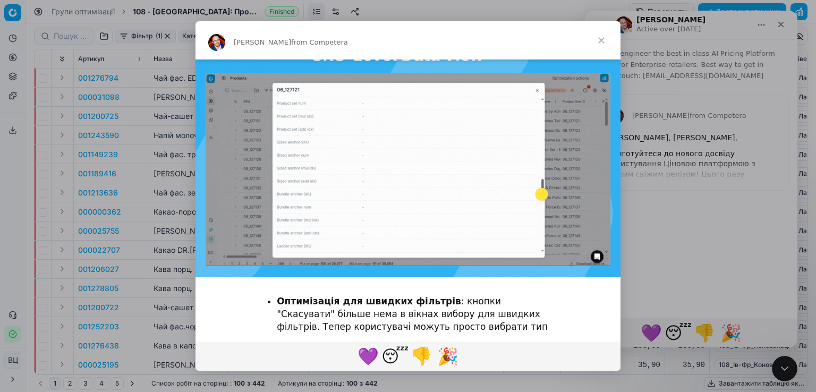
click at [603, 39] on span "Close" at bounding box center [601, 40] width 38 height 38
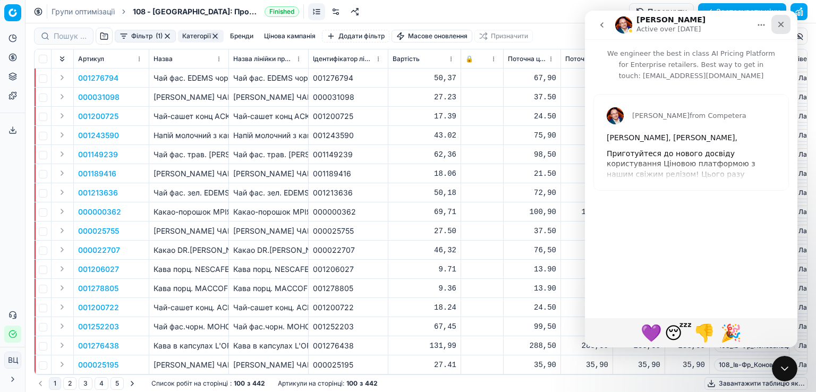
click at [782, 24] on icon "Close" at bounding box center [781, 24] width 9 height 9
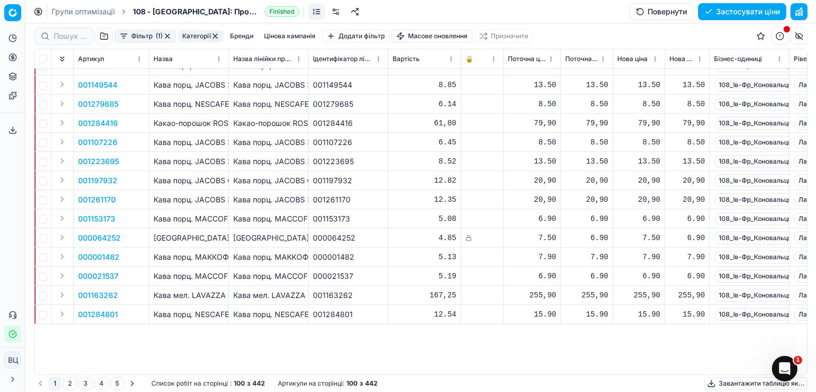
scroll to position [0, 0]
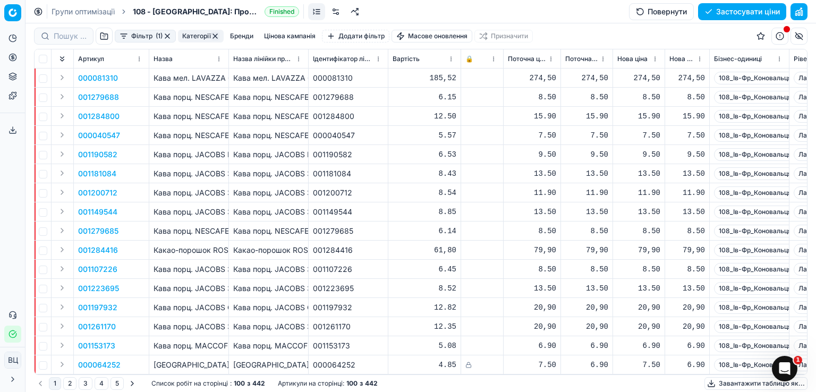
click at [440, 36] on html "Исходный текст Оцените этот перевод Ваш отзыв поможет нам улучшить Google Перев…" at bounding box center [408, 196] width 816 height 392
click at [440, 88] on font "Імпорт з файлу" at bounding box center [434, 89] width 55 height 9
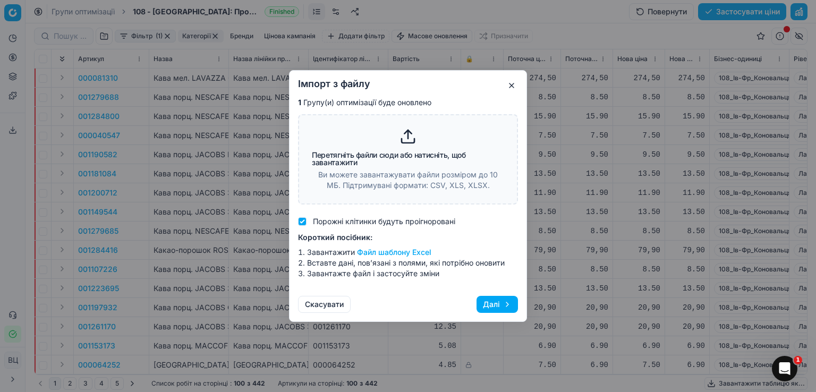
click at [391, 254] on font "Файл шаблону Excel" at bounding box center [394, 252] width 74 height 9
click at [407, 252] on font "Файл шаблону Excel" at bounding box center [394, 252] width 74 height 9
click at [502, 305] on button "Далі" at bounding box center [497, 304] width 41 height 17
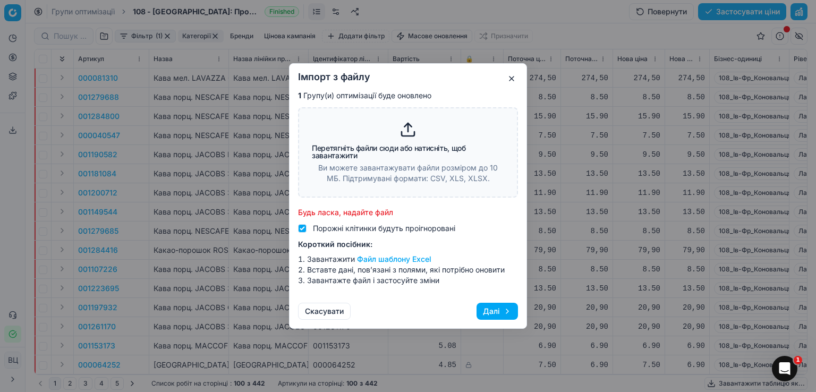
click at [399, 232] on font "Порожні клітинки будуть проігноровані" at bounding box center [384, 228] width 142 height 9
click at [307, 232] on input "Порожні клітинки будуть проігноровані" at bounding box center [302, 228] width 9 height 9
checkbox input "false"
click at [363, 160] on div "Перетягніть файли сюди або натисніть, щоб завантажити Ви можете завантажувати ф…" at bounding box center [408, 164] width 192 height 39
type input "C:\fakepath\Звірка даних [DATE]-[DATE] оновлений.xlsx"
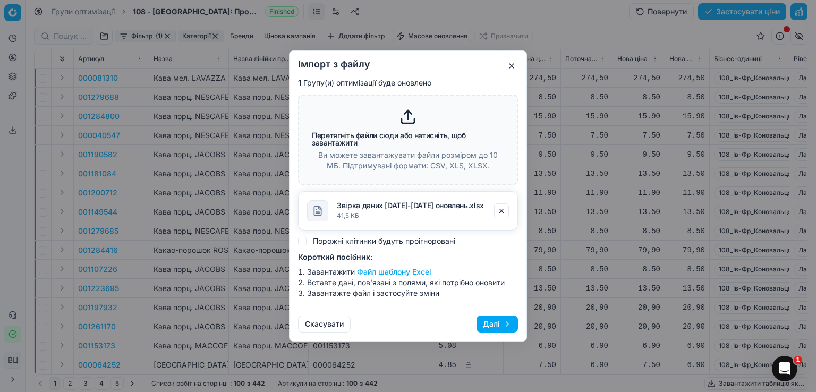
click at [493, 326] on font "Далі" at bounding box center [491, 323] width 17 height 9
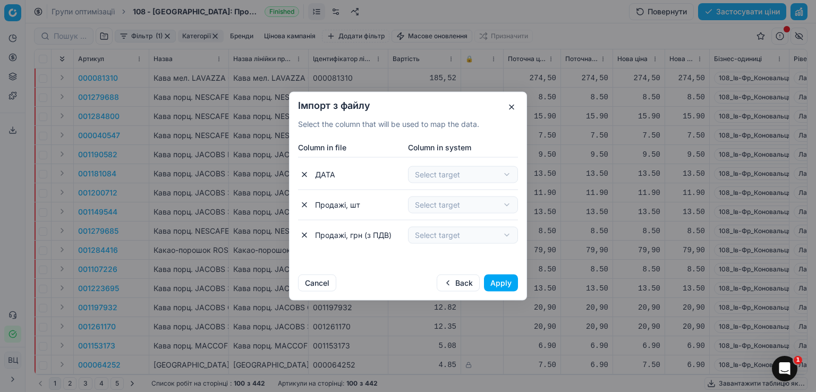
click at [475, 179] on div "Імпорт з файлу Select the column that will be used to map the data. Column in f…" at bounding box center [408, 196] width 816 height 392
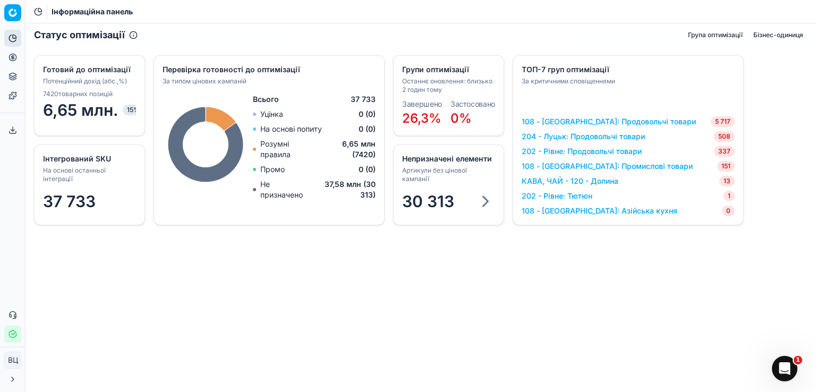
click at [316, 35] on div "Статус оптимізації Група оптимізації Бізнес-одиниця" at bounding box center [421, 34] width 791 height 23
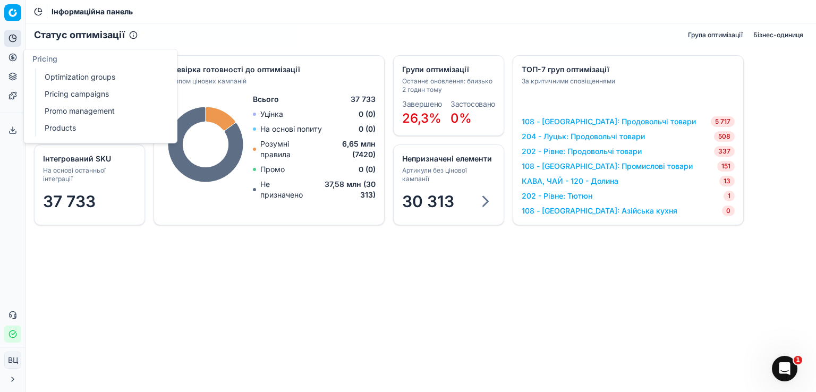
click at [16, 56] on circle at bounding box center [12, 57] width 7 height 7
click at [87, 77] on font "Групи оптимізації" at bounding box center [76, 76] width 63 height 9
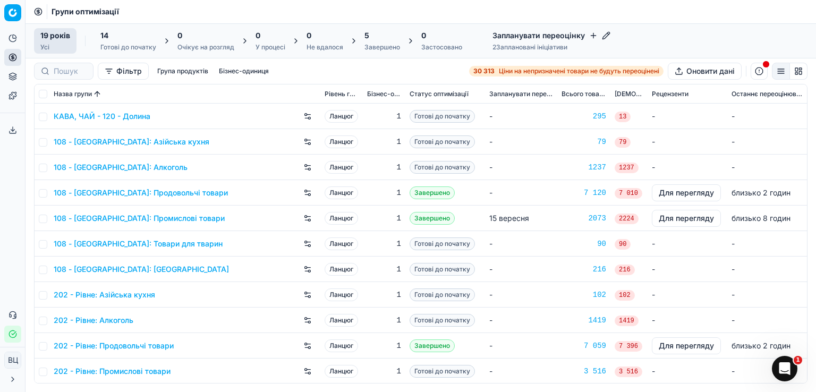
click at [432, 196] on font "Завершено" at bounding box center [433, 193] width 36 height 9
click at [199, 196] on font "108 - [GEOGRAPHIC_DATA]: Продовольчі товари" at bounding box center [141, 192] width 174 height 9
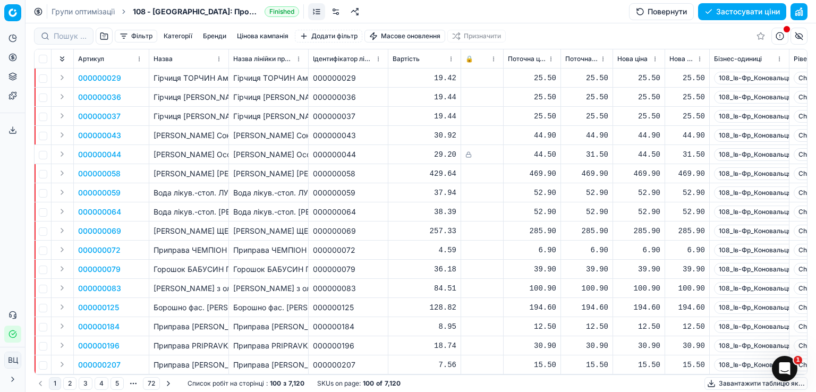
click at [318, 12] on link at bounding box center [316, 11] width 17 height 17
click at [278, 9] on span "Finished" at bounding box center [282, 11] width 35 height 11
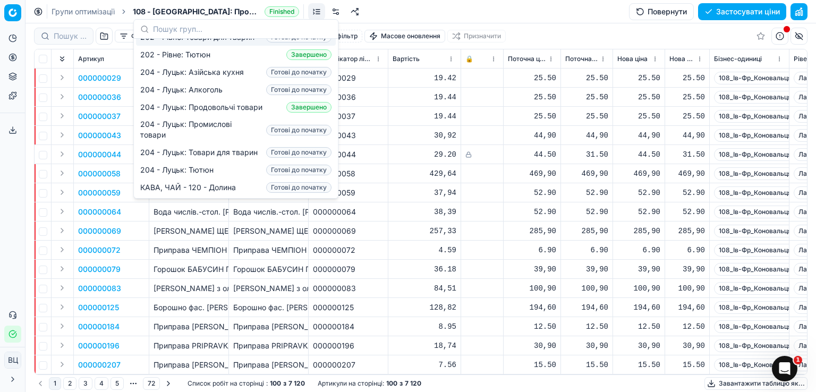
scroll to position [280, 0]
click at [227, 148] on font "204 - Луцьк: Товари для тварин" at bounding box center [198, 152] width 117 height 9
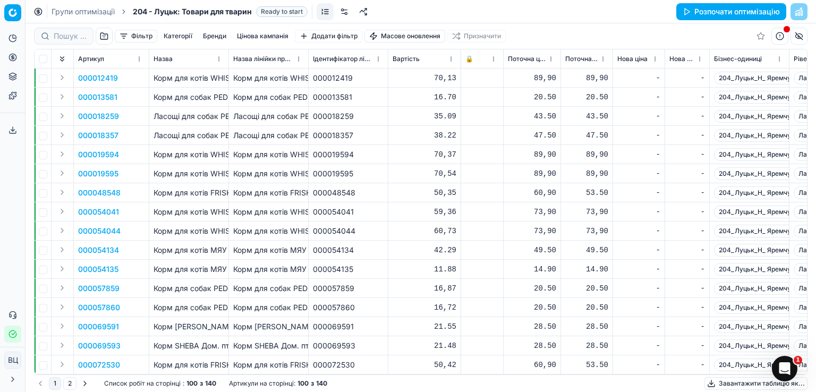
click at [724, 10] on font "Розпочати оптимізацію" at bounding box center [738, 11] width 86 height 9
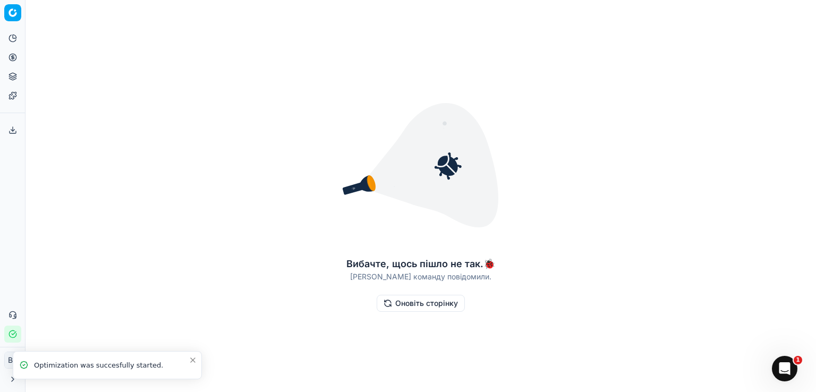
click at [429, 307] on font "Оновіть сторінку" at bounding box center [426, 303] width 63 height 9
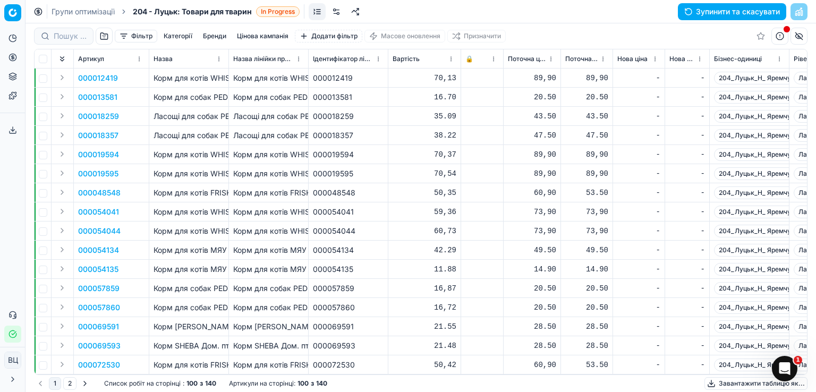
click at [743, 11] on font "Зупинити та скасувати" at bounding box center [738, 11] width 84 height 9
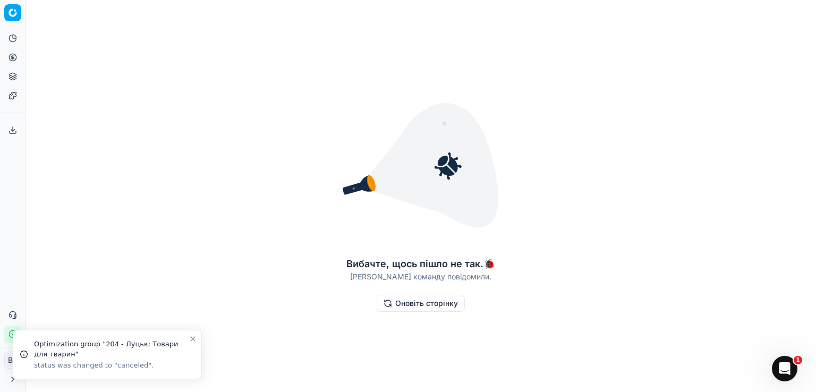
click at [428, 309] on button "Оновіть сторінку" at bounding box center [421, 303] width 88 height 17
